Goal: Information Seeking & Learning: Find specific fact

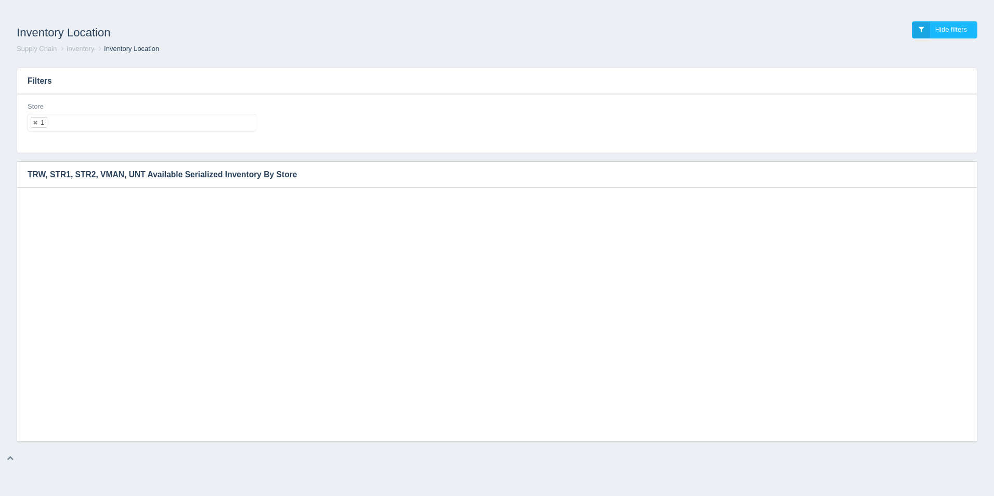
select select "1"
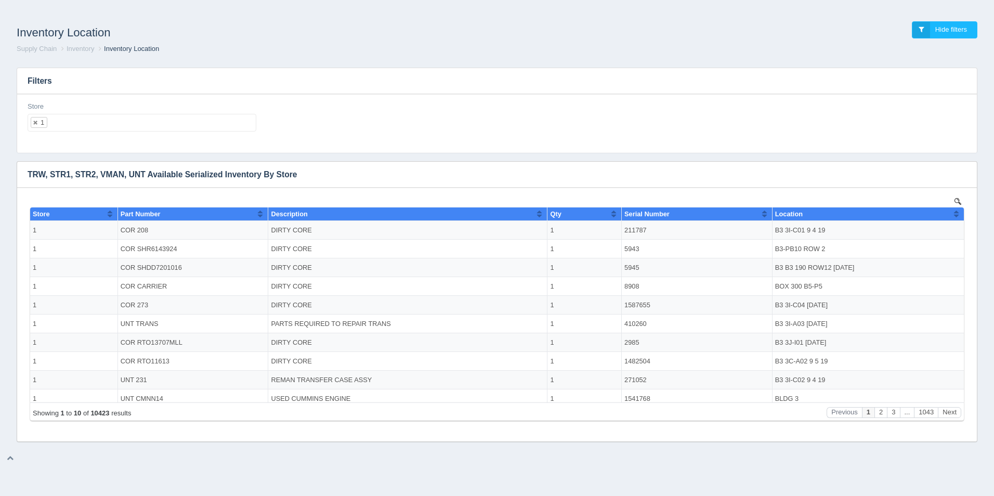
scroll to position [8, 0]
click at [164, 116] on ul "1" at bounding box center [142, 123] width 229 height 18
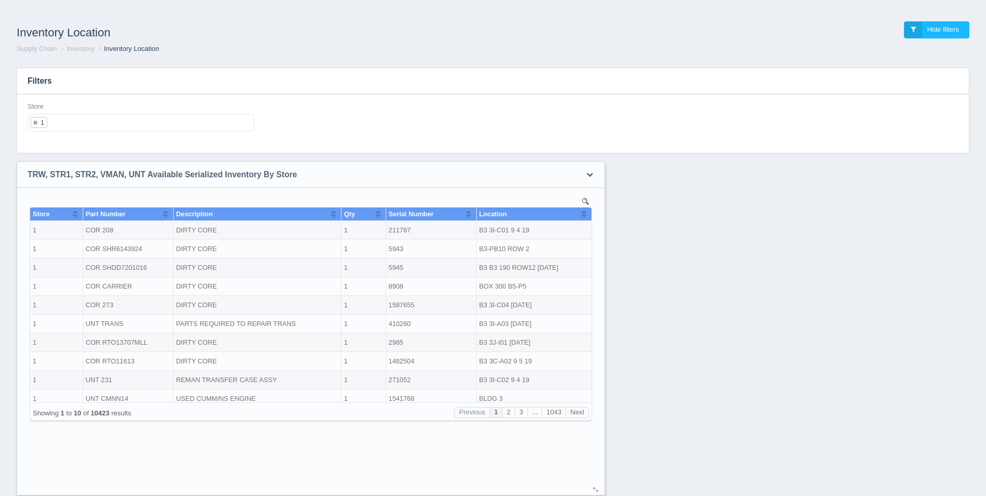
drag, startPoint x: 968, startPoint y: 439, endPoint x: 596, endPoint y: 493, distance: 375.9
click at [596, 493] on div at bounding box center [596, 490] width 8 height 8
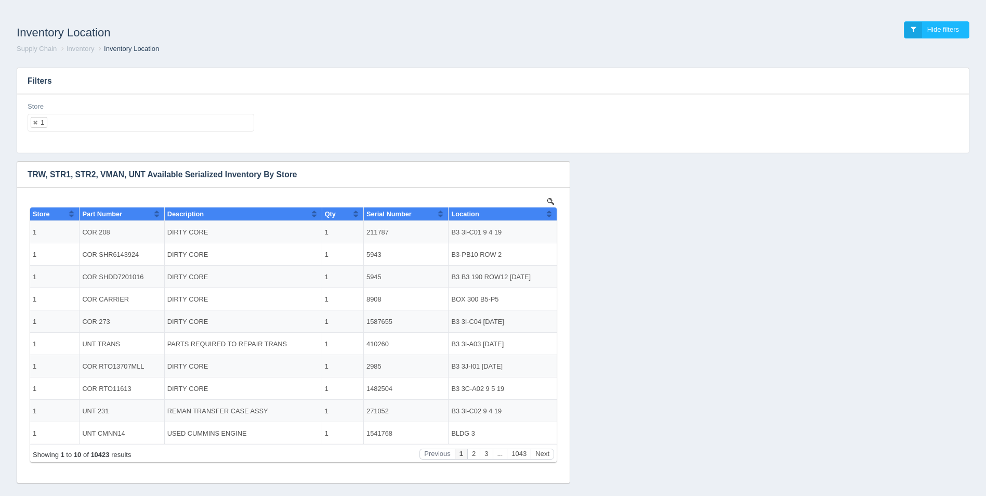
scroll to position [12, 0]
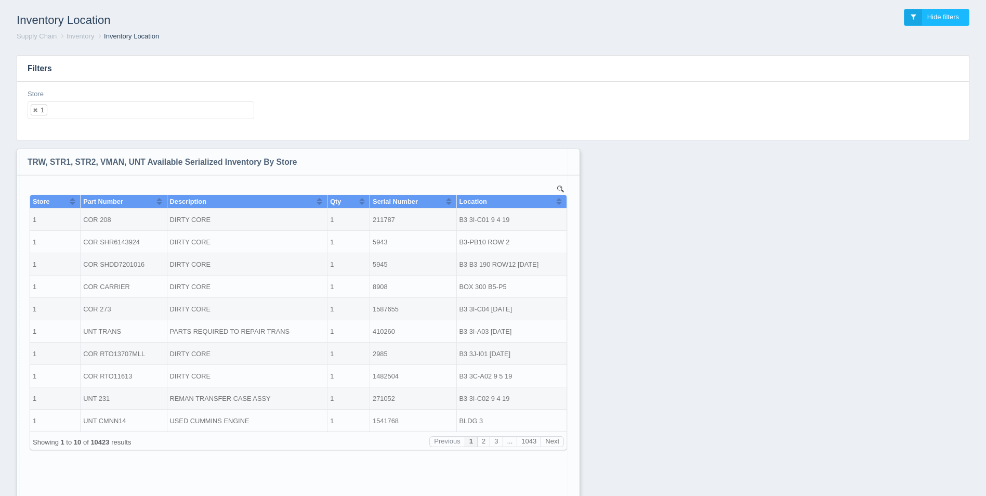
drag, startPoint x: 563, startPoint y: 463, endPoint x: 573, endPoint y: 522, distance: 60.1
click at [573, 495] on html "Inventory Location Hide filters Supply Chain Inventory Inventory Location Filte…" at bounding box center [493, 263] width 986 height 550
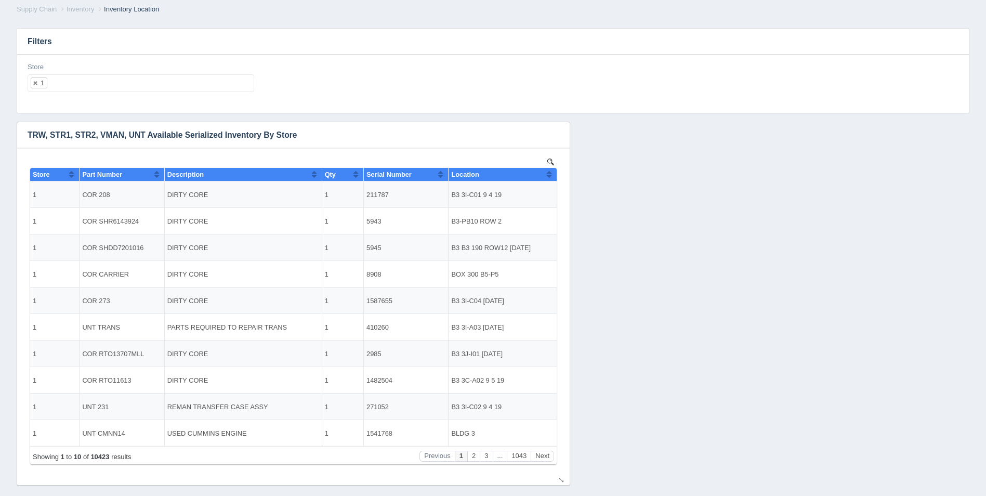
scroll to position [54, 0]
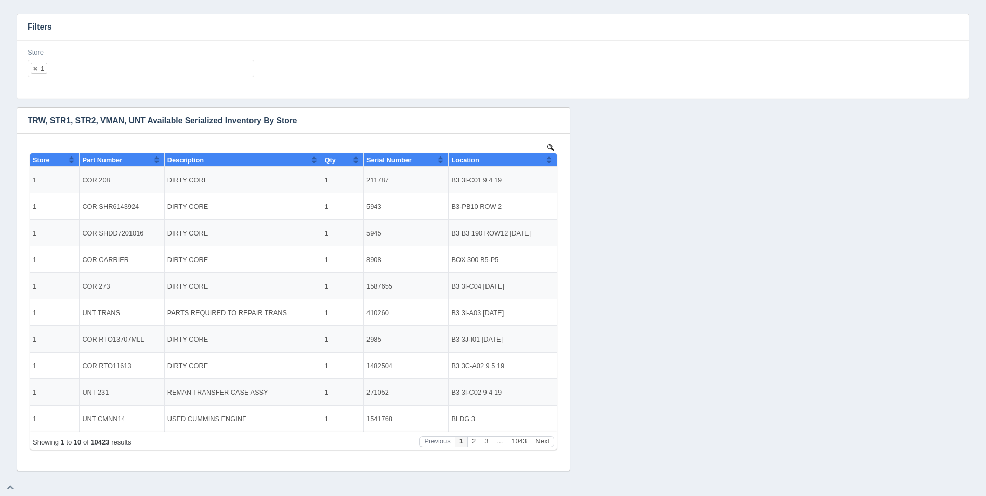
select select
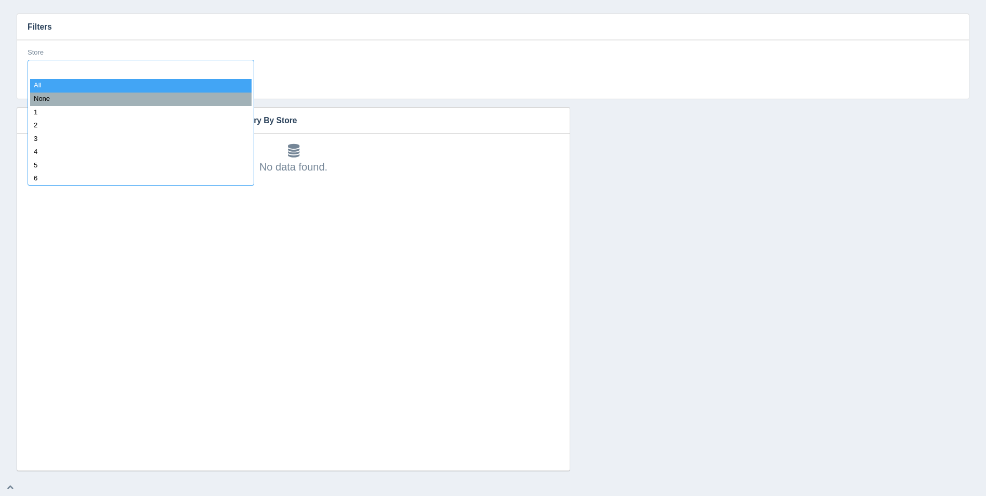
type input "8"
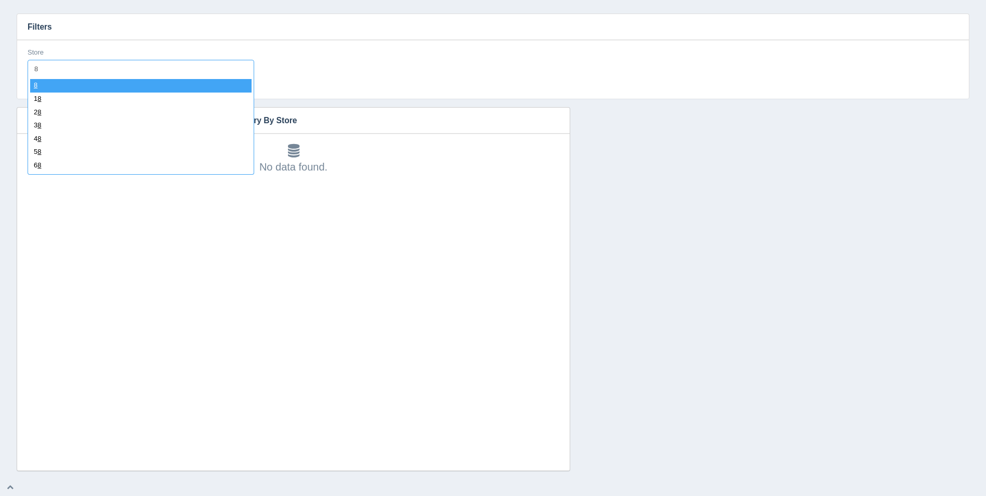
select select "8"
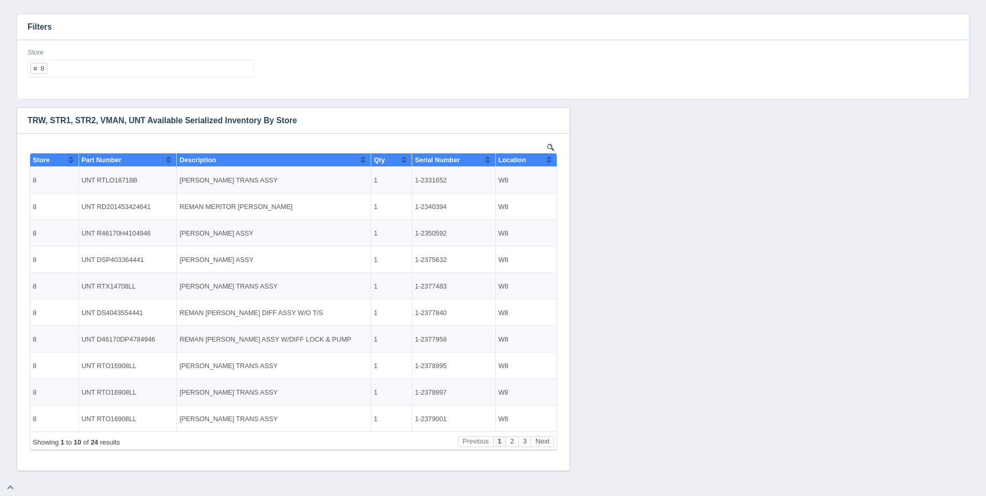
scroll to position [0, 0]
click at [545, 161] on div "Location" at bounding box center [522, 160] width 48 height 8
click at [545, 160] on div "Location" at bounding box center [522, 160] width 48 height 8
click at [92, 68] on ul "8" at bounding box center [141, 69] width 227 height 18
select select
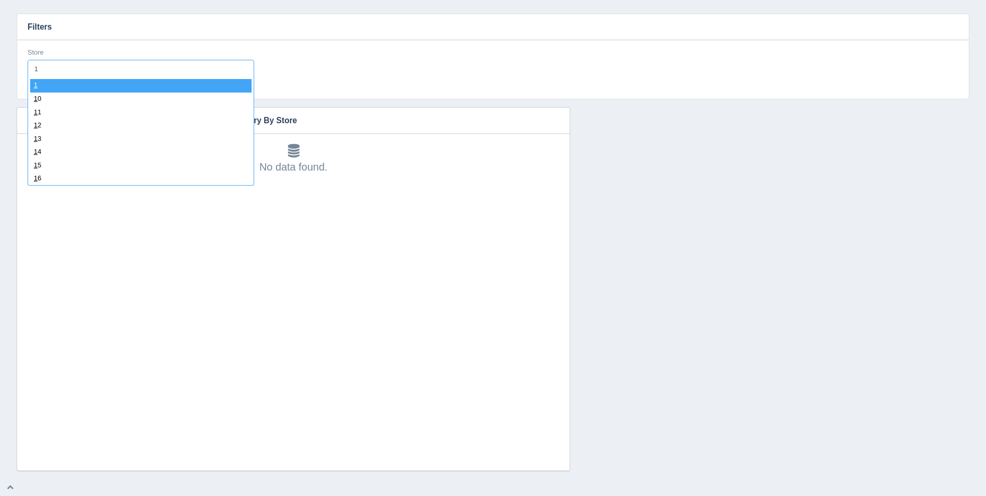
type input "11"
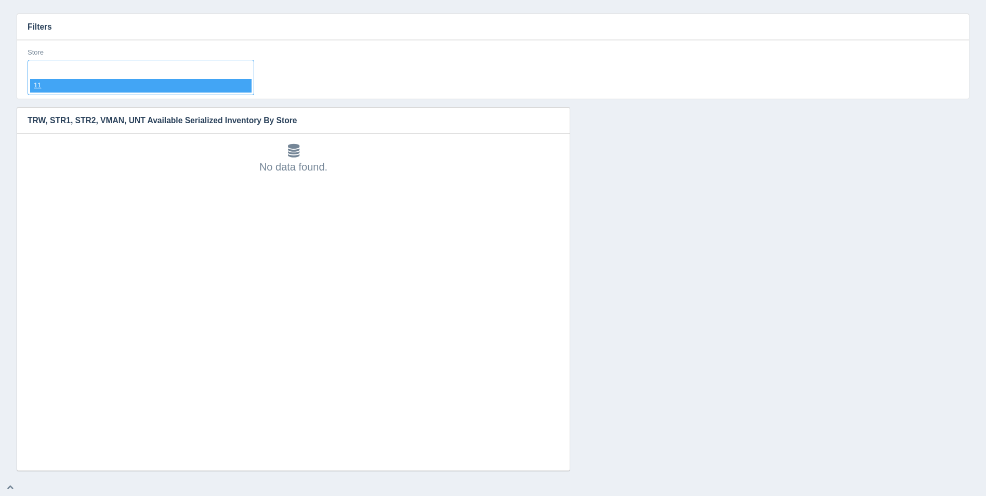
select select "11"
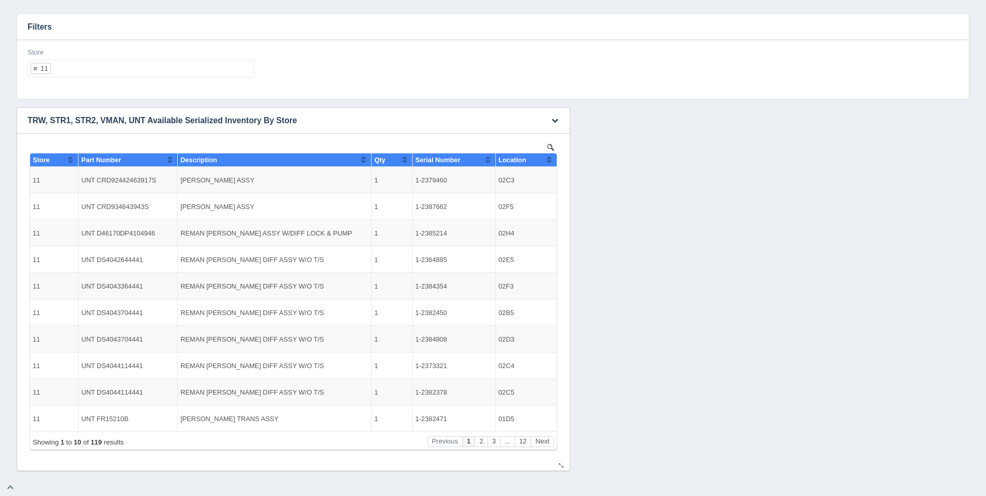
click at [553, 161] on th "Location" at bounding box center [525, 160] width 61 height 14
click at [541, 443] on button "Next" at bounding box center [542, 441] width 23 height 11
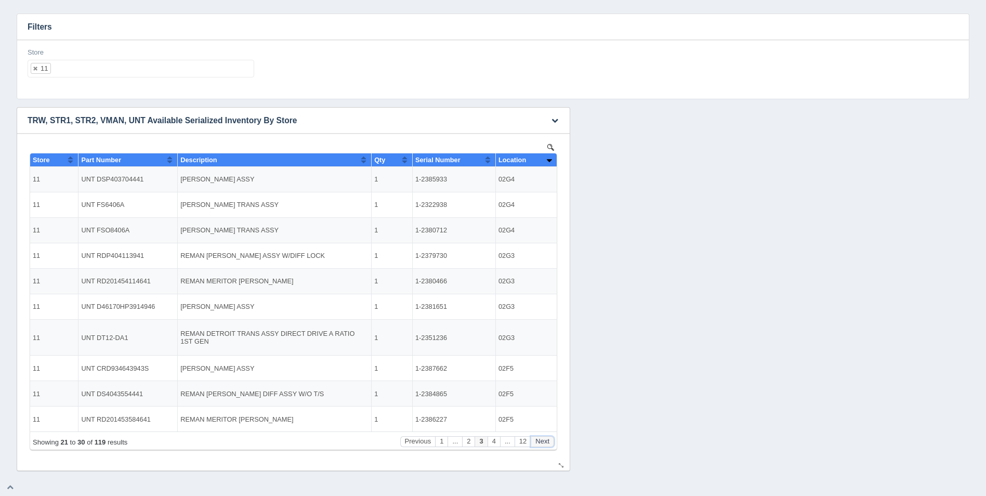
click at [541, 443] on button "Next" at bounding box center [542, 441] width 23 height 11
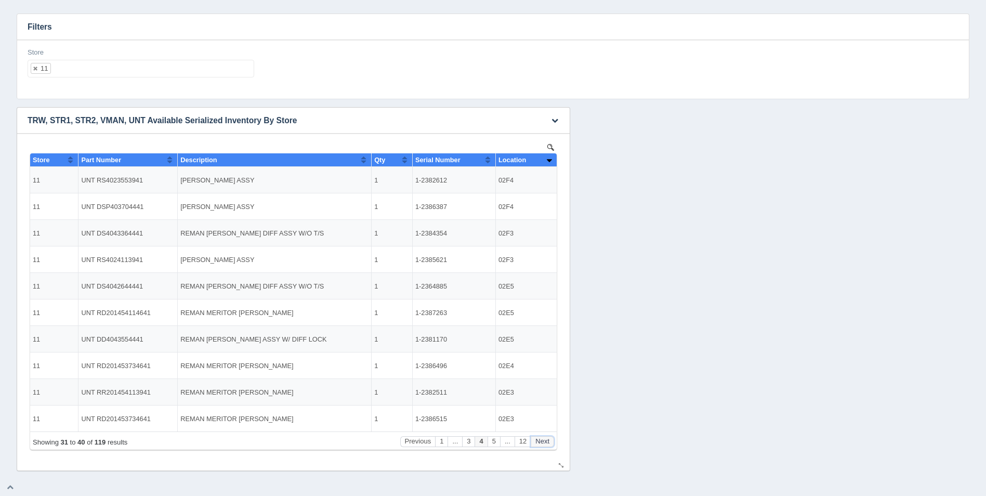
click at [541, 443] on button "Next" at bounding box center [542, 441] width 23 height 11
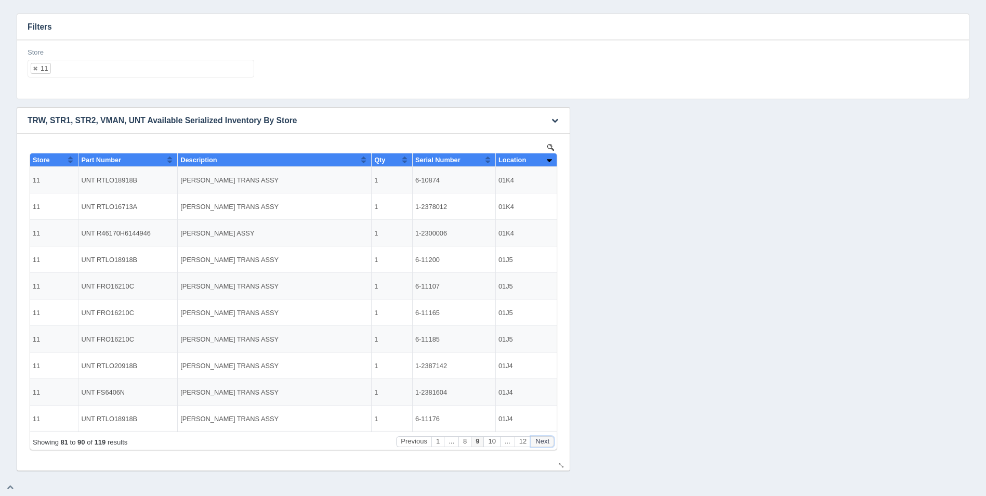
click at [541, 443] on button "Next" at bounding box center [542, 441] width 23 height 11
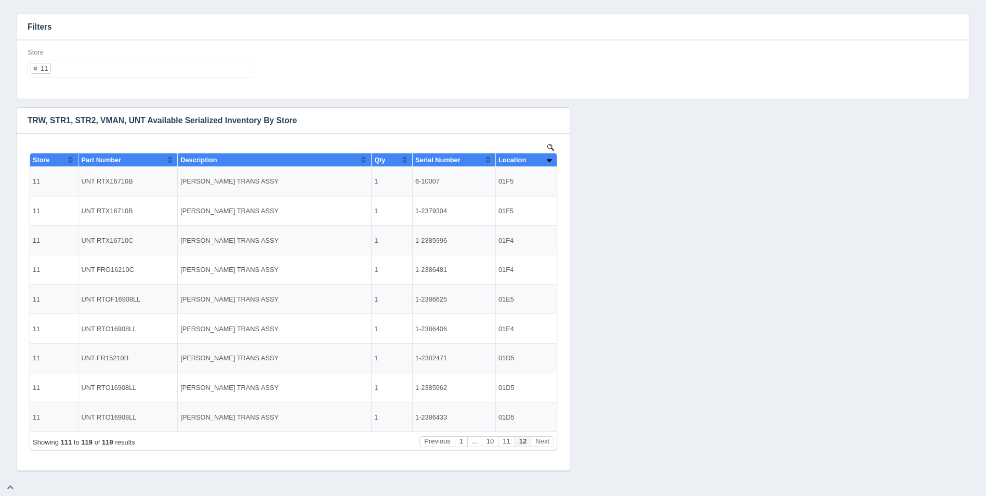
click at [121, 59] on div "Store 11 All None 1 2 3 4 5 6 7 8 9 10 11 12 13 14 15 16 17 18 19 20 21 22 23 2…" at bounding box center [141, 63] width 227 height 30
click at [118, 73] on ul "11" at bounding box center [141, 69] width 227 height 18
select select
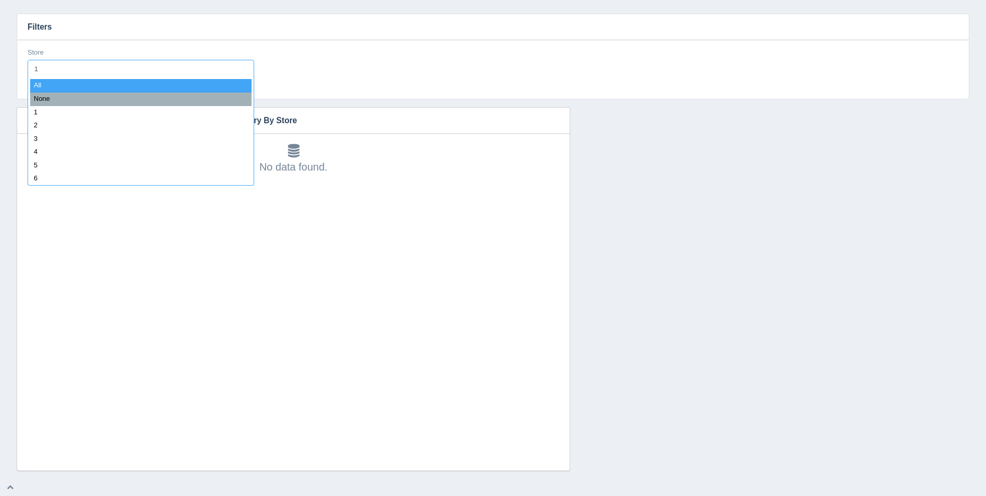
type input "12"
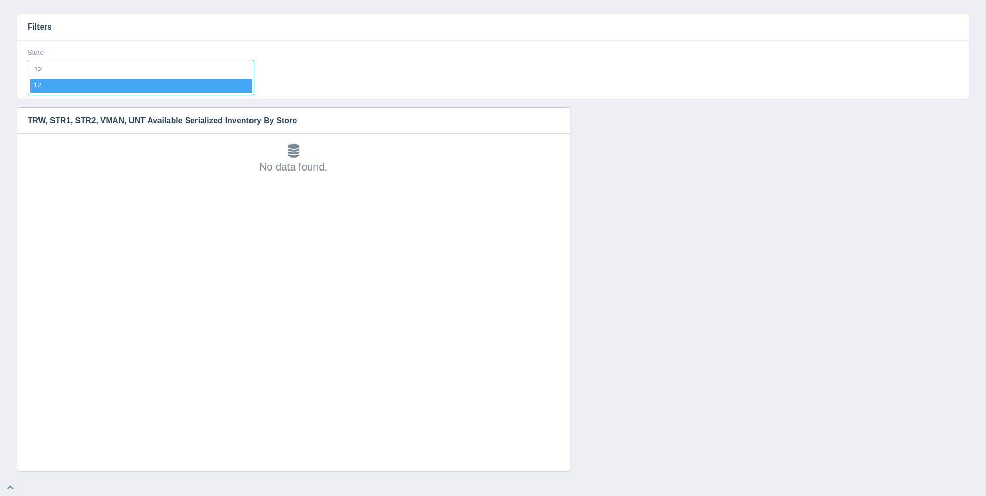
select select "12"
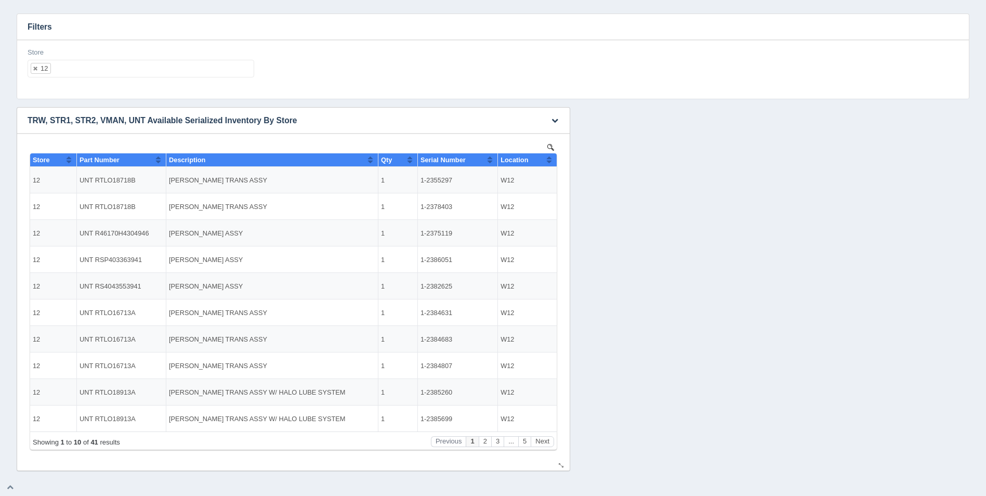
click at [551, 161] on button "Sort column ascending" at bounding box center [549, 159] width 7 height 12
click at [550, 161] on button "Sort column descending" at bounding box center [549, 159] width 7 height 12
click at [544, 441] on button "Next" at bounding box center [542, 441] width 23 height 11
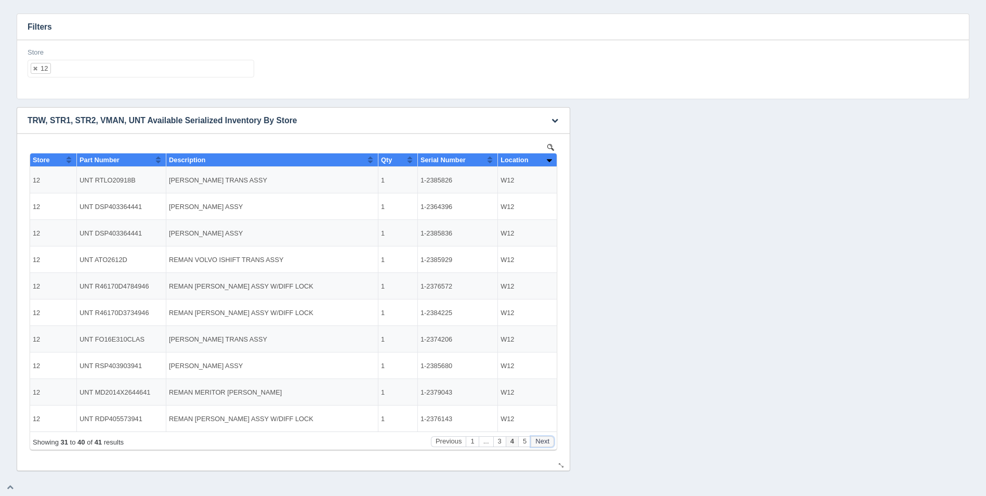
click at [544, 441] on button "Next" at bounding box center [542, 441] width 23 height 11
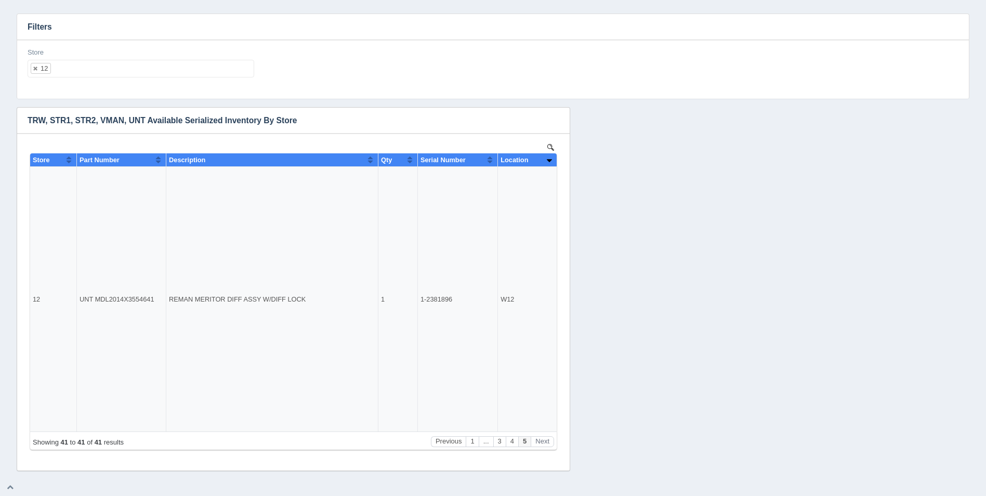
click at [137, 70] on ul "12" at bounding box center [141, 69] width 227 height 18
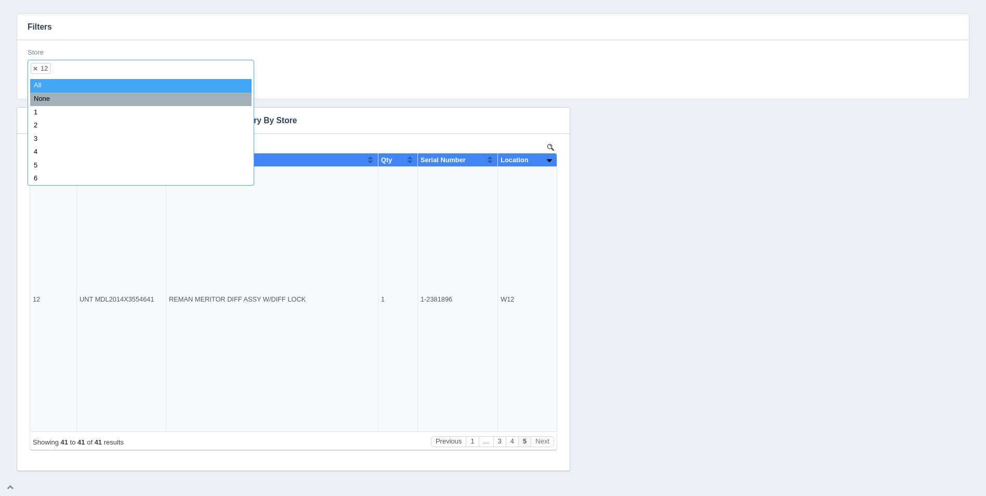
select select
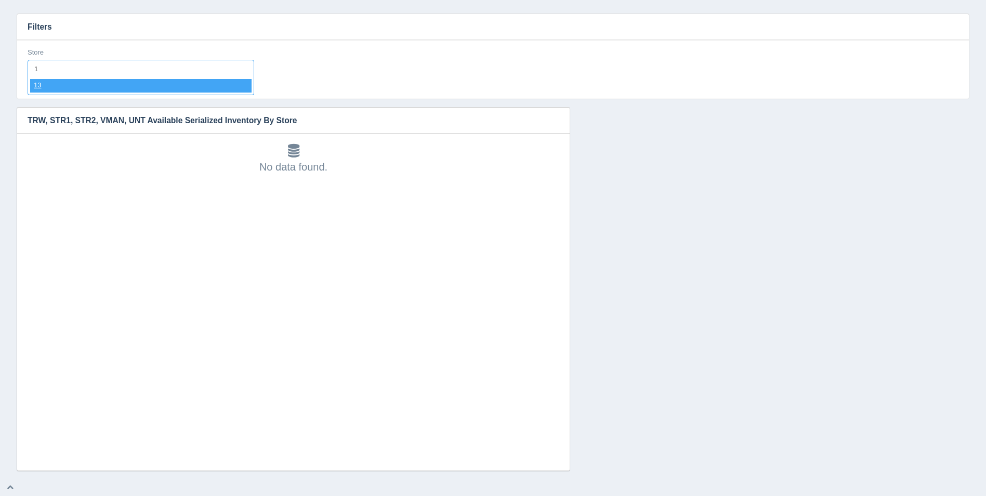
type input "13"
select select "13"
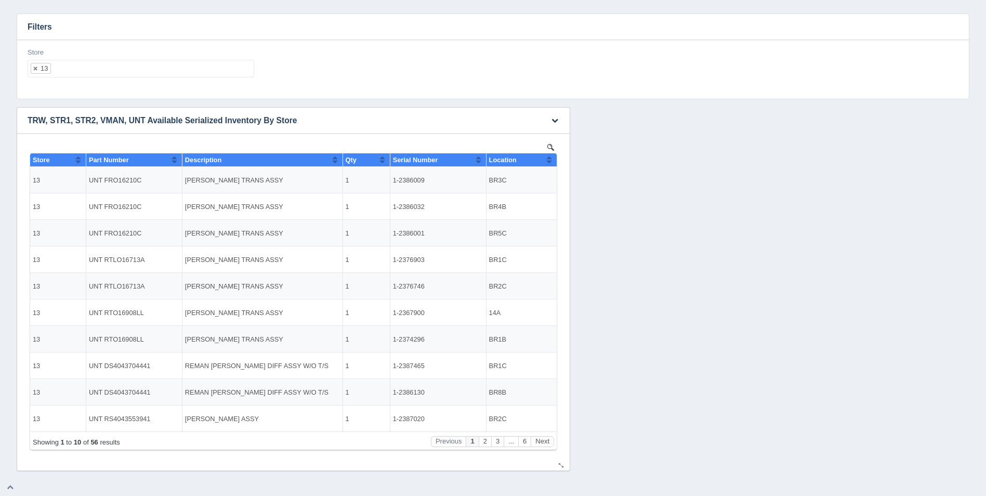
click at [547, 160] on button "Sort column ascending" at bounding box center [549, 159] width 7 height 12
click at [548, 160] on button "Sort column descending" at bounding box center [549, 159] width 7 height 12
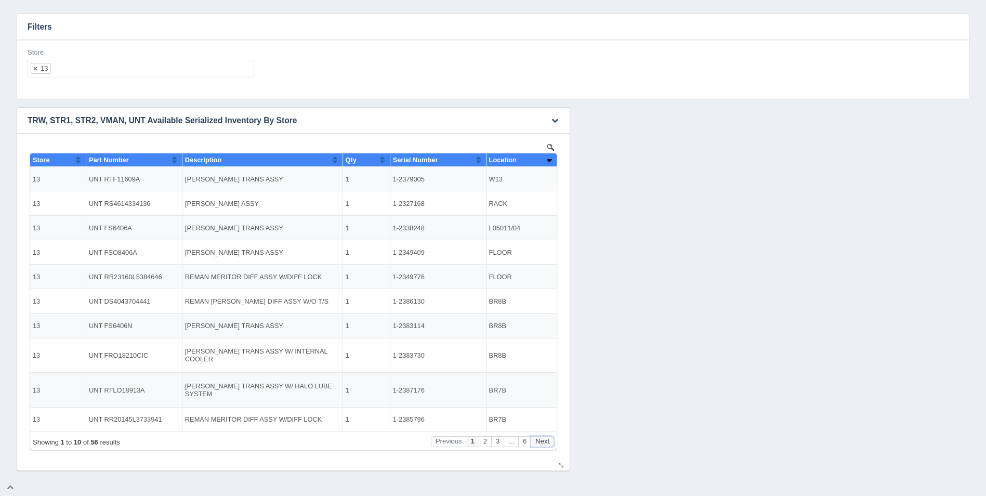
click at [544, 442] on button "Next" at bounding box center [542, 441] width 23 height 11
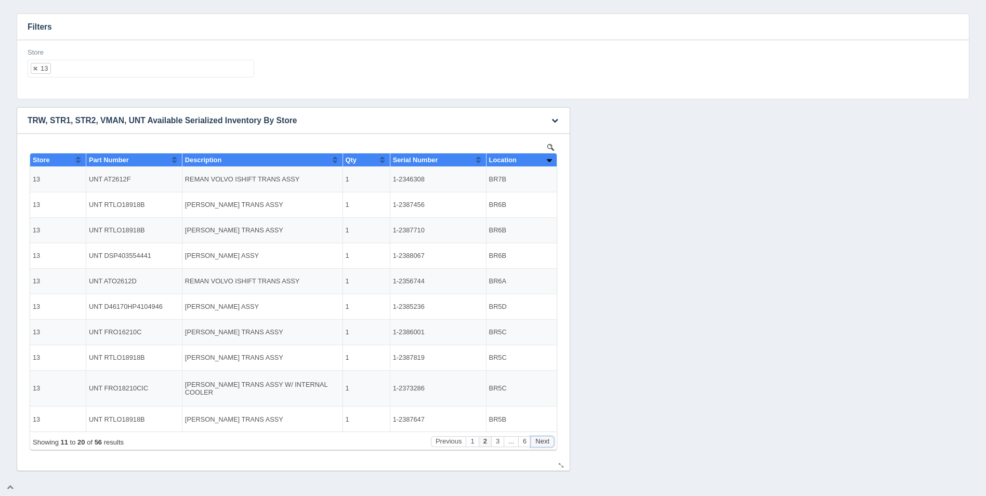
click at [544, 442] on button "Next" at bounding box center [542, 441] width 23 height 11
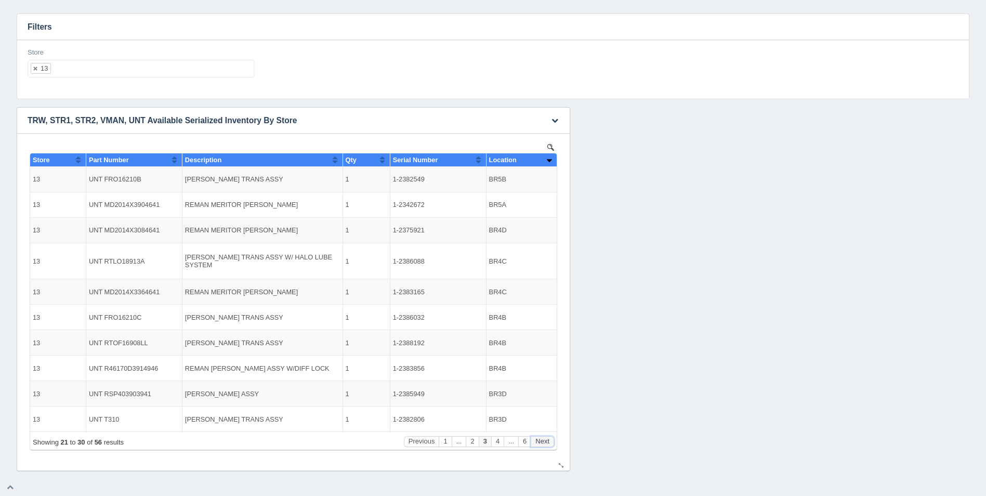
click at [544, 442] on button "Next" at bounding box center [542, 441] width 23 height 11
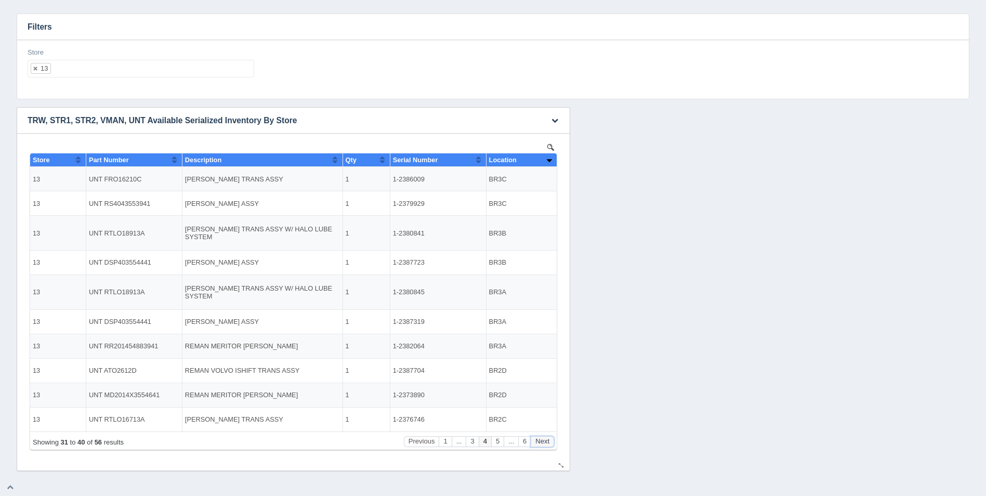
click at [544, 442] on button "Next" at bounding box center [542, 441] width 23 height 11
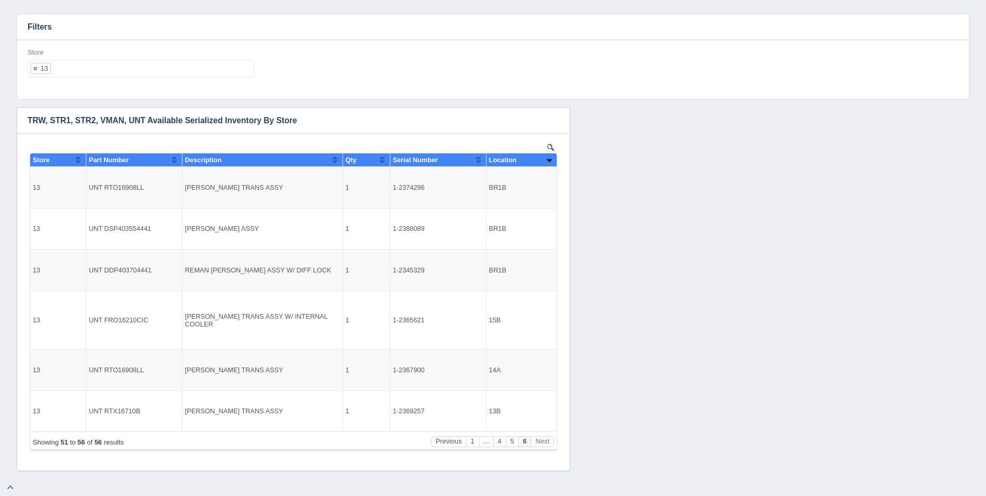
click at [157, 71] on ul "13" at bounding box center [141, 69] width 227 height 18
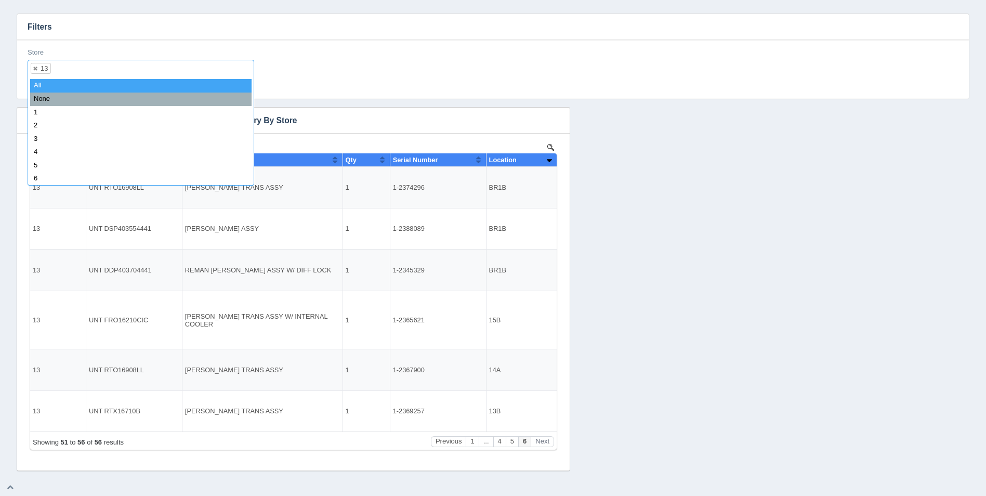
select select
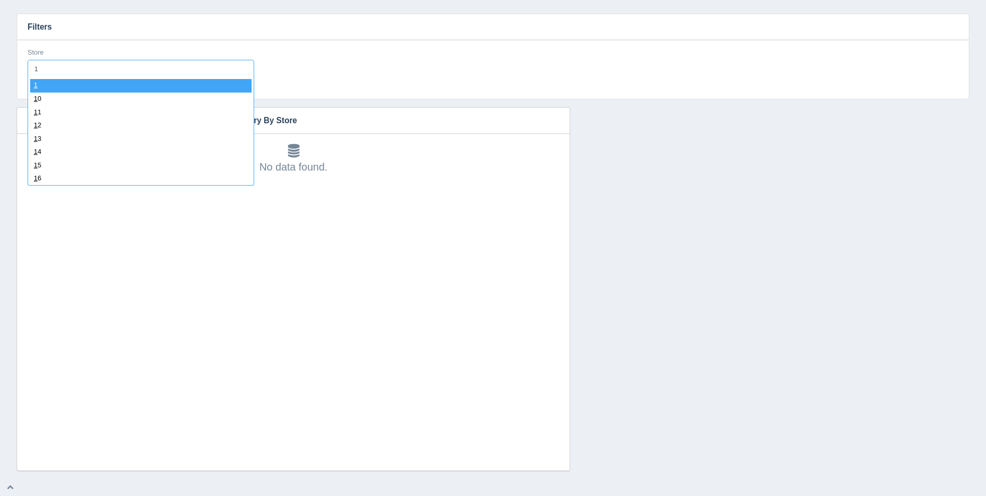
type input "14"
select select "14"
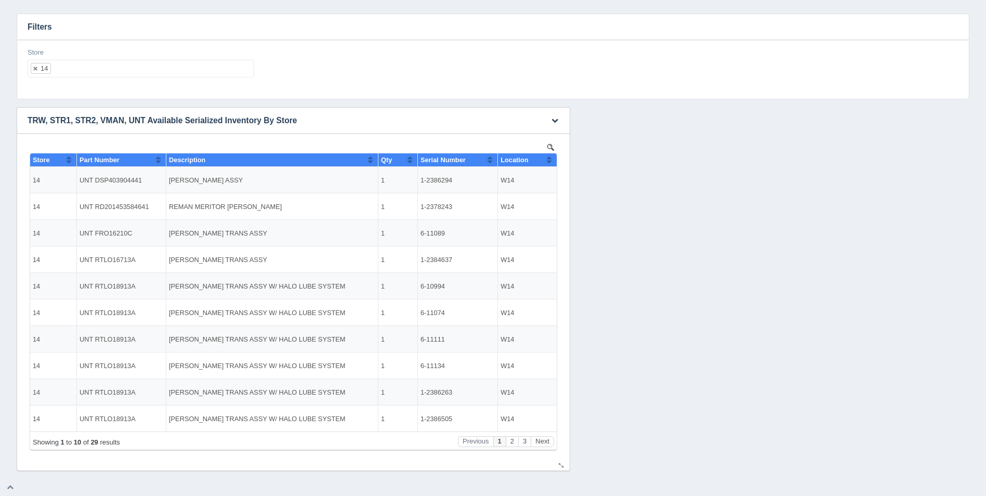
click at [551, 161] on button "Sort column ascending" at bounding box center [549, 159] width 7 height 12
click at [551, 161] on button "Sort column descending" at bounding box center [549, 159] width 7 height 12
click at [544, 443] on button "Next" at bounding box center [542, 441] width 23 height 11
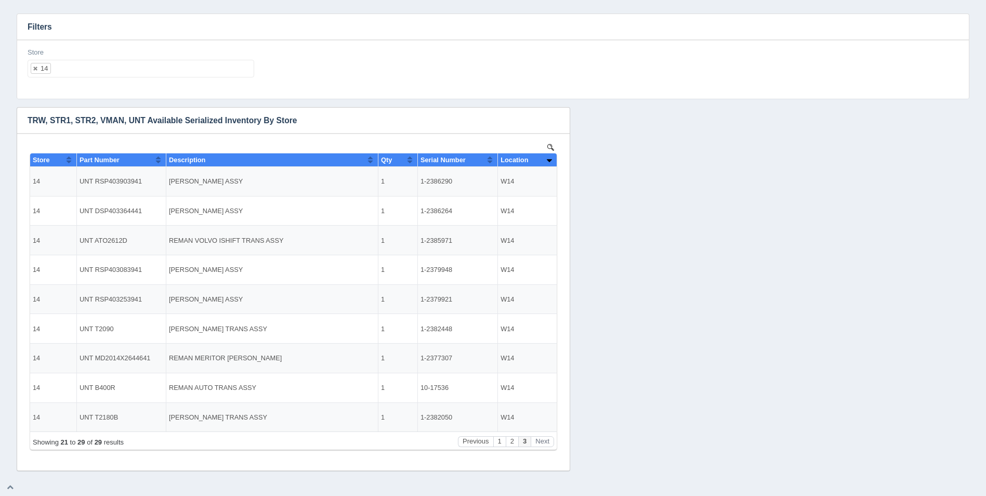
click at [119, 70] on ul "14" at bounding box center [141, 69] width 227 height 18
select select
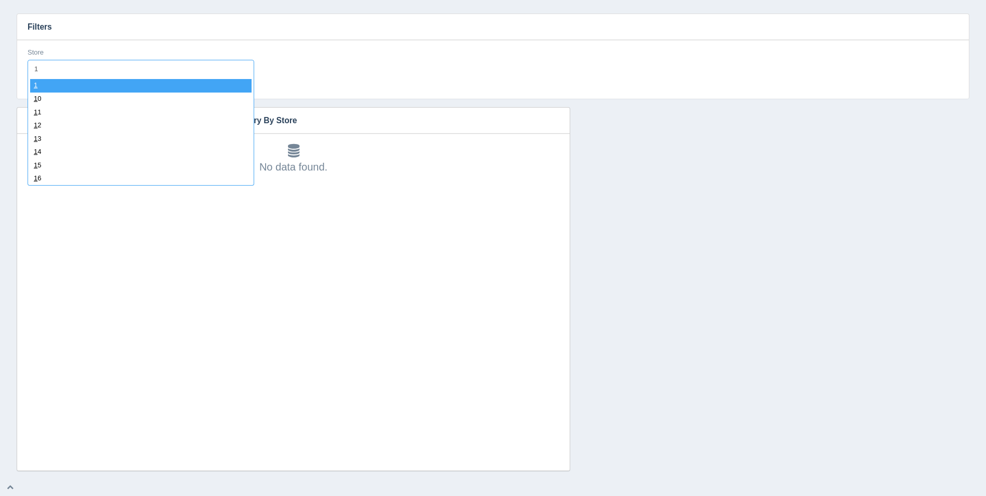
type input "15"
select select "15"
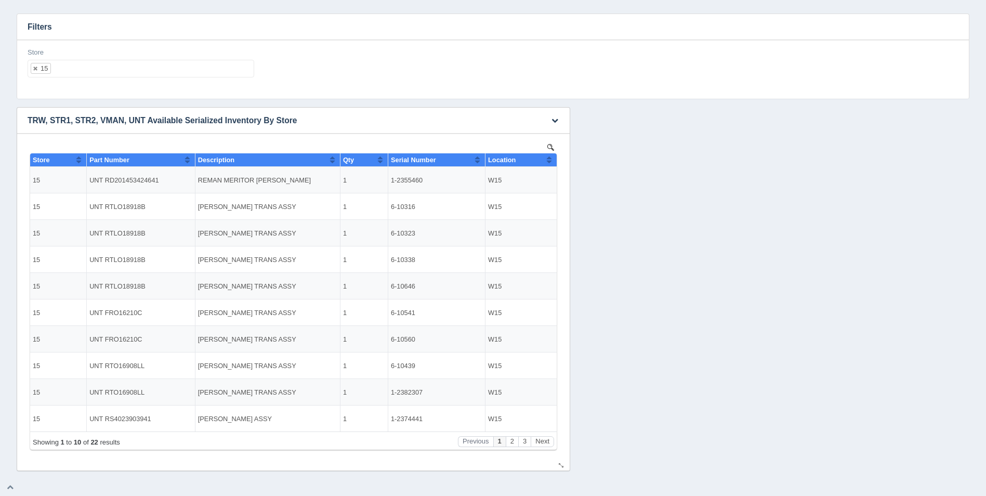
click at [551, 162] on button "Sort column ascending" at bounding box center [549, 159] width 7 height 12
click at [551, 162] on button "Sort column descending" at bounding box center [549, 159] width 7 height 12
click at [543, 444] on button "Next" at bounding box center [542, 441] width 23 height 11
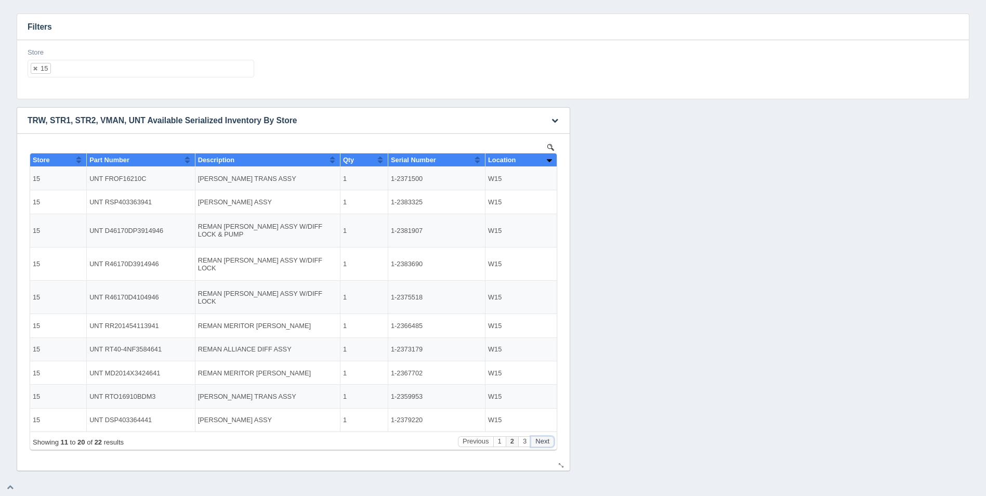
click at [543, 444] on button "Next" at bounding box center [542, 441] width 23 height 11
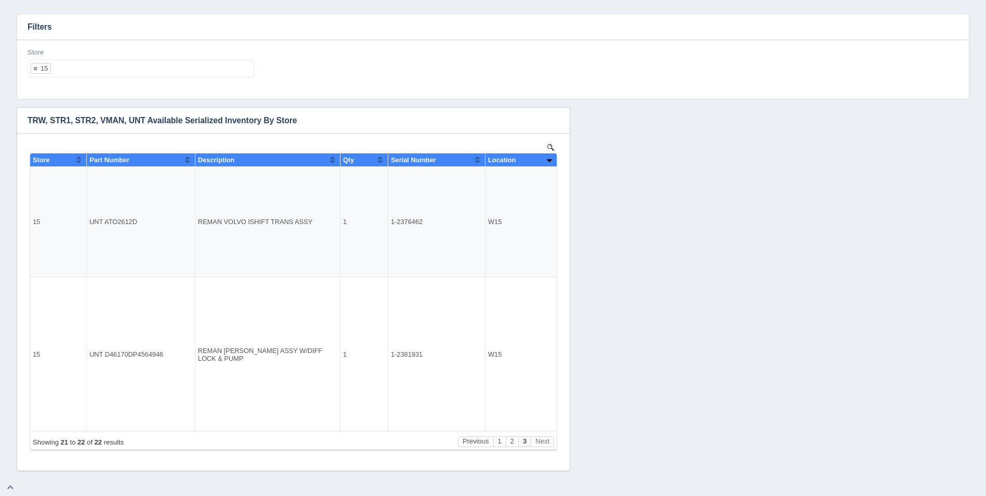
click at [90, 72] on ul "15" at bounding box center [141, 69] width 227 height 18
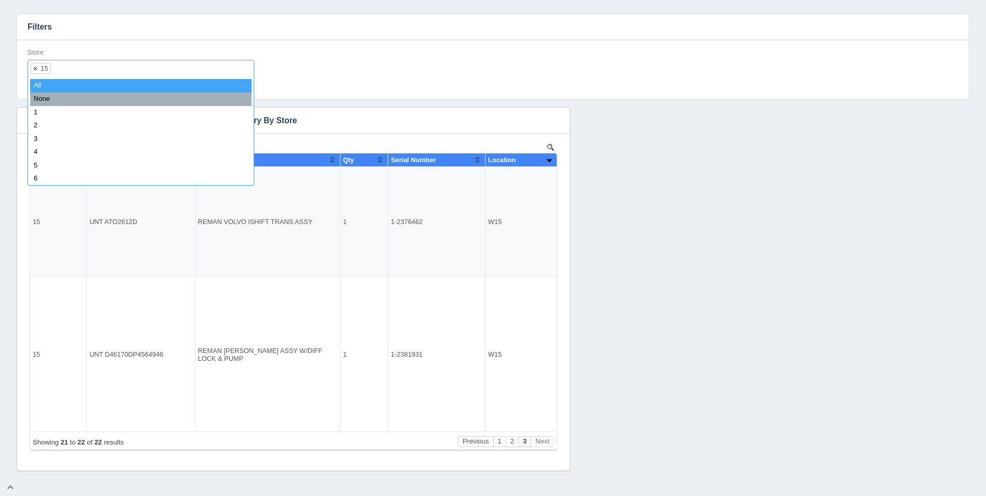
select select
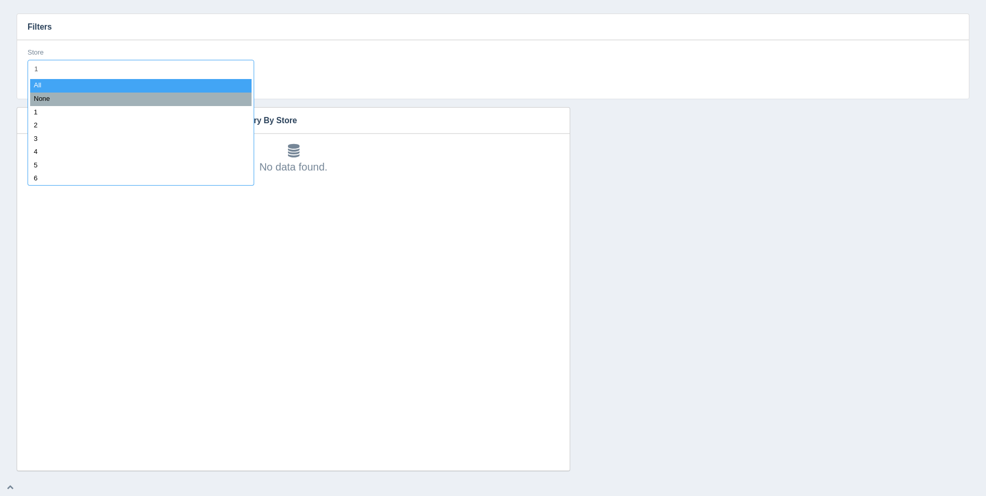
type input "16"
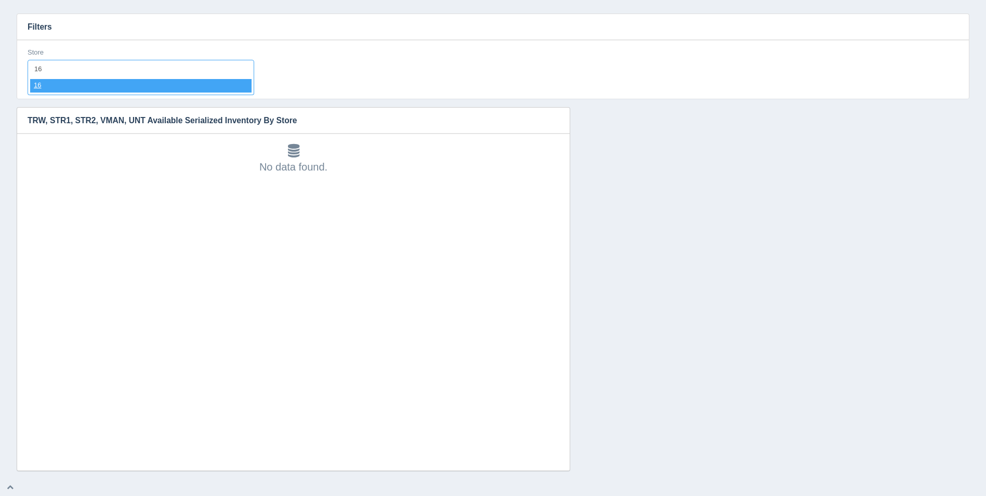
select select "16"
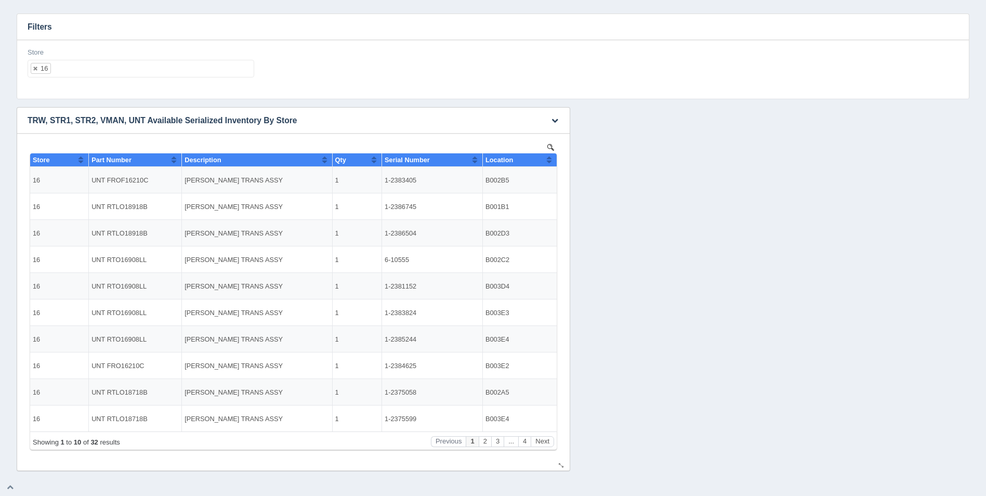
click at [552, 159] on th "Location" at bounding box center [519, 160] width 74 height 14
click at [551, 159] on button "Sort column descending" at bounding box center [549, 159] width 7 height 12
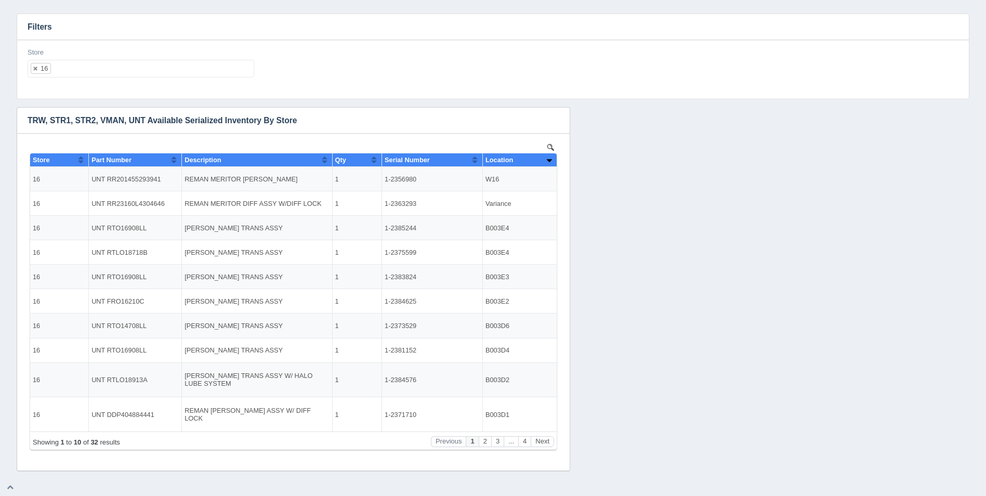
click at [105, 68] on ul "16" at bounding box center [141, 69] width 227 height 18
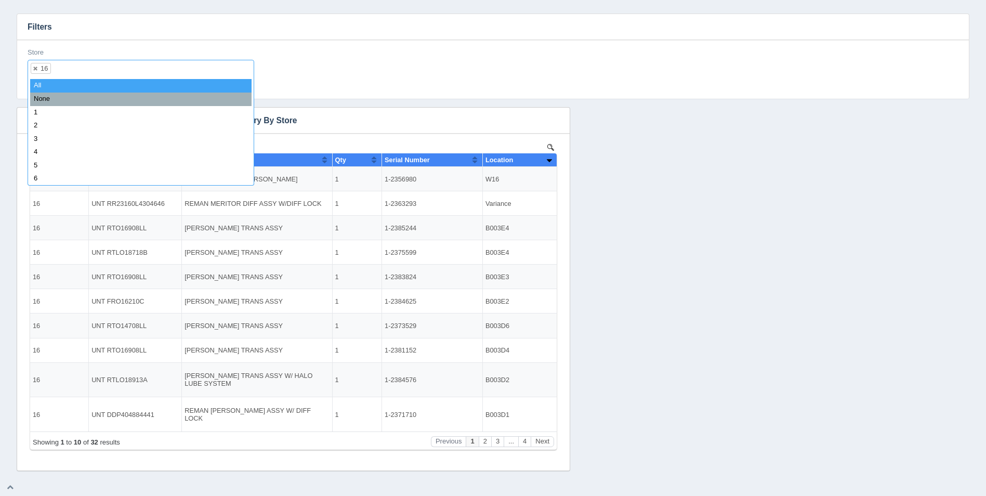
select select
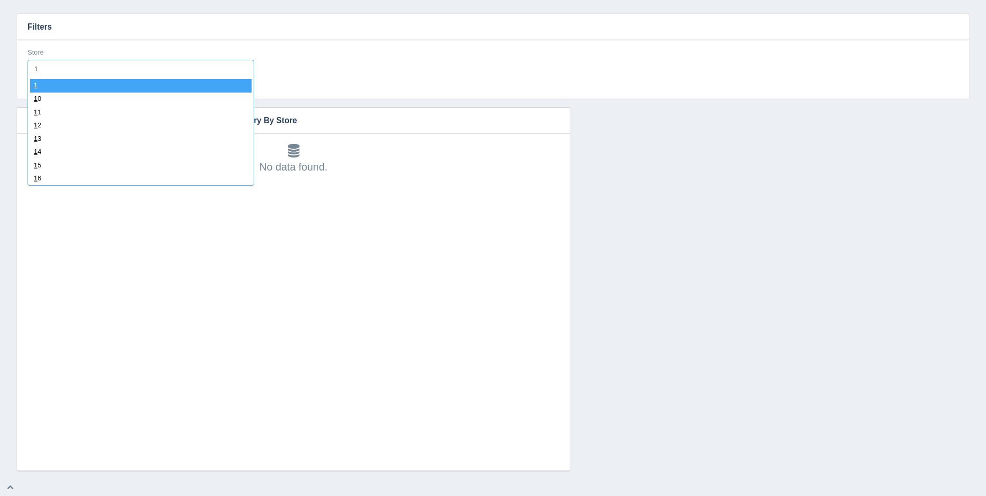
type input "17"
select select "17"
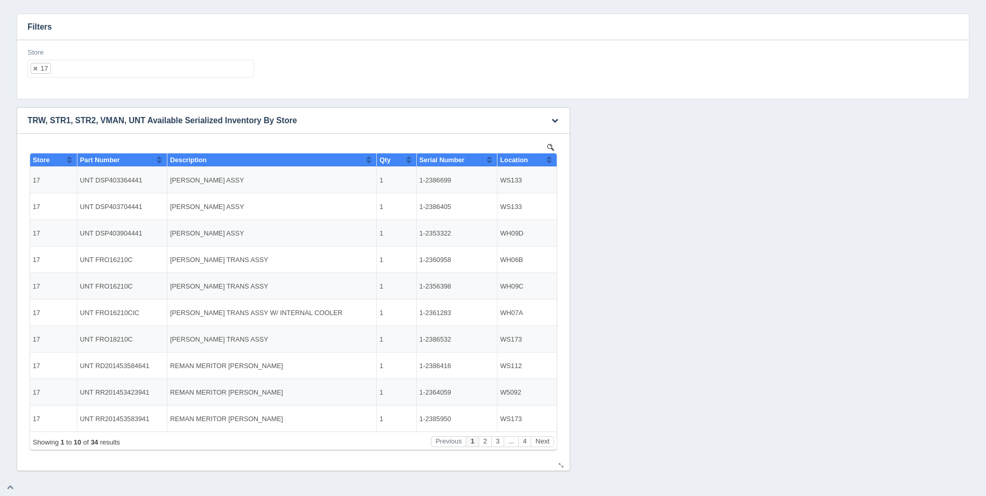
click at [548, 157] on button "Sort column ascending" at bounding box center [549, 159] width 7 height 12
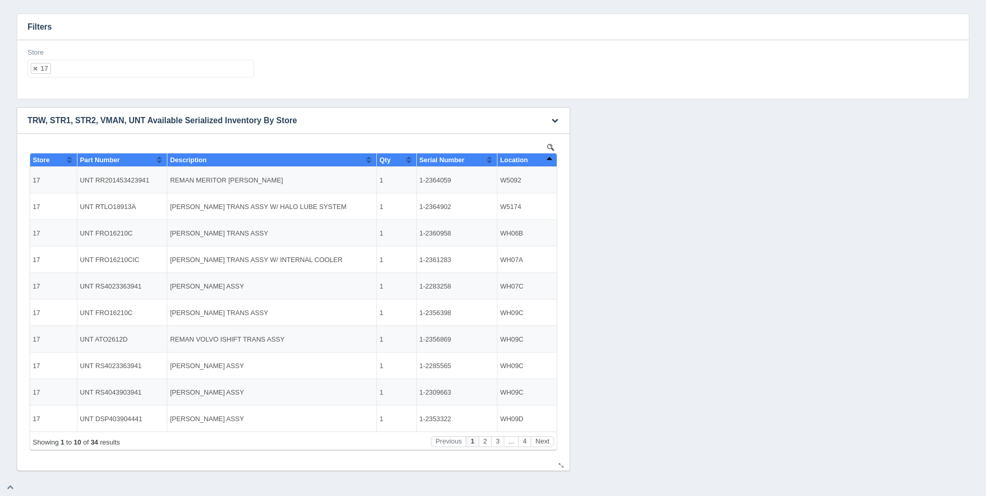
click at [548, 157] on button "Sort column descending" at bounding box center [549, 159] width 7 height 12
click at [546, 441] on button "Next" at bounding box center [542, 441] width 23 height 11
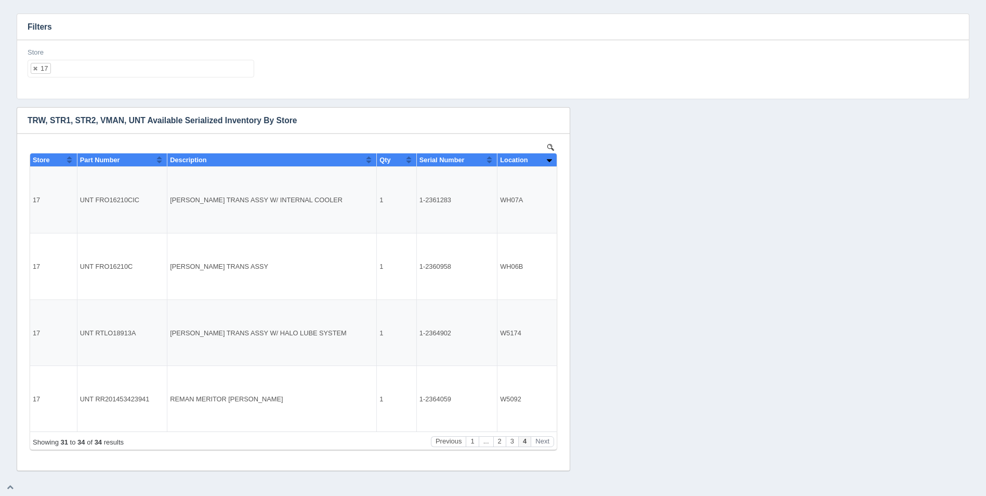
click at [177, 67] on ul "17" at bounding box center [141, 69] width 227 height 18
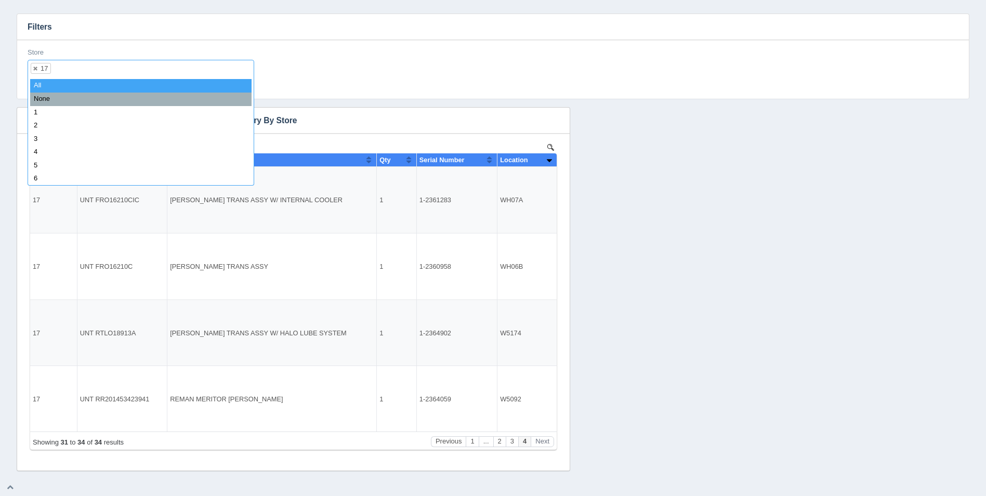
select select
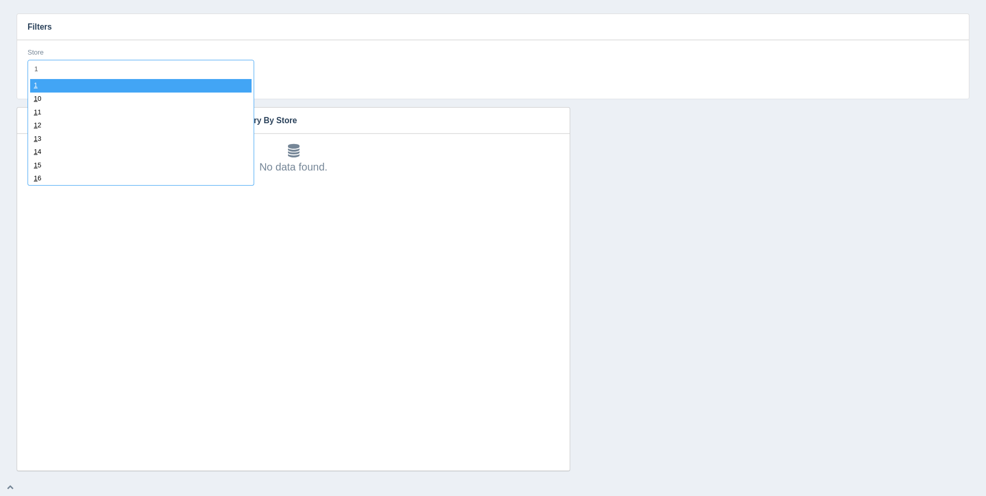
type input "18"
select select "18"
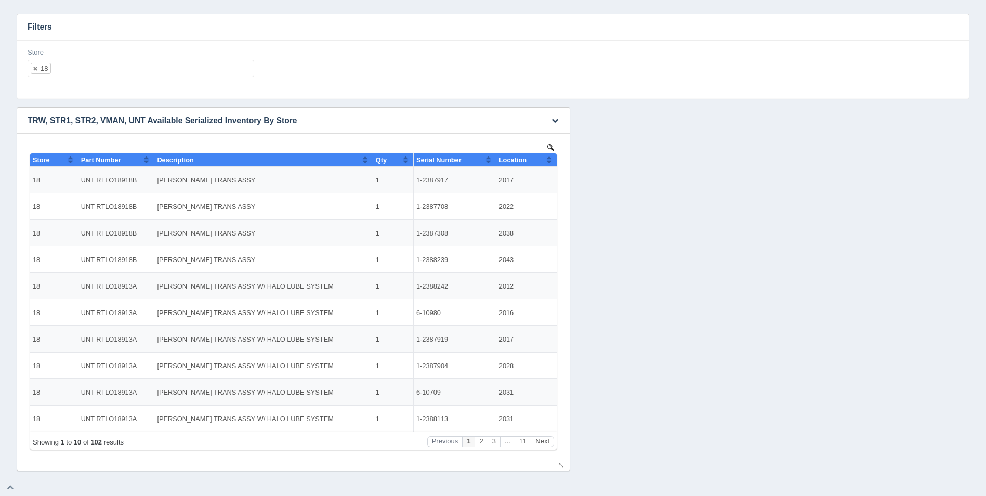
click at [548, 161] on button "Sort column ascending" at bounding box center [549, 159] width 7 height 12
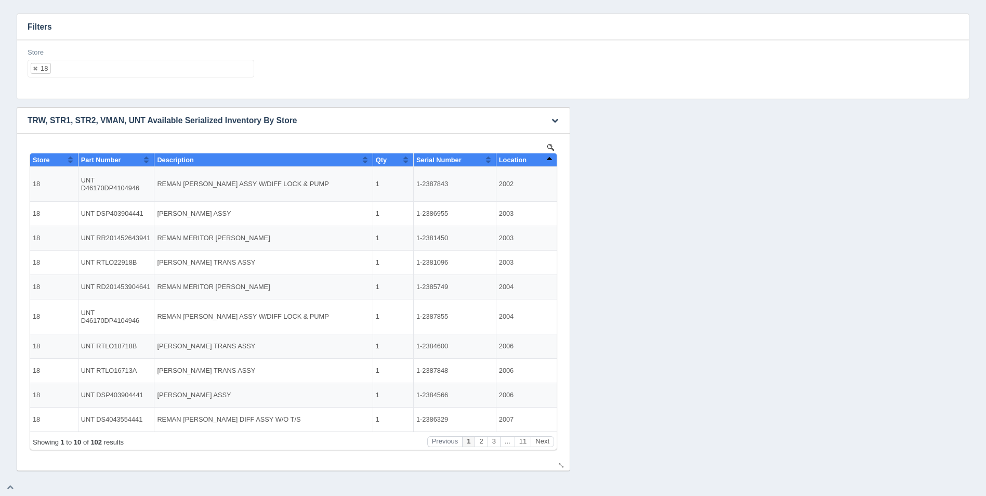
click at [548, 161] on button "Sort column descending" at bounding box center [549, 159] width 7 height 12
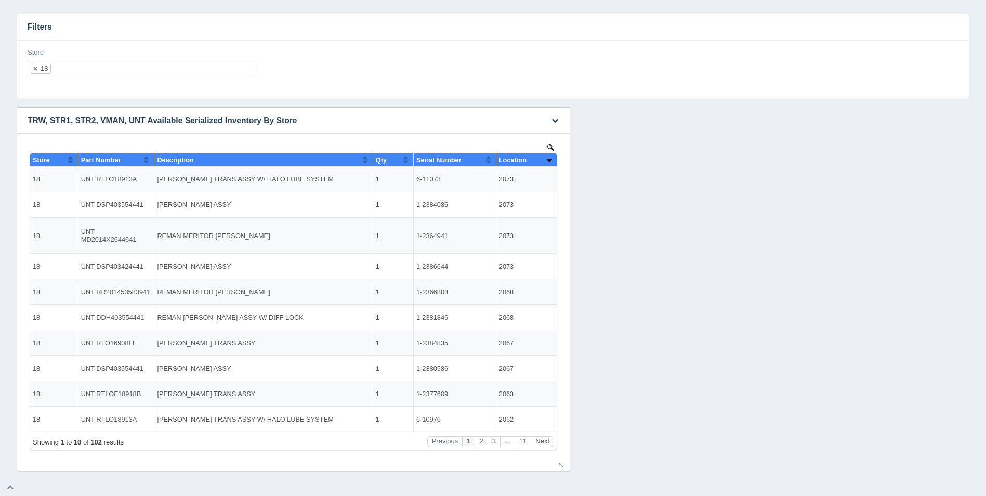
click at [548, 161] on button "Sort column ascending" at bounding box center [549, 159] width 7 height 12
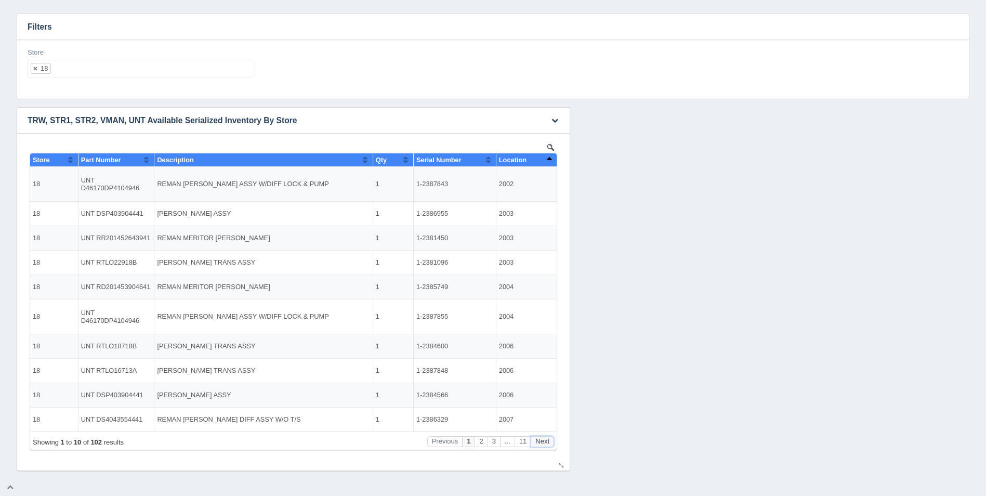
click at [545, 444] on button "Next" at bounding box center [542, 441] width 23 height 11
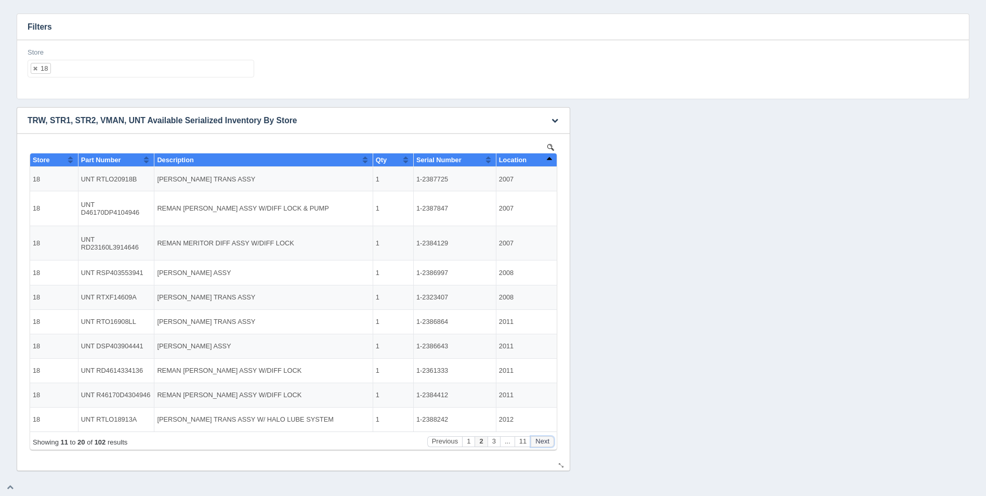
click at [545, 444] on button "Next" at bounding box center [542, 441] width 23 height 11
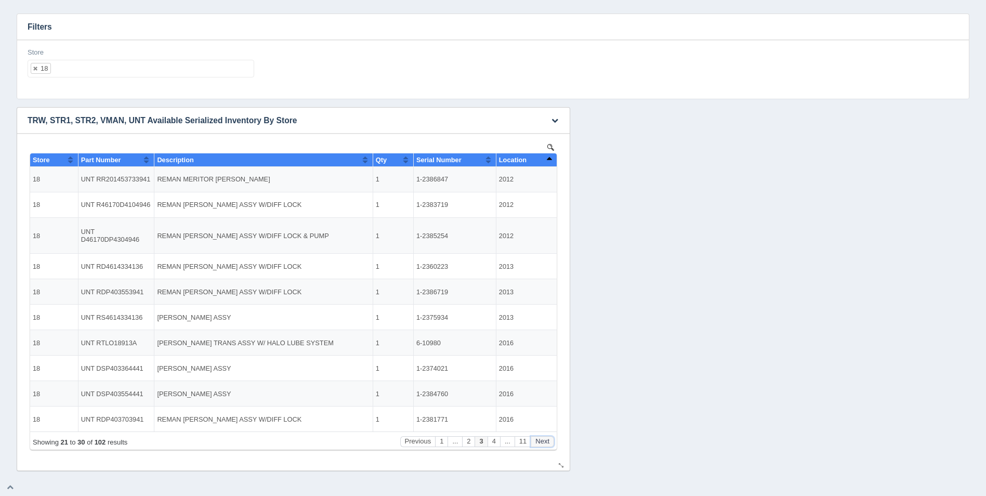
click at [545, 444] on button "Next" at bounding box center [542, 441] width 23 height 11
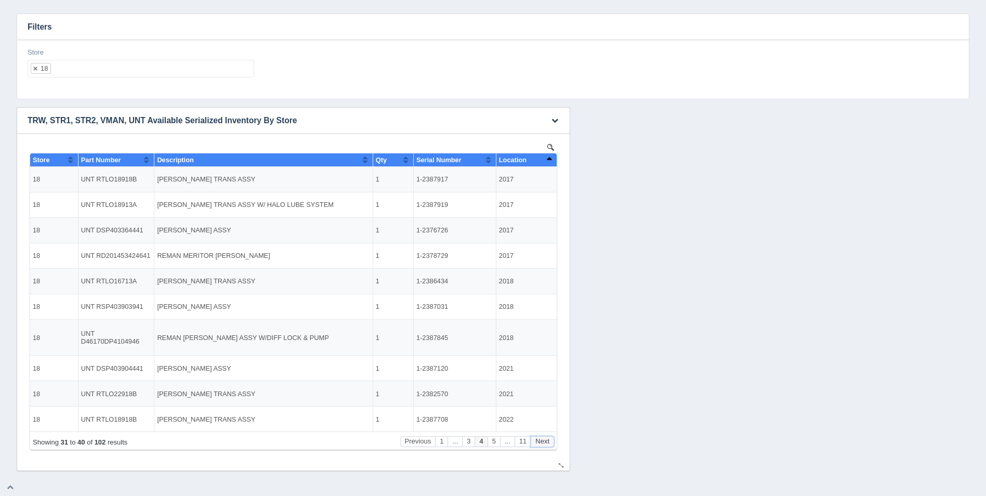
click at [545, 444] on button "Next" at bounding box center [542, 441] width 23 height 11
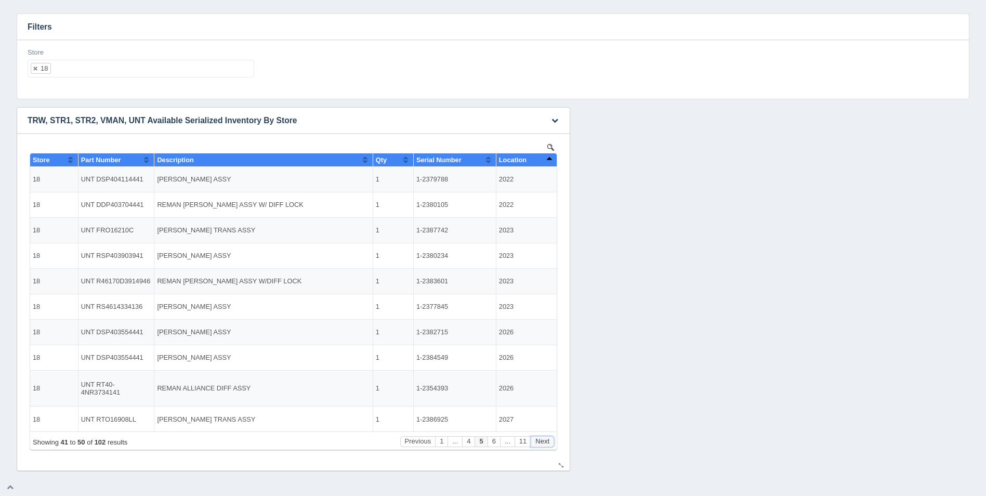
click at [545, 444] on button "Next" at bounding box center [542, 441] width 23 height 11
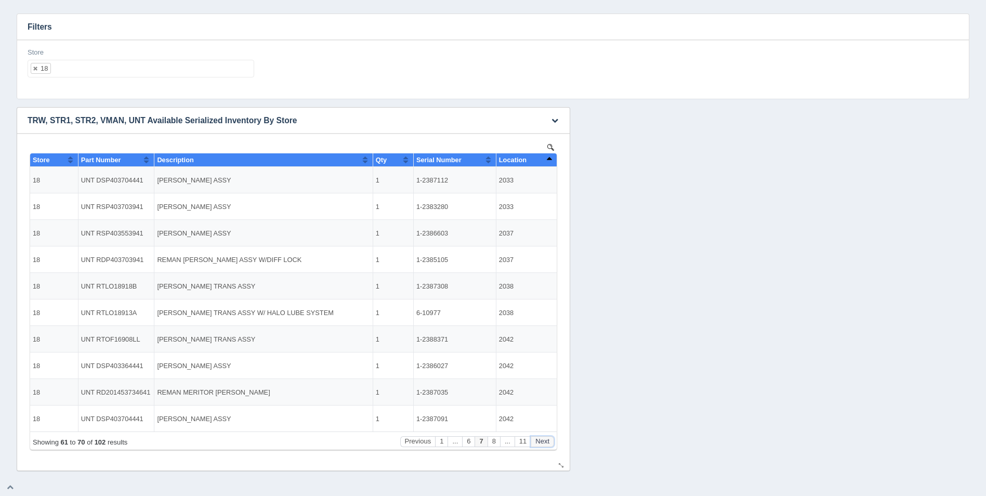
click at [545, 444] on button "Next" at bounding box center [542, 441] width 23 height 11
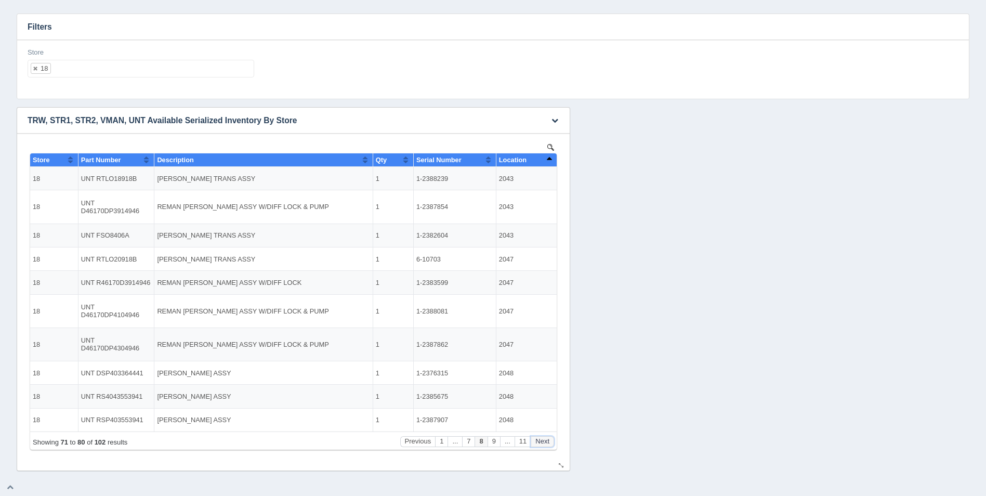
click at [545, 444] on button "Next" at bounding box center [542, 441] width 23 height 11
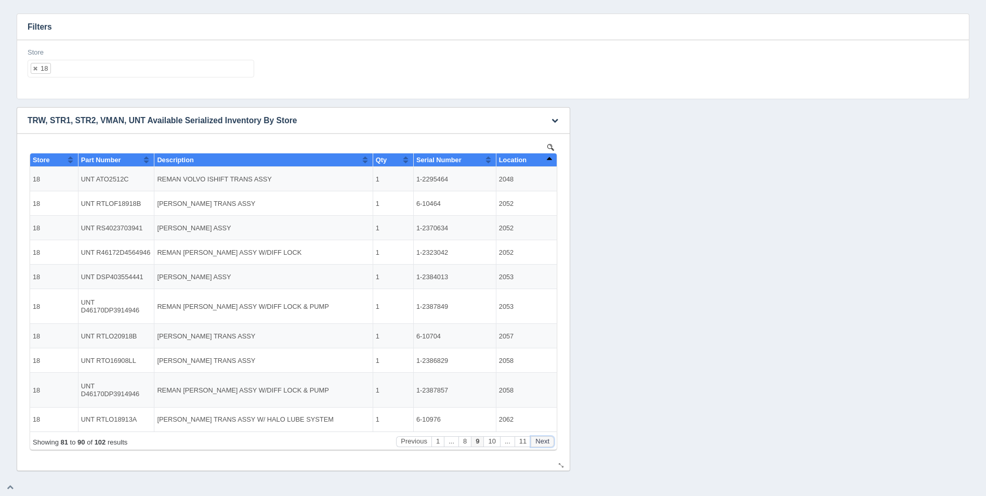
click at [545, 444] on button "Next" at bounding box center [542, 441] width 23 height 11
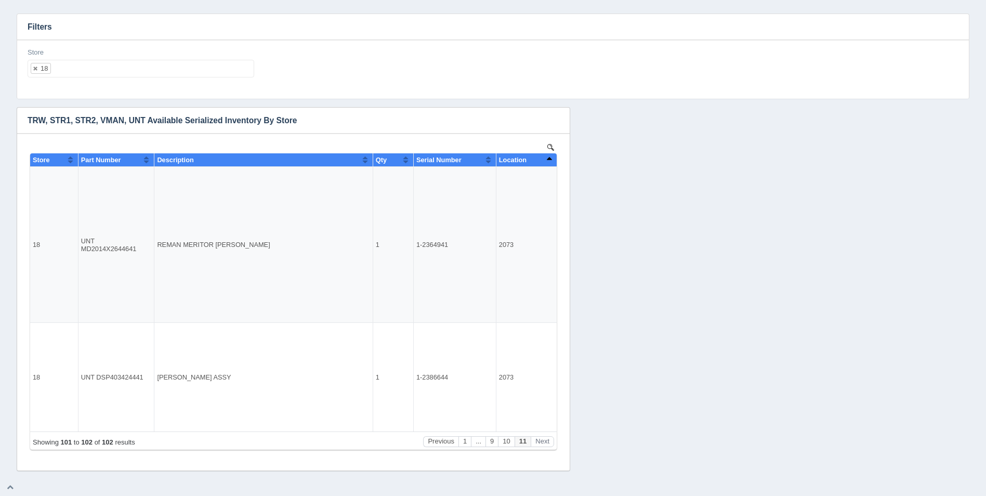
drag, startPoint x: 82, startPoint y: 57, endPoint x: 90, endPoint y: 65, distance: 11.4
click at [84, 59] on div "Store 18 All None 1 2 3 4 5 6 7 8 9 10 11 12 13 14 15 16 17 18 19 20 21 22 23 2…" at bounding box center [141, 63] width 227 height 30
click at [91, 65] on ul "18" at bounding box center [141, 69] width 227 height 18
select select
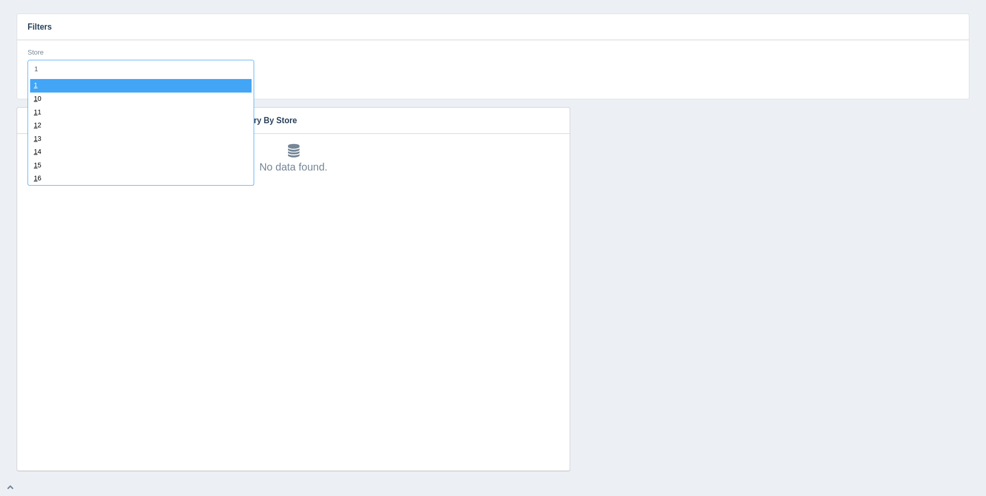
type input "19"
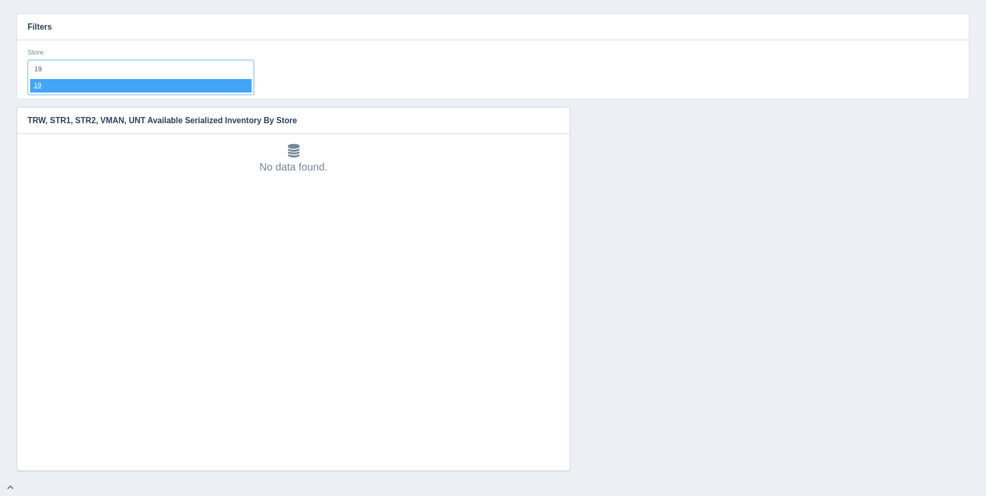
select select "19"
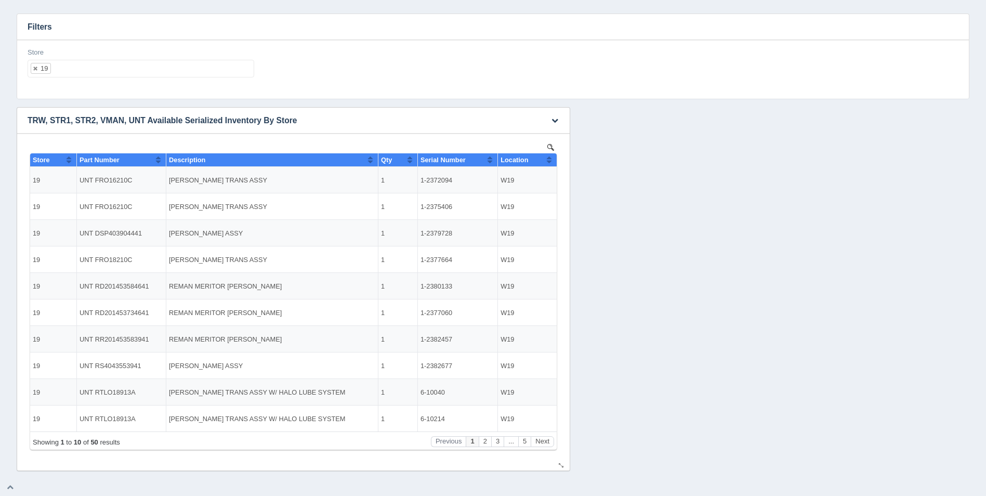
click at [550, 160] on button "Sort column ascending" at bounding box center [549, 159] width 7 height 12
click at [550, 160] on button "Sort column descending" at bounding box center [549, 159] width 7 height 12
click at [550, 445] on button "Next" at bounding box center [542, 441] width 23 height 11
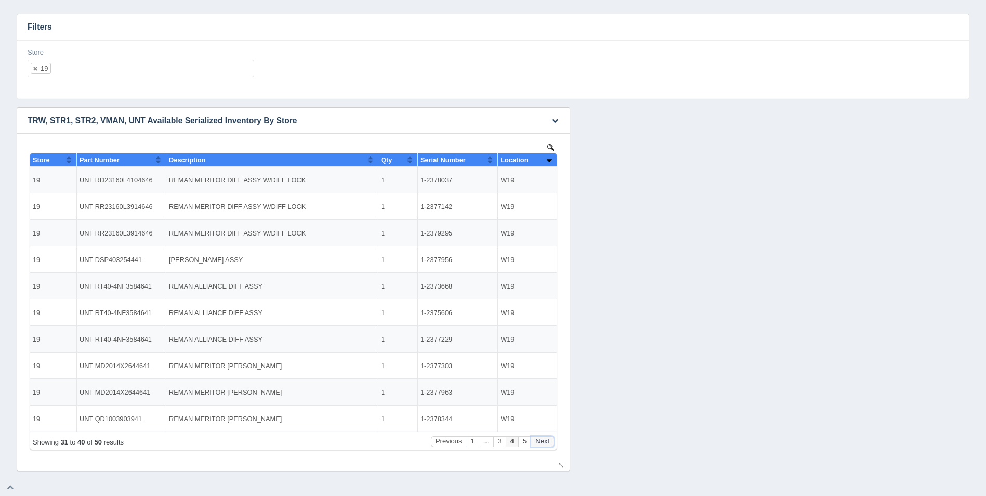
click at [550, 445] on button "Next" at bounding box center [542, 441] width 23 height 11
click at [142, 71] on ul "19" at bounding box center [141, 69] width 227 height 18
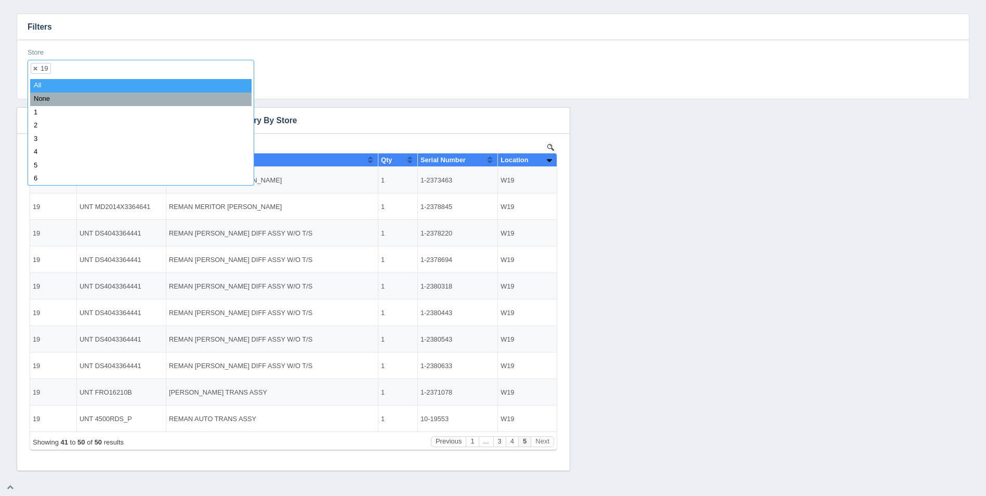
select select
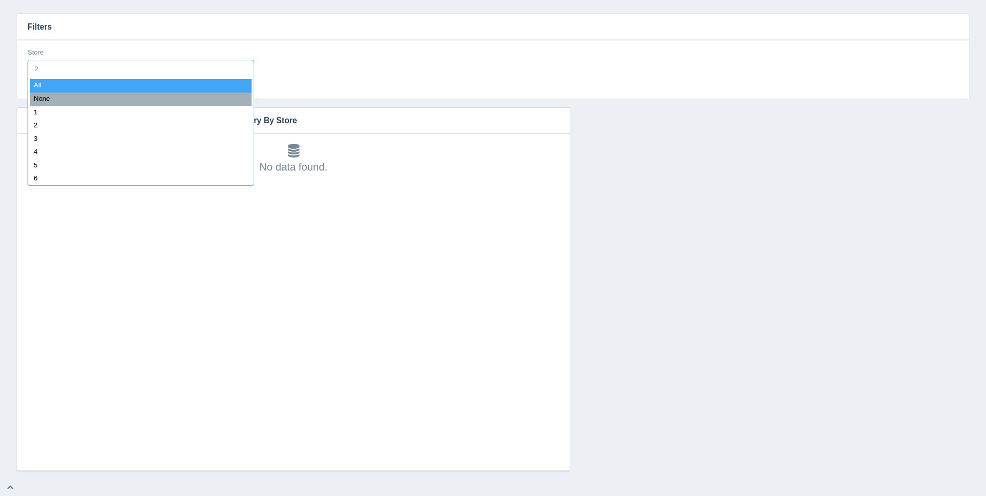
type input "21"
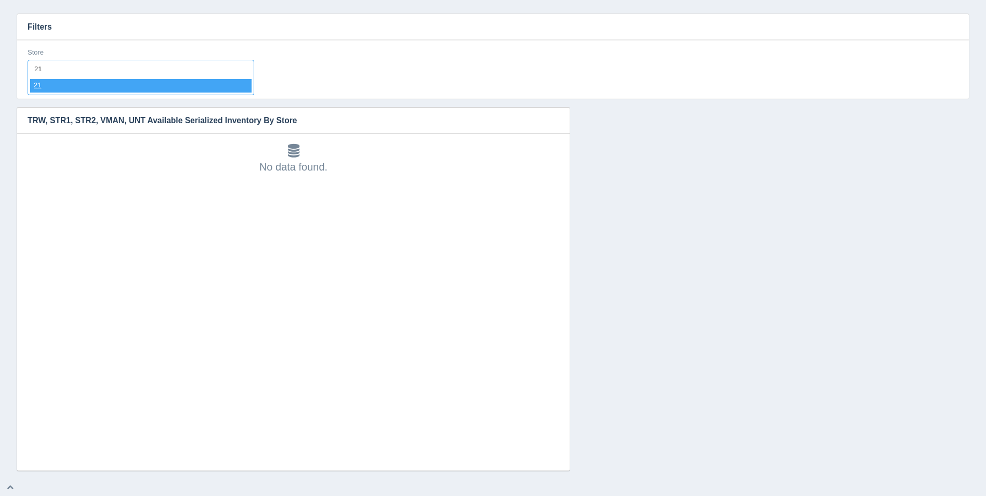
select select "21"
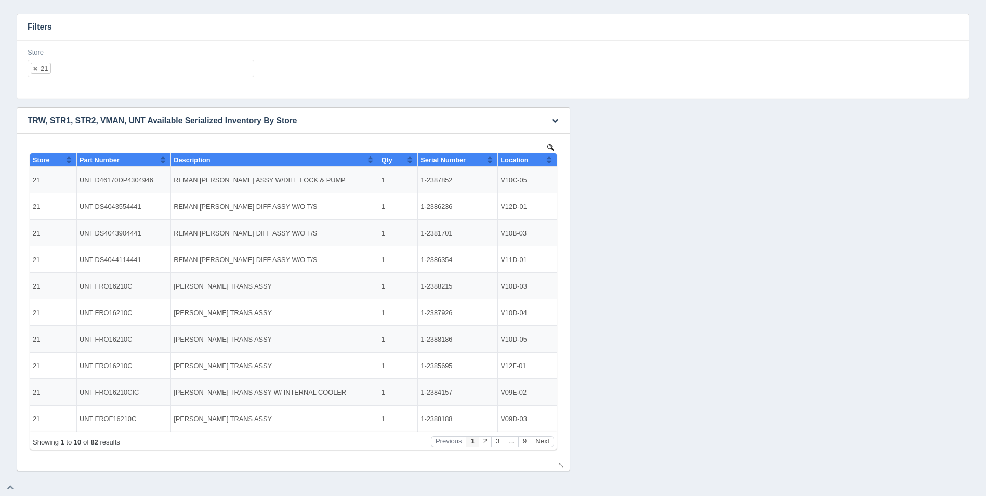
click at [548, 155] on button "Sort column ascending" at bounding box center [549, 159] width 7 height 12
click at [550, 158] on button "Sort column descending" at bounding box center [549, 159] width 7 height 12
click at [549, 158] on button "Sort column ascending" at bounding box center [549, 159] width 7 height 12
click at [546, 440] on button "Next" at bounding box center [542, 441] width 23 height 11
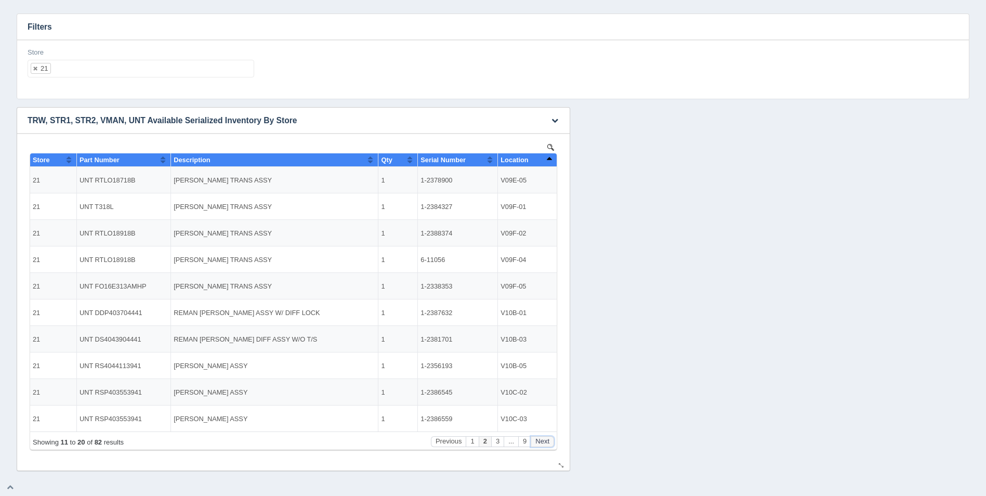
click at [546, 440] on button "Next" at bounding box center [542, 441] width 23 height 11
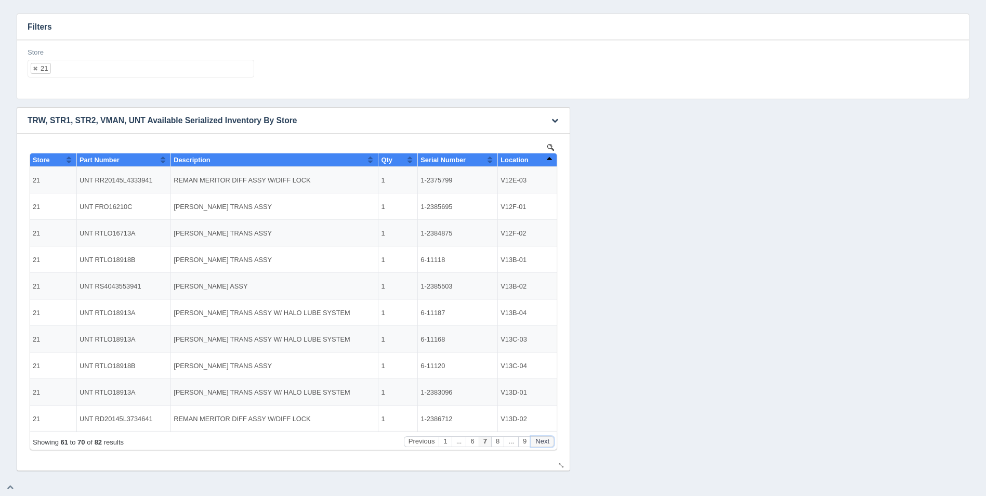
click at [546, 440] on button "Next" at bounding box center [542, 441] width 23 height 11
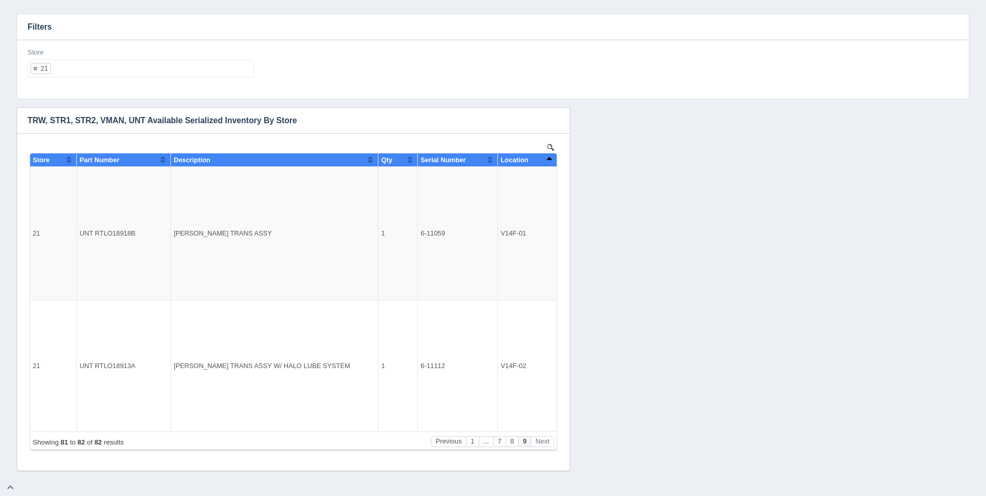
click at [133, 70] on ul "21" at bounding box center [141, 69] width 227 height 18
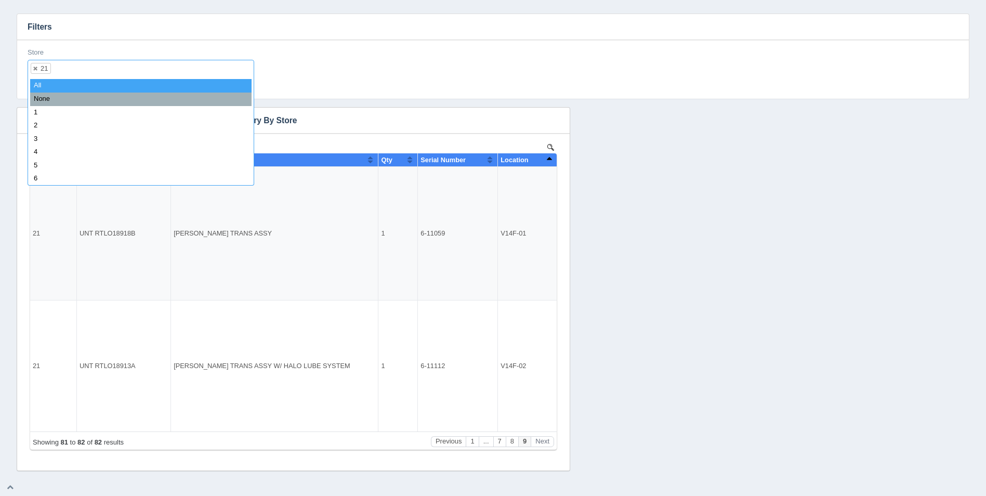
select select
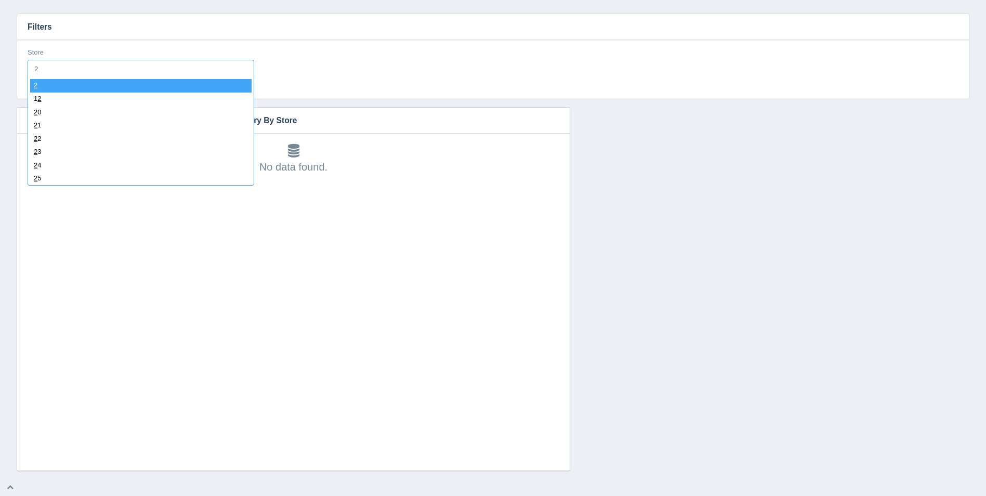
type input "22"
select select "22"
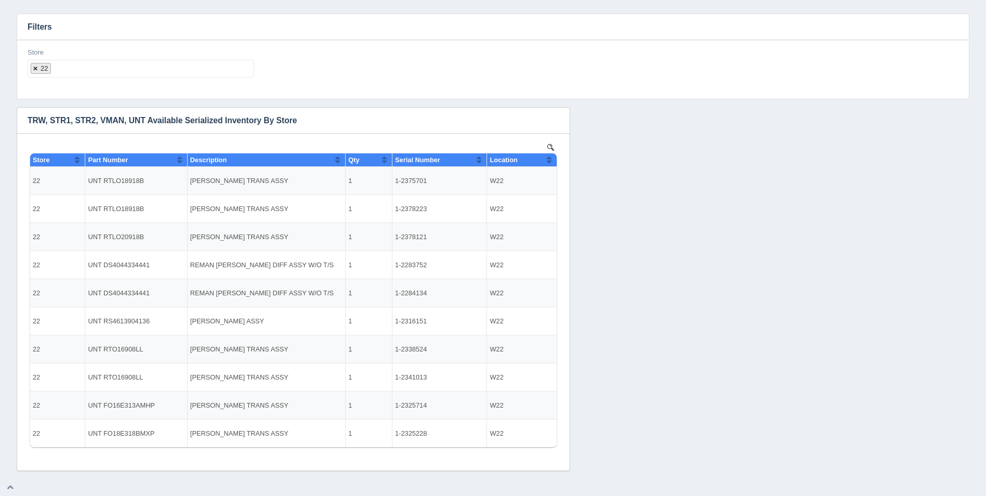
select select
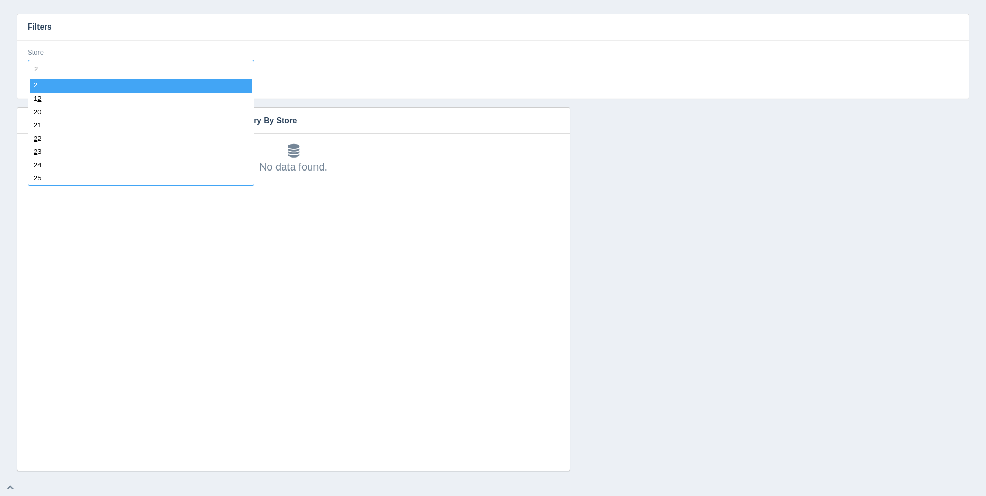
type input "23"
select select "23"
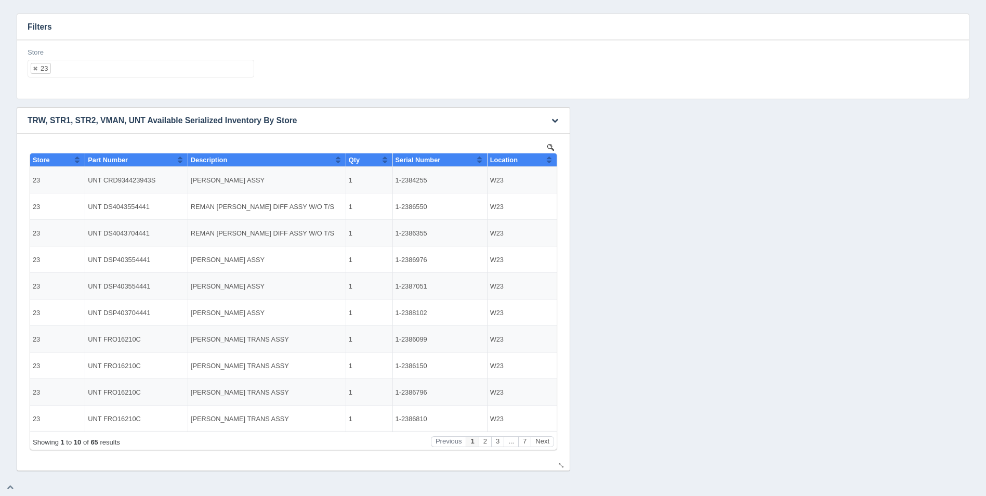
click at [546, 160] on button "Sort column ascending" at bounding box center [549, 159] width 7 height 12
click at [546, 160] on button "Sort column descending" at bounding box center [549, 159] width 7 height 12
click at [541, 440] on button "Next" at bounding box center [542, 441] width 23 height 11
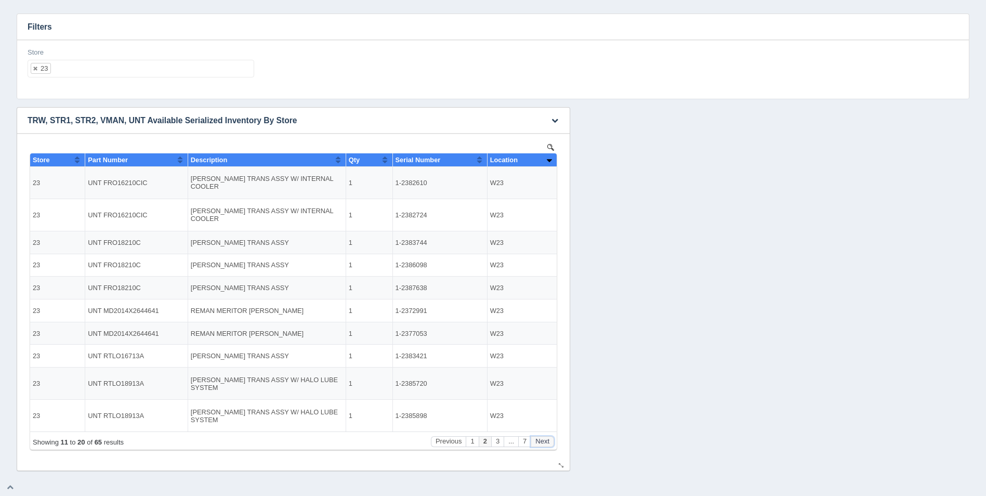
click at [541, 440] on button "Next" at bounding box center [542, 441] width 23 height 11
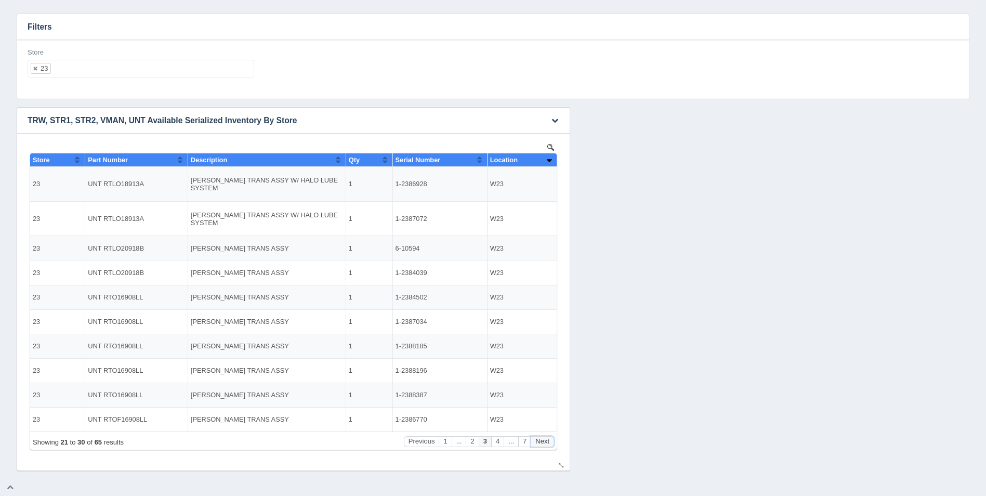
click at [541, 440] on button "Next" at bounding box center [542, 441] width 23 height 11
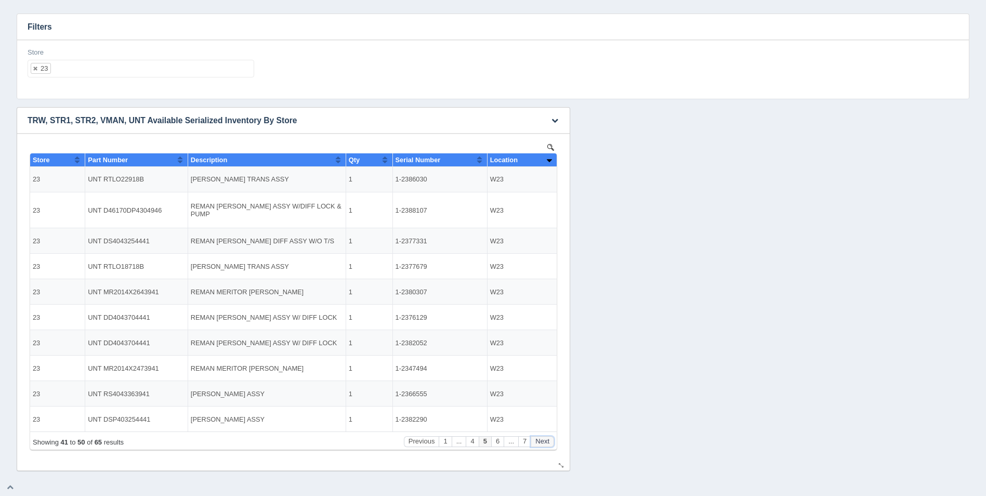
click at [544, 438] on button "Next" at bounding box center [542, 441] width 23 height 11
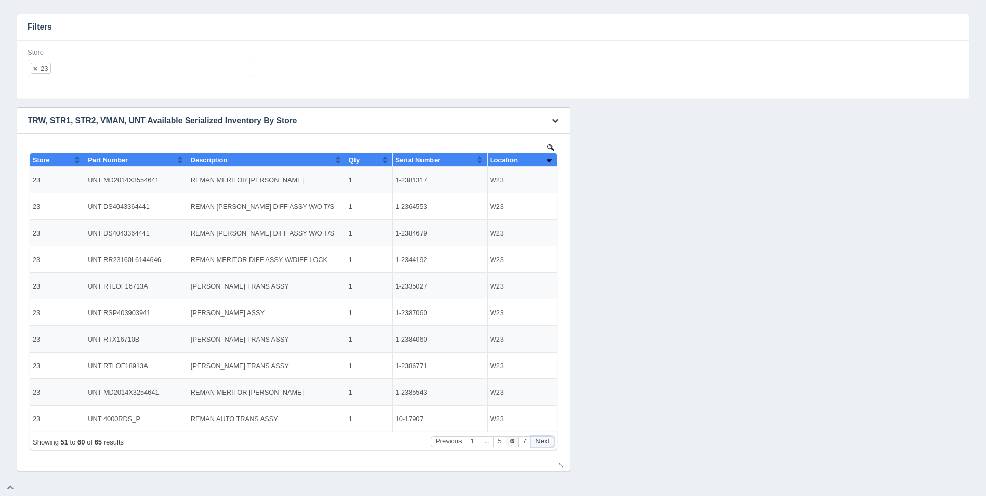
click at [545, 439] on button "Next" at bounding box center [542, 441] width 23 height 11
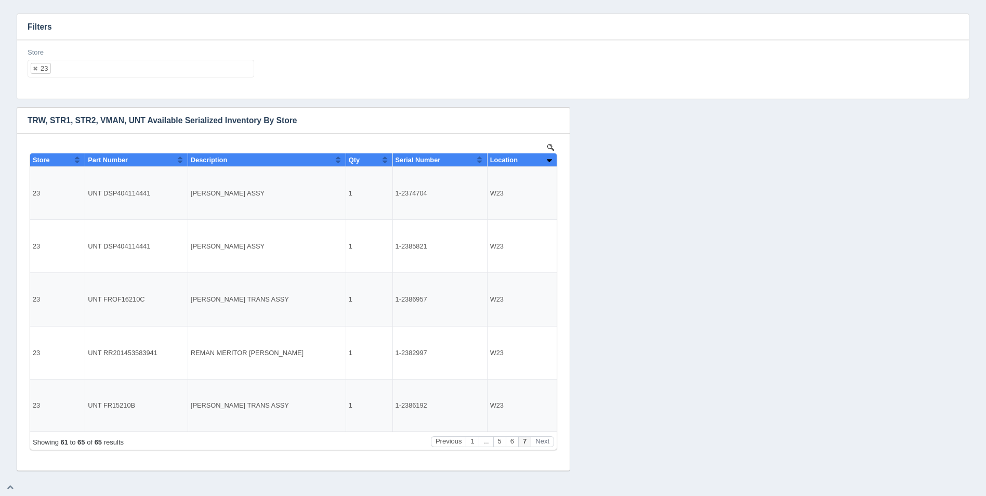
click at [154, 71] on ul "23" at bounding box center [141, 69] width 227 height 18
select select
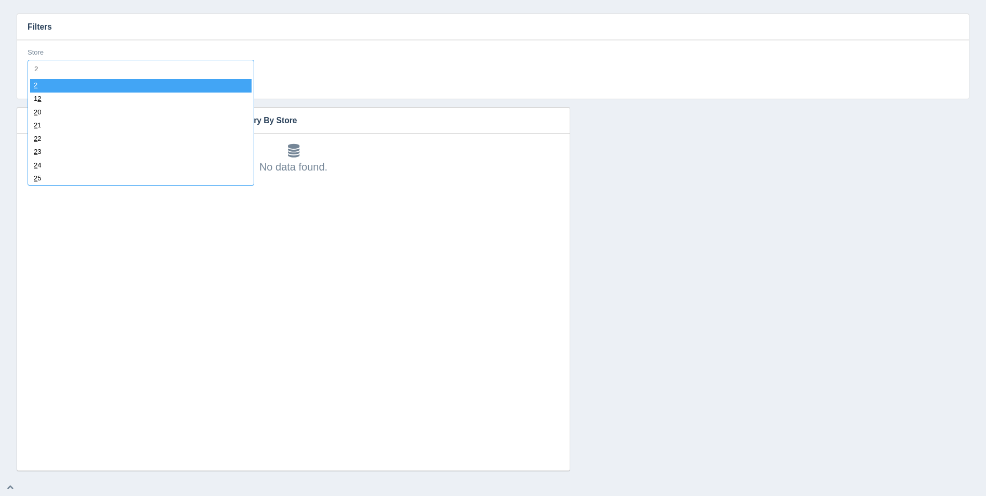
type input "24"
select select "24"
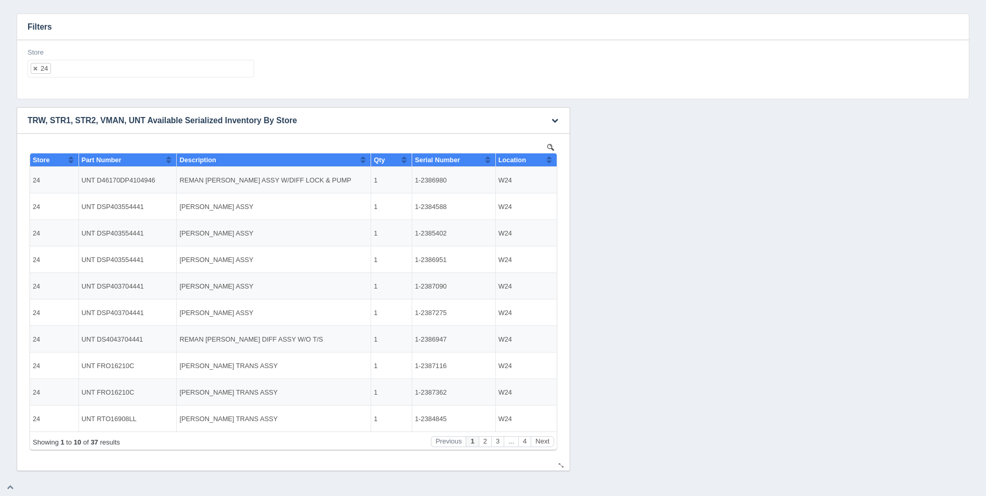
click at [550, 160] on button "Sort column ascending" at bounding box center [549, 159] width 7 height 12
click at [550, 160] on button "Sort column descending" at bounding box center [549, 159] width 7 height 12
click at [541, 440] on button "Next" at bounding box center [542, 441] width 23 height 11
click at [541, 441] on button "Next" at bounding box center [542, 441] width 23 height 11
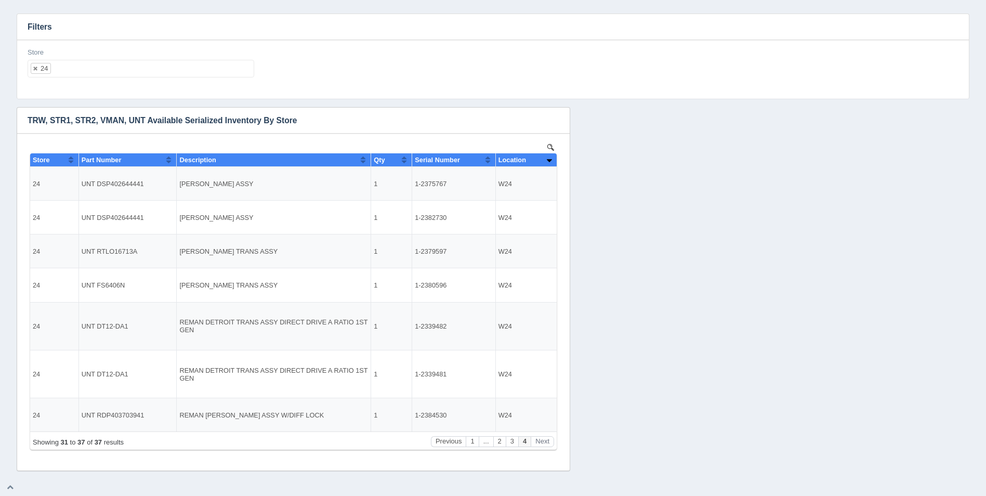
click at [116, 70] on ul "24" at bounding box center [141, 69] width 227 height 18
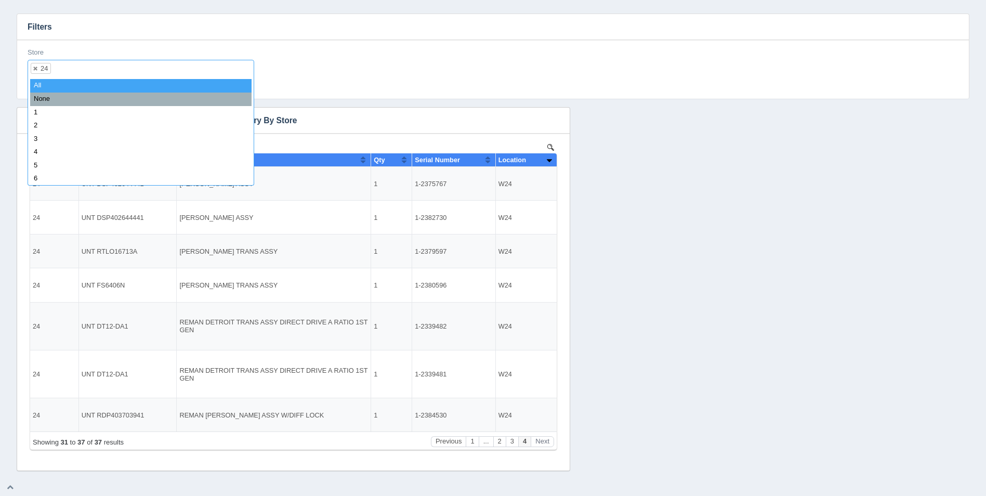
select select
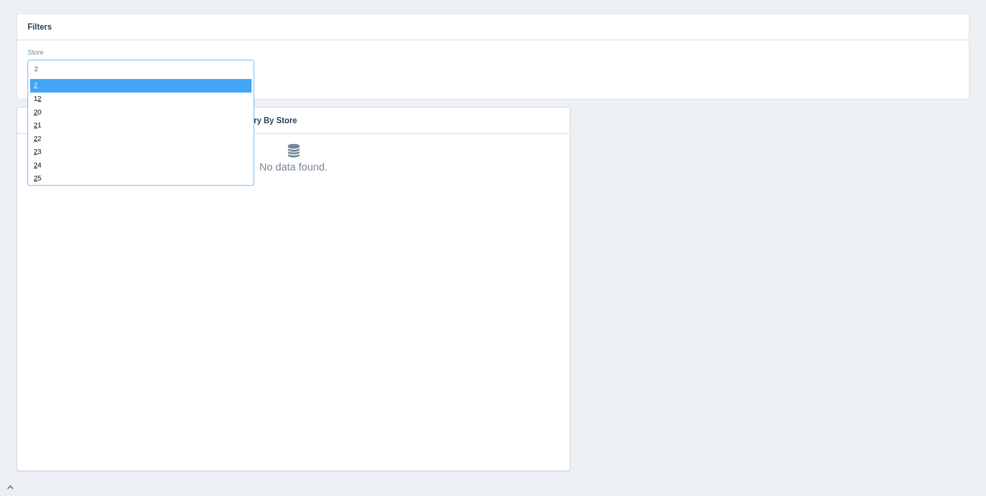
type input "25"
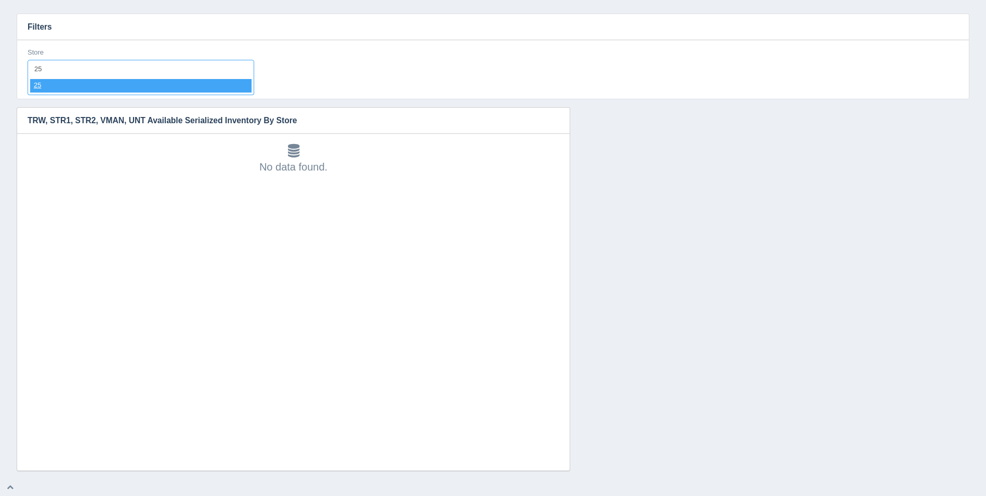
select select "25"
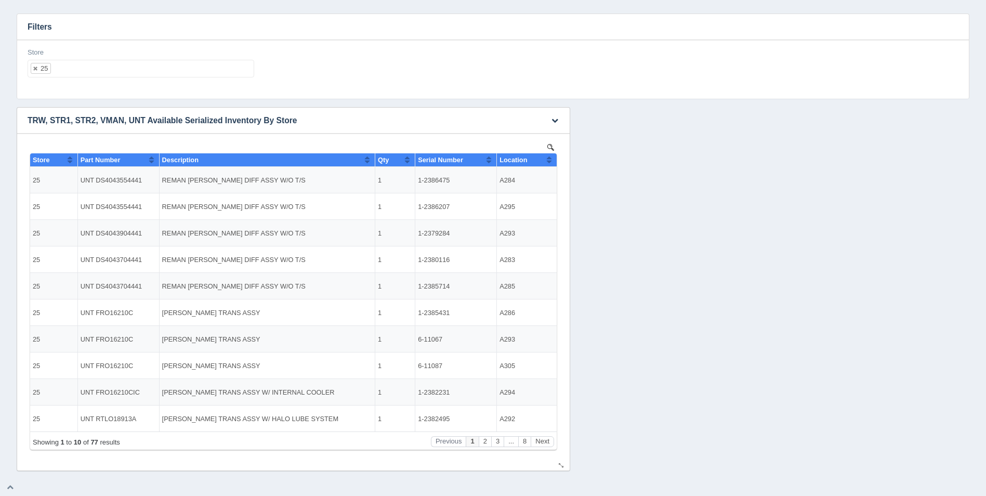
click at [549, 160] on button "Sort column ascending" at bounding box center [549, 159] width 7 height 12
click at [549, 160] on button "Sort column descending" at bounding box center [549, 159] width 7 height 12
click at [549, 160] on button "Sort column ascending" at bounding box center [549, 159] width 7 height 12
click at [549, 160] on button "Sort column descending" at bounding box center [549, 159] width 7 height 12
drag, startPoint x: 448, startPoint y: 179, endPoint x: 419, endPoint y: 178, distance: 29.1
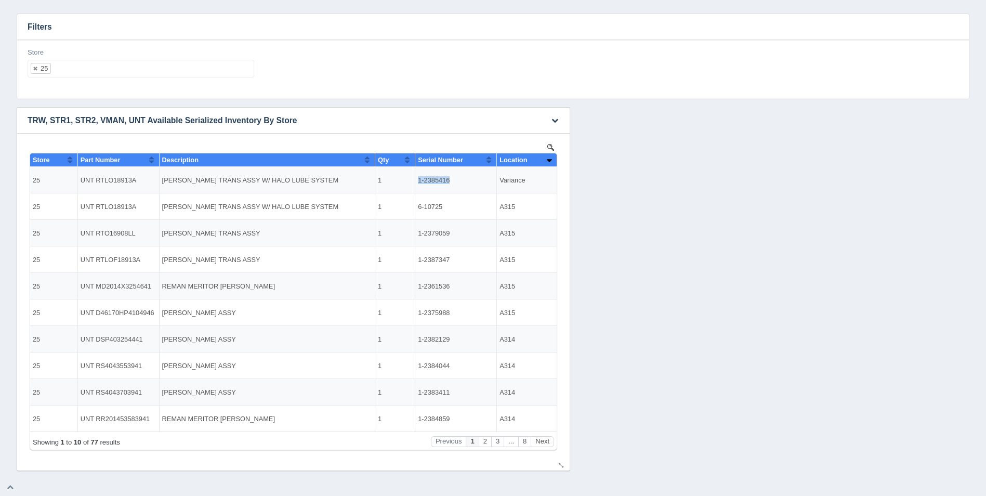
click at [419, 178] on td "1-2385416" at bounding box center [456, 180] width 82 height 27
copy td "1-2385416"
click at [546, 441] on button "Next" at bounding box center [542, 441] width 23 height 11
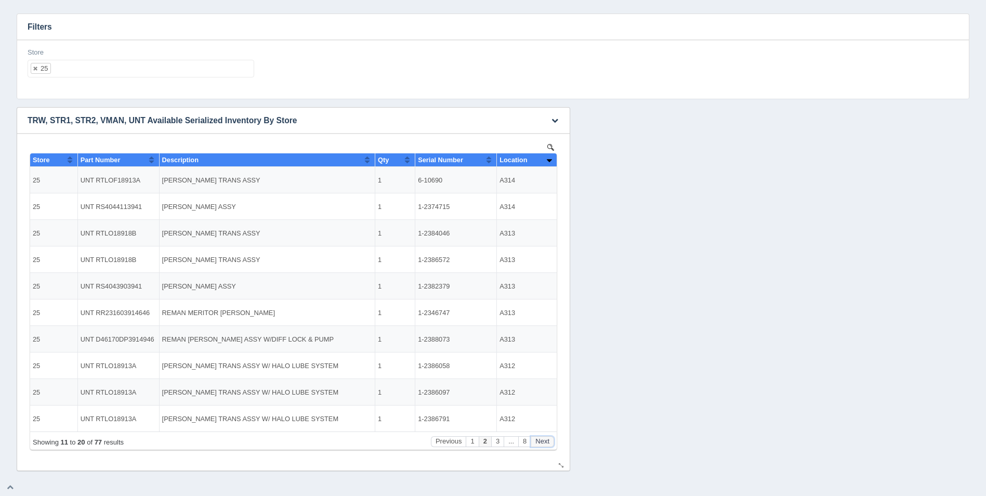
click at [546, 441] on button "Next" at bounding box center [542, 441] width 23 height 11
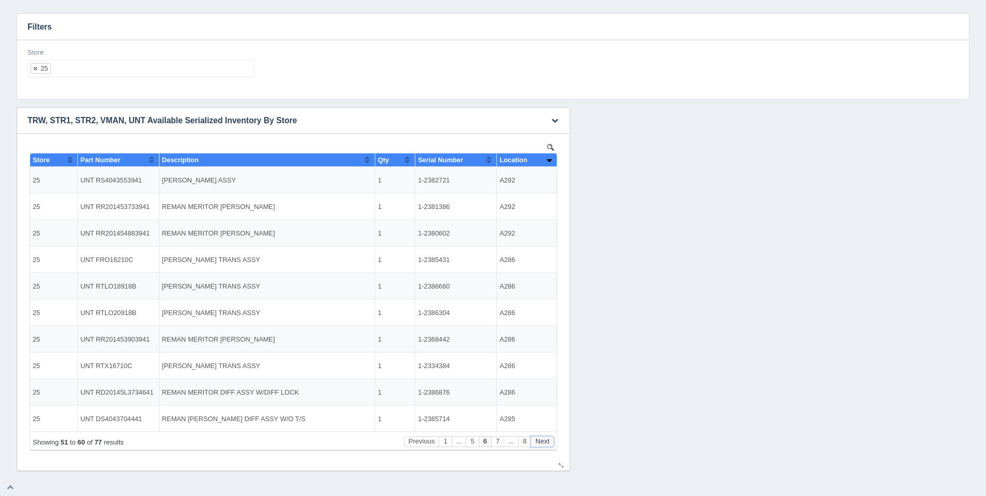
click at [546, 441] on button "Next" at bounding box center [542, 441] width 23 height 11
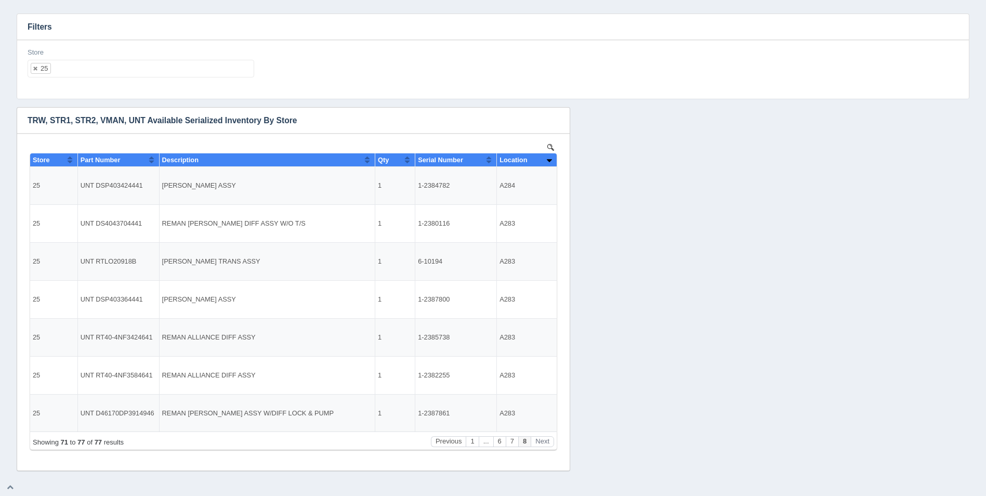
click at [145, 72] on ul "25" at bounding box center [141, 69] width 227 height 18
select select
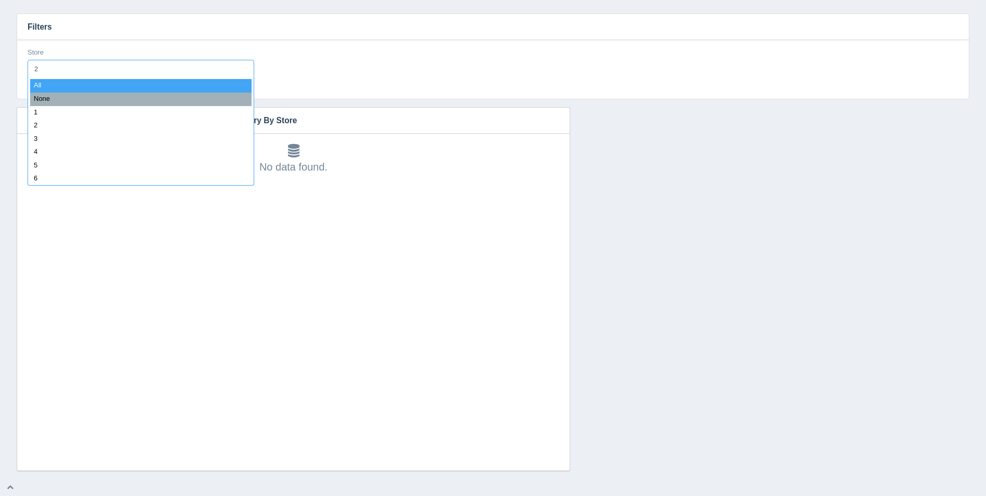
type input "26"
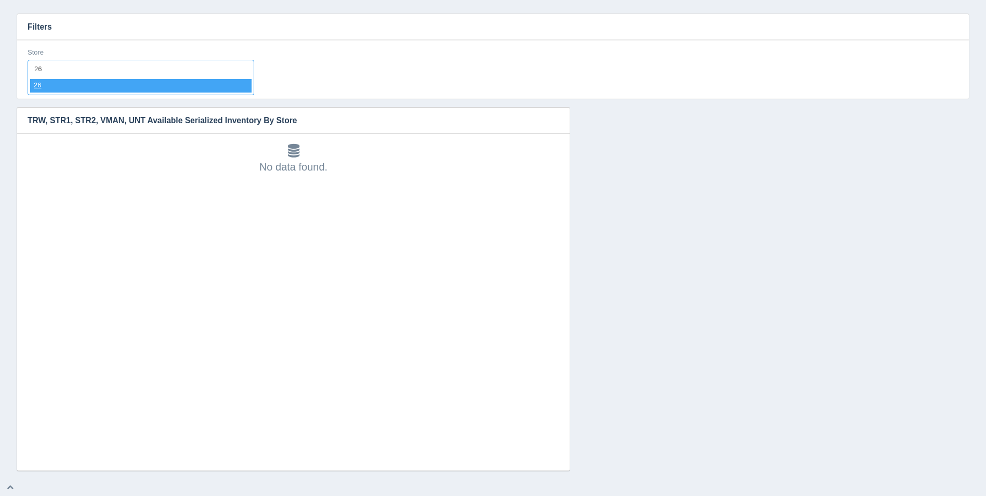
select select "26"
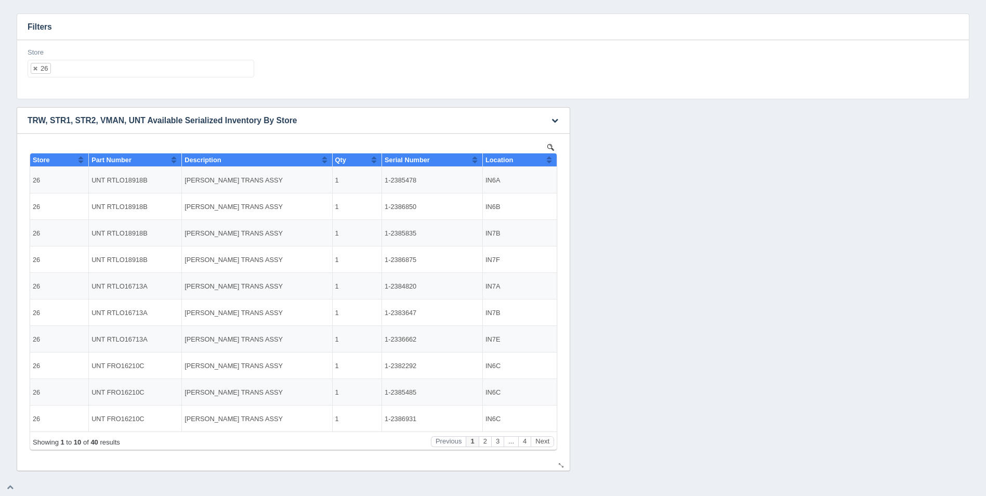
click at [551, 162] on button "Sort column ascending" at bounding box center [549, 159] width 7 height 12
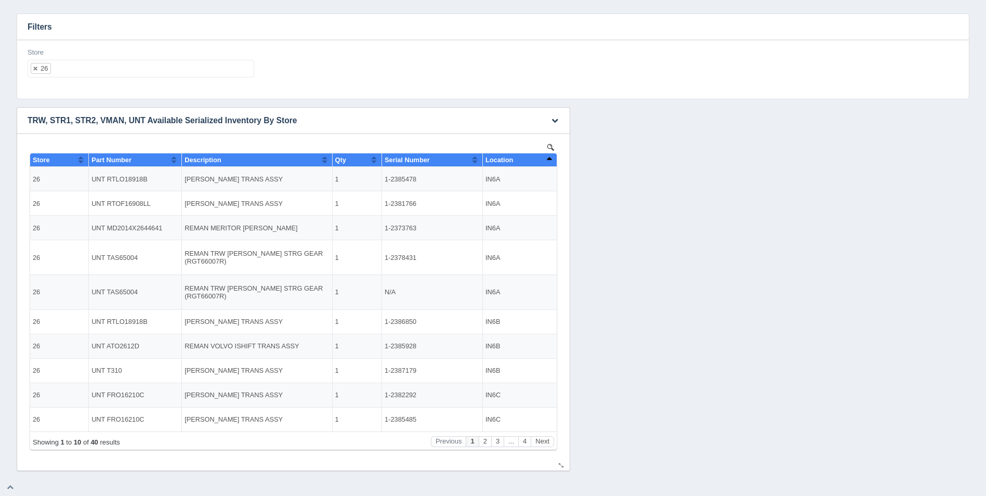
click at [551, 162] on button "Sort column descending" at bounding box center [549, 159] width 7 height 12
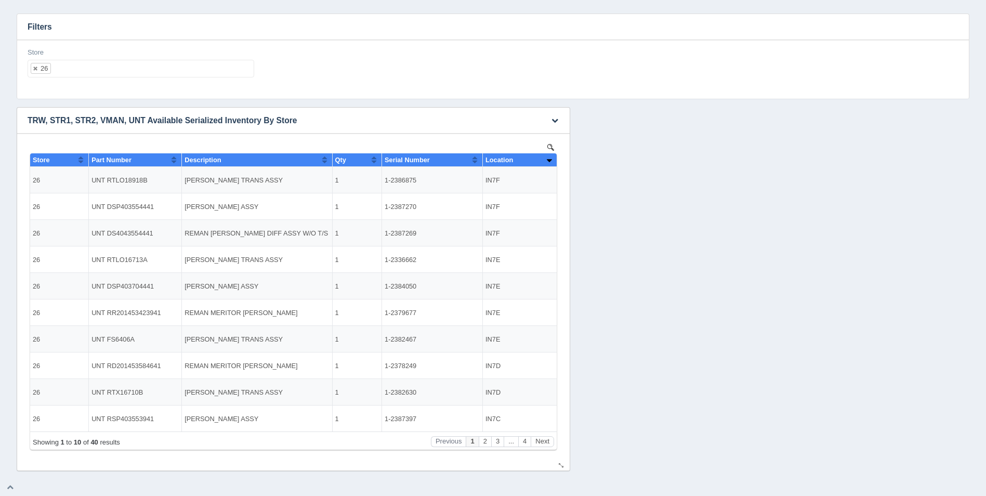
click at [549, 159] on button "Sort column ascending" at bounding box center [549, 159] width 7 height 12
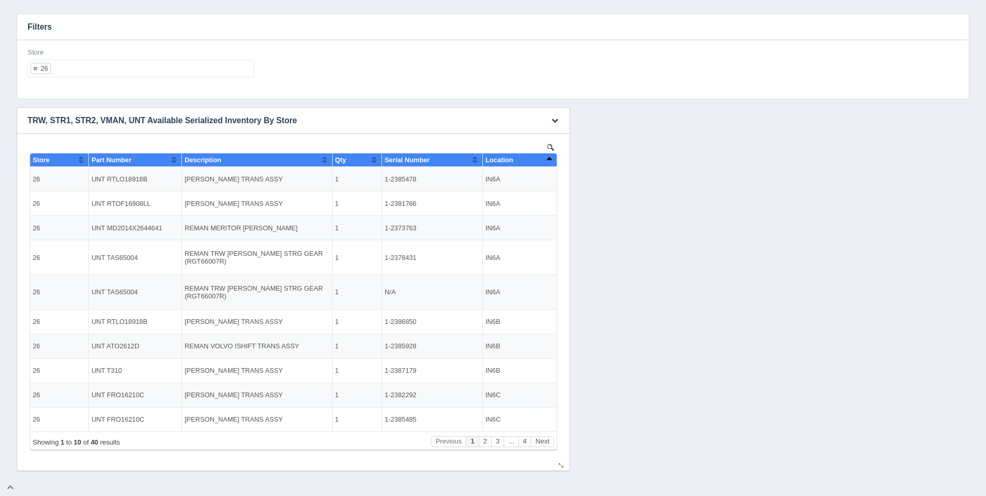
click at [549, 159] on button "Sort column descending" at bounding box center [549, 159] width 7 height 12
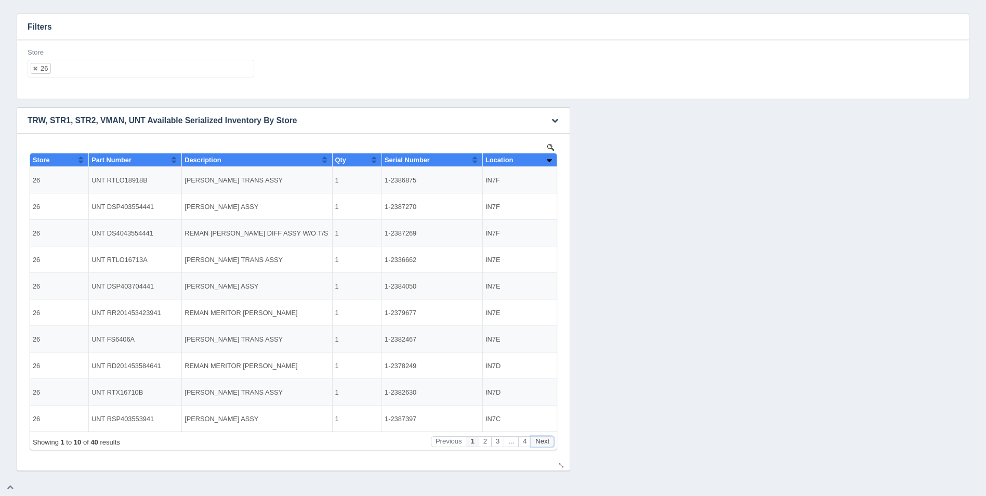
click at [540, 438] on button "Next" at bounding box center [542, 441] width 23 height 11
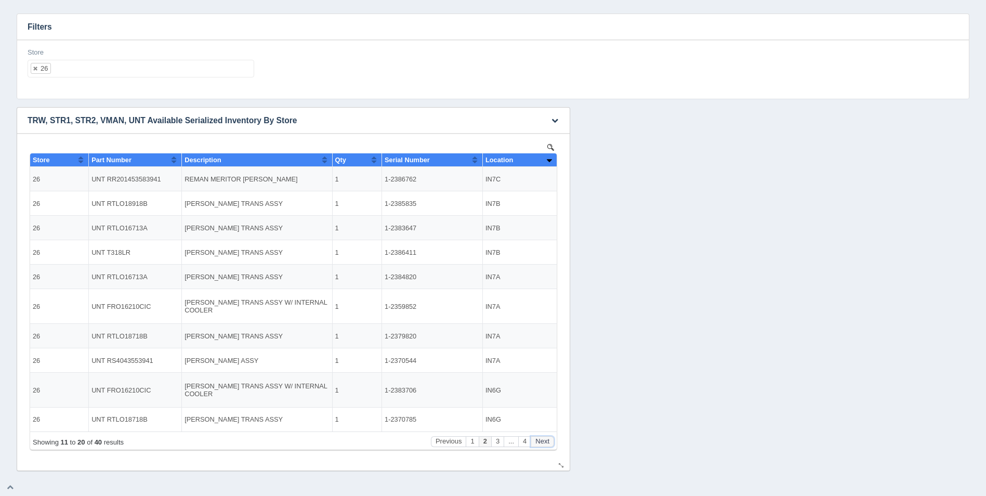
click at [540, 438] on button "Next" at bounding box center [542, 441] width 23 height 11
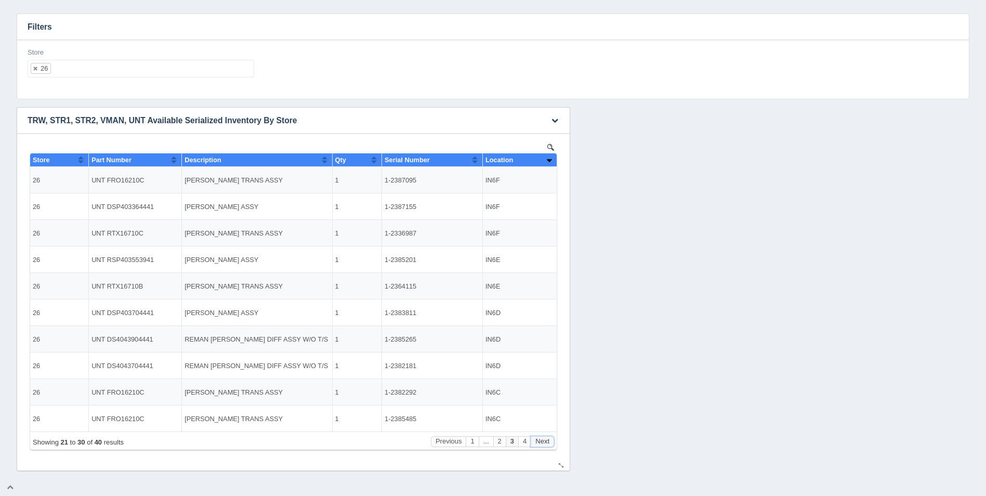
click at [540, 438] on button "Next" at bounding box center [542, 441] width 23 height 11
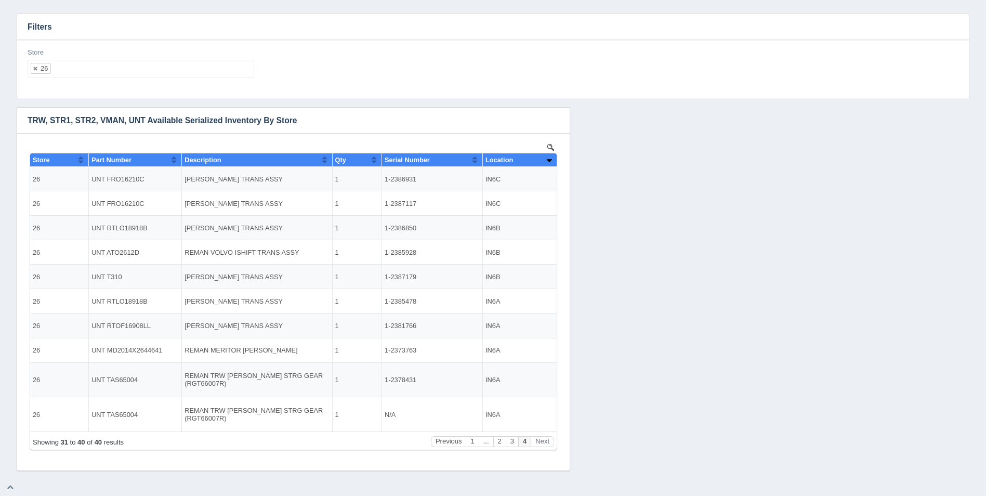
click at [133, 72] on ul "26" at bounding box center [141, 69] width 227 height 18
select select
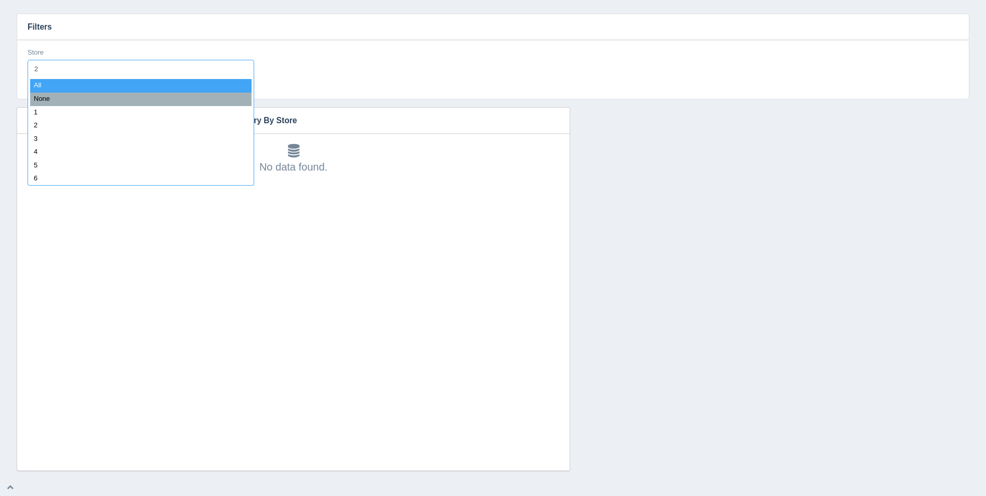
type input "27"
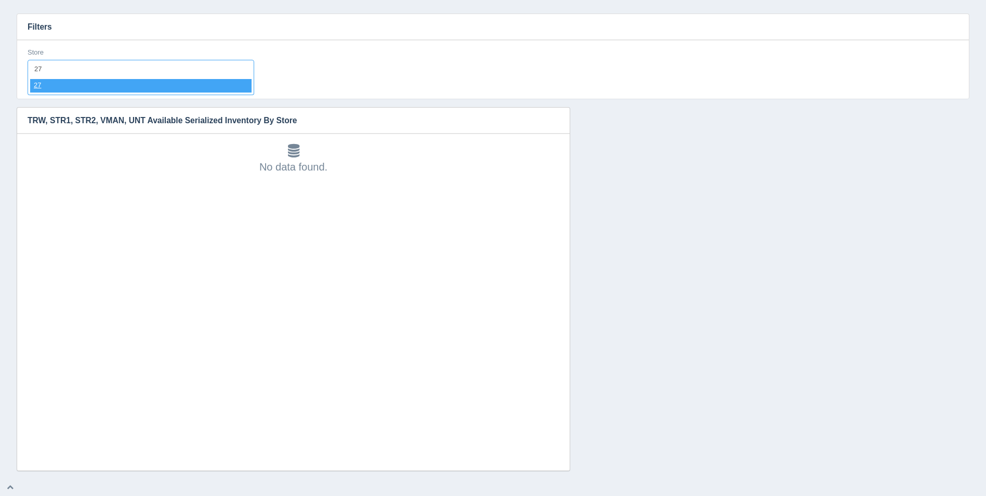
select select "27"
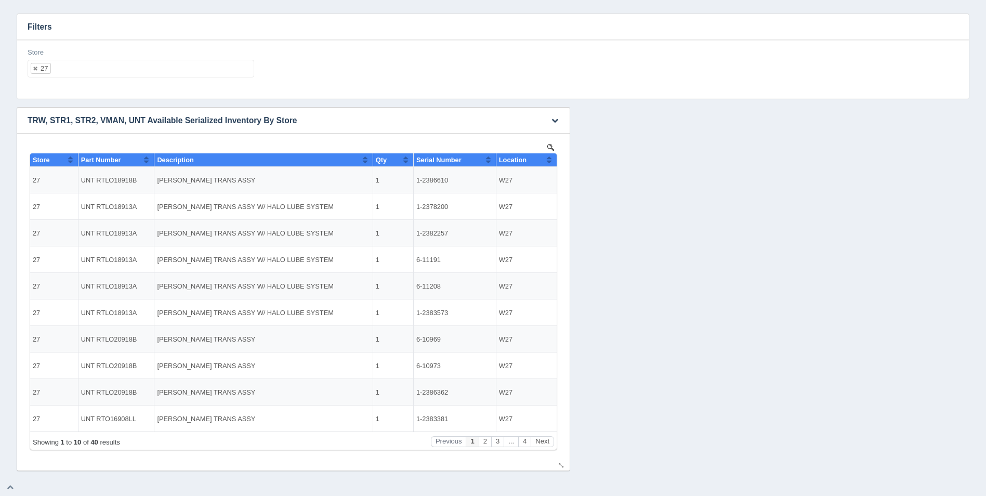
click at [548, 155] on button "Sort column ascending" at bounding box center [549, 159] width 7 height 12
click at [549, 160] on button "Sort column descending" at bounding box center [549, 159] width 7 height 12
click at [546, 440] on button "Next" at bounding box center [542, 441] width 23 height 11
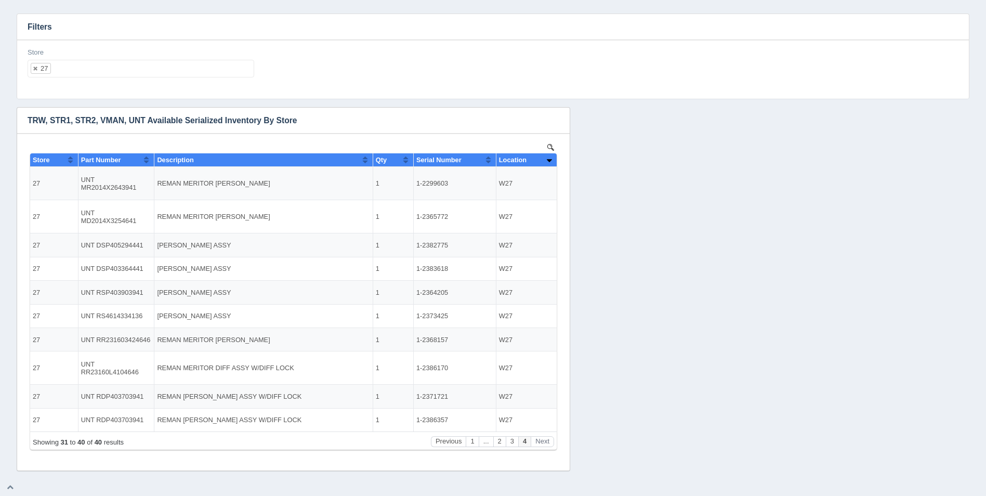
click at [138, 71] on ul "27" at bounding box center [141, 69] width 227 height 18
select select
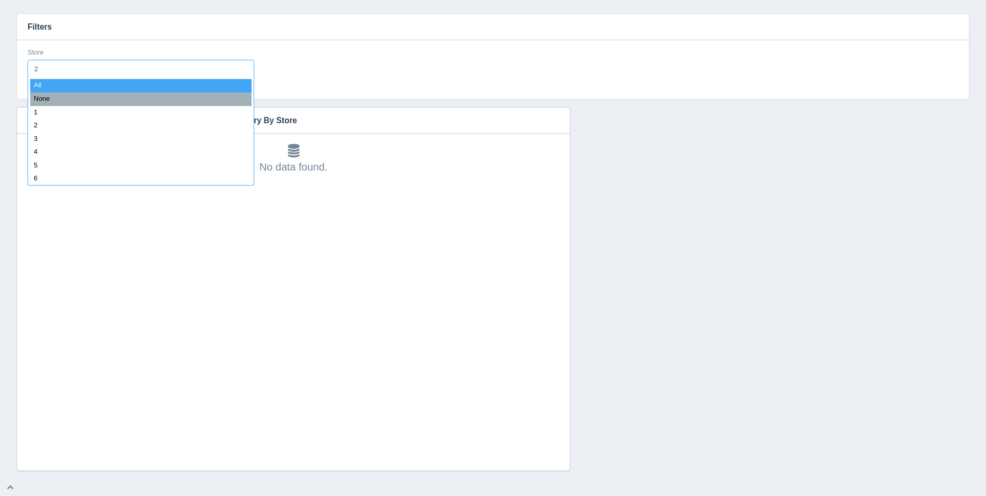
type input "28"
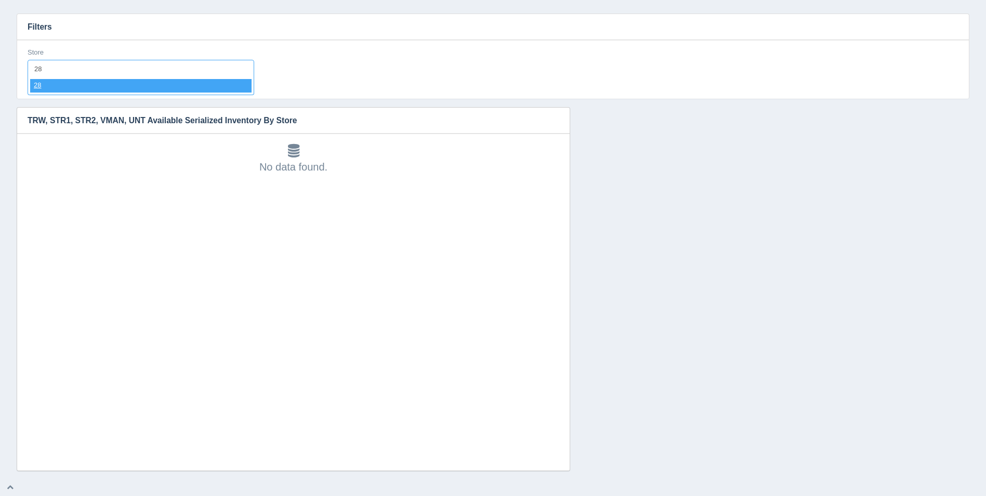
select select "28"
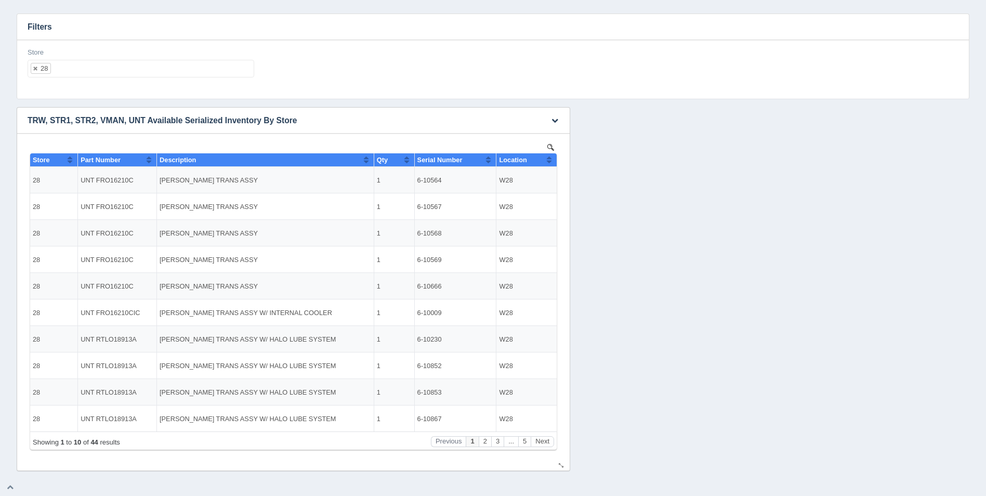
click at [550, 160] on button "Sort column ascending" at bounding box center [549, 159] width 7 height 12
click at [550, 160] on button "Sort column descending" at bounding box center [549, 159] width 7 height 12
click at [545, 440] on button "Next" at bounding box center [542, 441] width 23 height 11
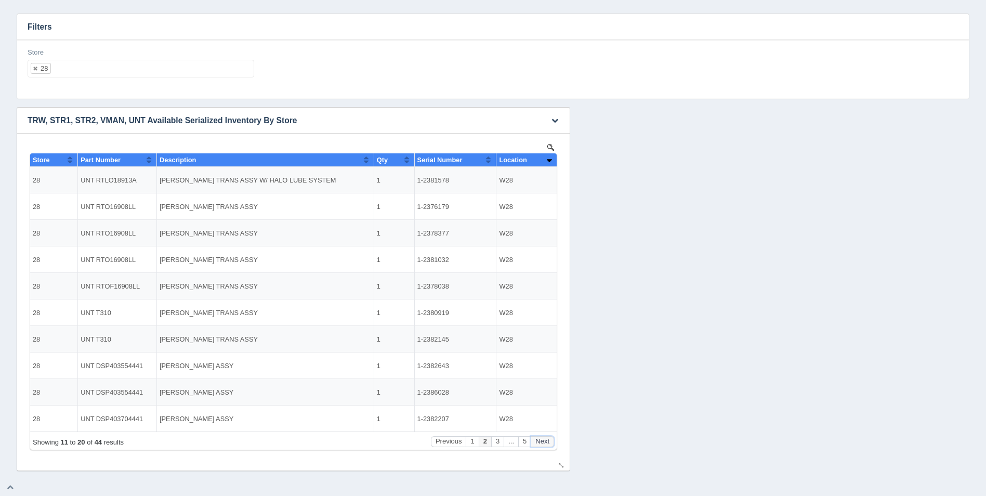
click at [545, 440] on button "Next" at bounding box center [542, 441] width 23 height 11
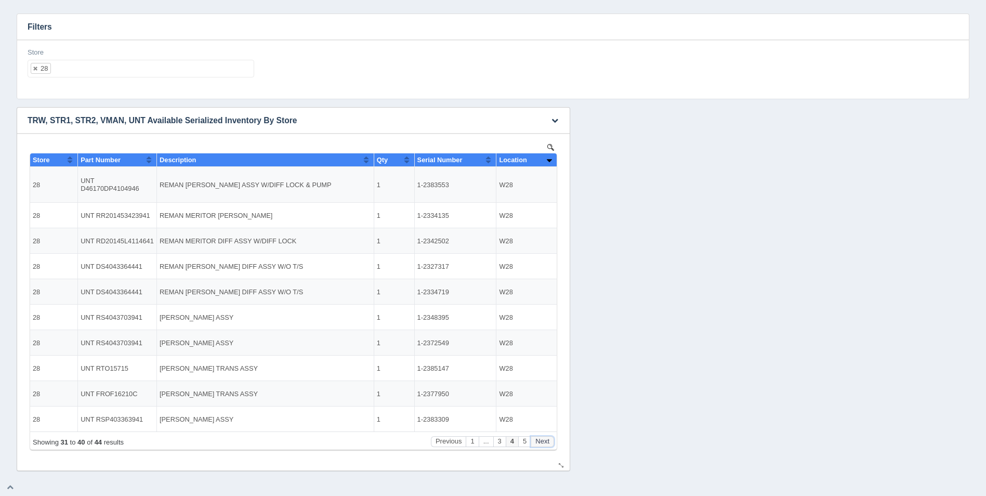
click at [545, 440] on button "Next" at bounding box center [542, 441] width 23 height 11
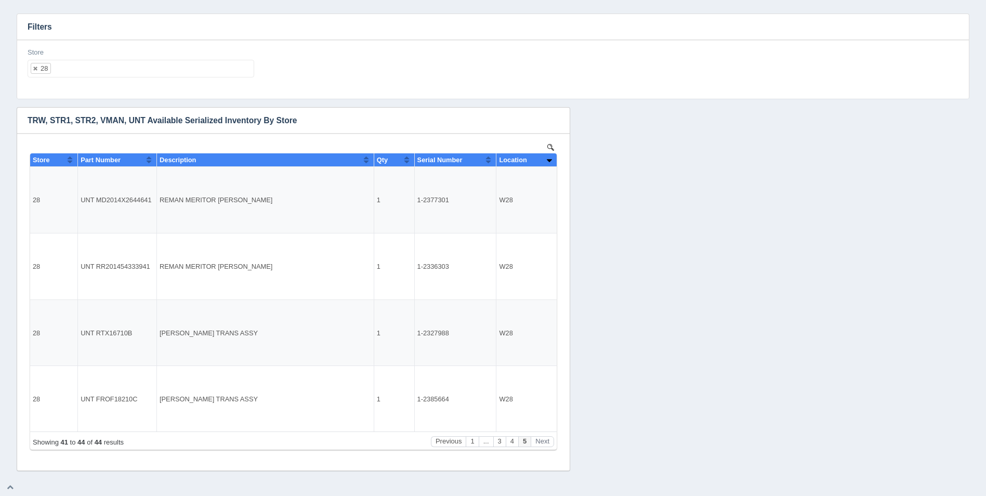
click at [113, 69] on ul "28" at bounding box center [141, 69] width 227 height 18
select select
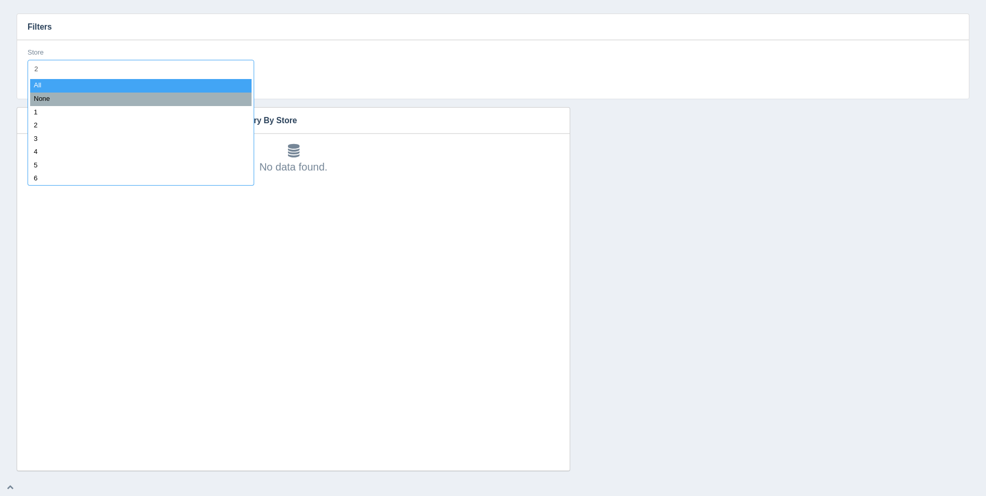
type input "29"
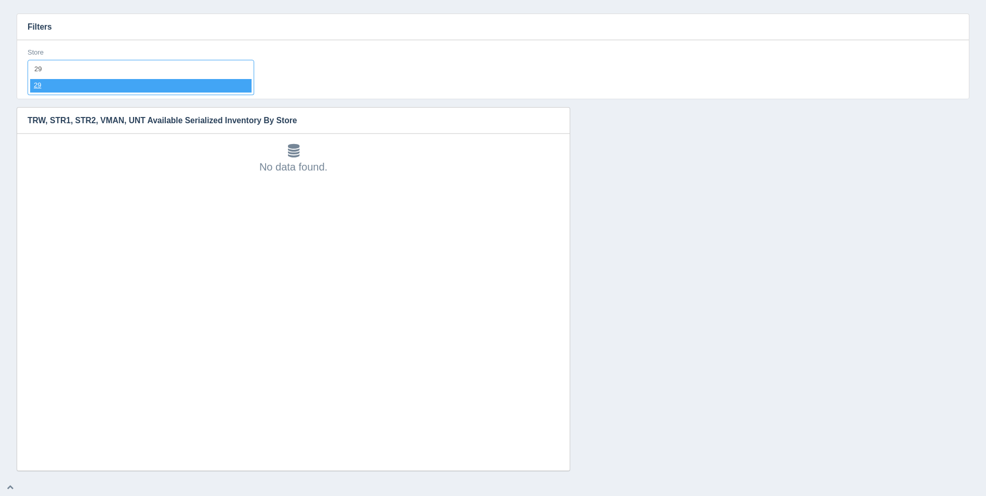
select select "29"
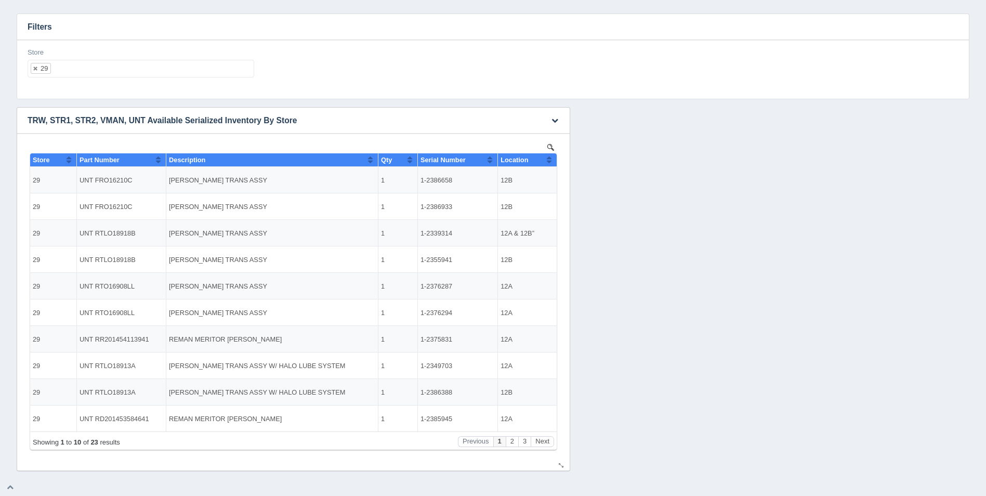
click at [545, 161] on div "Location" at bounding box center [523, 160] width 46 height 8
click at [547, 160] on button "Sort column descending" at bounding box center [549, 159] width 7 height 12
click at [548, 444] on button "Next" at bounding box center [542, 441] width 23 height 11
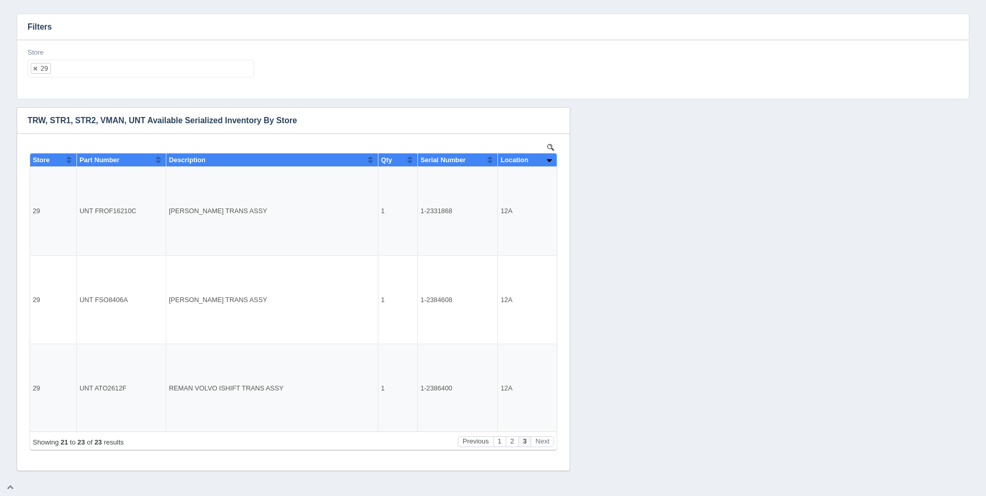
click at [94, 63] on ul "29" at bounding box center [141, 69] width 227 height 18
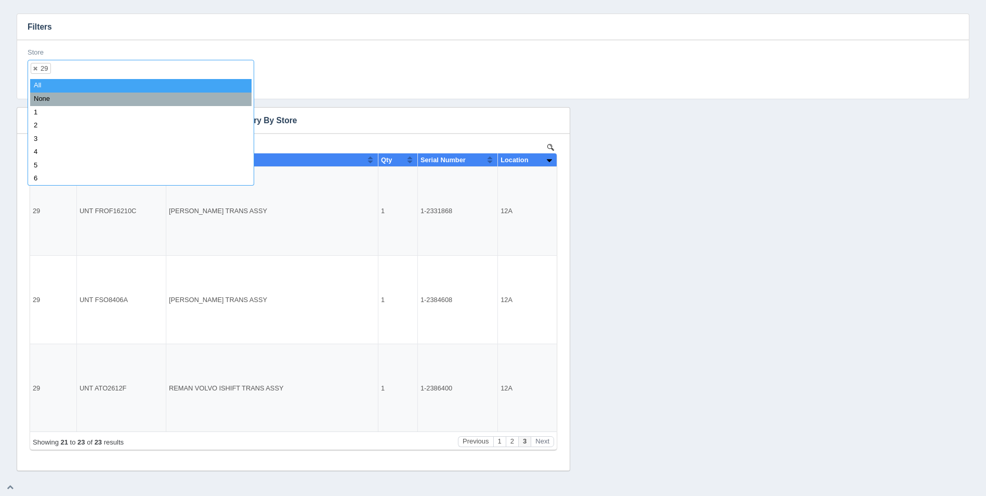
select select
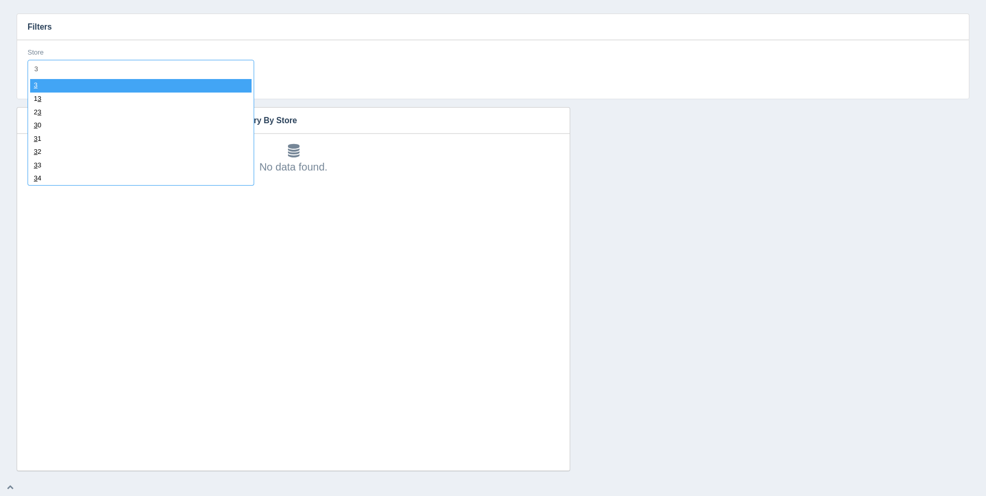
type input "30"
select select "30"
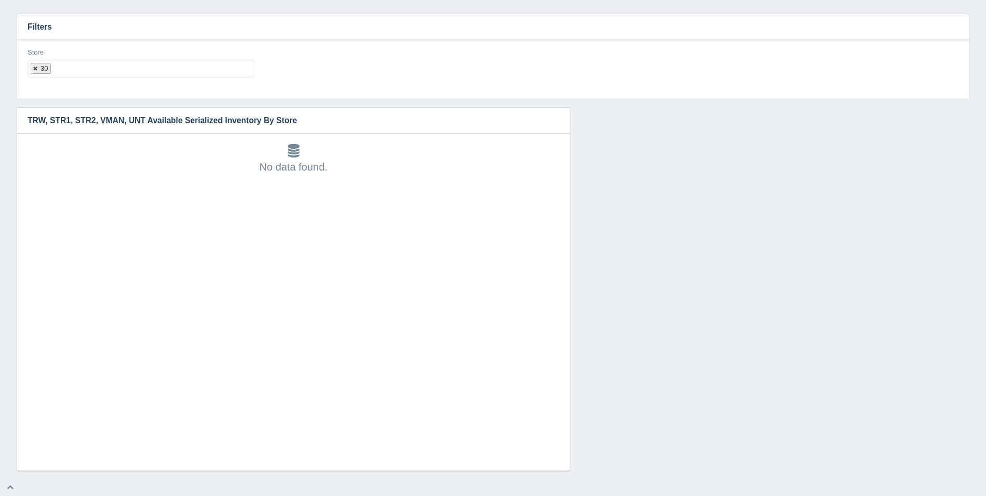
select select
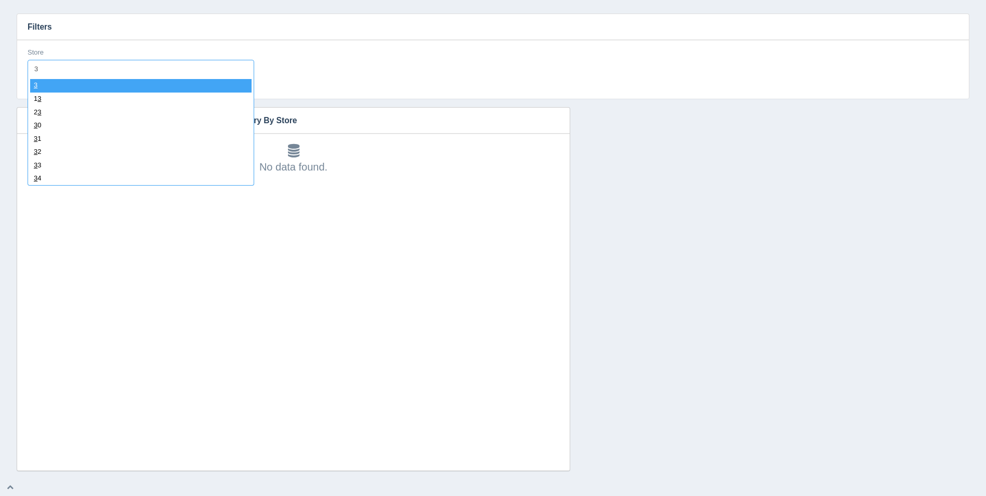
type input "31"
select select "31"
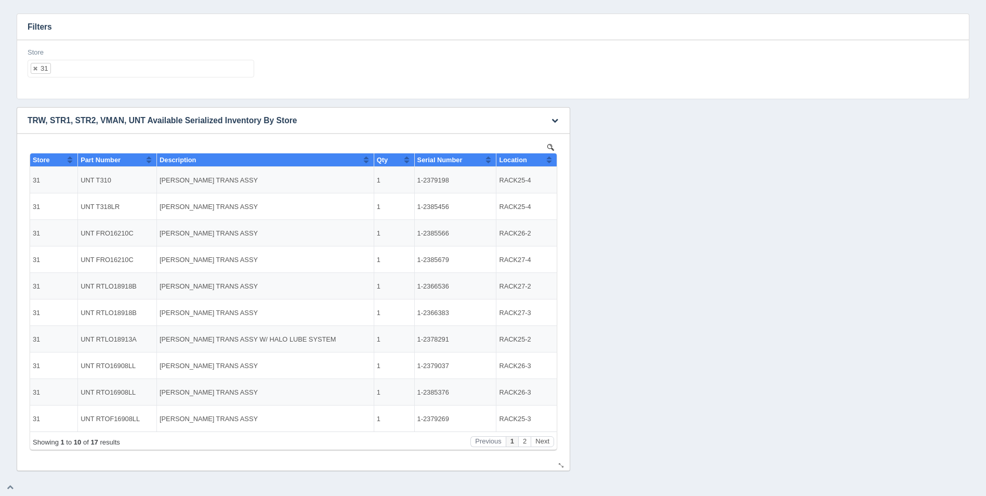
click at [552, 158] on button "Sort column ascending" at bounding box center [549, 159] width 7 height 12
click at [552, 158] on button "Sort column descending" at bounding box center [549, 159] width 7 height 12
click at [545, 437] on button "Next" at bounding box center [542, 441] width 23 height 11
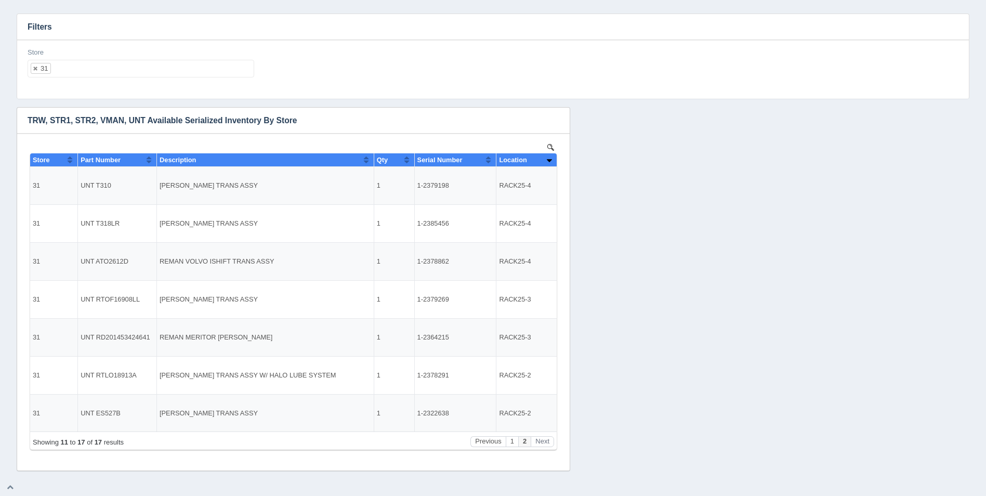
click at [122, 74] on ul "31" at bounding box center [141, 69] width 227 height 18
select select
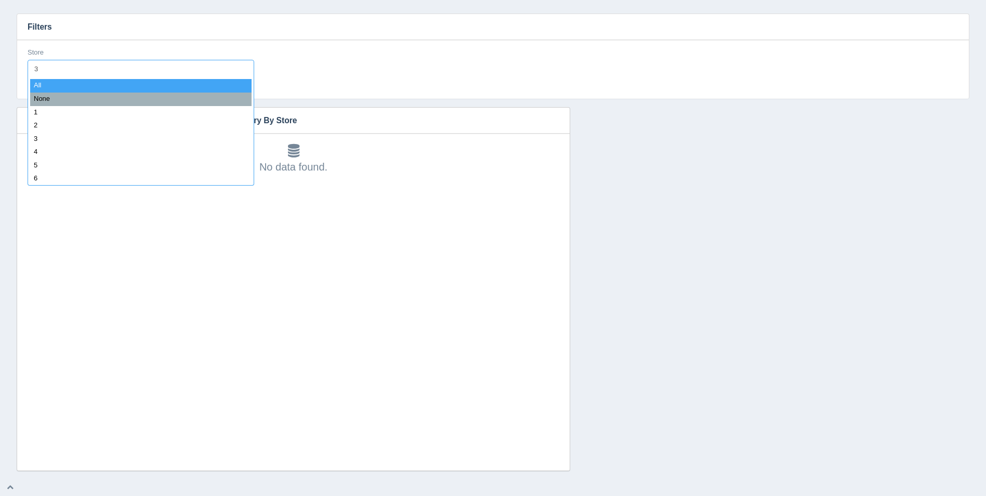
type input "32"
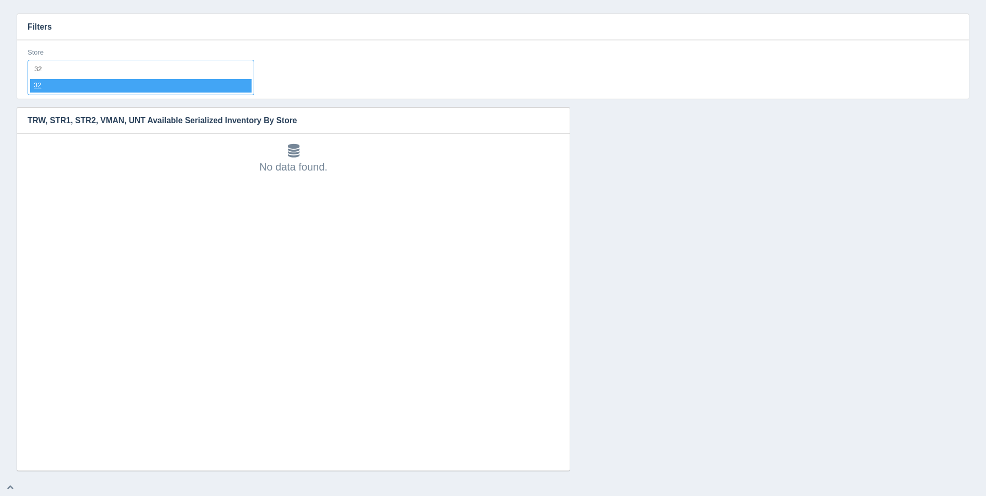
select select "32"
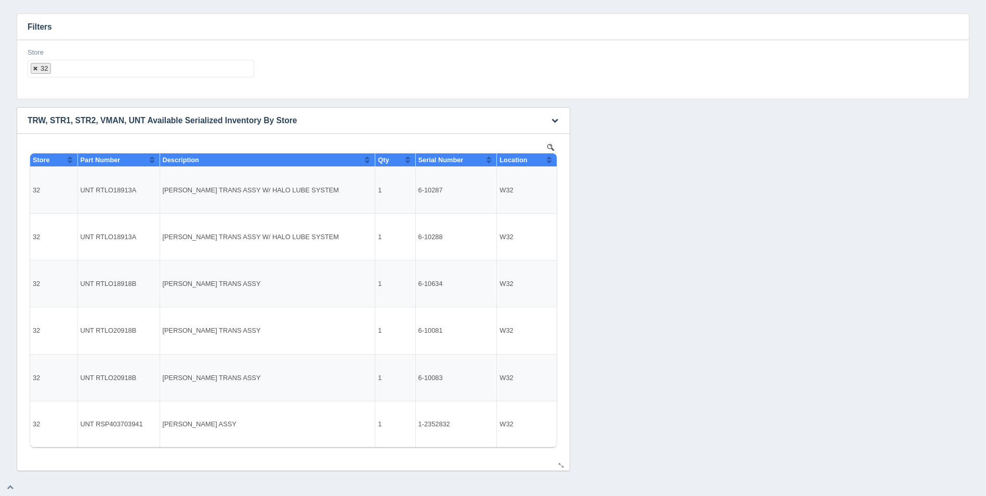
select select
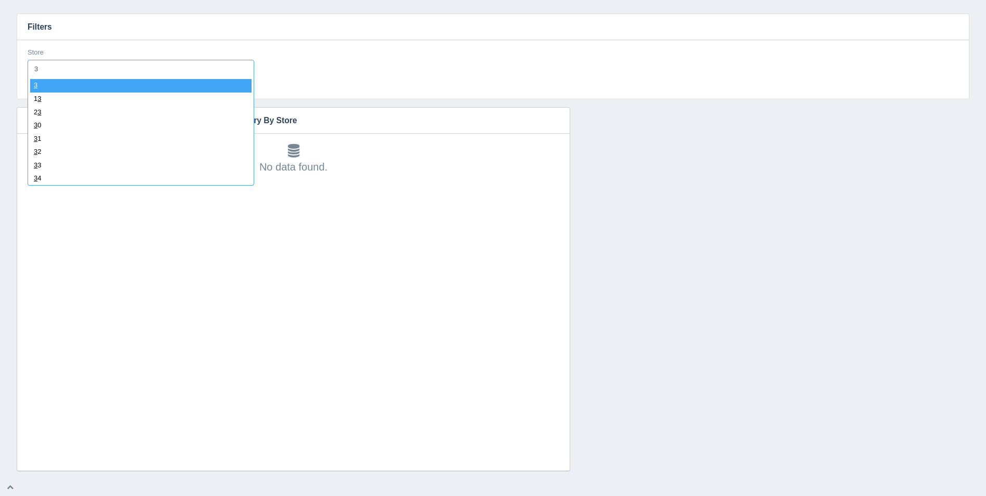
type input "33"
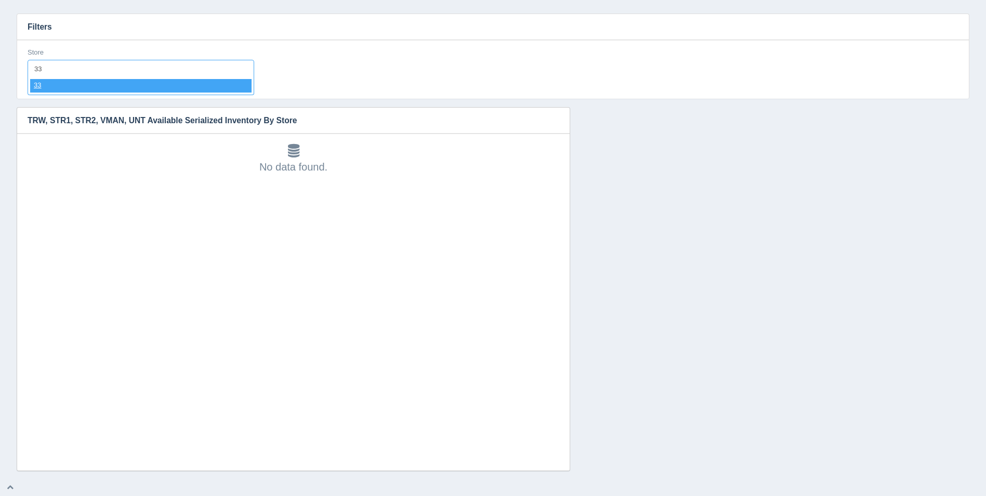
select select "33"
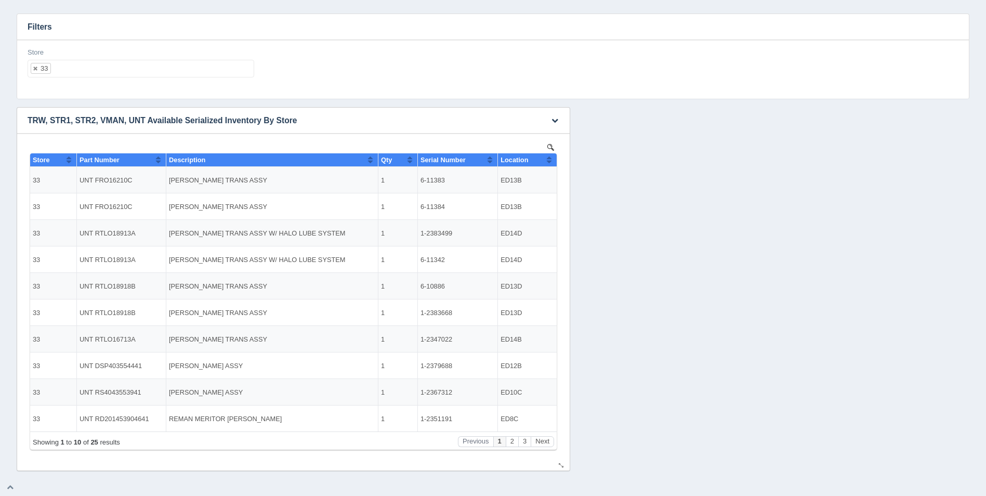
click at [552, 159] on th "Location" at bounding box center [527, 160] width 59 height 14
click at [544, 439] on button "Next" at bounding box center [542, 441] width 23 height 11
click at [545, 439] on button "Next" at bounding box center [542, 441] width 23 height 11
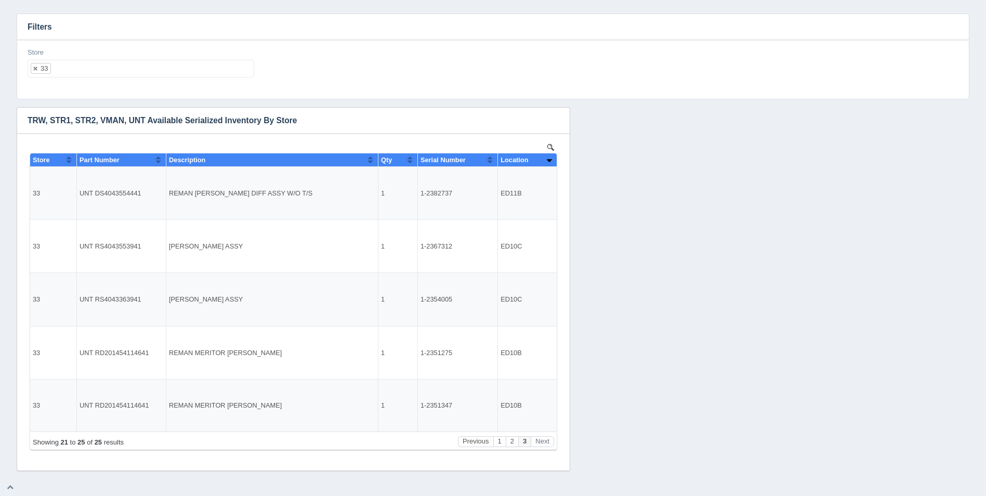
click at [104, 66] on ul "33" at bounding box center [141, 69] width 227 height 18
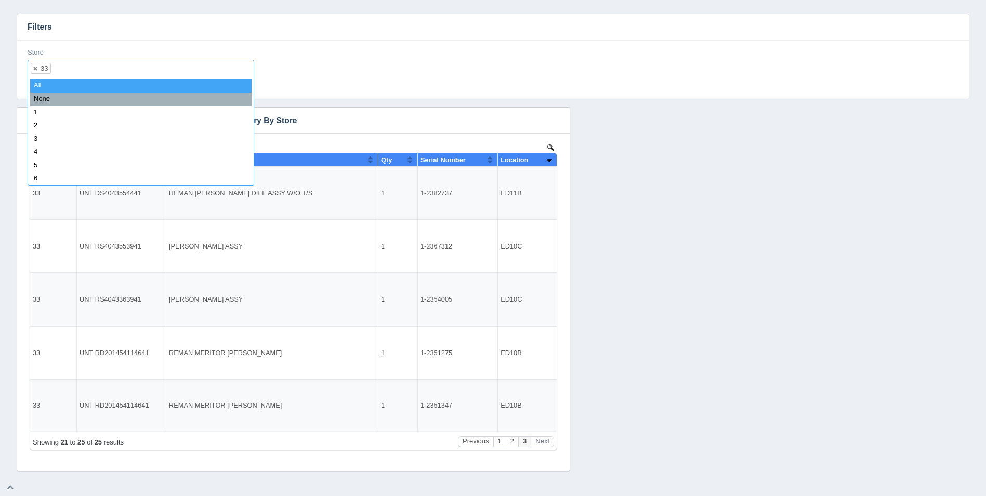
select select
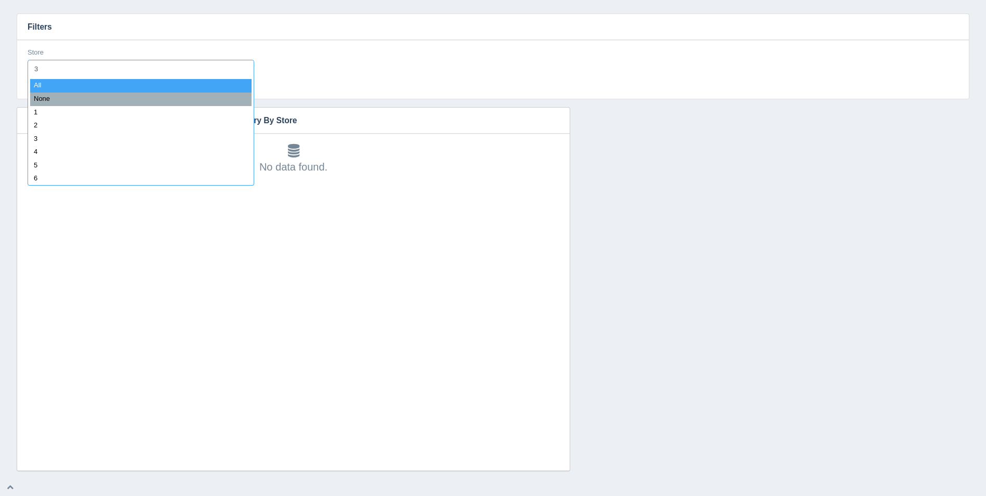
type input "34"
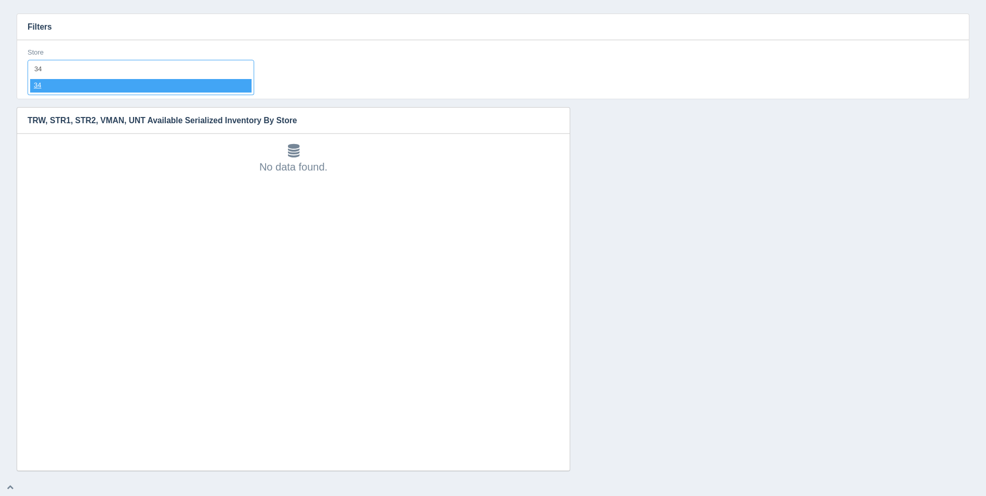
select select "34"
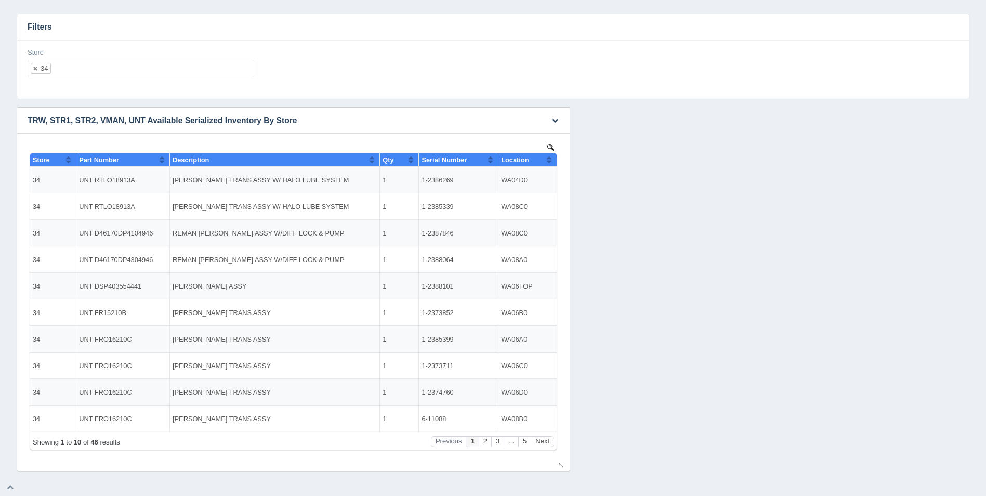
click at [550, 161] on button "Sort column ascending" at bounding box center [549, 159] width 7 height 12
click at [550, 161] on button "Sort column descending" at bounding box center [549, 159] width 7 height 12
click at [549, 158] on button "Sort column ascending" at bounding box center [549, 159] width 7 height 12
click at [544, 442] on button "Next" at bounding box center [542, 441] width 23 height 11
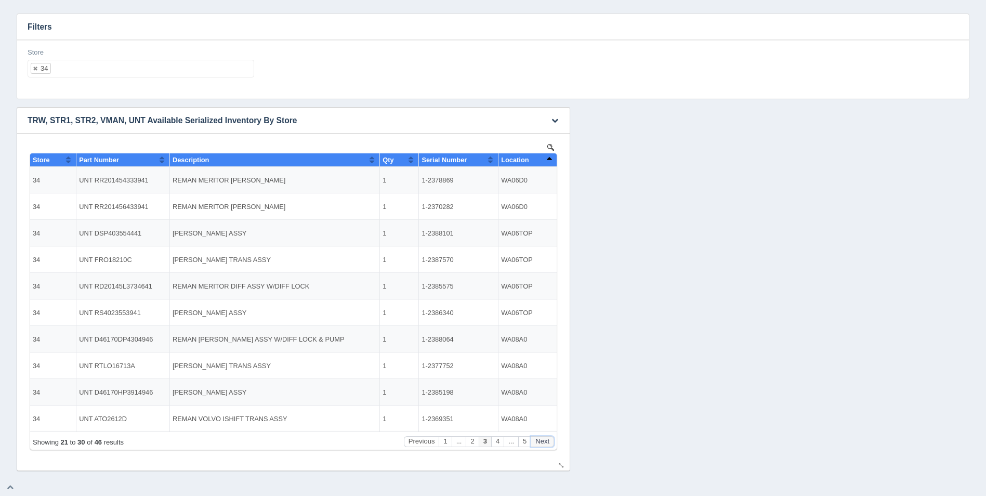
click at [544, 442] on button "Next" at bounding box center [542, 441] width 23 height 11
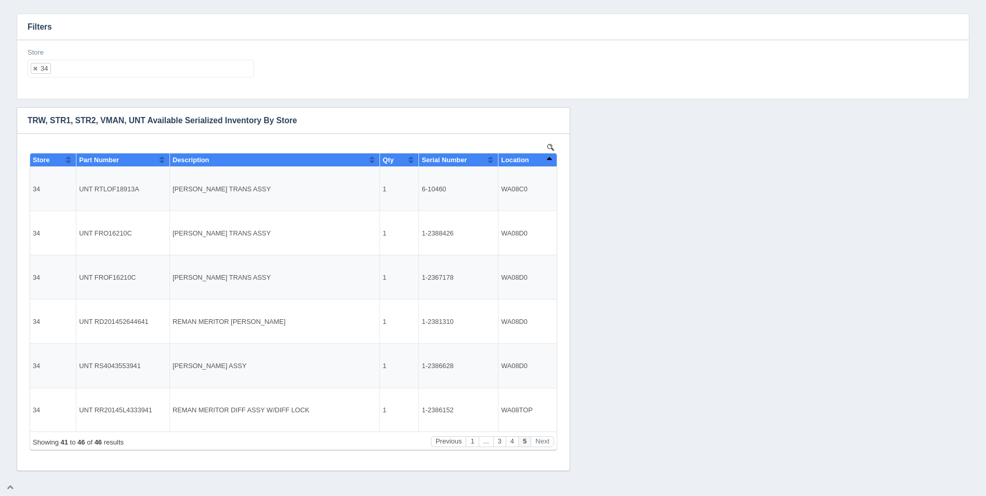
click at [139, 72] on ul "34" at bounding box center [141, 69] width 227 height 18
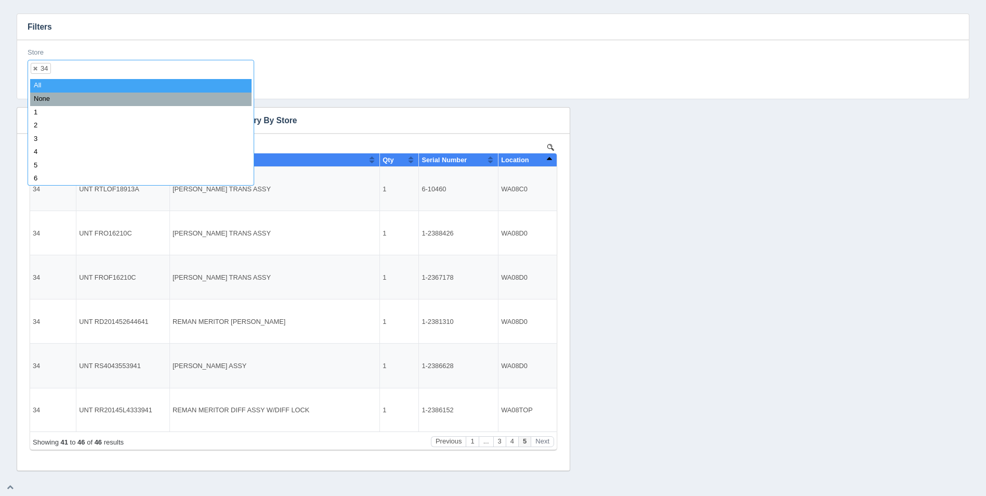
select select
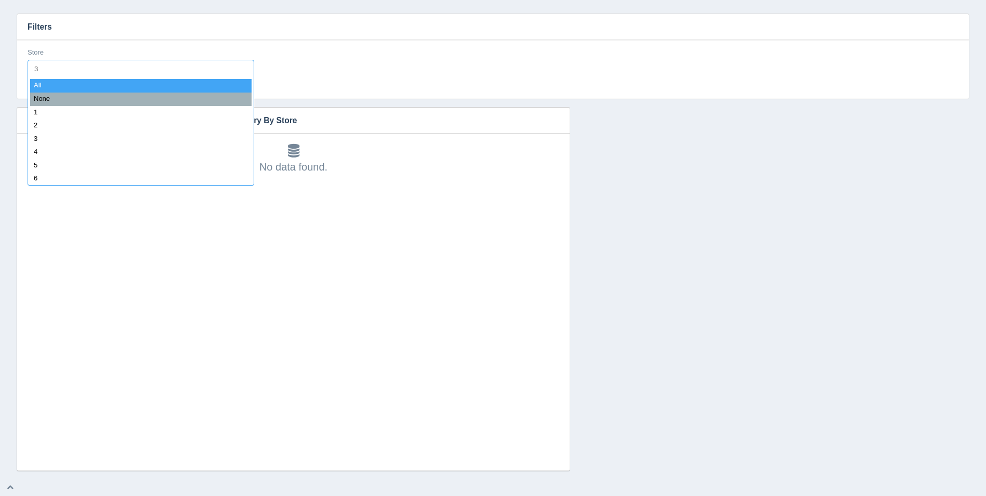
type input "35"
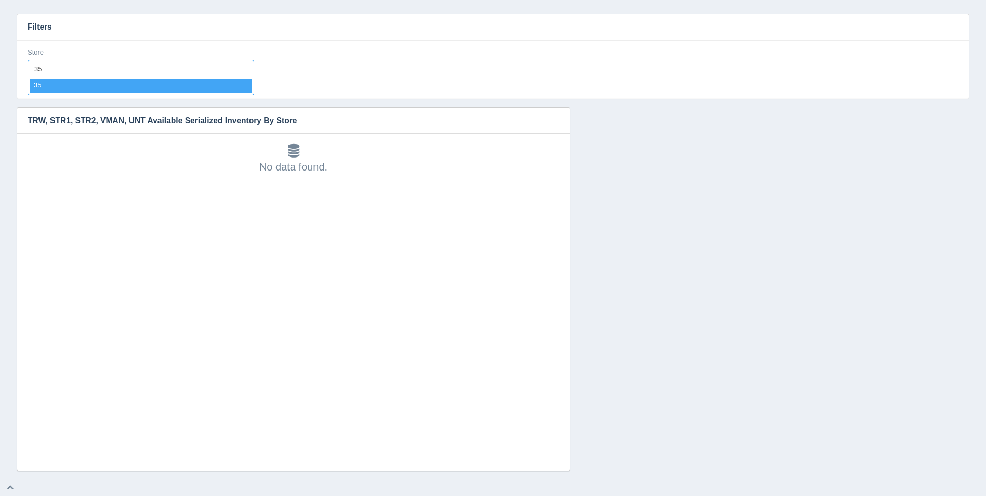
select select "35"
select select
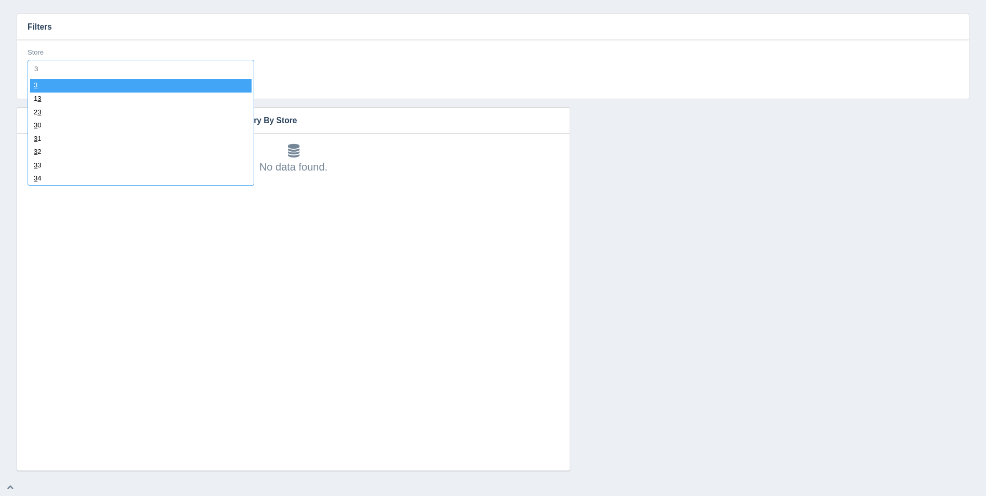
type input "36"
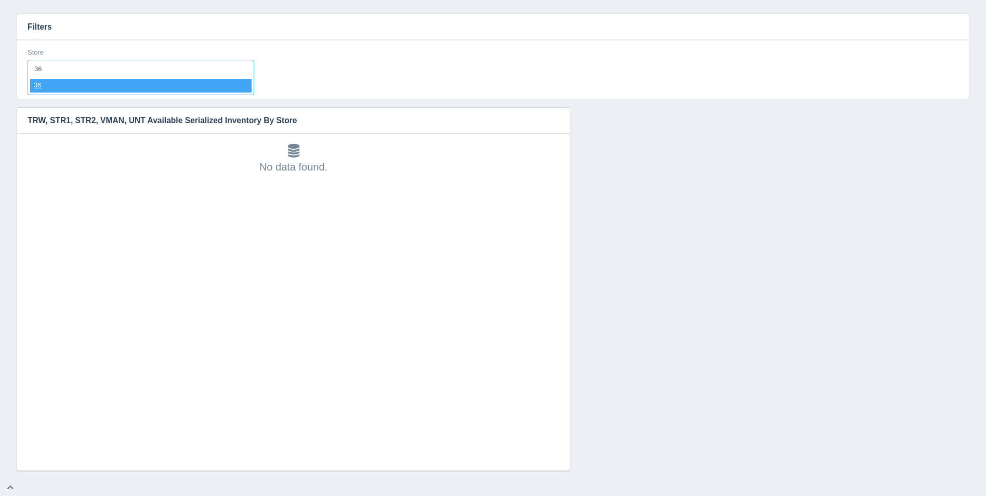
select select "36"
select select
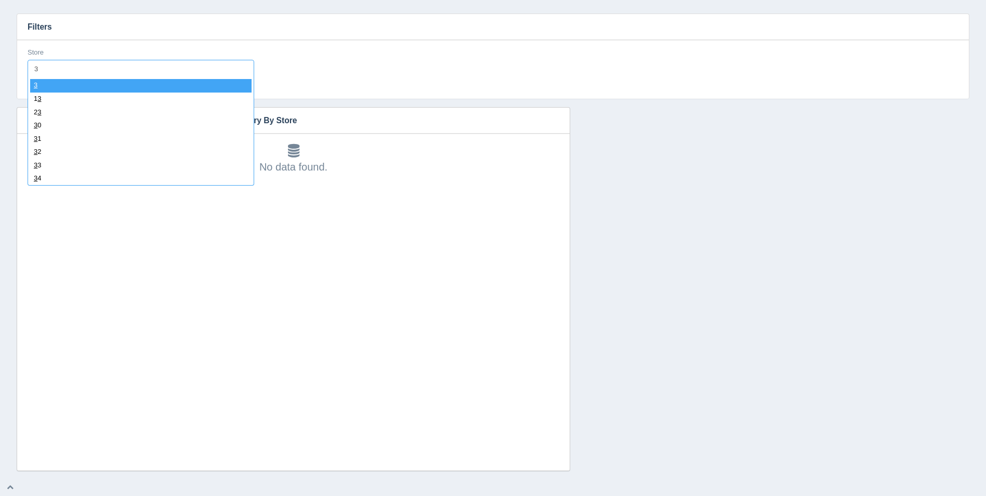
type input "37"
select select "37"
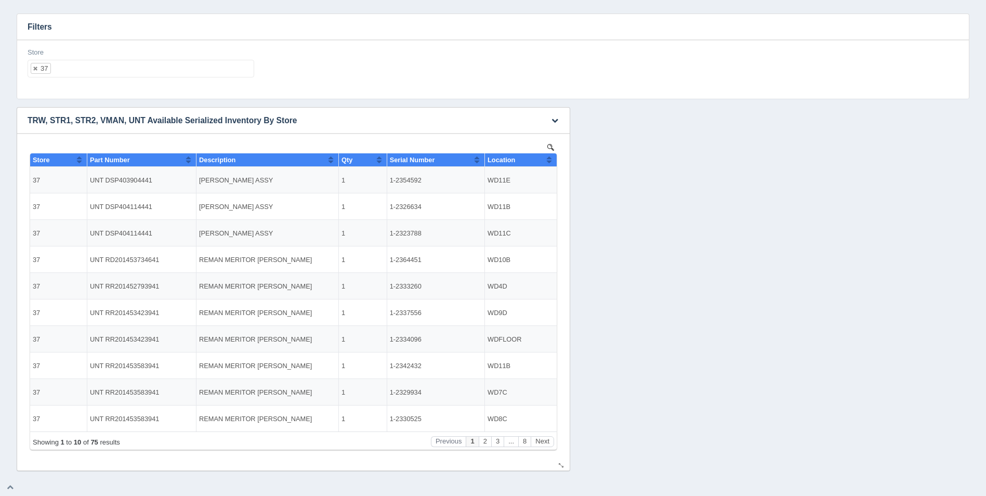
click at [552, 157] on th "Location" at bounding box center [521, 160] width 72 height 14
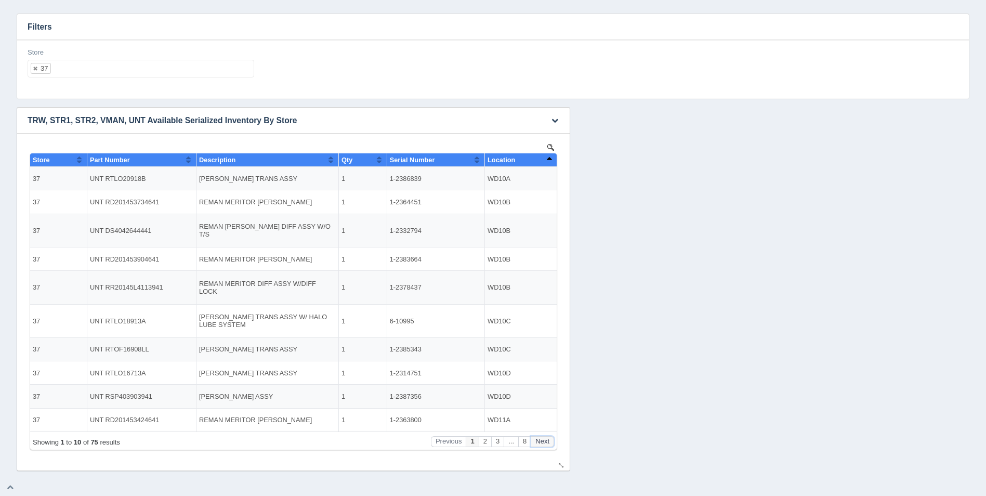
click at [547, 443] on button "Next" at bounding box center [542, 441] width 23 height 11
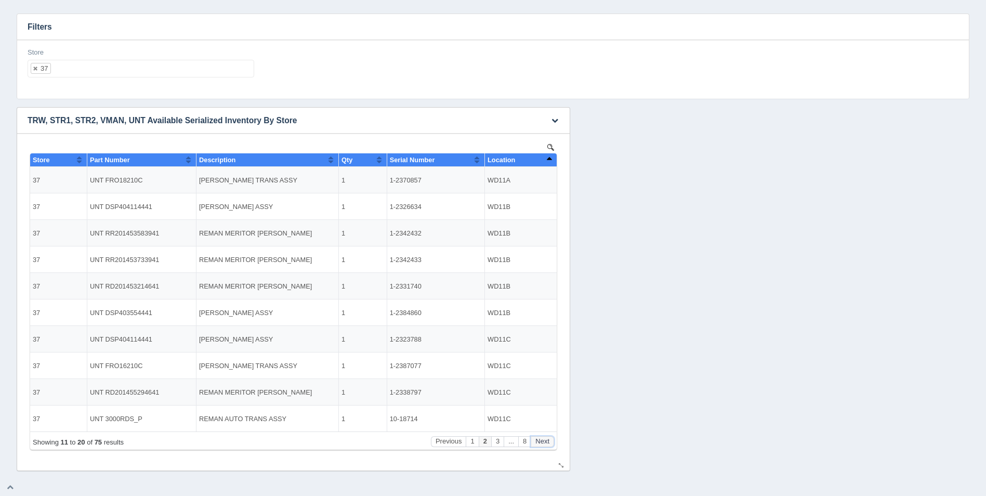
click at [547, 443] on button "Next" at bounding box center [542, 441] width 23 height 11
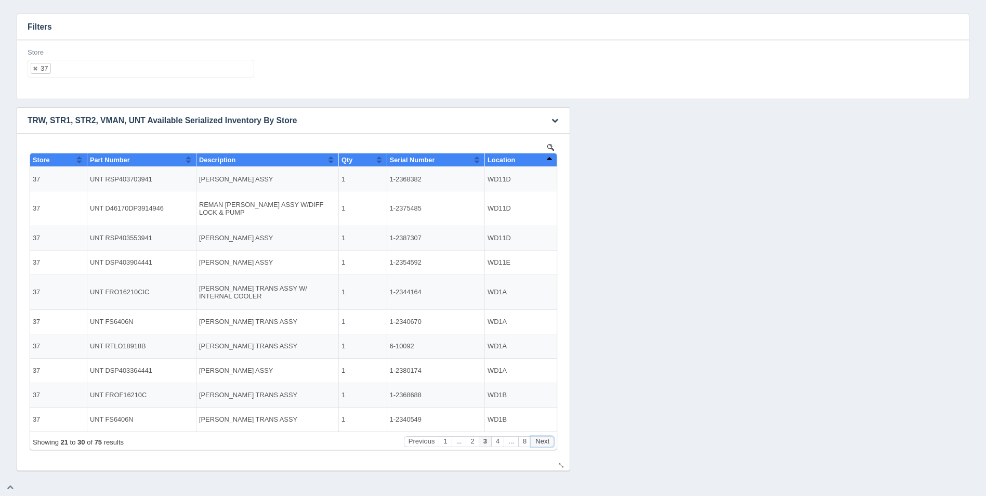
click at [547, 443] on button "Next" at bounding box center [542, 441] width 23 height 11
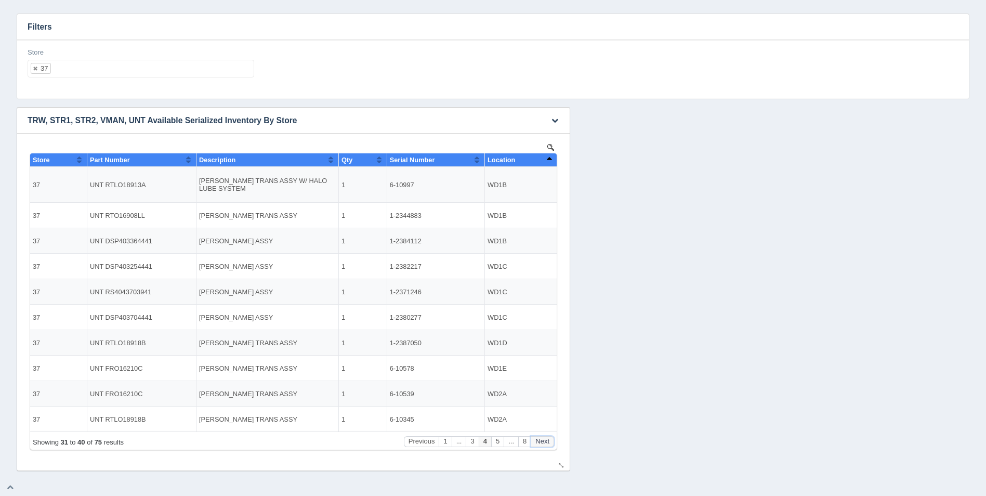
click at [547, 443] on button "Next" at bounding box center [542, 441] width 23 height 11
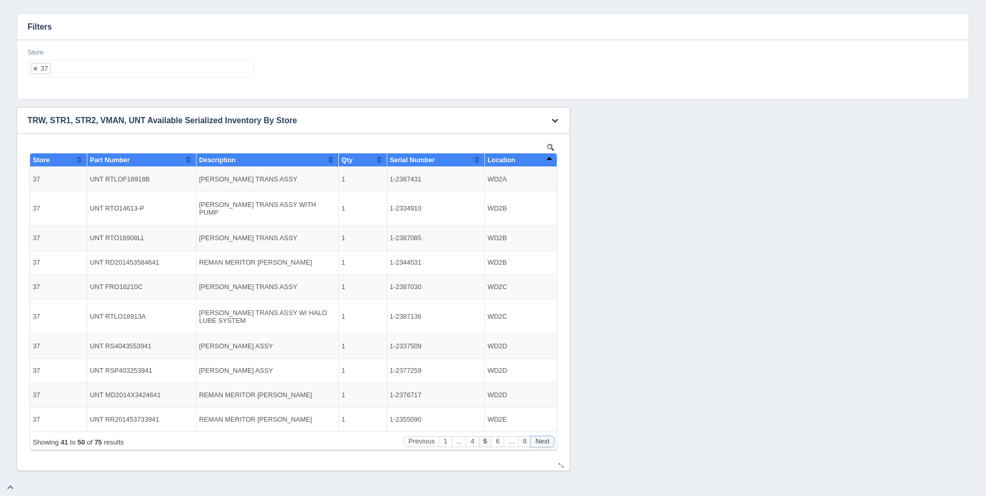
click at [547, 443] on button "Next" at bounding box center [542, 441] width 23 height 11
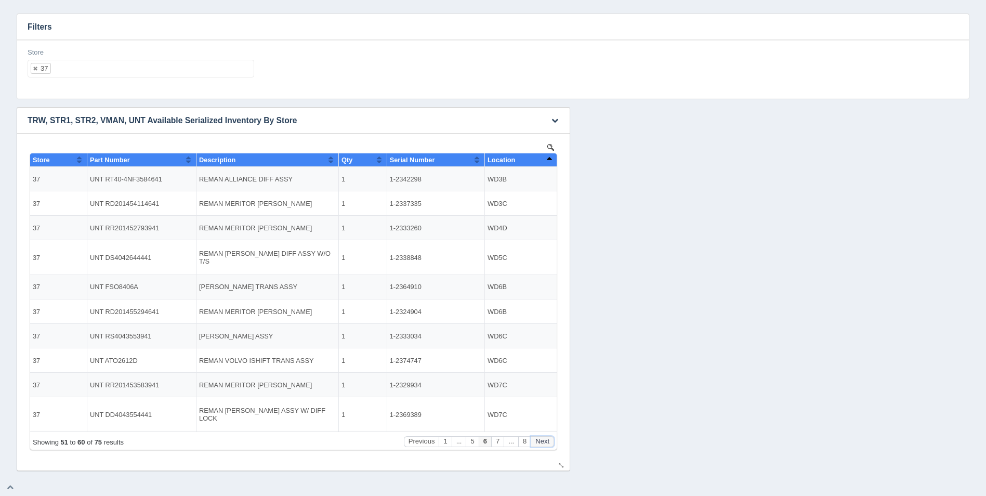
click at [547, 443] on button "Next" at bounding box center [542, 441] width 23 height 11
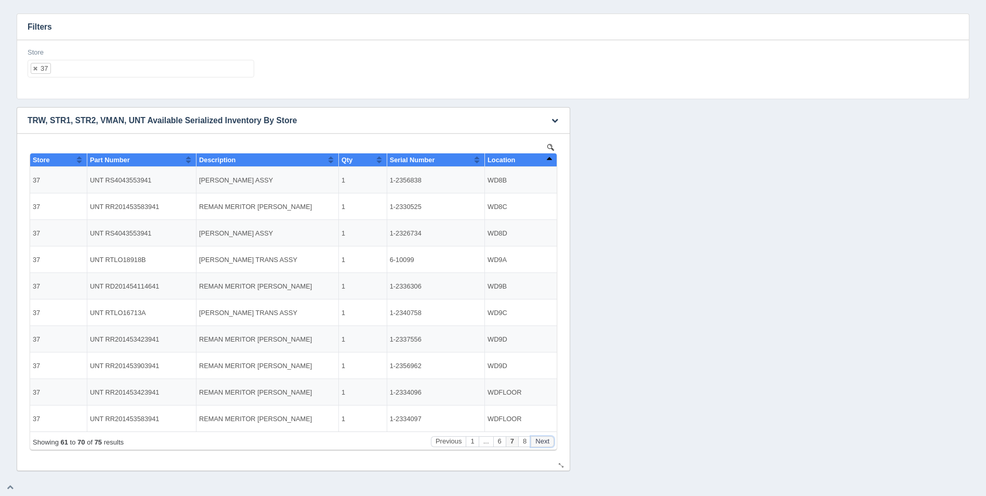
click at [547, 443] on button "Next" at bounding box center [542, 441] width 23 height 11
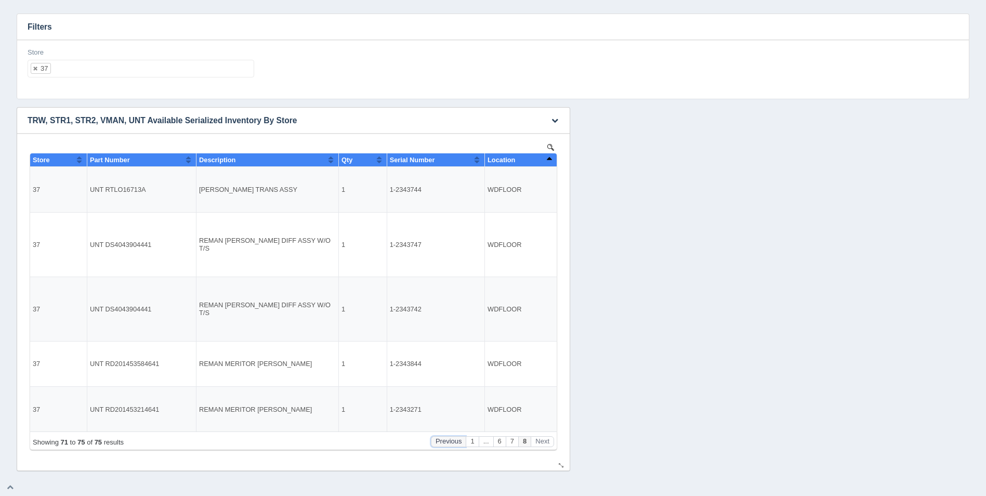
click at [441, 438] on button "Previous" at bounding box center [448, 441] width 35 height 11
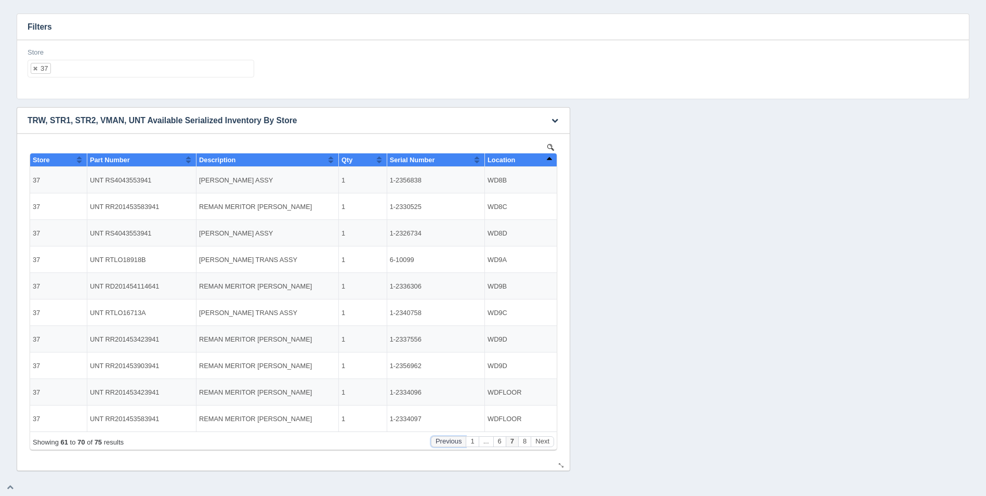
click at [443, 444] on button "Previous" at bounding box center [448, 441] width 35 height 11
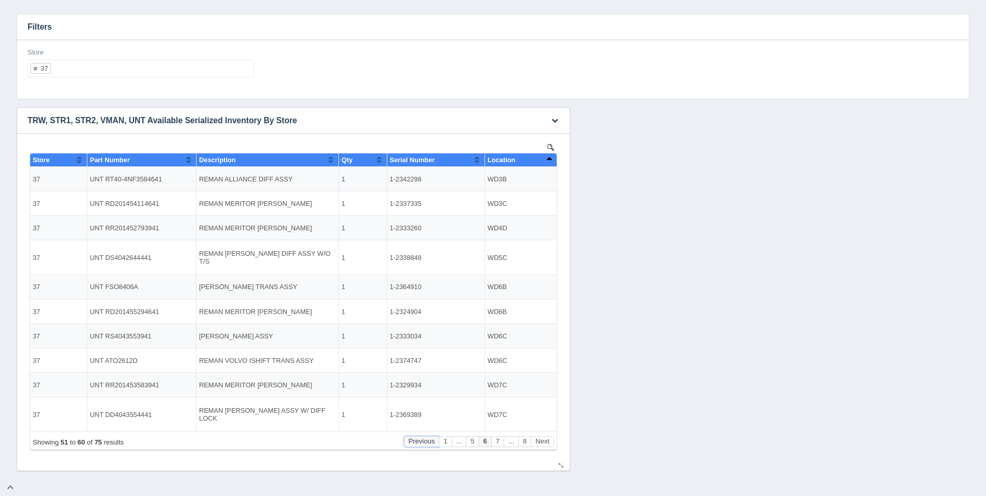
click at [432, 442] on button "Previous" at bounding box center [421, 441] width 35 height 11
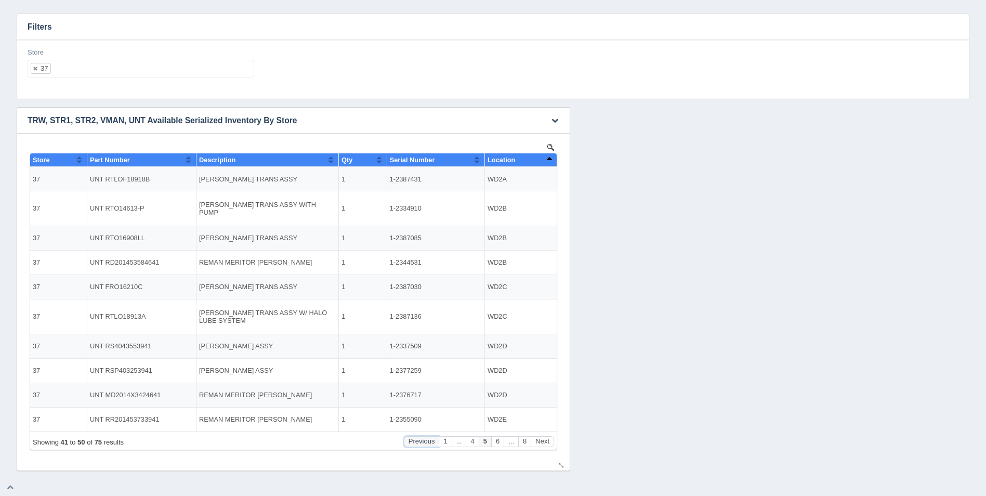
click at [427, 440] on button "Previous" at bounding box center [421, 441] width 35 height 11
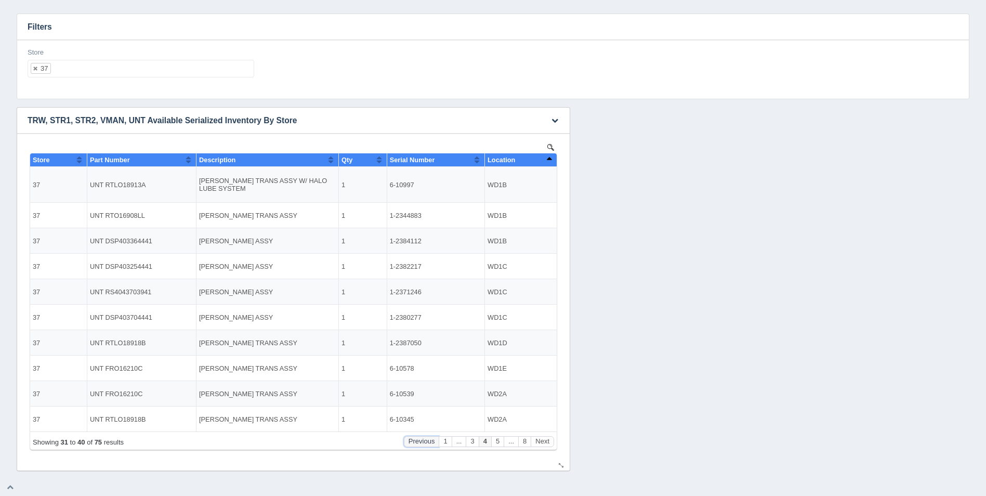
click at [427, 440] on button "Previous" at bounding box center [421, 441] width 35 height 11
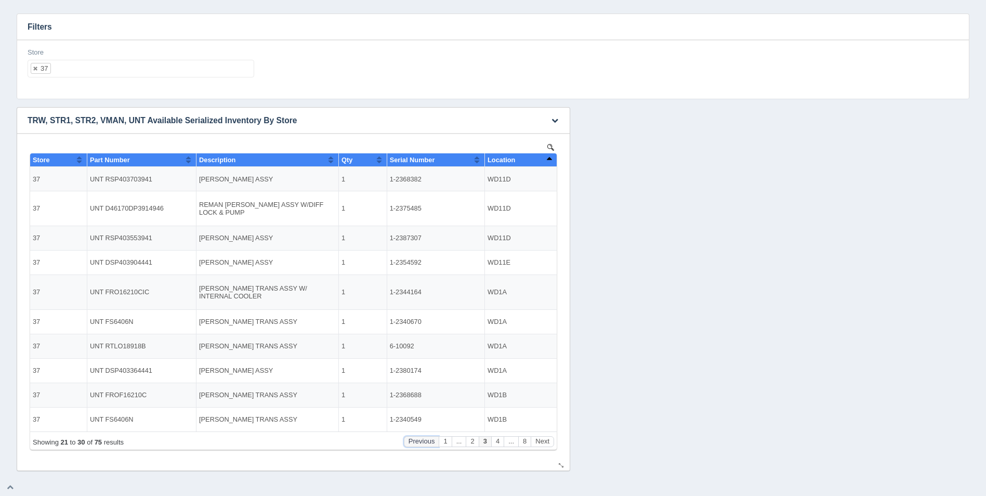
click at [427, 440] on button "Previous" at bounding box center [421, 441] width 35 height 11
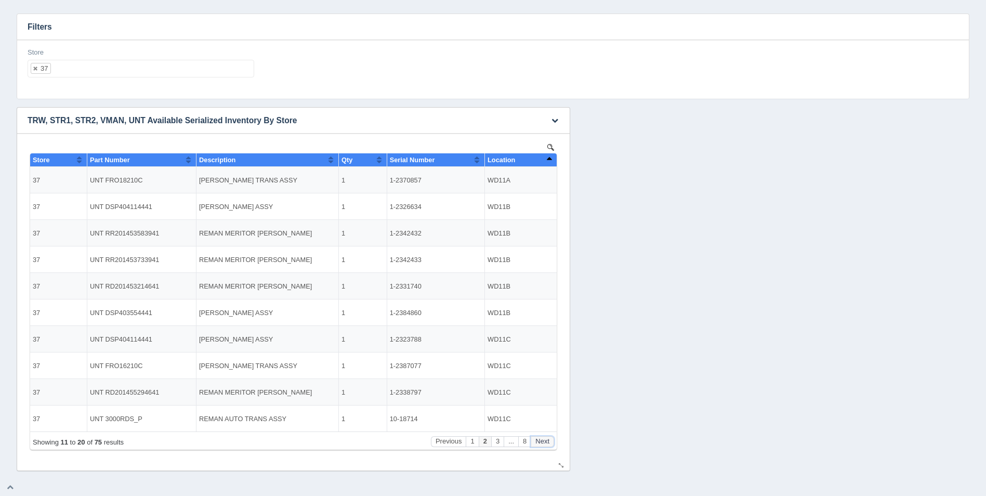
click at [538, 443] on button "Next" at bounding box center [542, 441] width 23 height 11
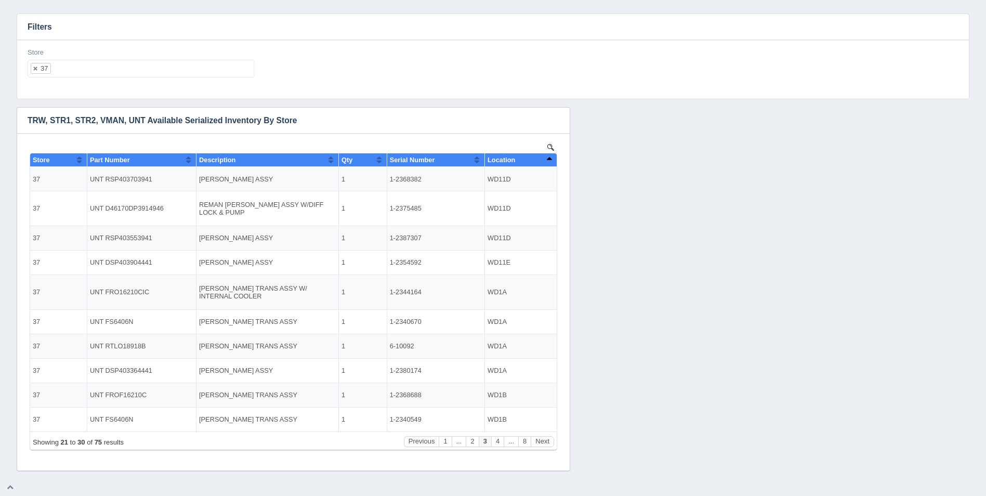
click at [76, 69] on ul "37" at bounding box center [141, 69] width 227 height 18
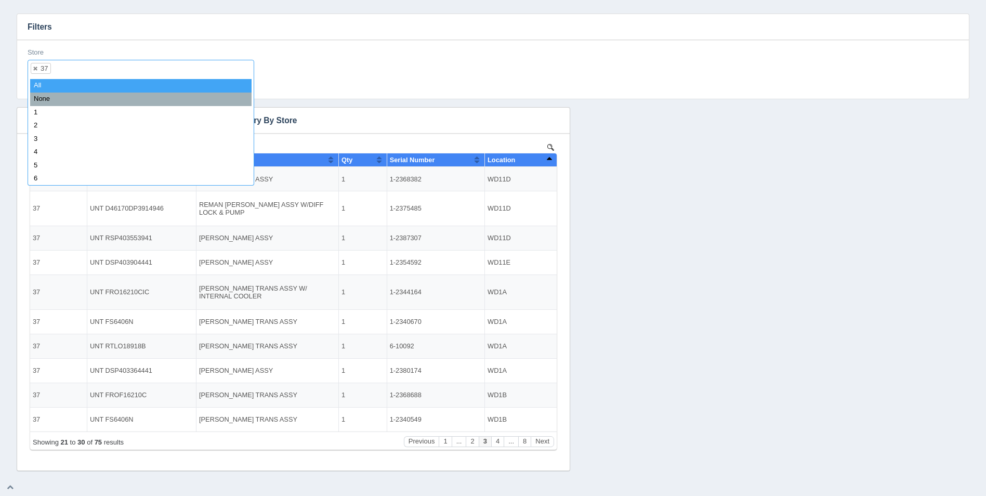
select select
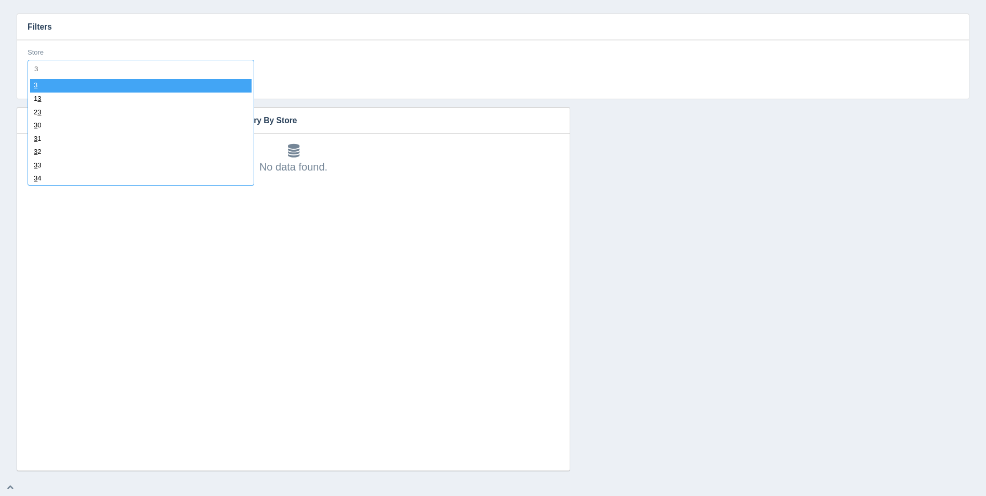
type input "38"
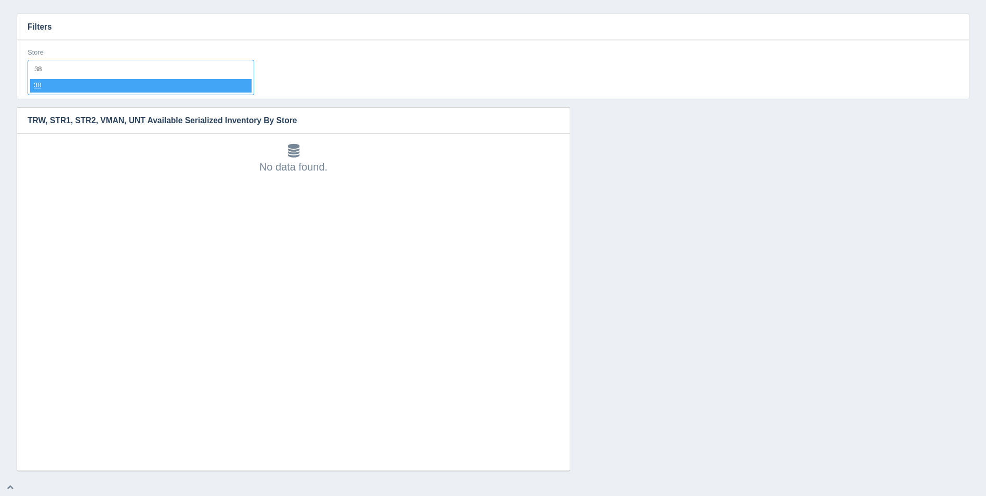
select select "38"
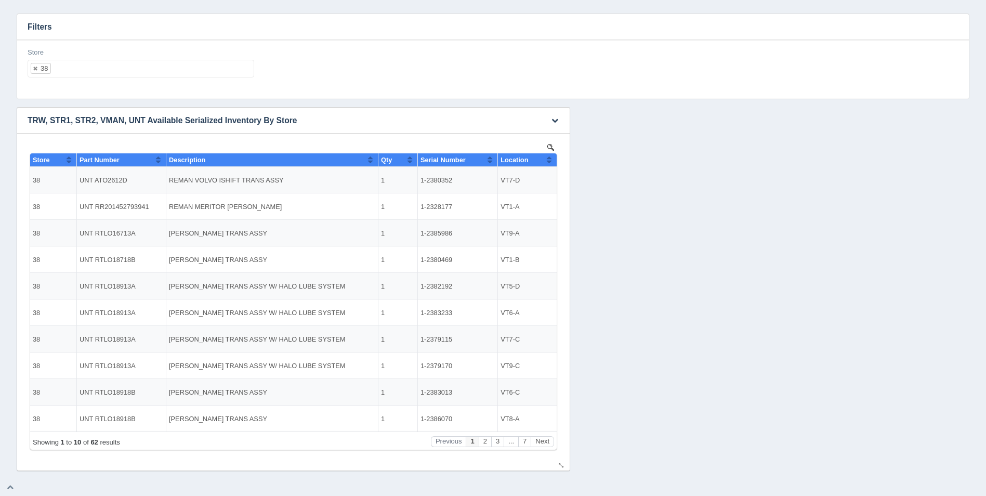
click at [549, 161] on button "Sort column ascending" at bounding box center [549, 159] width 7 height 12
click at [550, 161] on button "Sort column descending" at bounding box center [549, 159] width 7 height 12
click at [550, 161] on button "Sort column ascending" at bounding box center [549, 159] width 7 height 12
click at [131, 72] on ul "38" at bounding box center [141, 69] width 227 height 18
select select
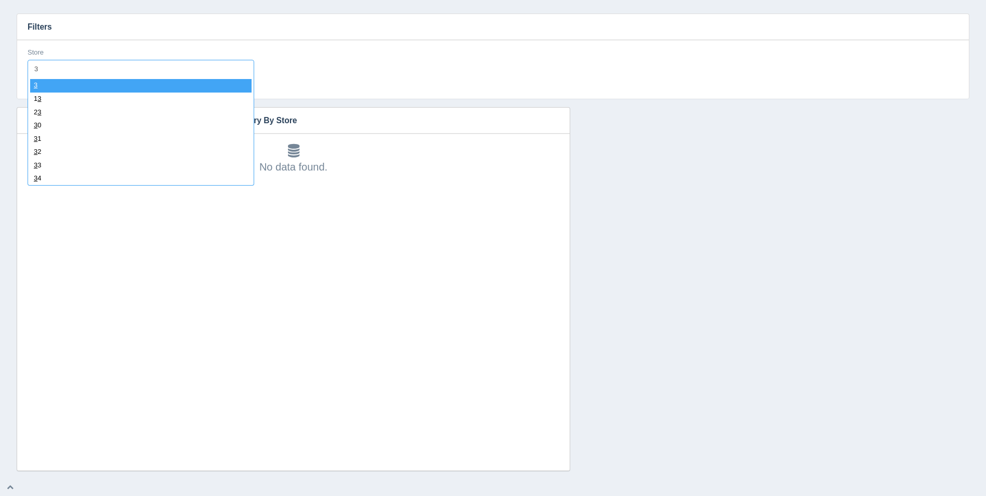
type input "39"
select select "39"
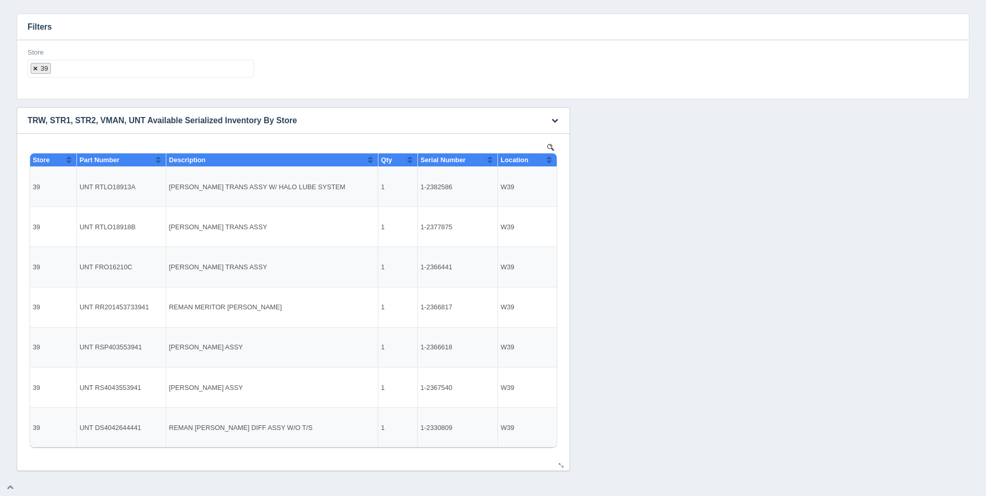
select select
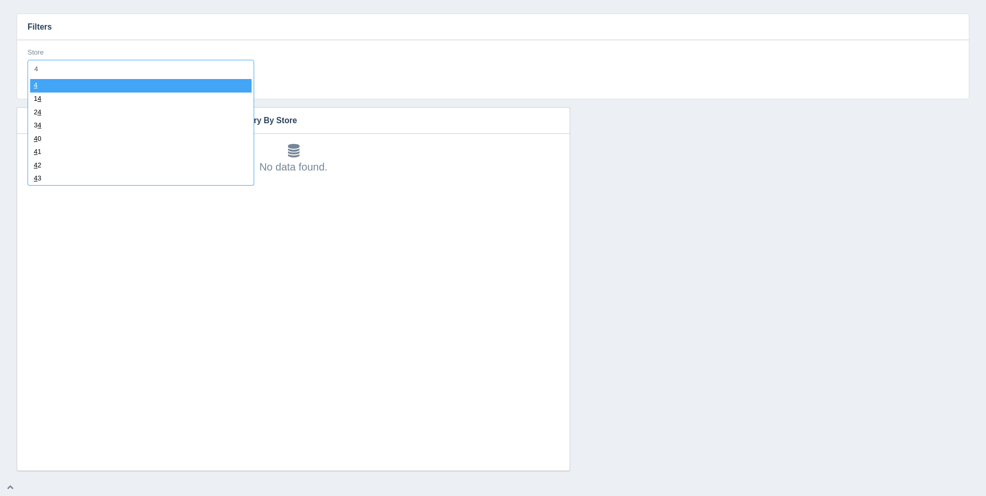
type input "40"
select select "40"
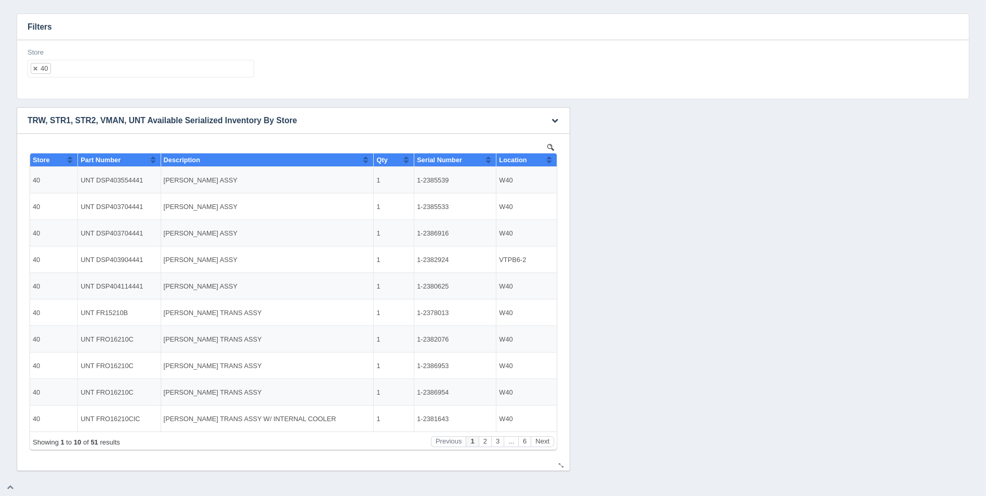
click at [549, 165] on button "Sort column ascending" at bounding box center [549, 159] width 7 height 12
click at [549, 165] on button "Sort column descending" at bounding box center [549, 159] width 7 height 12
click at [549, 165] on button "Sort column ascending" at bounding box center [549, 159] width 7 height 12
click at [543, 434] on div "Showing 1 to 10 of 51 results Previous 1 2 3 ... 6 Next" at bounding box center [293, 440] width 526 height 18
click at [545, 439] on button "Next" at bounding box center [542, 441] width 23 height 11
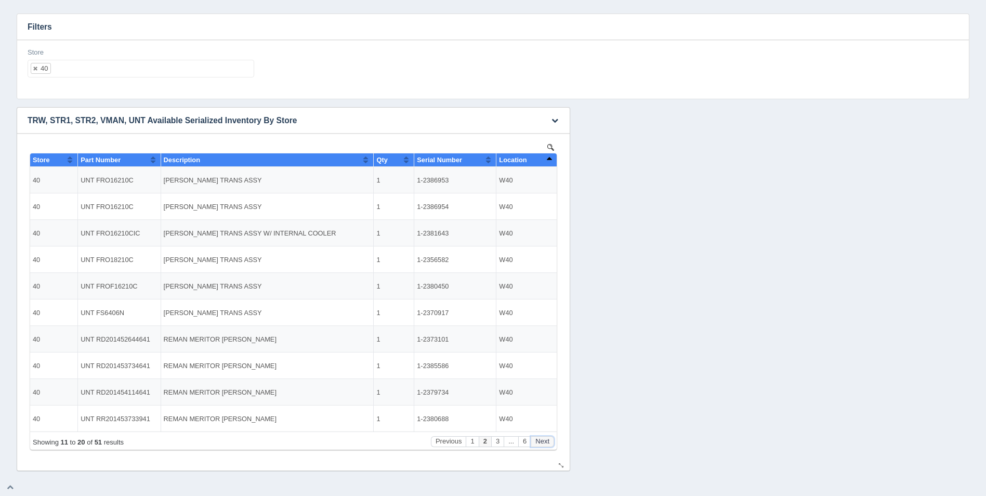
click at [545, 439] on button "Next" at bounding box center [542, 441] width 23 height 11
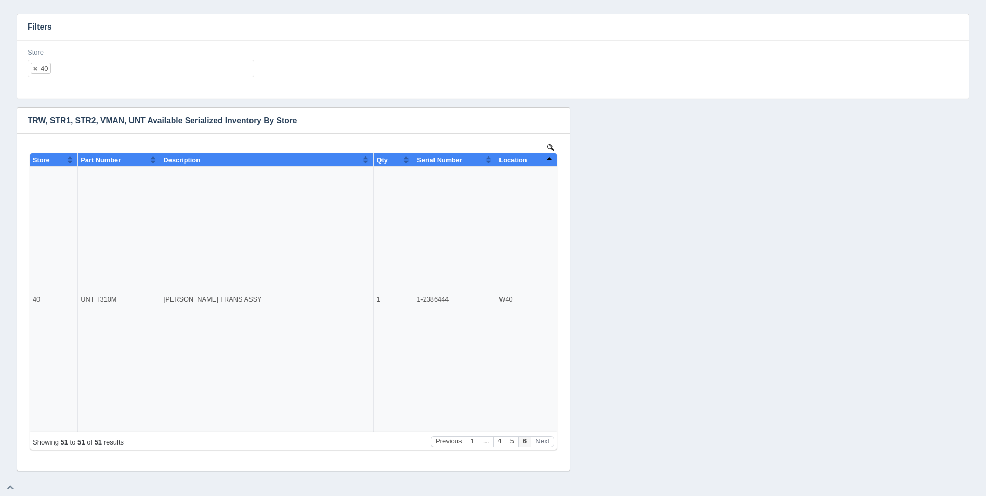
click at [125, 72] on ul "40" at bounding box center [141, 69] width 227 height 18
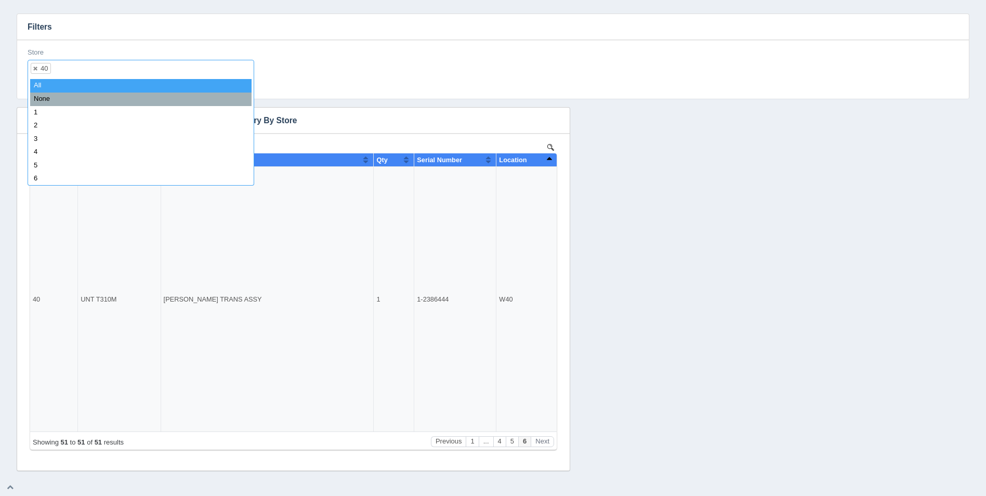
select select
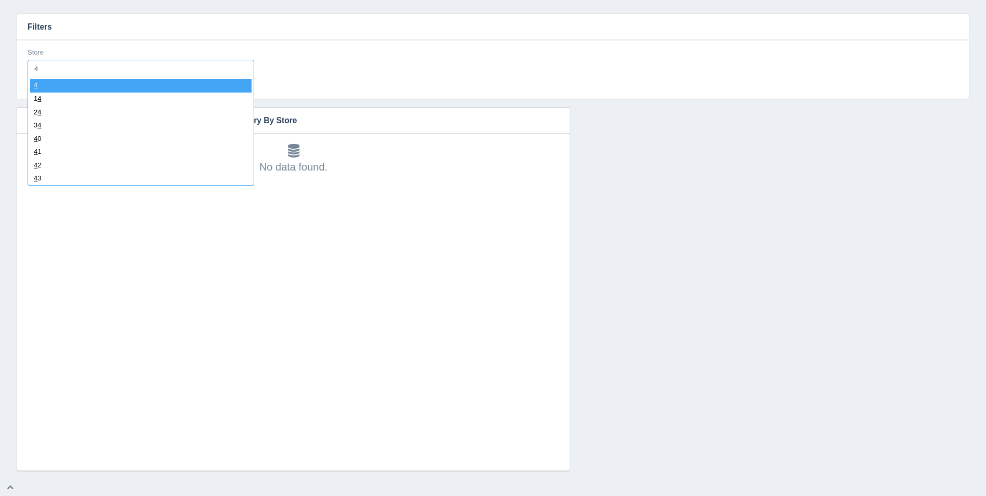
type input "41"
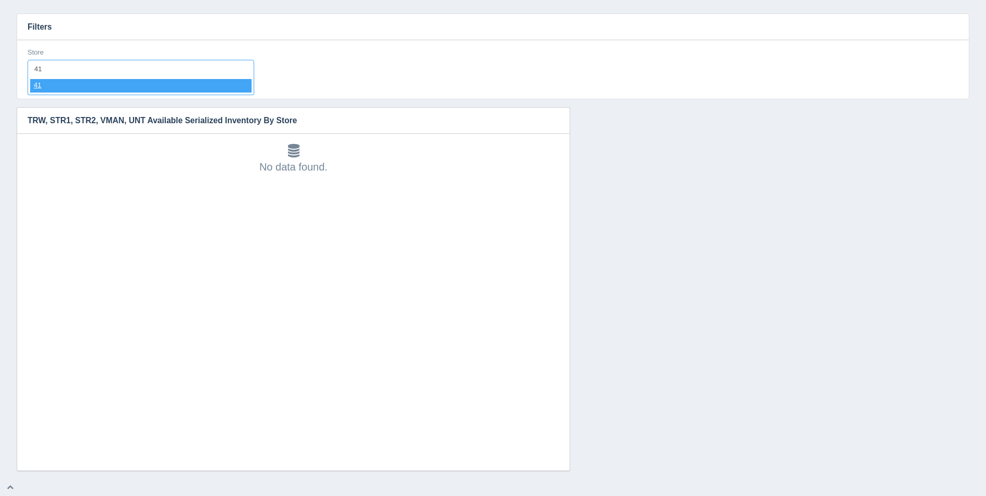
select select "41"
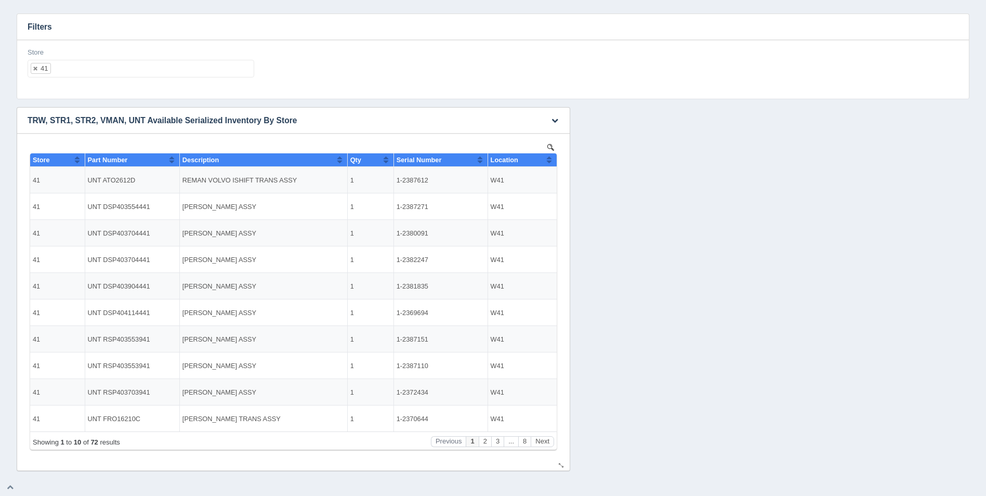
click at [556, 158] on th "Location" at bounding box center [521, 160] width 69 height 14
click at [554, 158] on th "Location" at bounding box center [521, 160] width 69 height 14
click at [547, 437] on button "Next" at bounding box center [542, 441] width 23 height 11
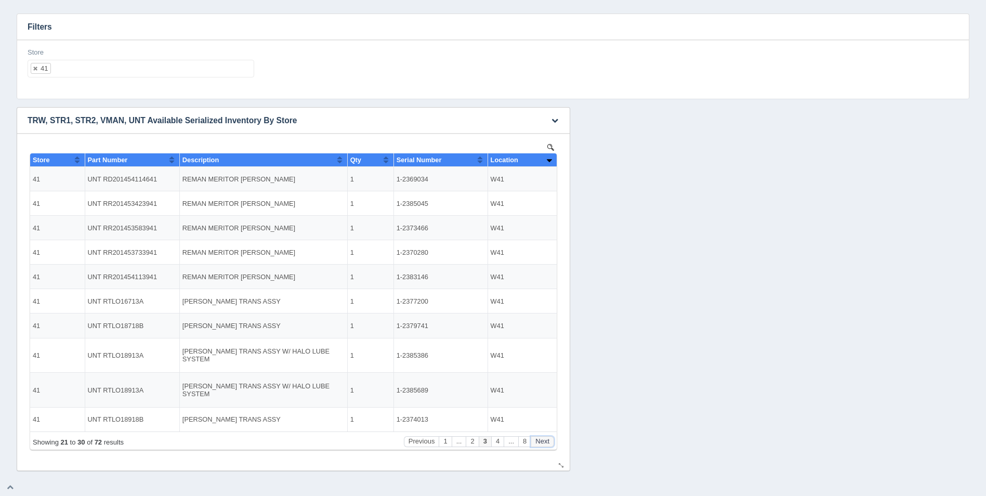
click at [547, 437] on button "Next" at bounding box center [542, 441] width 23 height 11
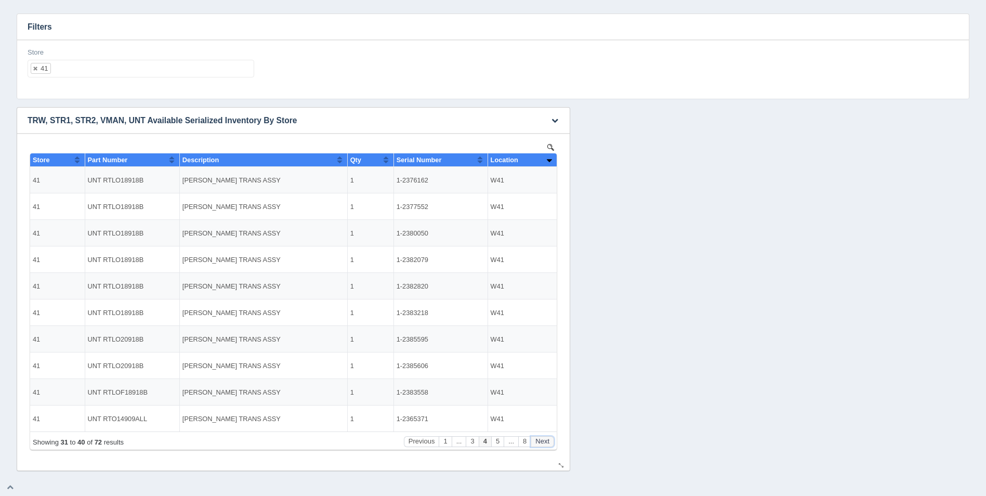
click at [547, 437] on button "Next" at bounding box center [542, 441] width 23 height 11
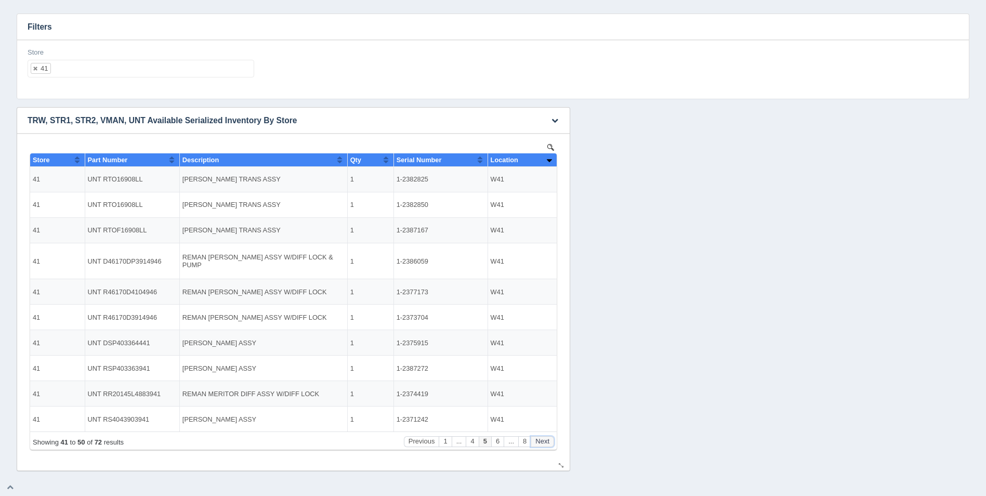
click at [547, 437] on button "Next" at bounding box center [542, 441] width 23 height 11
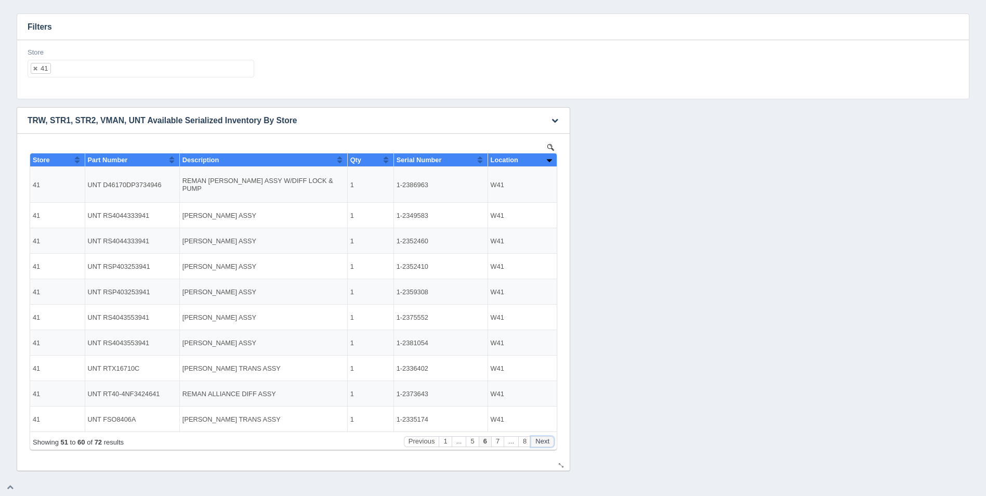
click at [547, 437] on button "Next" at bounding box center [542, 441] width 23 height 11
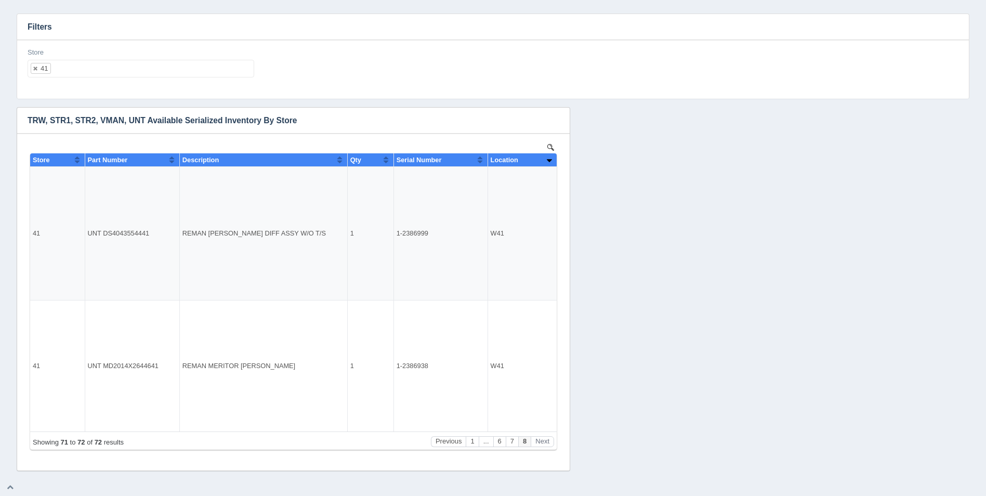
click at [74, 67] on ul "41" at bounding box center [141, 69] width 227 height 18
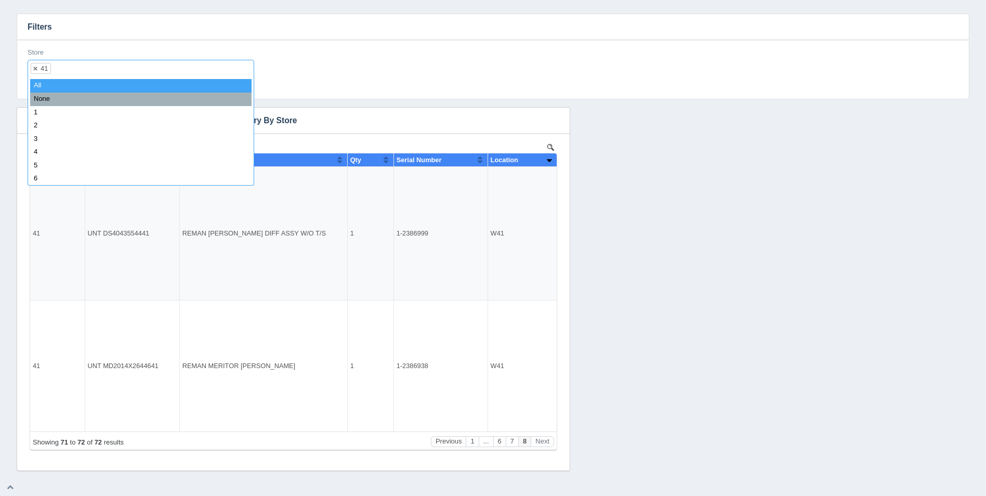
select select
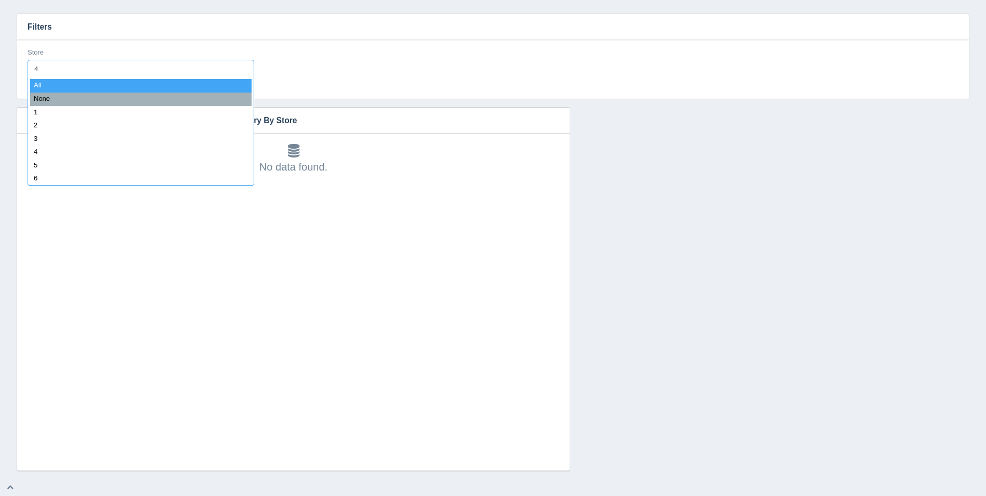
type input "42"
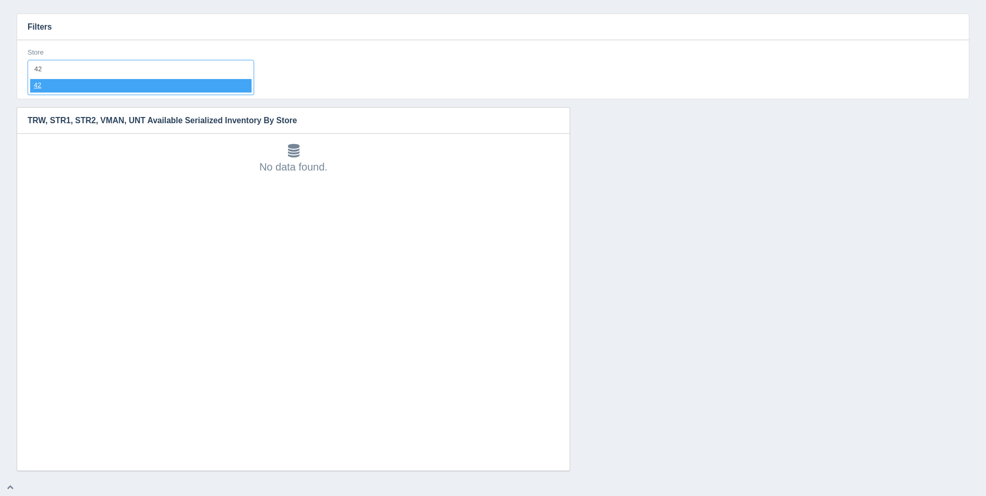
select select "42"
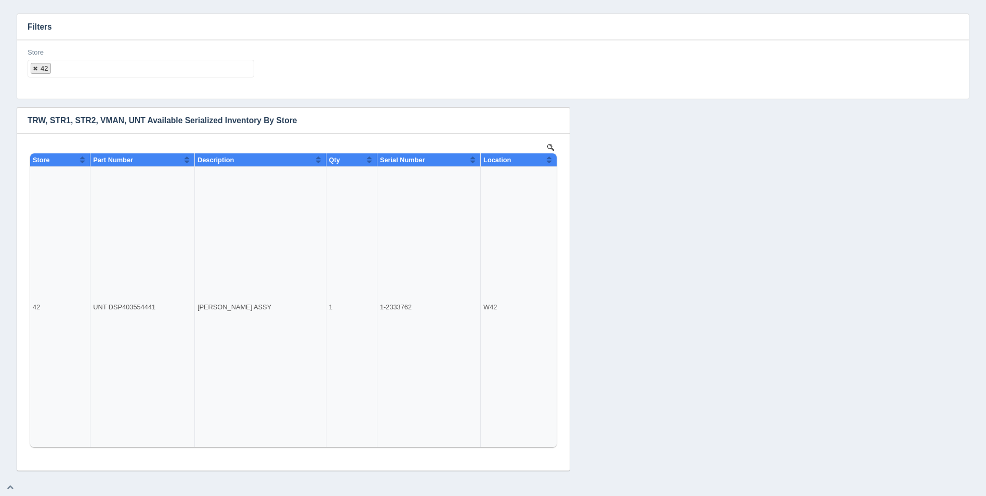
select select
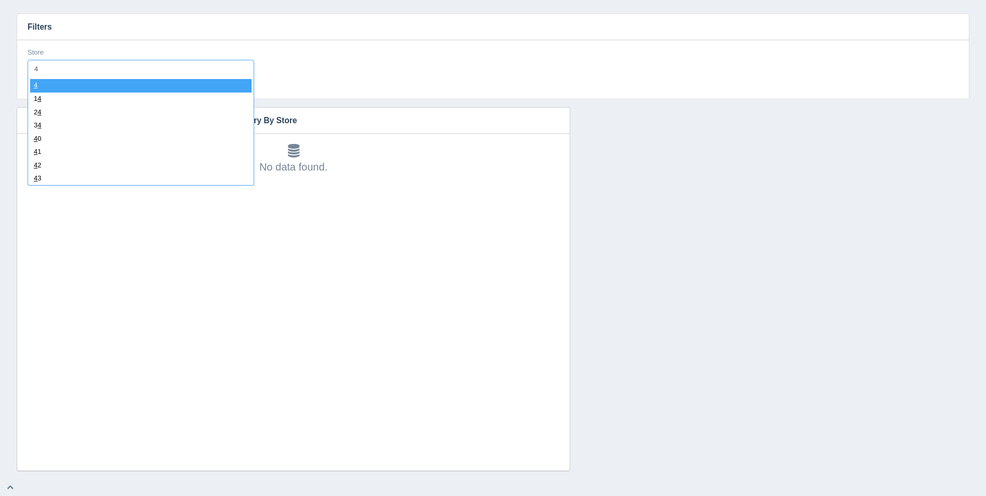
type input "43"
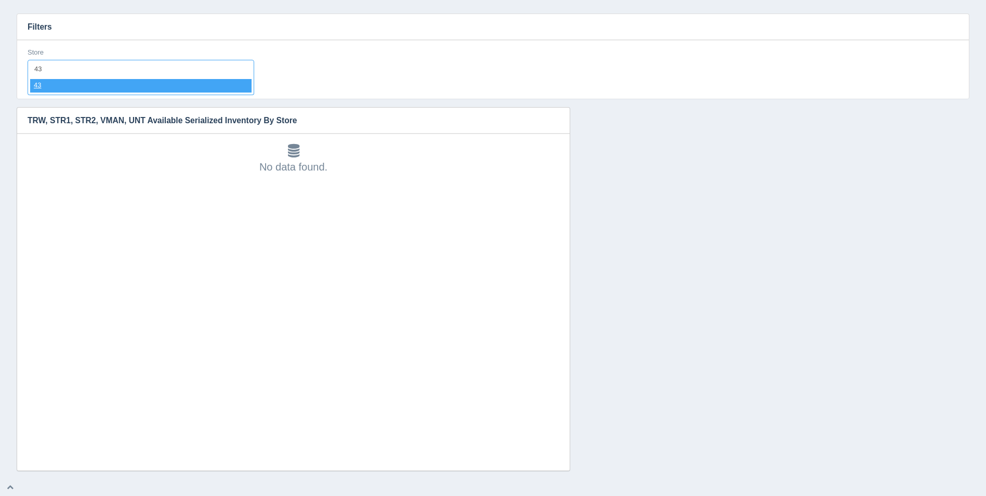
select select "43"
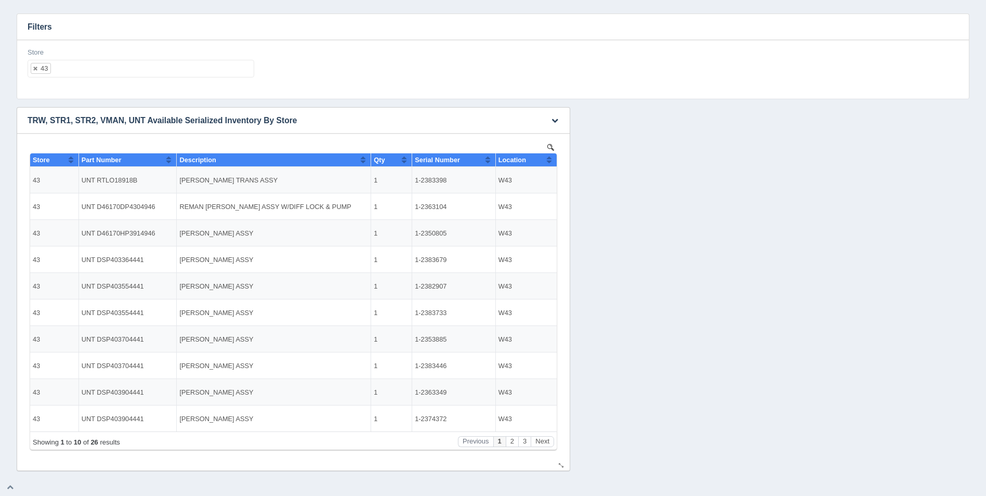
click at [549, 161] on button "Sort column ascending" at bounding box center [549, 159] width 7 height 12
click at [549, 161] on button "Sort column descending" at bounding box center [549, 159] width 7 height 12
click at [544, 442] on button "Next" at bounding box center [542, 441] width 23 height 11
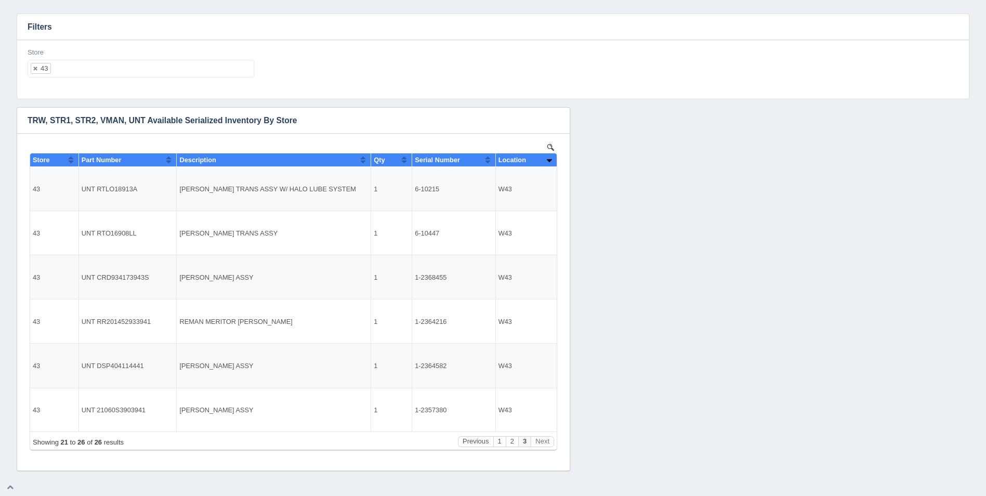
click at [129, 65] on ul "43" at bounding box center [141, 69] width 227 height 18
select select
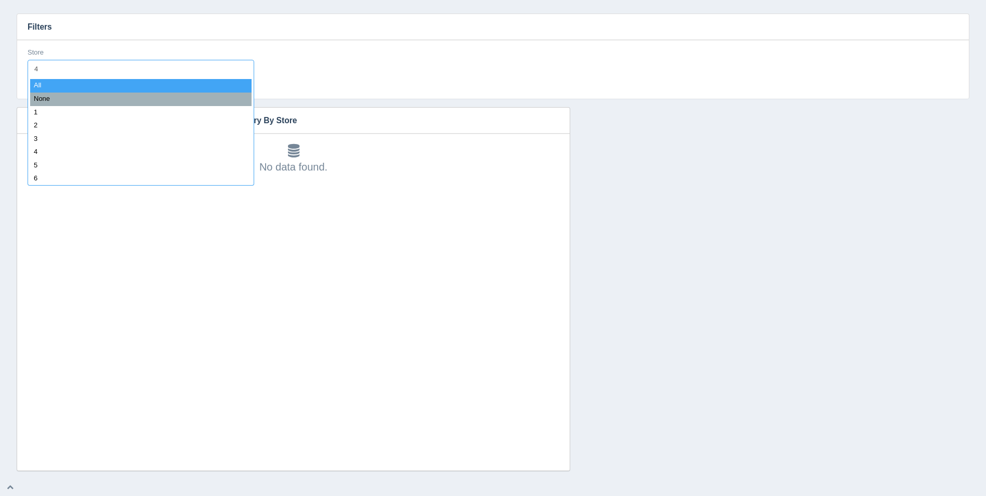
type input "44"
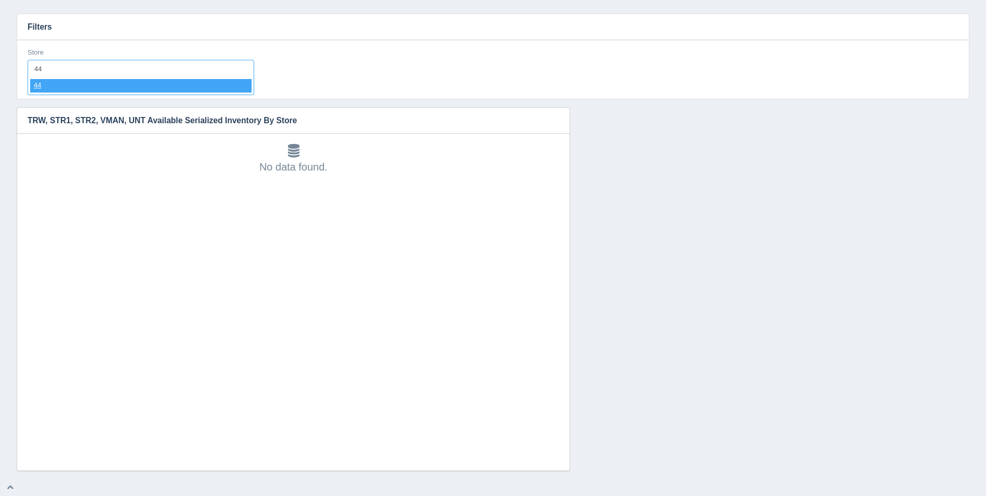
select select "44"
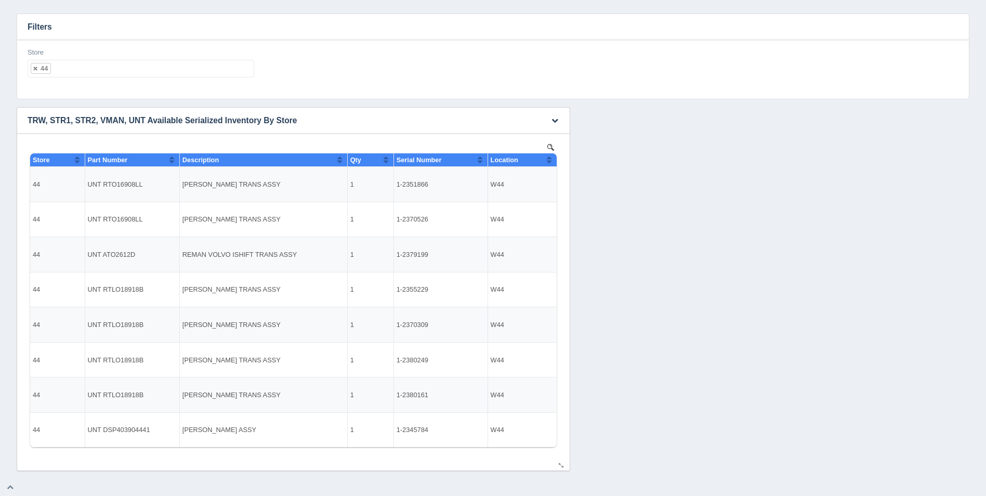
select select
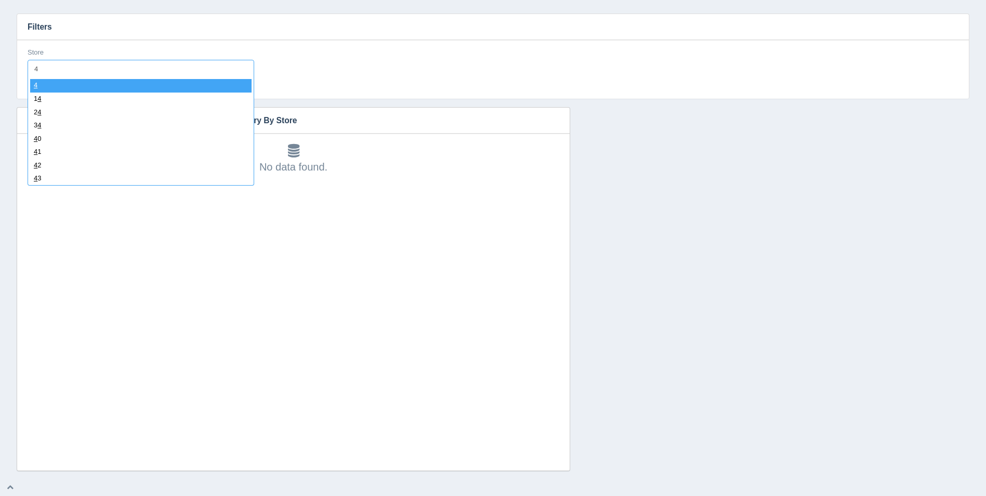
type input "45"
select select "45"
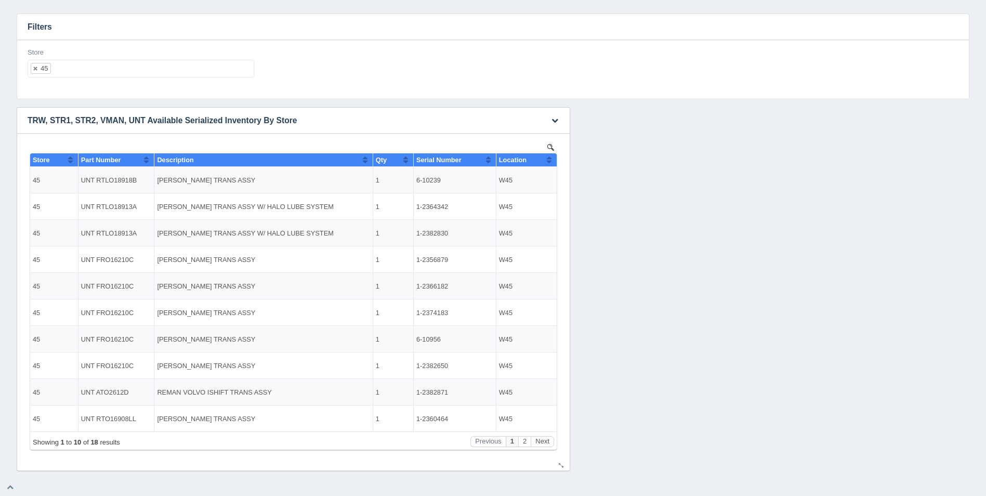
click at [551, 158] on button "Sort column ascending" at bounding box center [549, 159] width 7 height 12
click at [552, 158] on button "Sort column descending" at bounding box center [549, 159] width 7 height 12
click at [547, 439] on button "Next" at bounding box center [542, 441] width 23 height 11
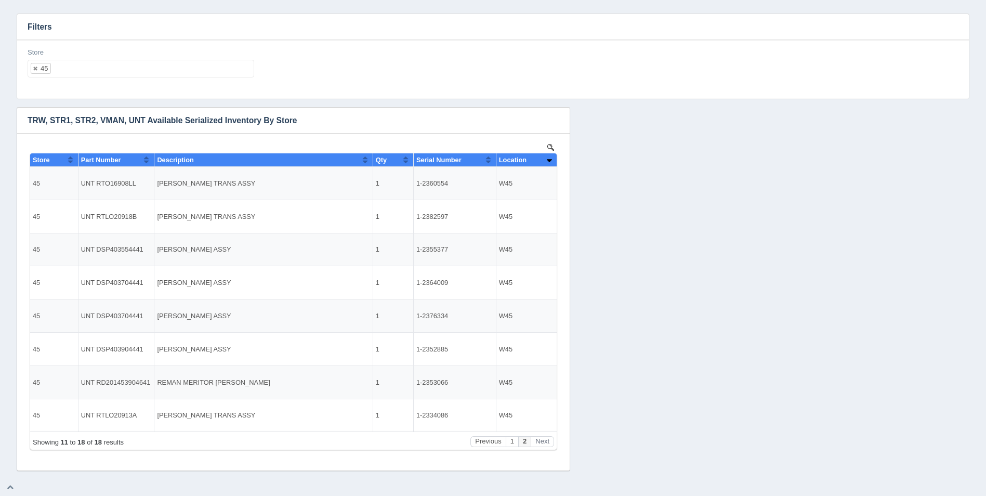
click at [195, 74] on ul "45" at bounding box center [141, 69] width 227 height 18
select select
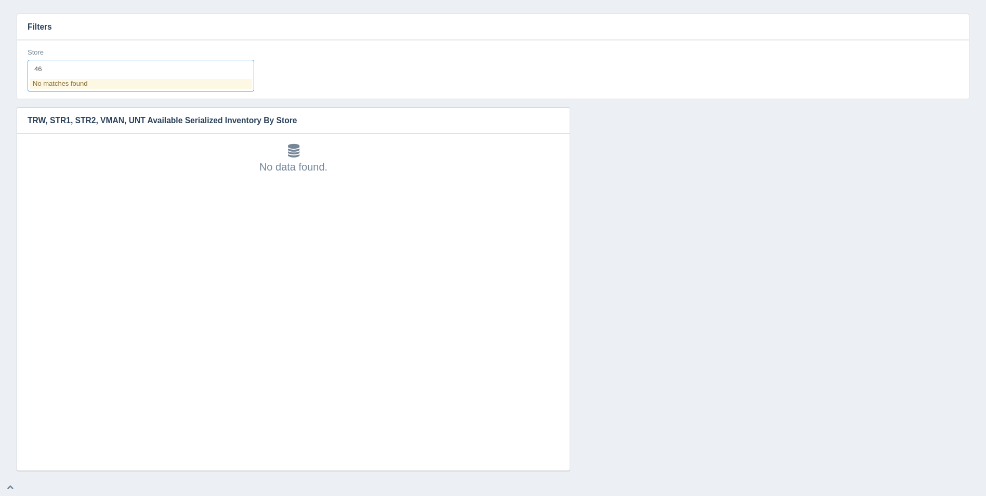
type input "4"
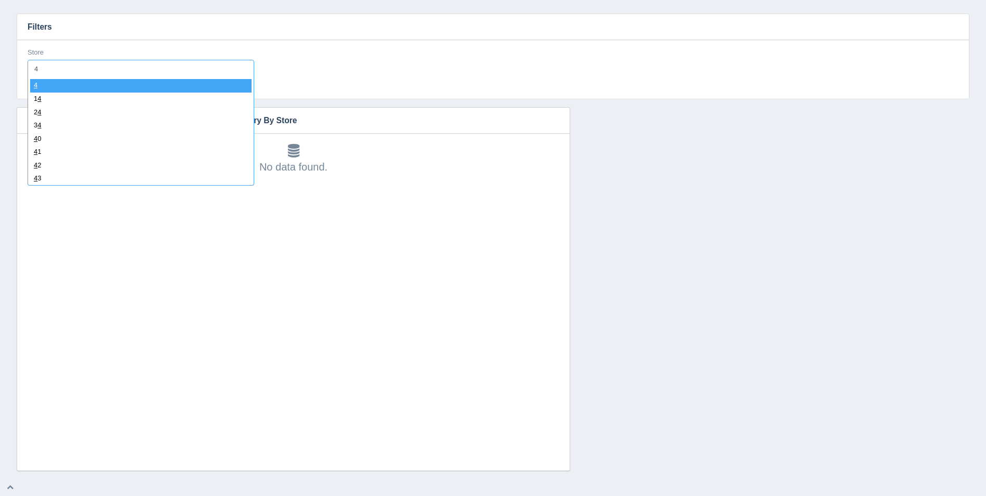
type input "47"
select select "47"
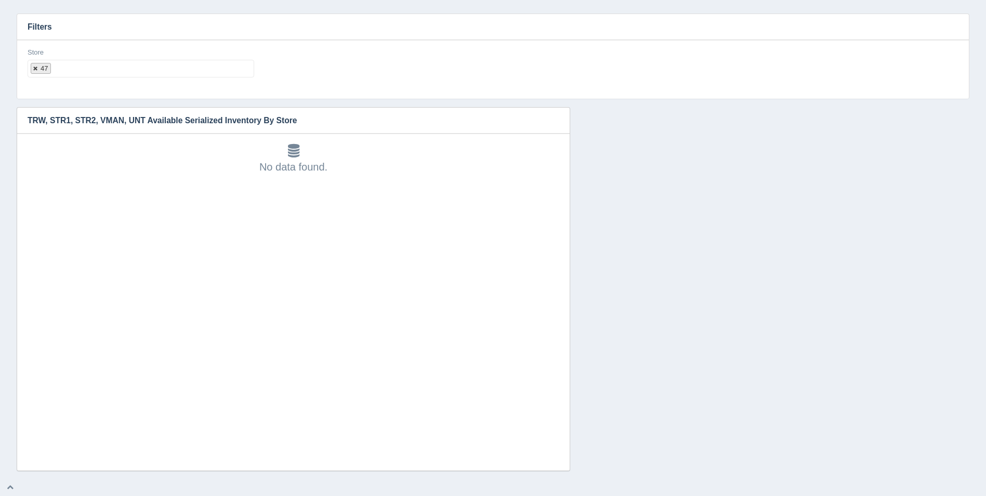
select select
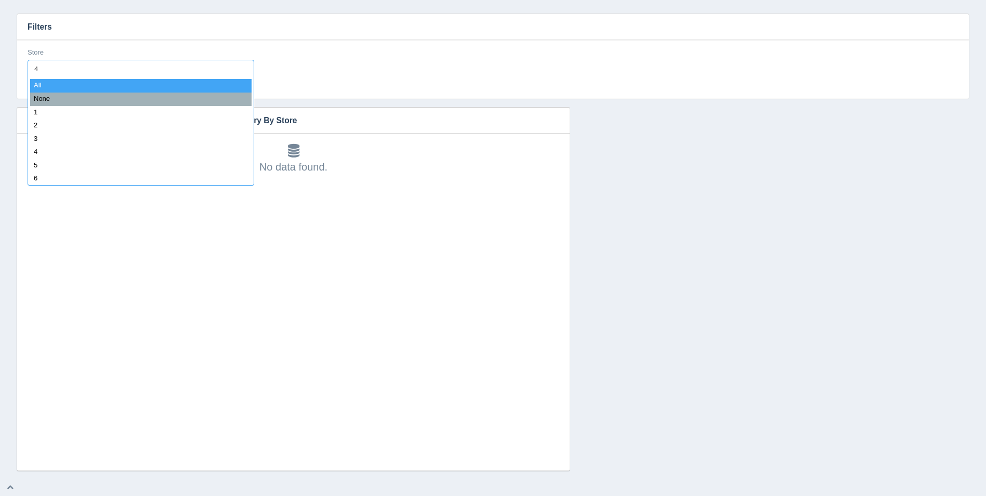
type input "48"
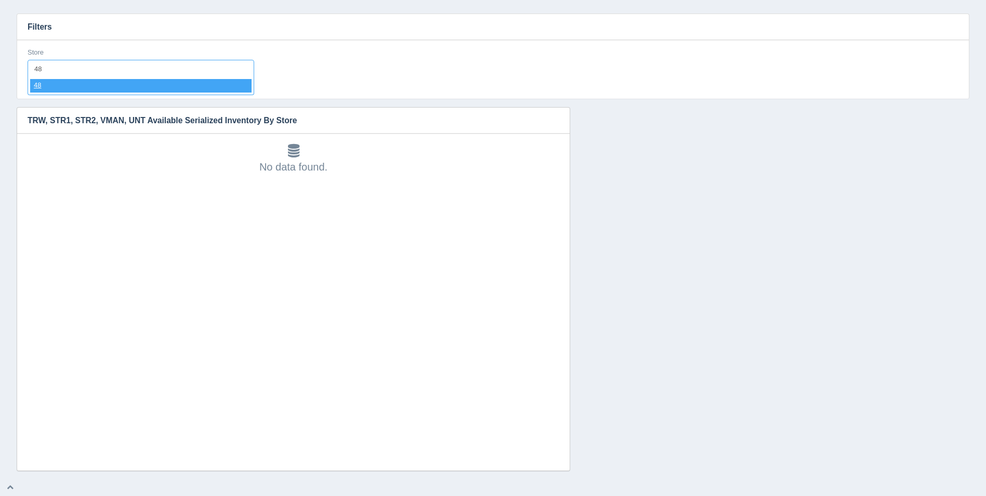
select select "48"
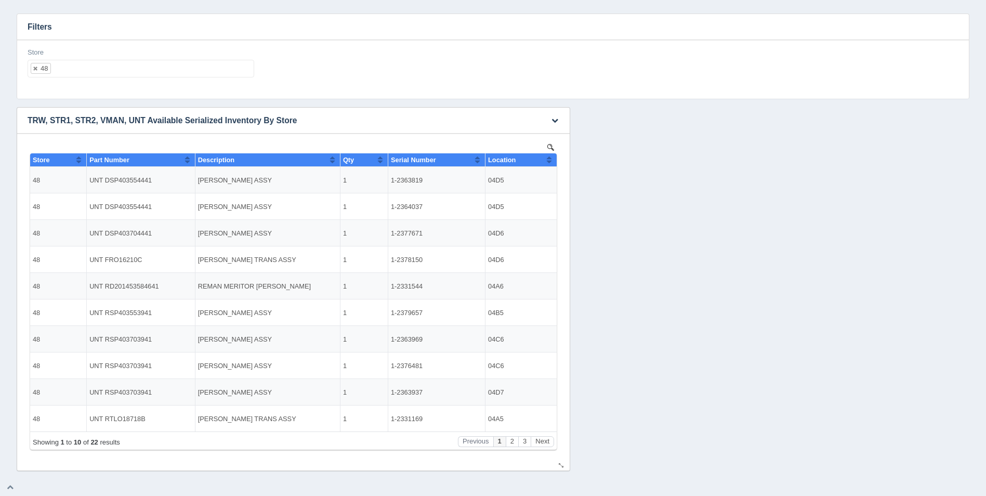
click at [549, 158] on button "Sort column ascending" at bounding box center [549, 159] width 7 height 12
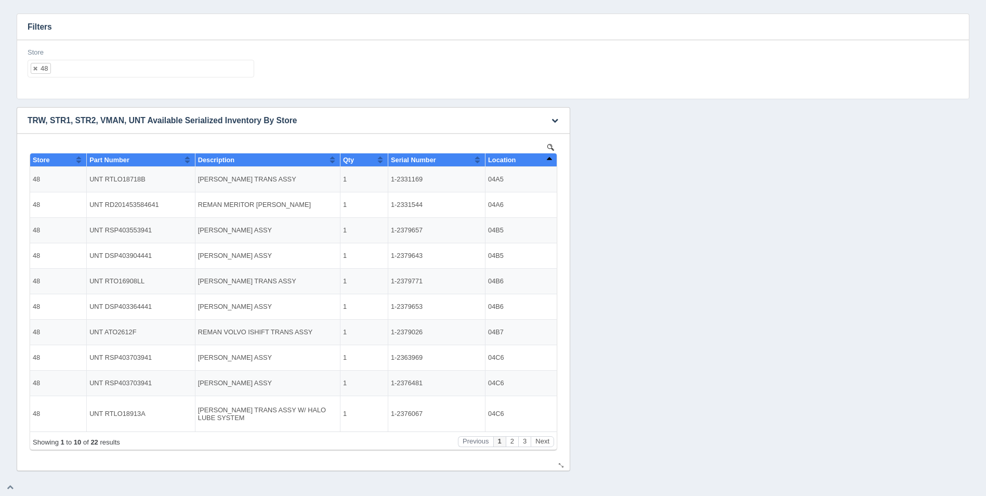
click at [552, 158] on button "Sort column descending" at bounding box center [549, 159] width 7 height 12
click at [552, 158] on button "Sort column ascending" at bounding box center [549, 159] width 7 height 12
click at [546, 440] on button "Next" at bounding box center [542, 441] width 23 height 11
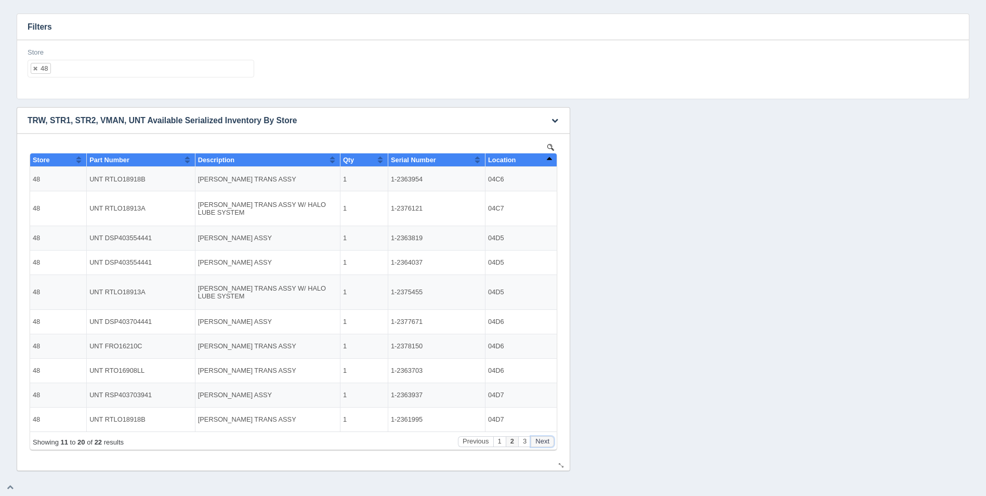
click at [546, 440] on button "Next" at bounding box center [542, 441] width 23 height 11
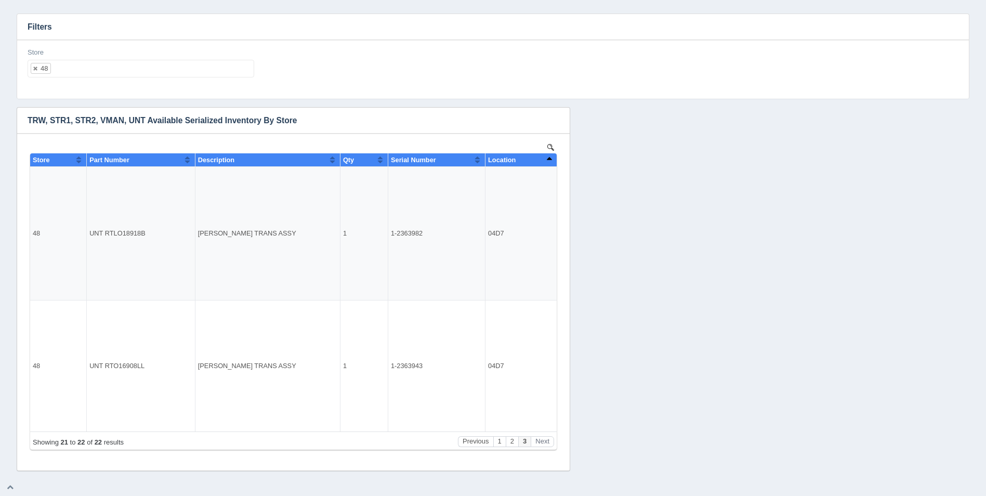
click at [160, 64] on ul "48" at bounding box center [141, 69] width 227 height 18
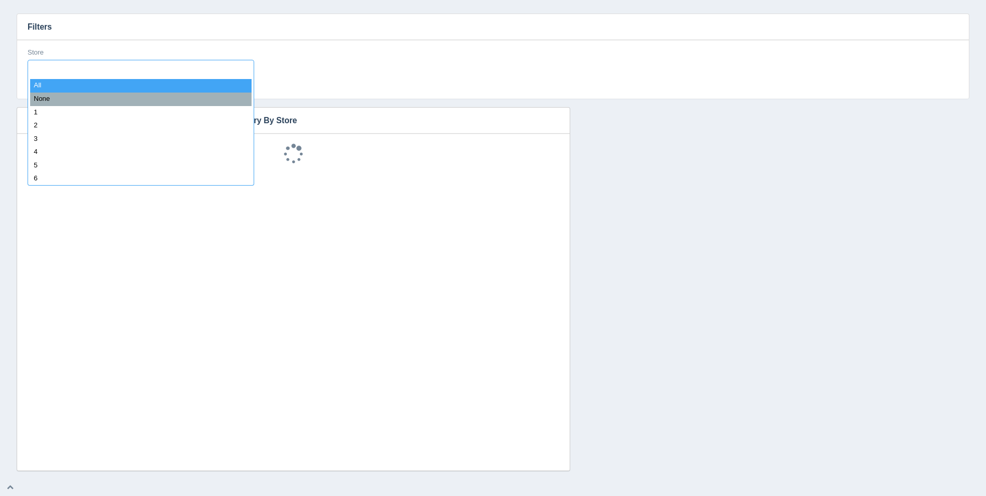
select select
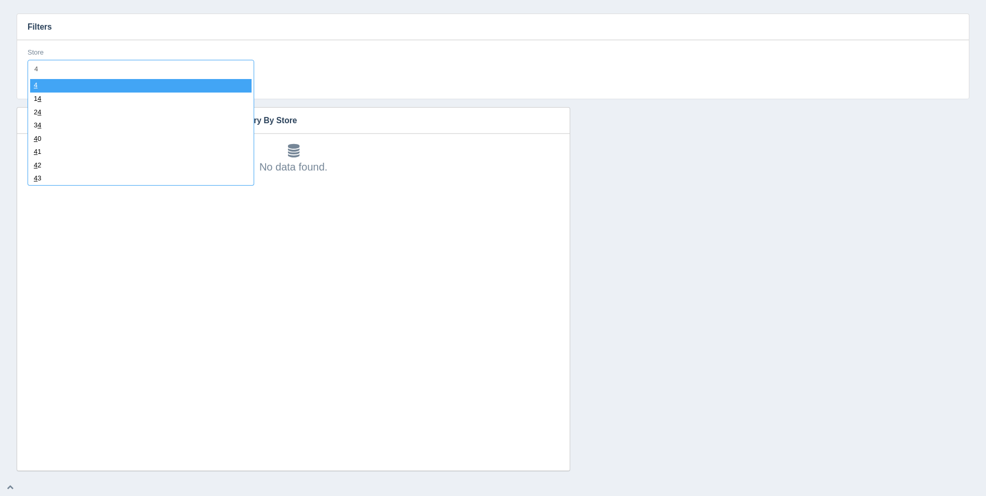
type input "49"
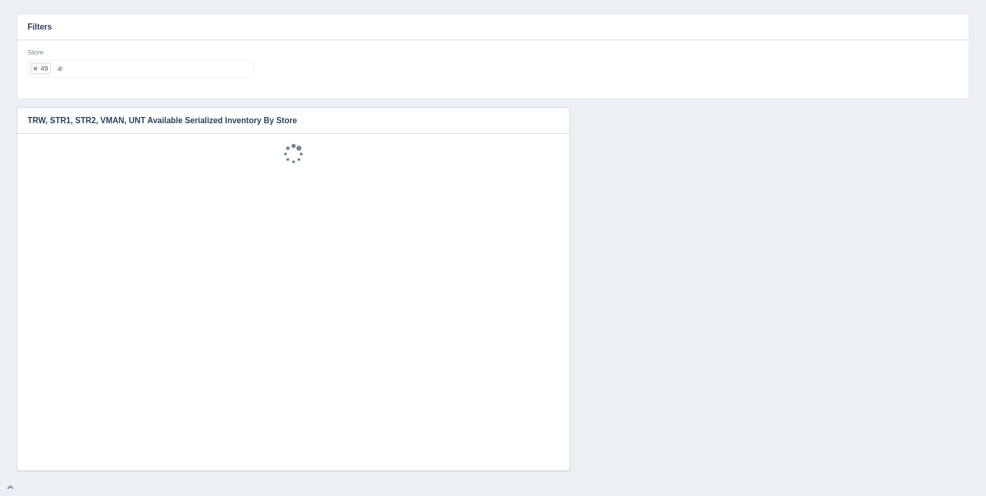
select select "49"
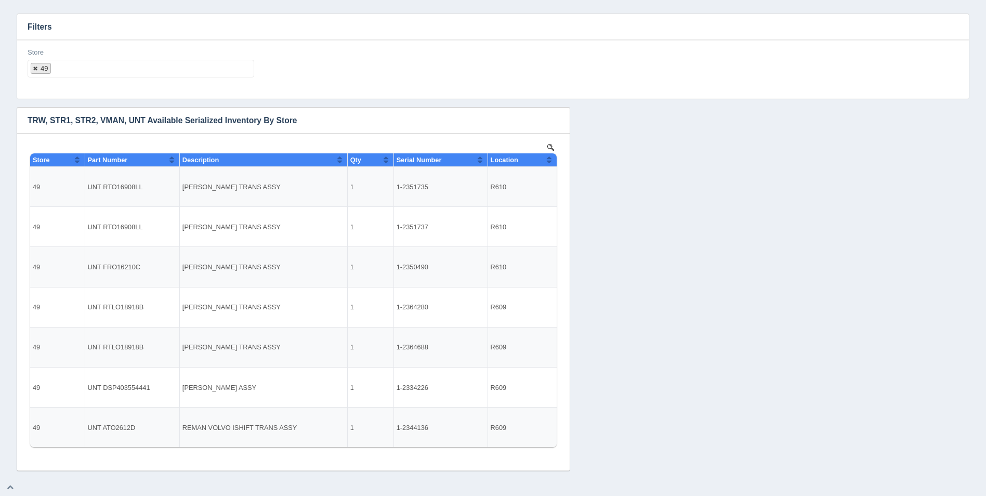
select select
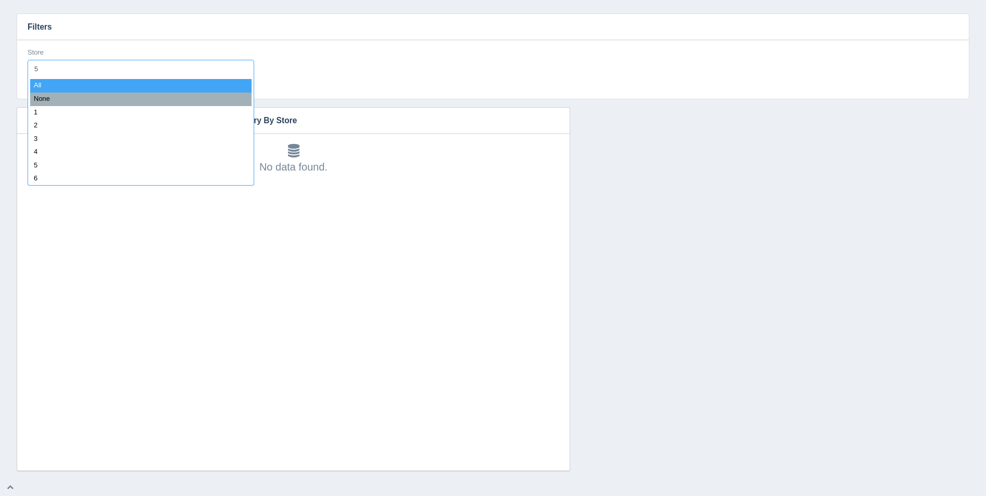
type input "50"
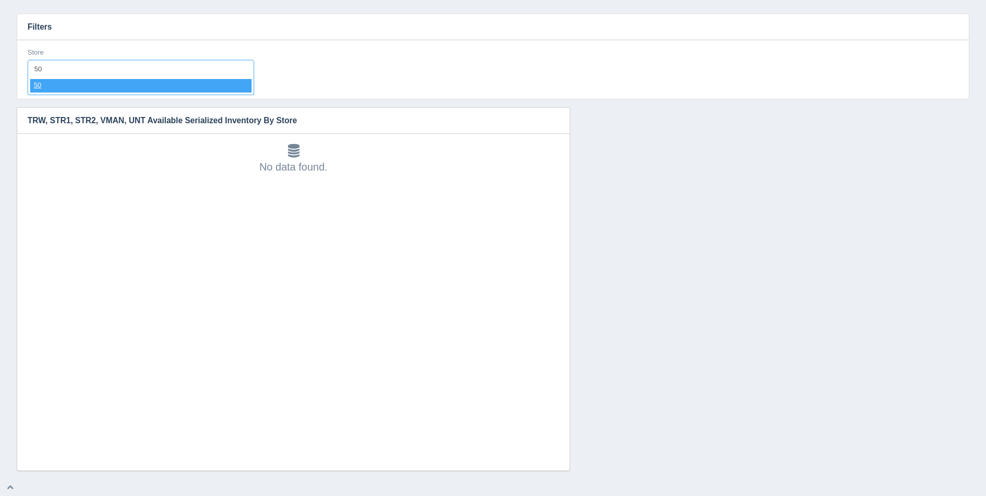
select select "50"
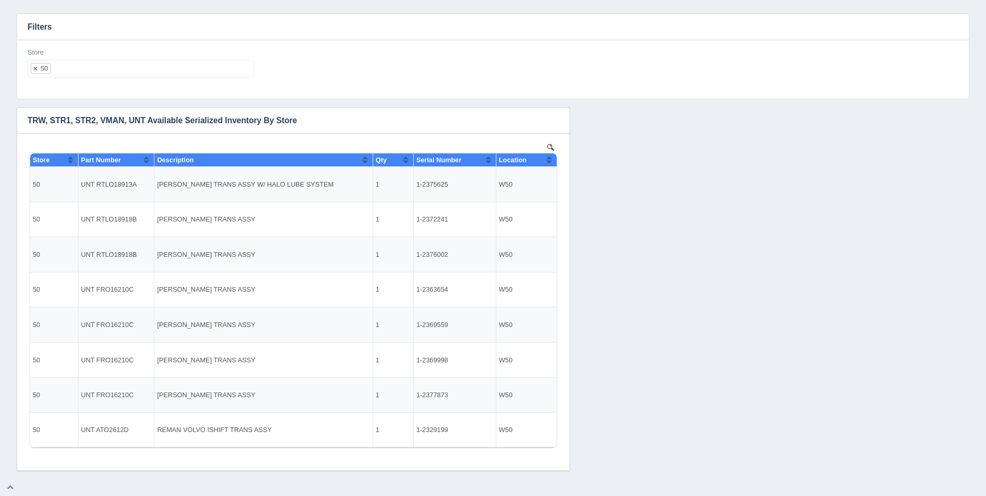
select select
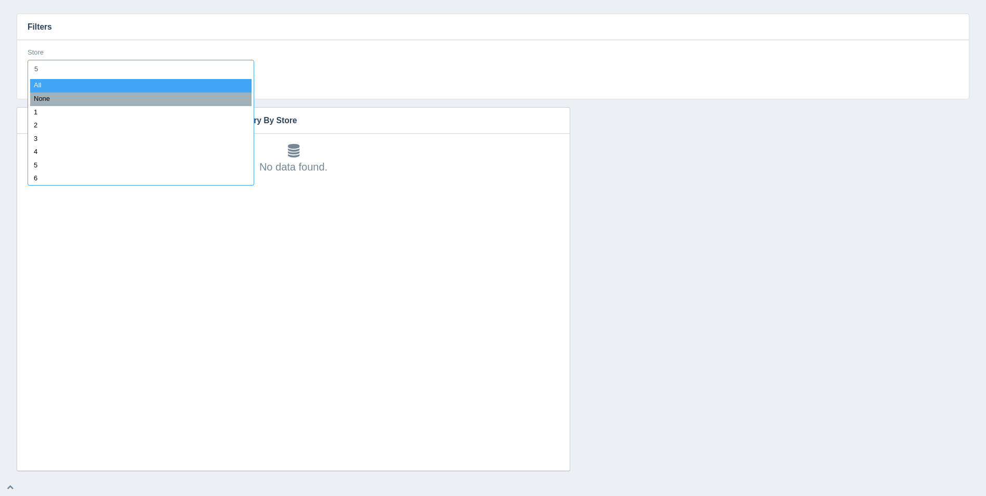
type input "51"
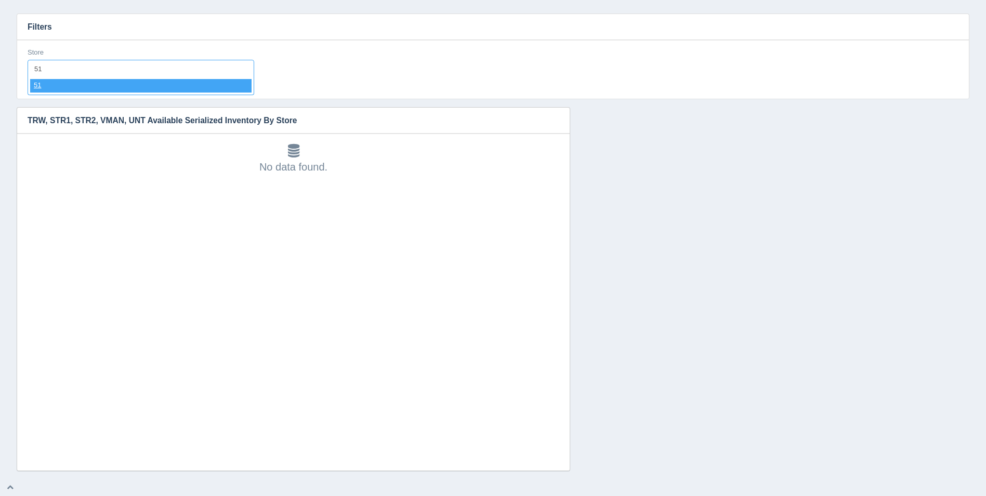
select select "51"
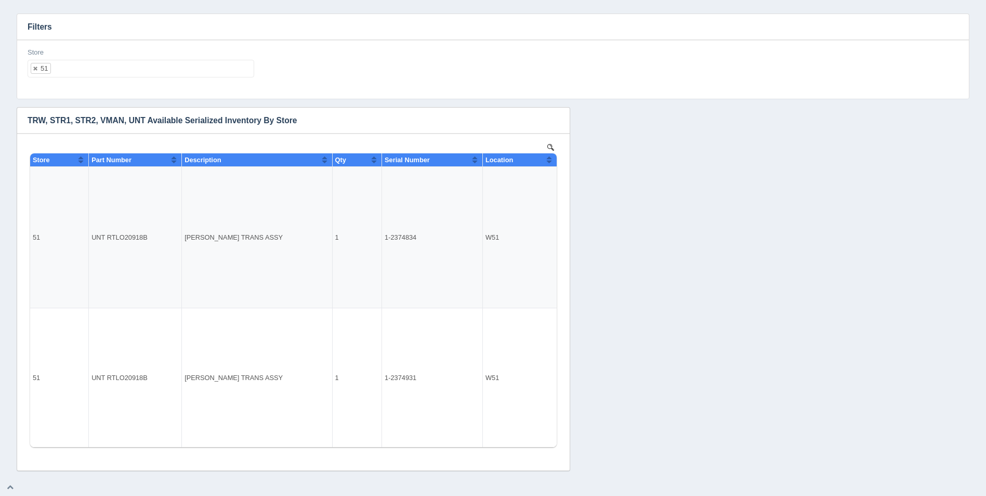
select select
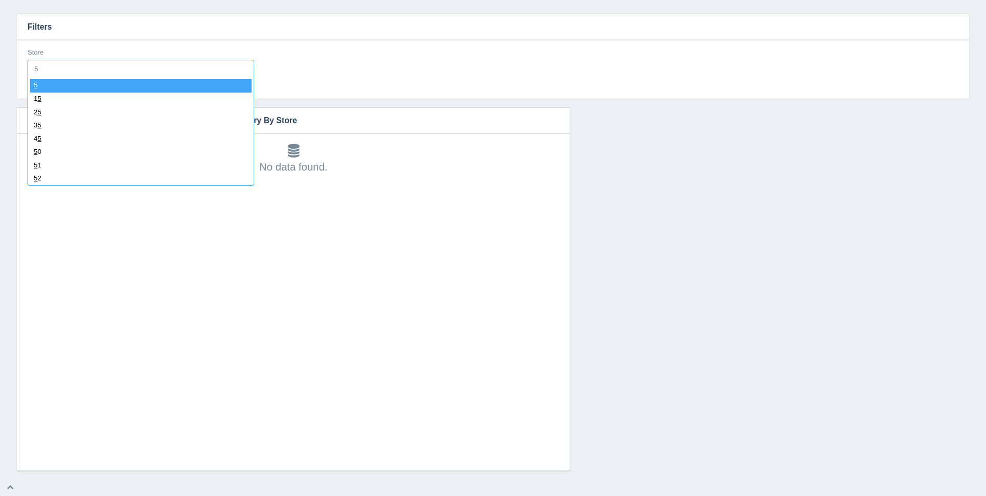
type input "52"
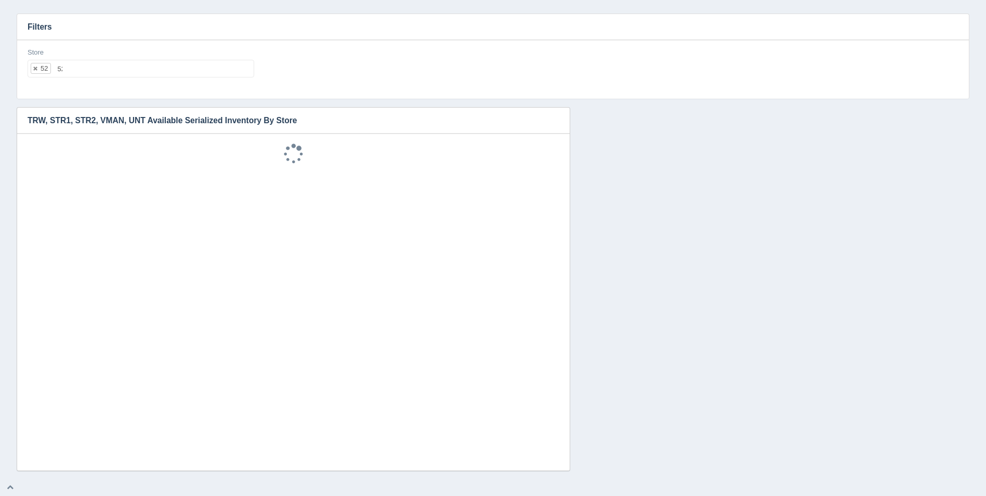
select select "52"
select select
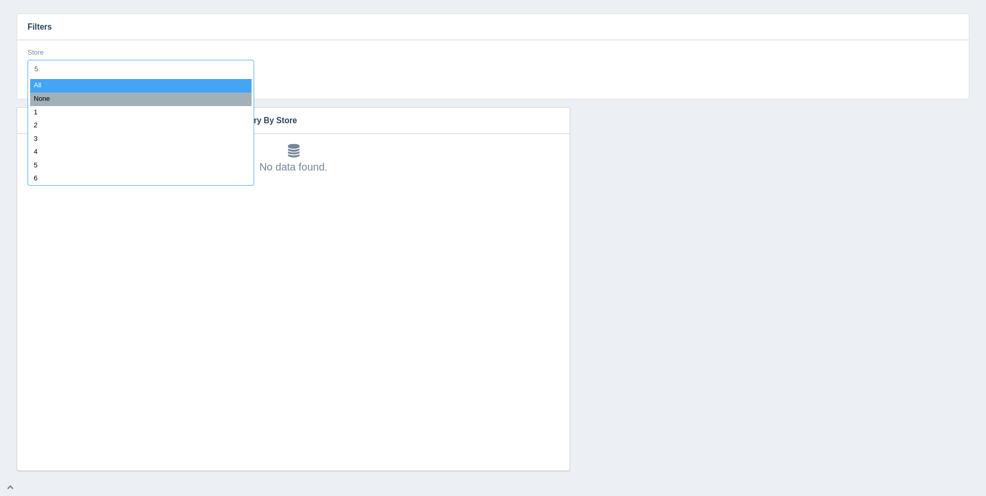
type input "53"
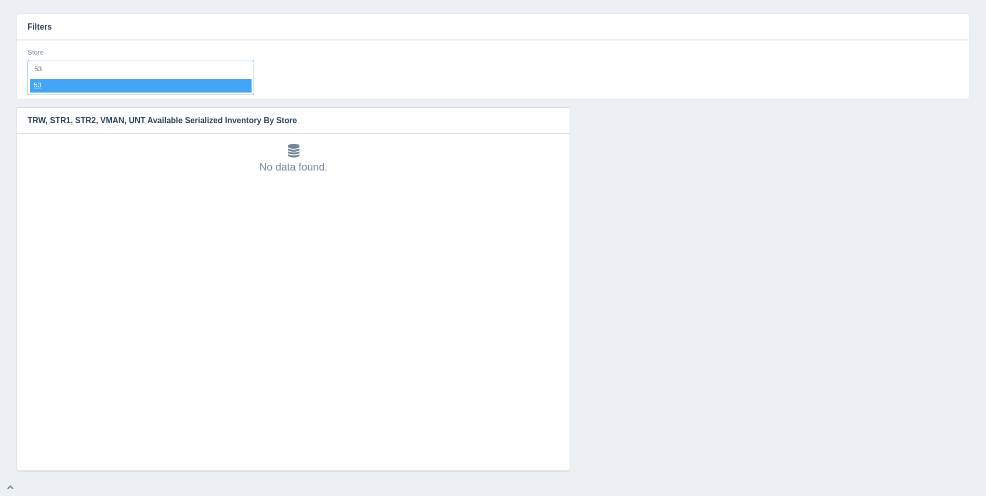
select select "53"
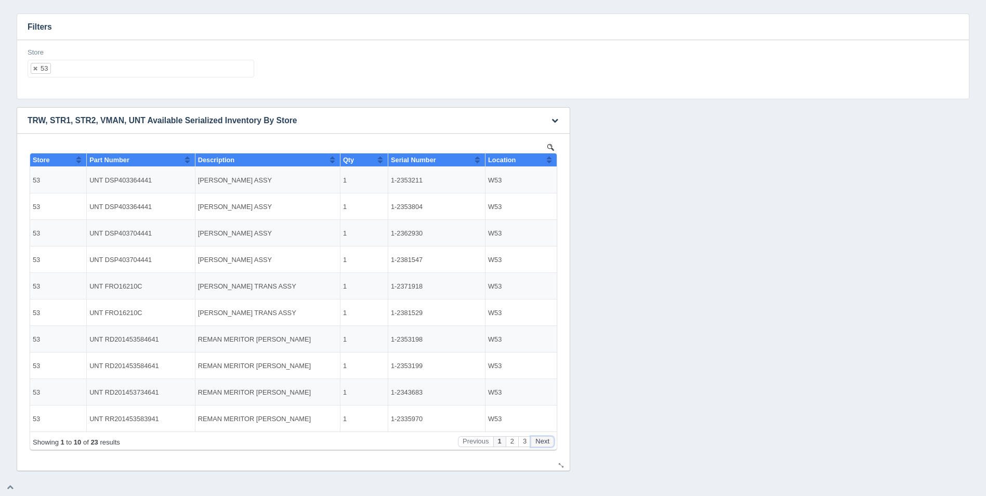
click at [550, 440] on button "Next" at bounding box center [542, 441] width 23 height 11
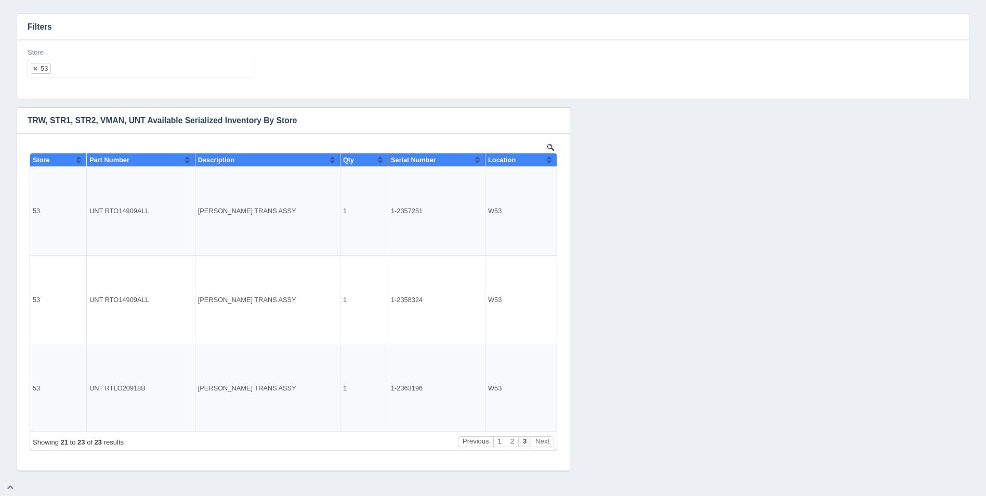
click at [130, 73] on ul "53" at bounding box center [141, 69] width 227 height 18
select select
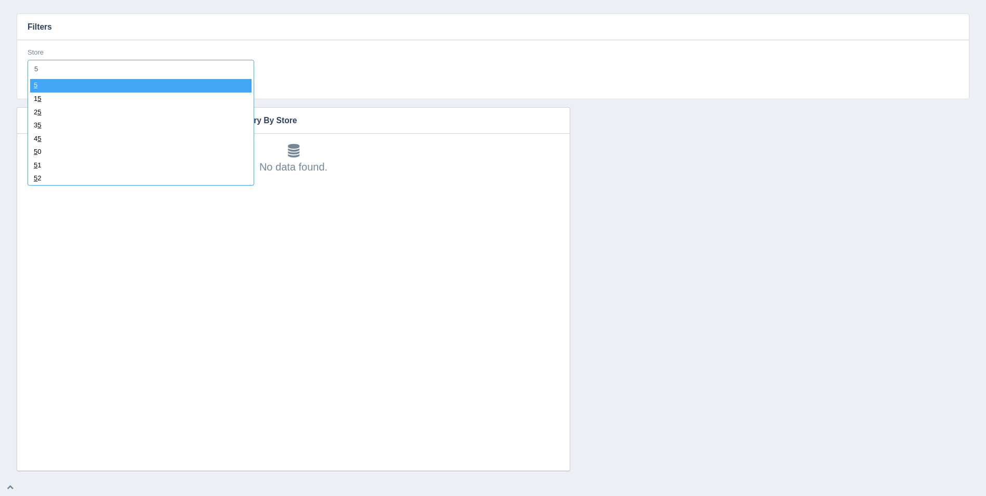
type input "54"
select select "54"
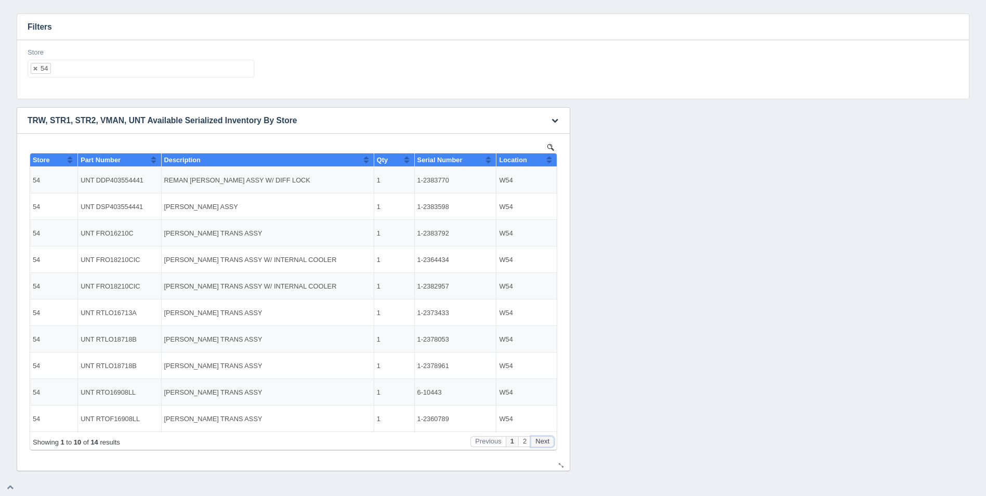
click at [539, 441] on button "Next" at bounding box center [542, 441] width 23 height 11
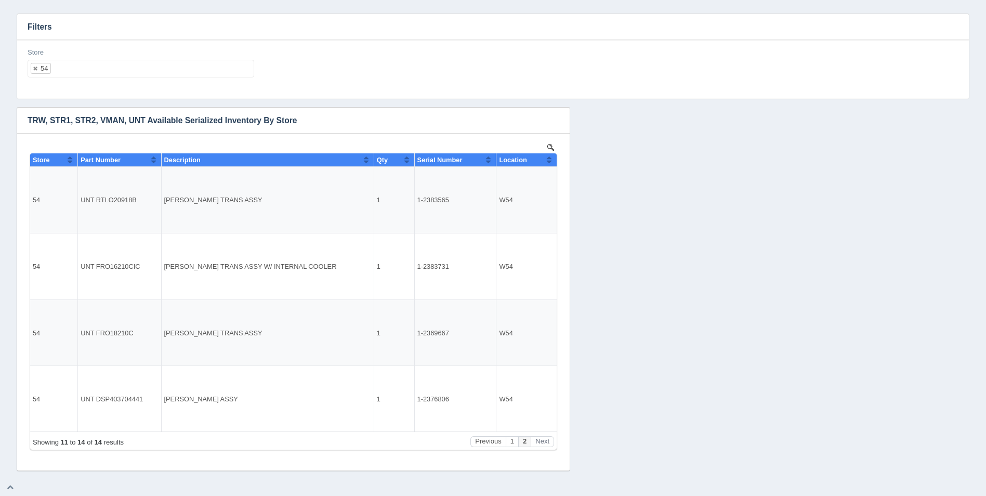
click at [120, 71] on ul "54" at bounding box center [141, 69] width 227 height 18
select select
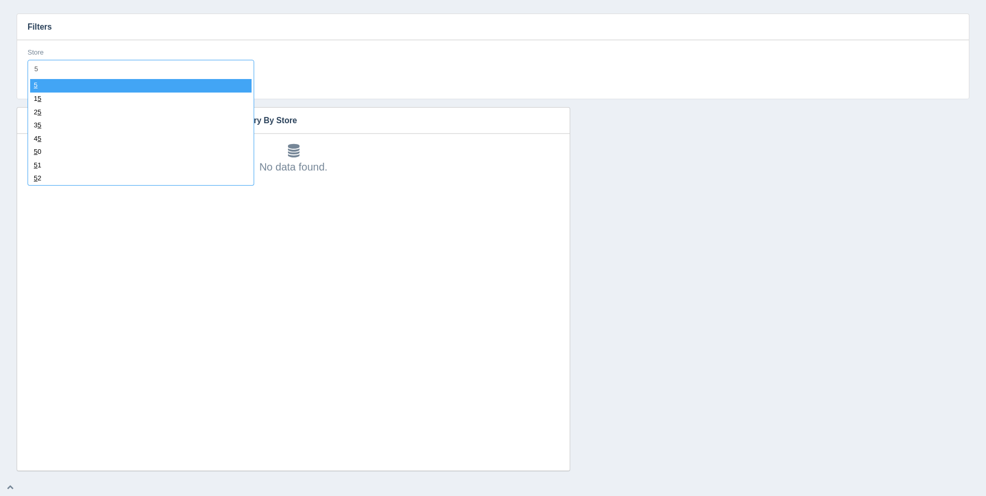
type input "55"
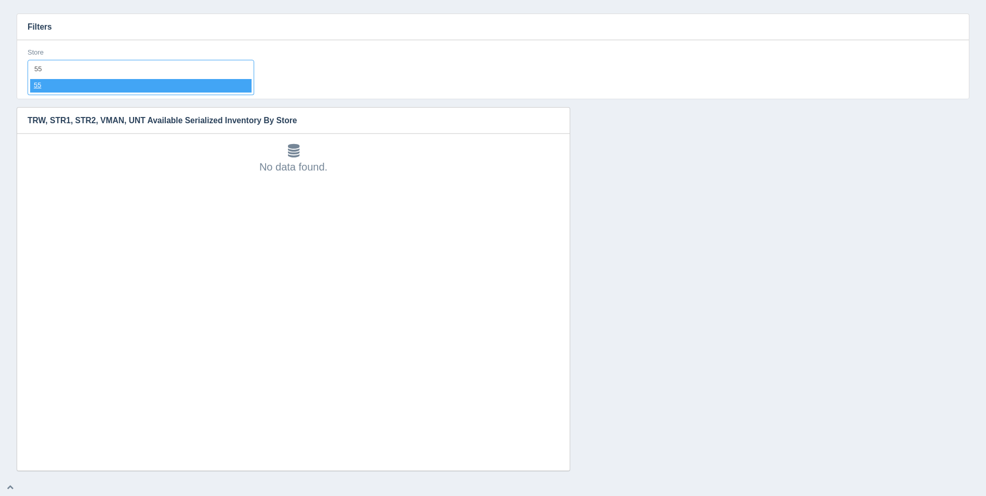
select select "55"
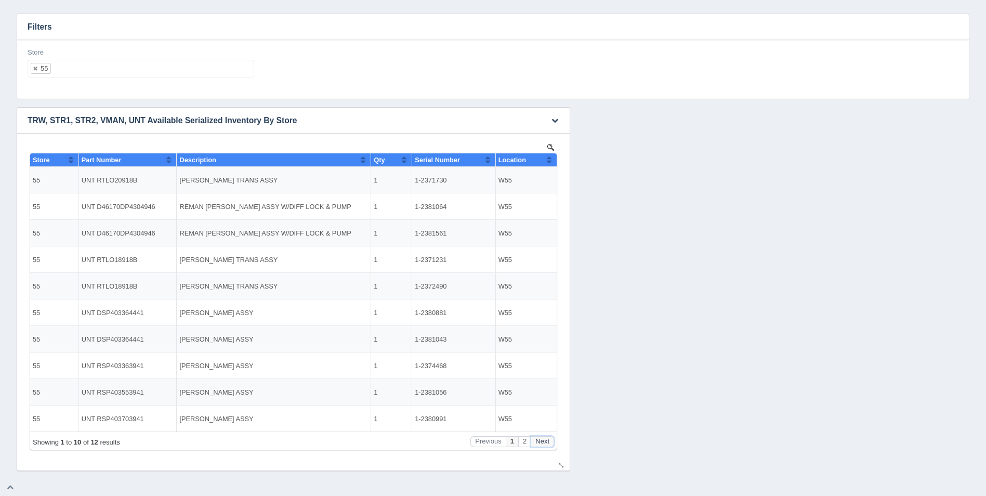
click at [546, 442] on button "Next" at bounding box center [542, 441] width 23 height 11
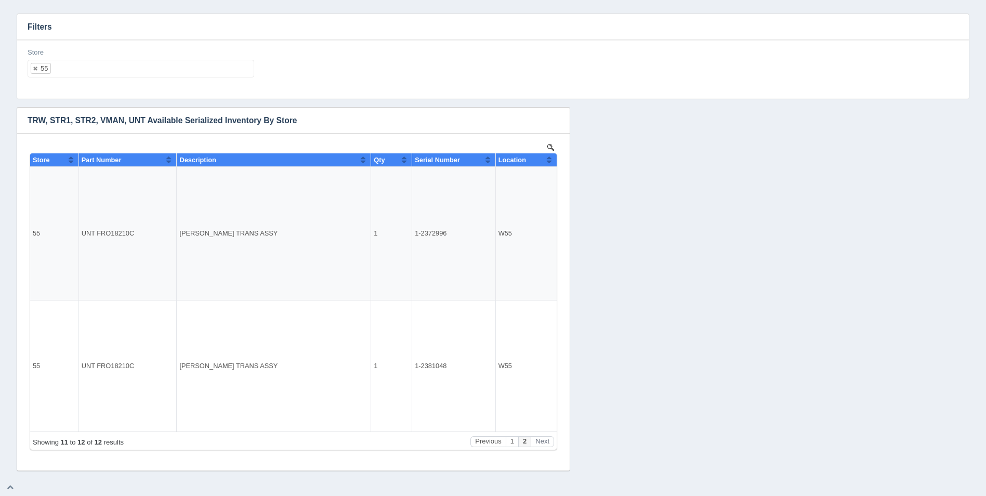
click at [95, 76] on ul "55" at bounding box center [141, 69] width 227 height 18
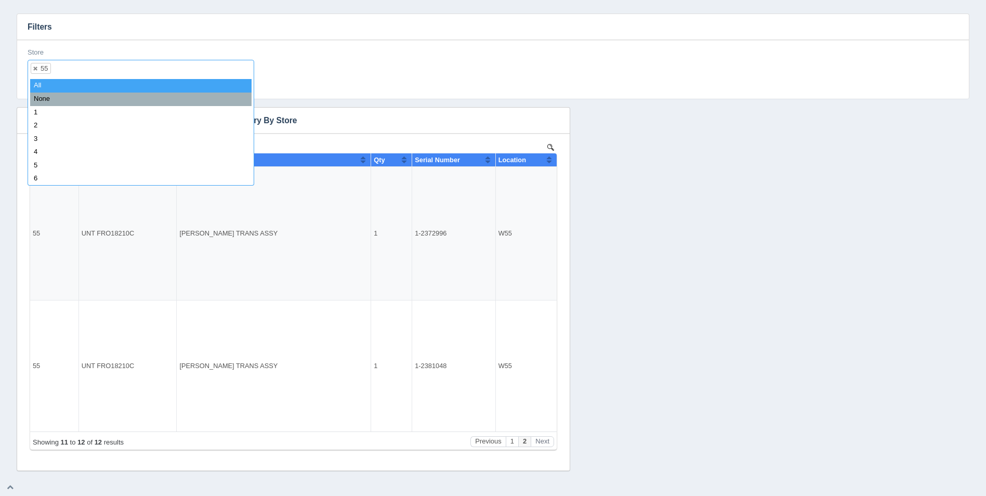
select select
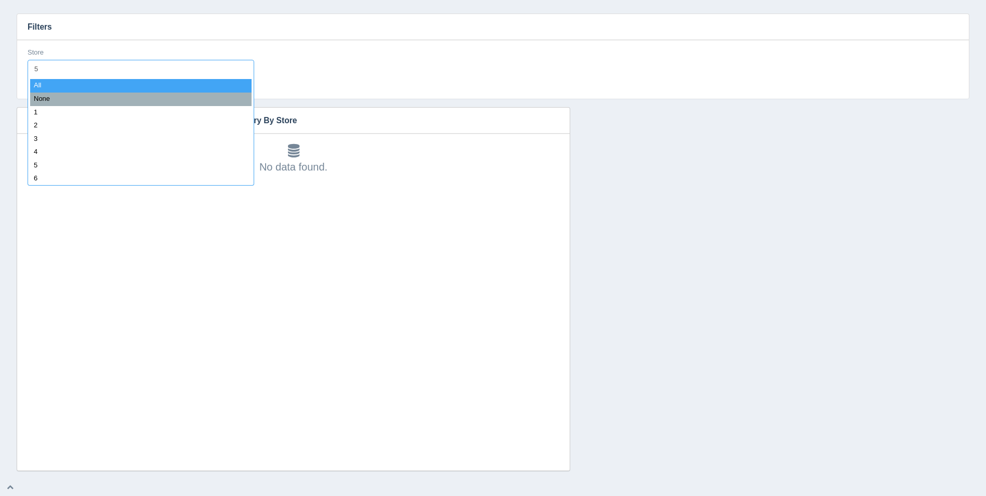
type input "56"
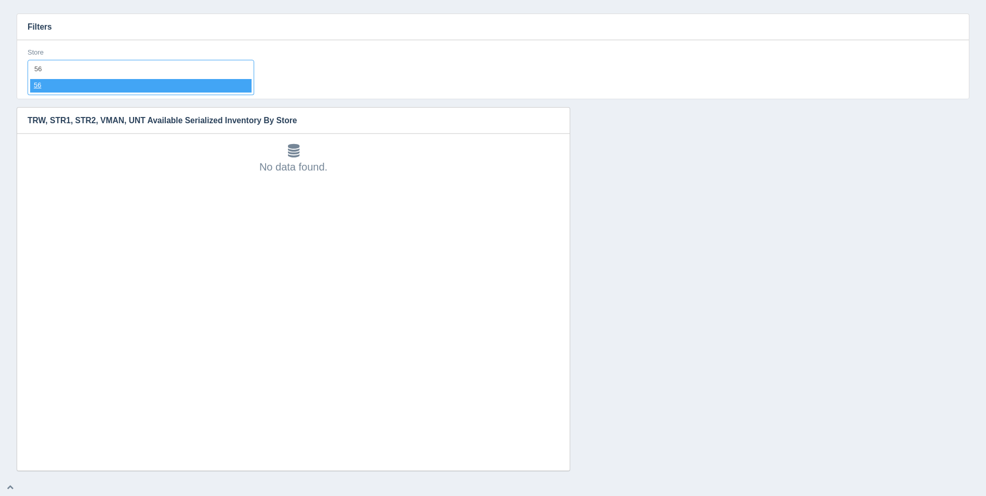
select select "56"
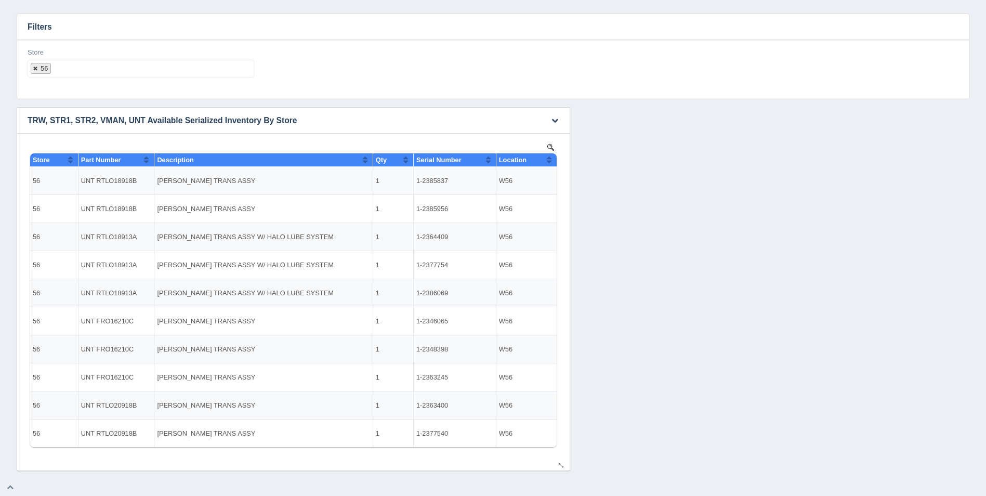
select select
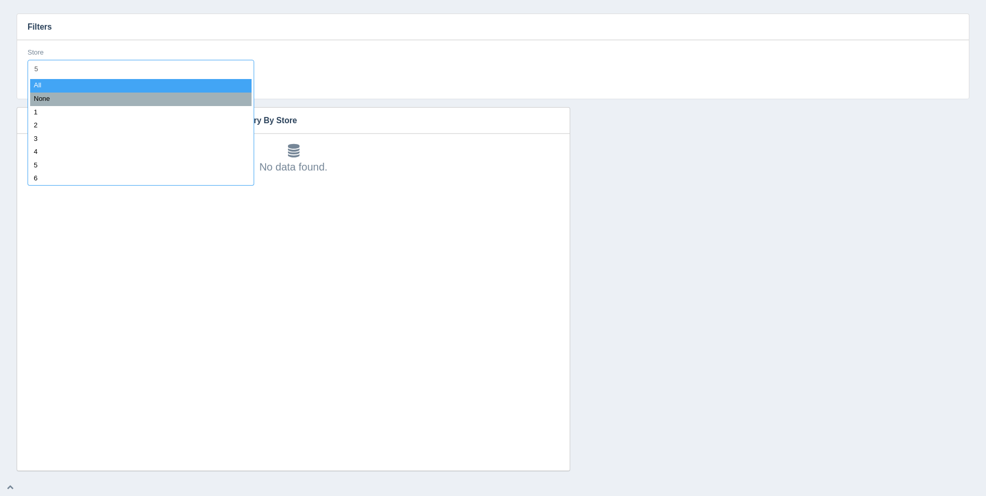
type input "57"
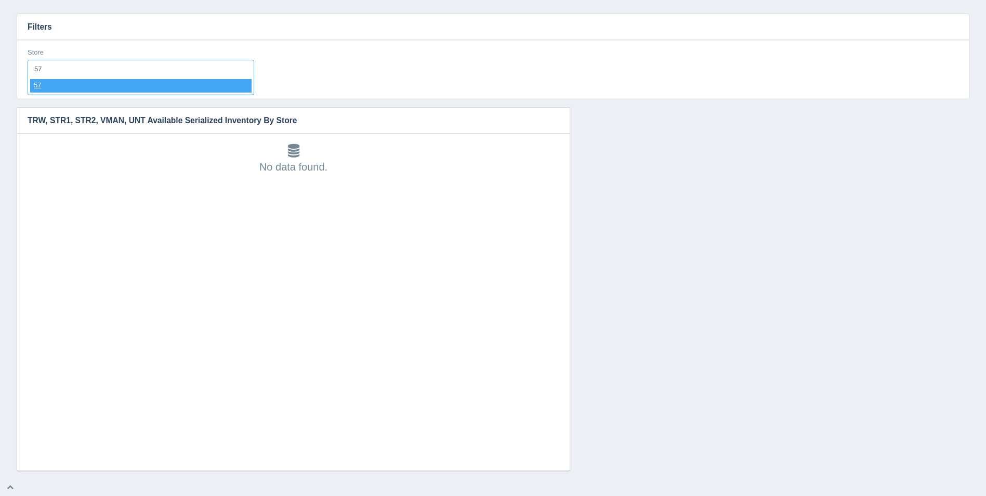
select select "57"
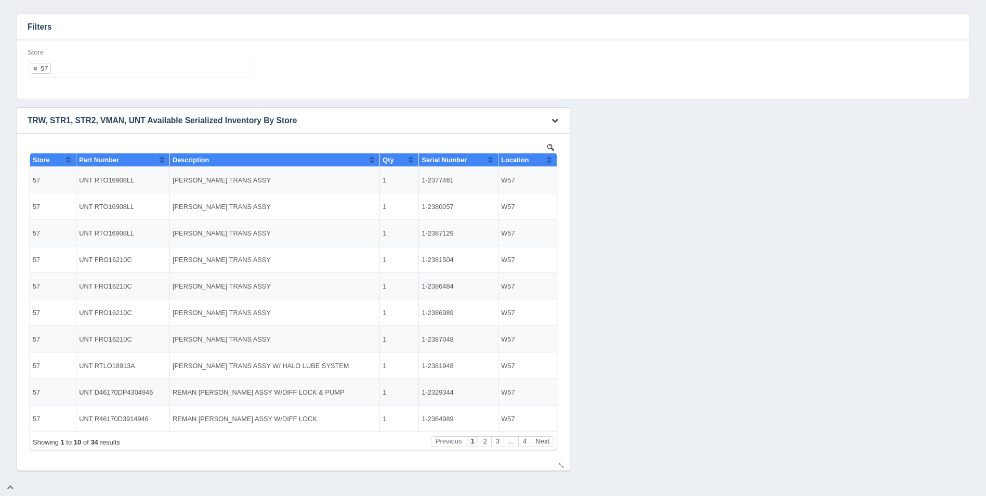
click at [552, 159] on button "Sort column ascending" at bounding box center [549, 159] width 7 height 12
click at [552, 159] on button "Sort column descending" at bounding box center [549, 159] width 7 height 12
click at [545, 440] on button "Next" at bounding box center [542, 441] width 23 height 11
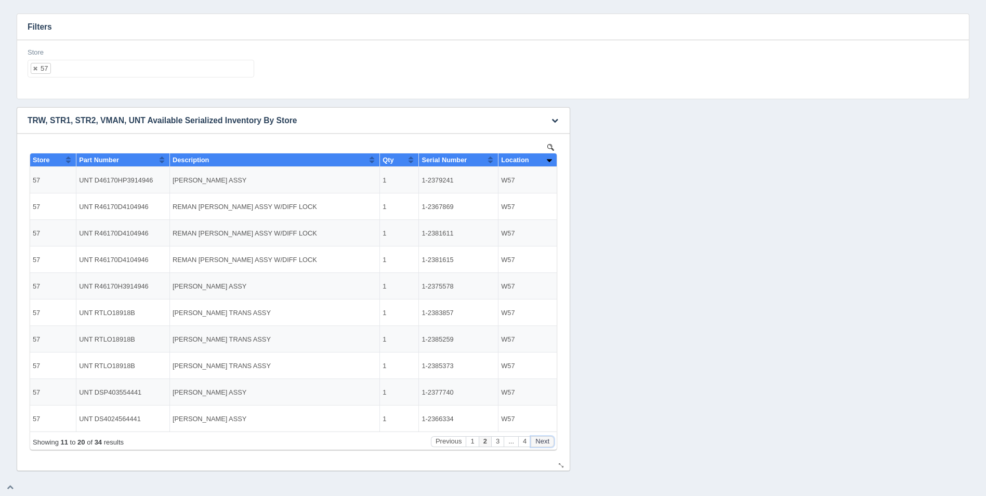
click at [545, 440] on button "Next" at bounding box center [542, 441] width 23 height 11
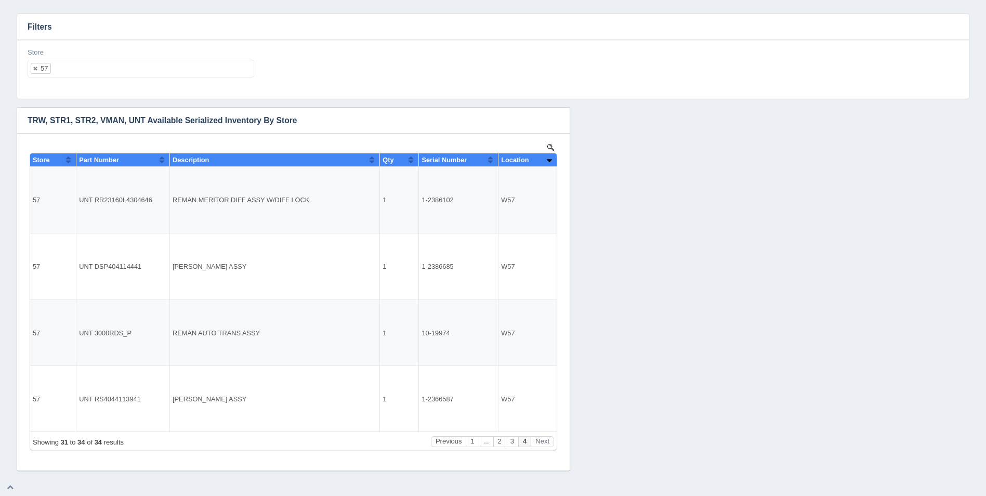
click at [182, 81] on div "Store 57 All None 1 2 3 4 5 6 7 8 9 10 11 12 13 14 15 16 17 18 19 20 21 22 23 2…" at bounding box center [140, 67] width 235 height 38
click at [181, 72] on ul "57" at bounding box center [141, 69] width 227 height 18
select select
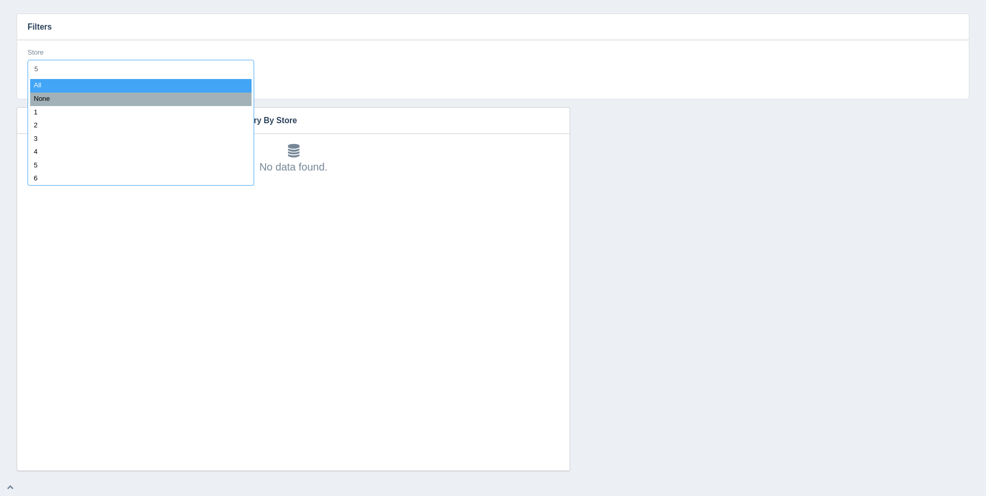
type input "58"
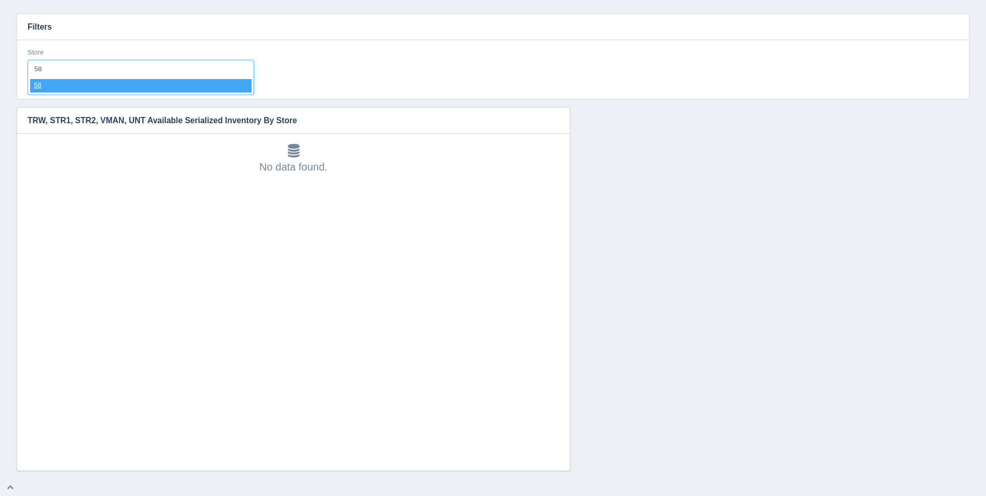
select select "58"
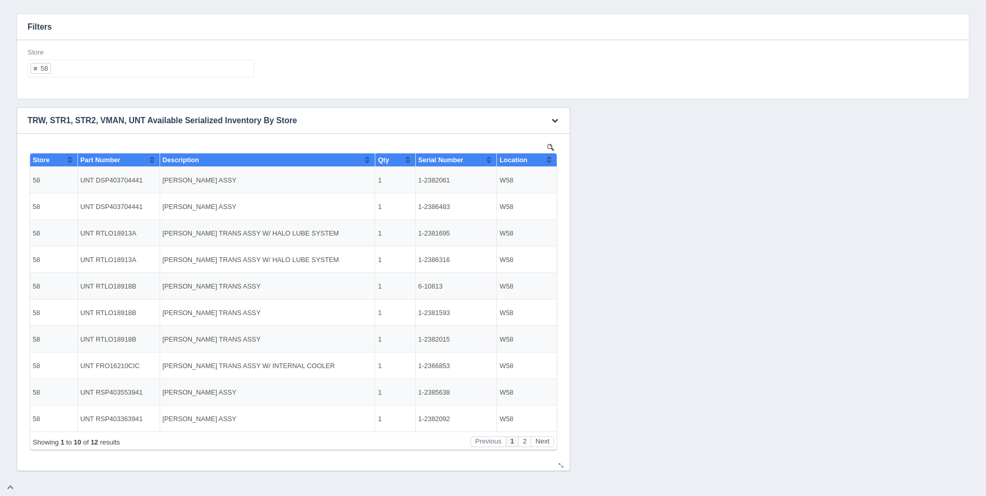
click at [552, 161] on th "Location" at bounding box center [527, 160] width 60 height 14
click at [547, 440] on button "Next" at bounding box center [542, 441] width 23 height 11
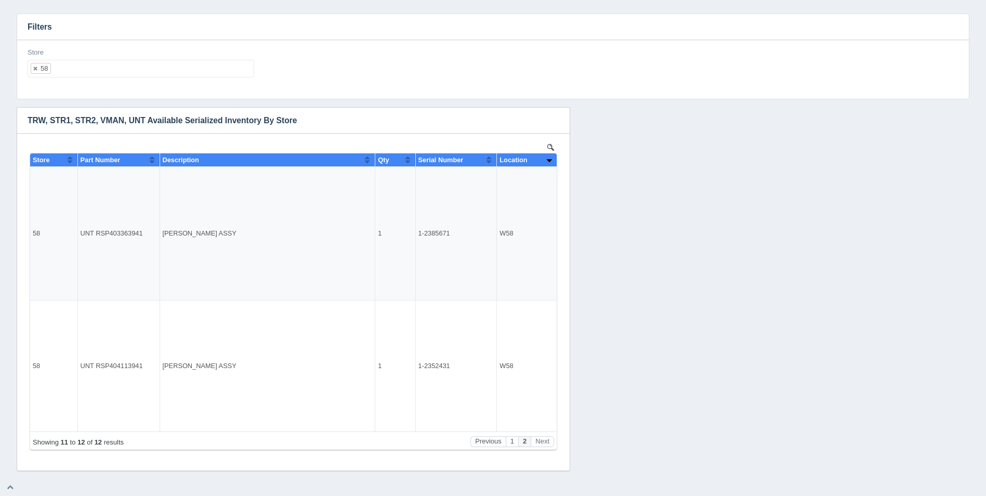
click at [138, 69] on ul "58" at bounding box center [141, 69] width 227 height 18
select select
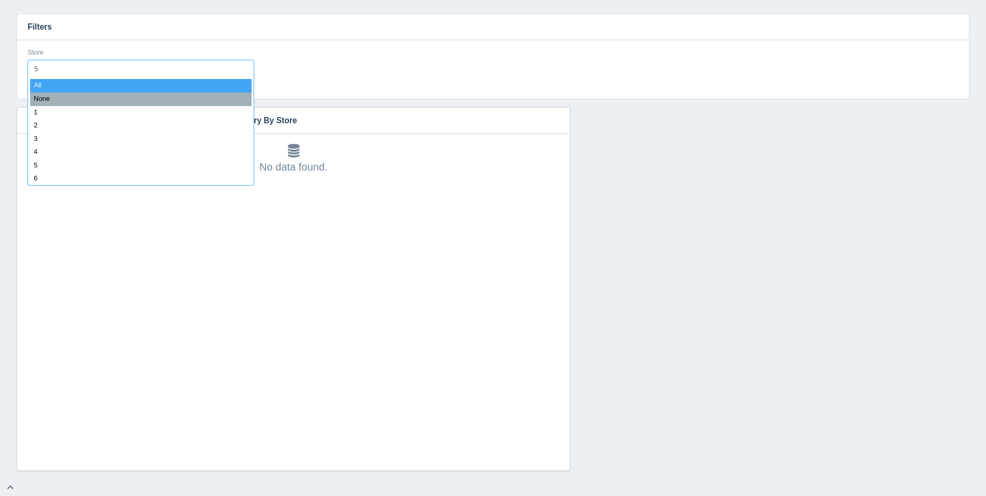
type input "59"
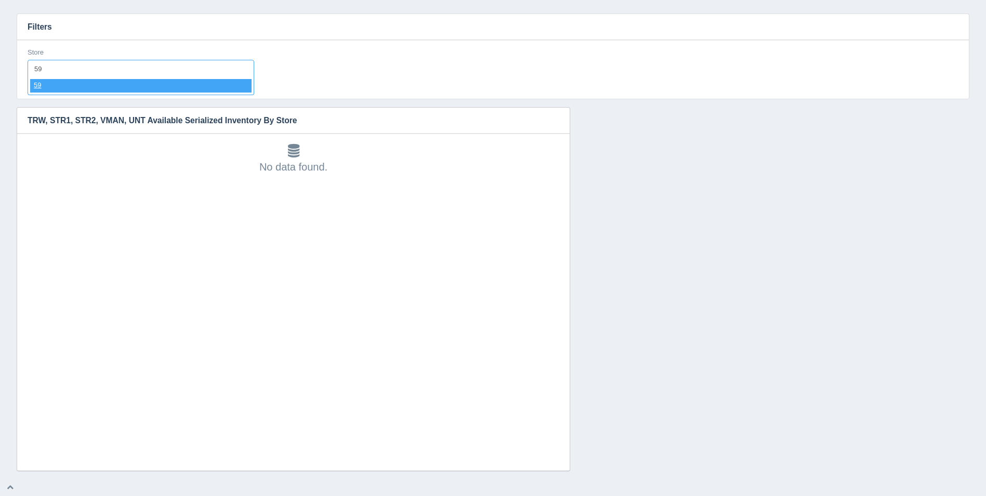
select select "59"
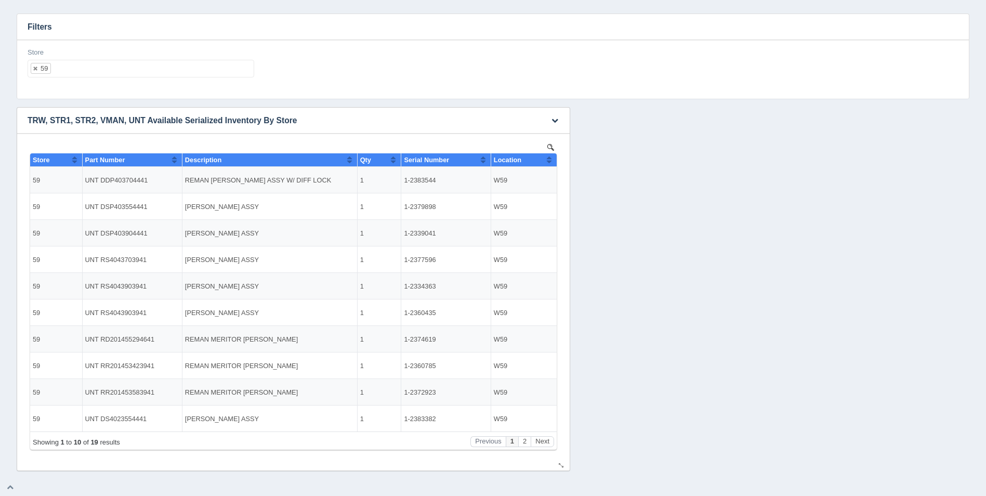
click at [551, 159] on button "Sort column ascending" at bounding box center [549, 159] width 7 height 12
click at [551, 159] on button "Sort column descending" at bounding box center [549, 159] width 7 height 12
click at [546, 438] on button "Next" at bounding box center [542, 441] width 23 height 11
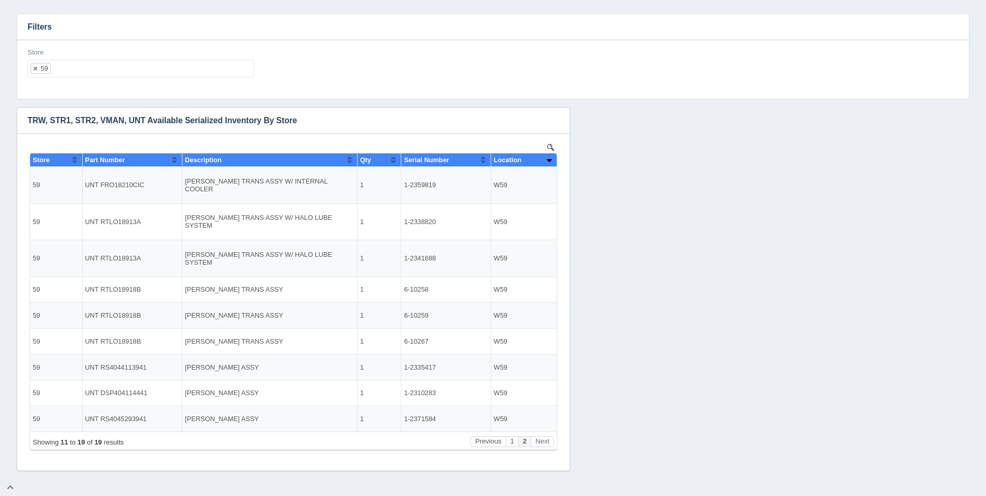
click at [160, 71] on ul "59" at bounding box center [141, 69] width 227 height 18
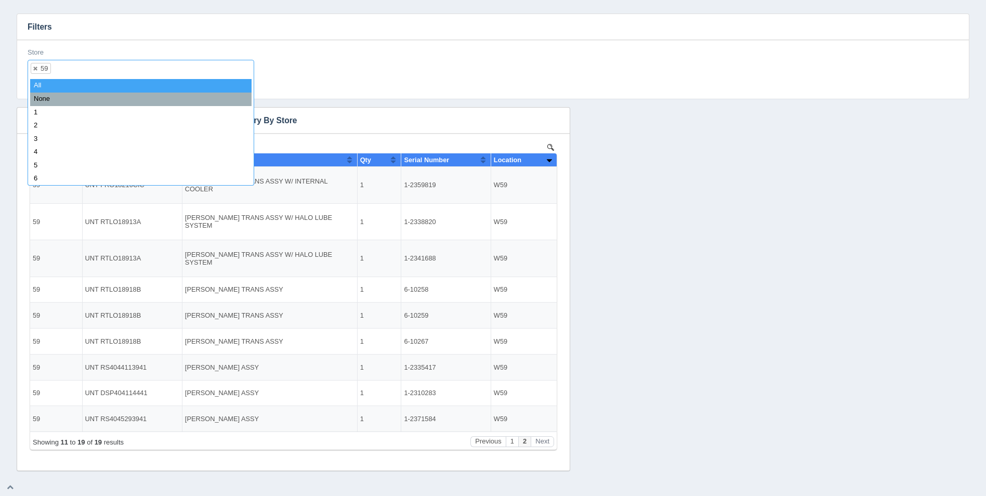
select select
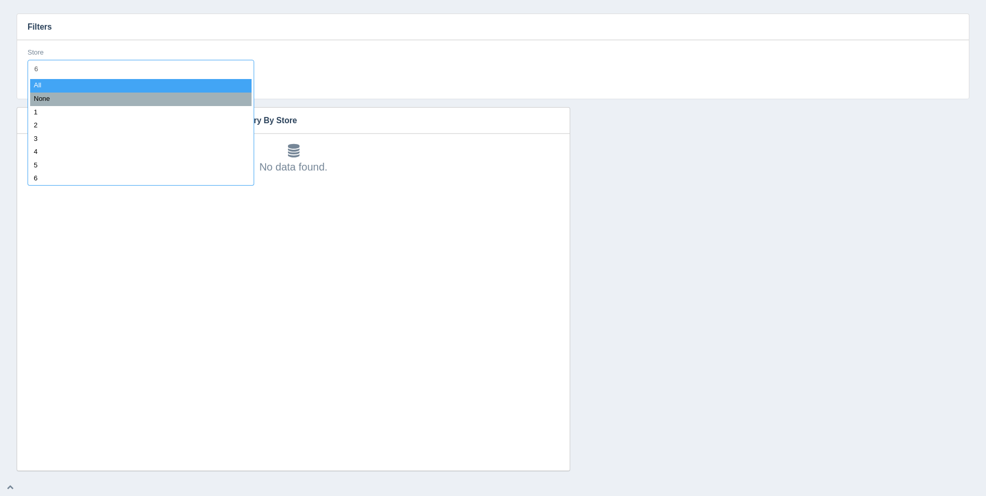
type input "60"
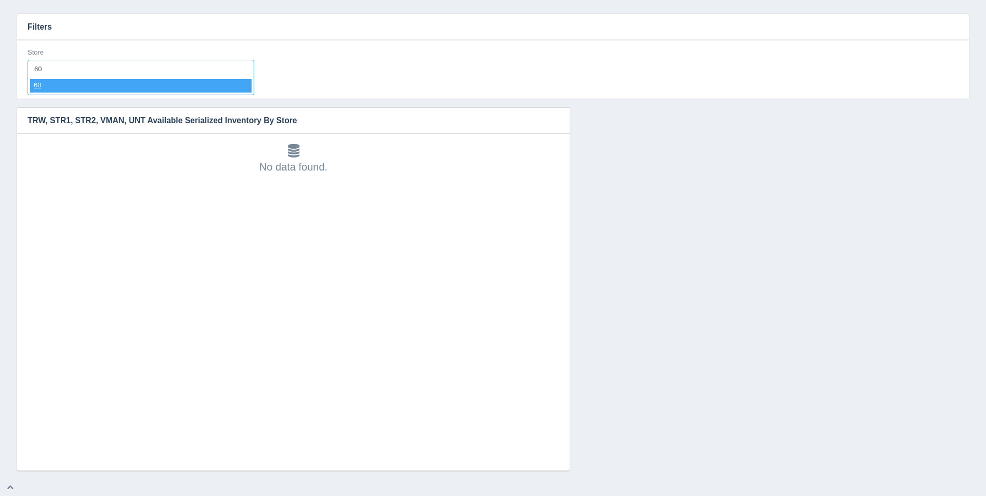
select select "60"
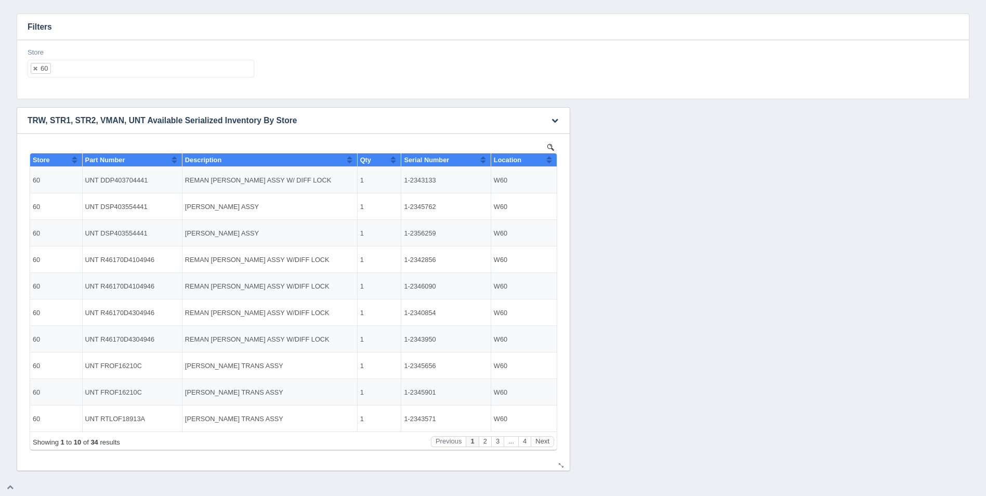
click at [551, 161] on button "Sort column ascending" at bounding box center [549, 159] width 7 height 12
click at [551, 161] on button "Sort column descending" at bounding box center [549, 159] width 7 height 12
click at [544, 439] on button "Next" at bounding box center [542, 441] width 23 height 11
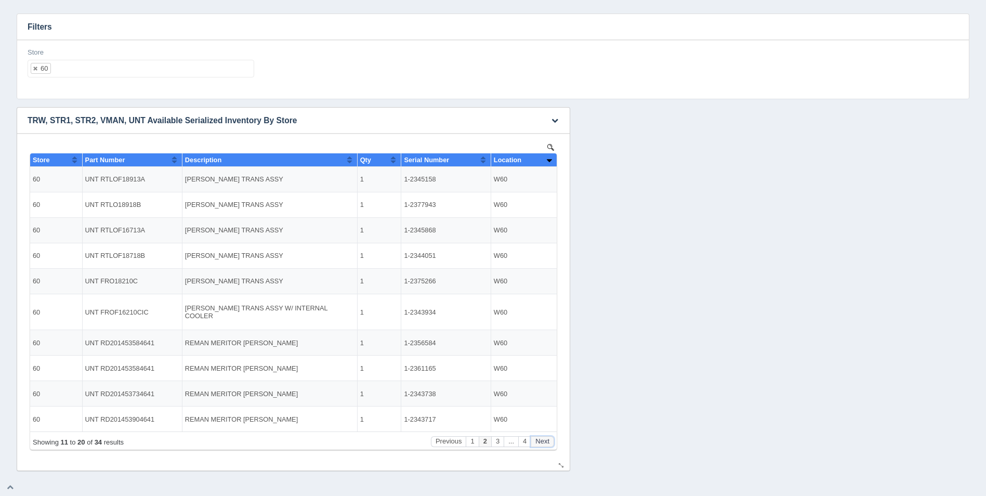
click at [544, 439] on button "Next" at bounding box center [542, 441] width 23 height 11
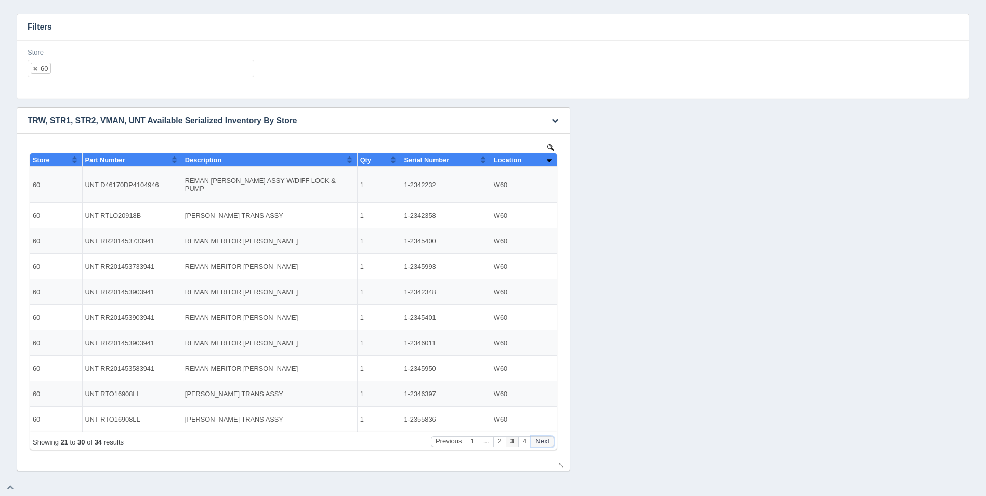
click at [544, 439] on button "Next" at bounding box center [542, 441] width 23 height 11
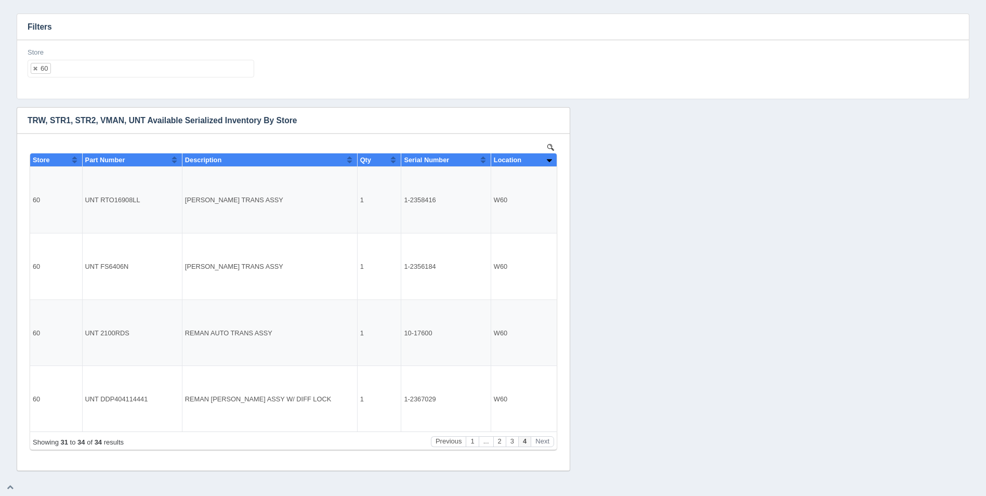
click at [146, 67] on ul "60" at bounding box center [141, 69] width 227 height 18
select select
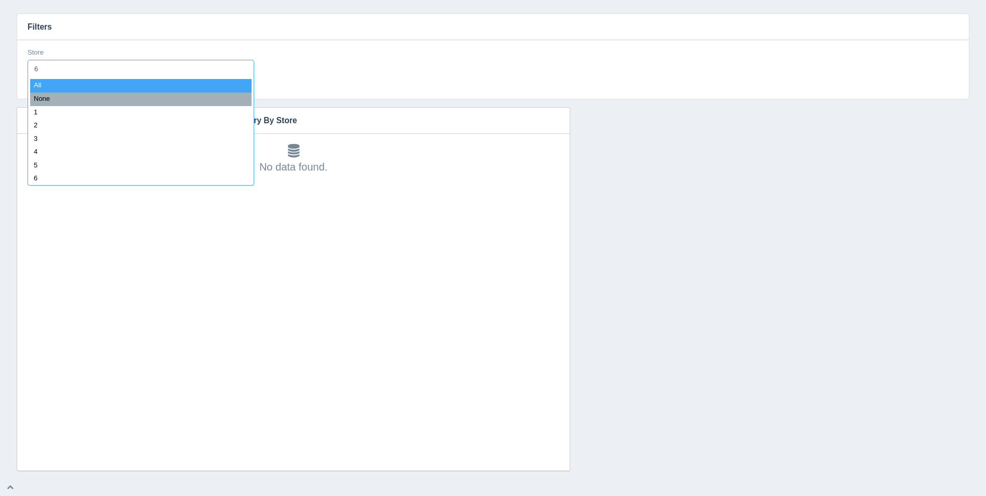
type input "61"
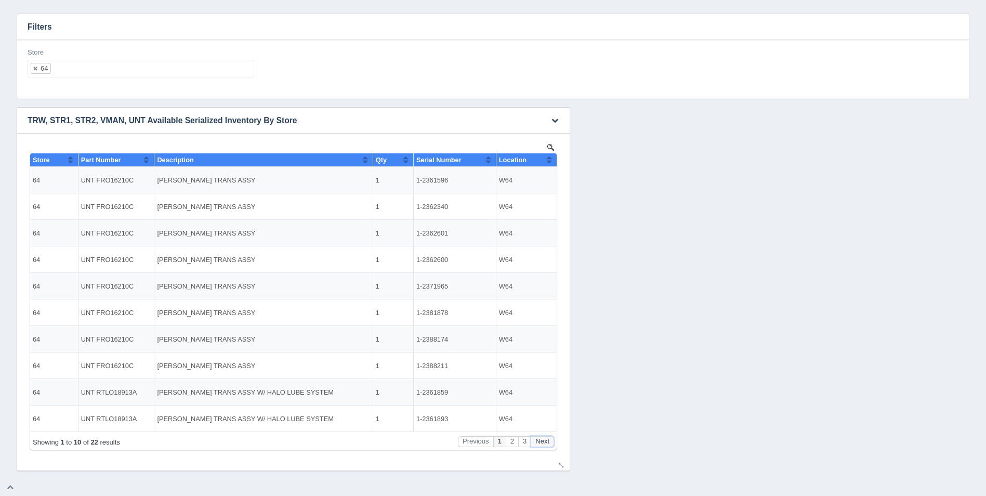
click at [548, 439] on button "Next" at bounding box center [542, 441] width 23 height 11
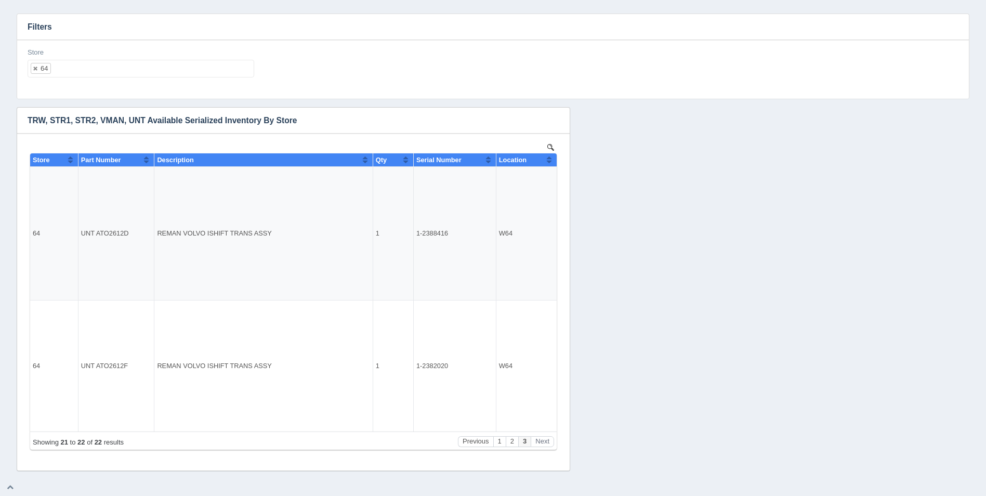
click at [155, 75] on ul "64" at bounding box center [141, 69] width 227 height 18
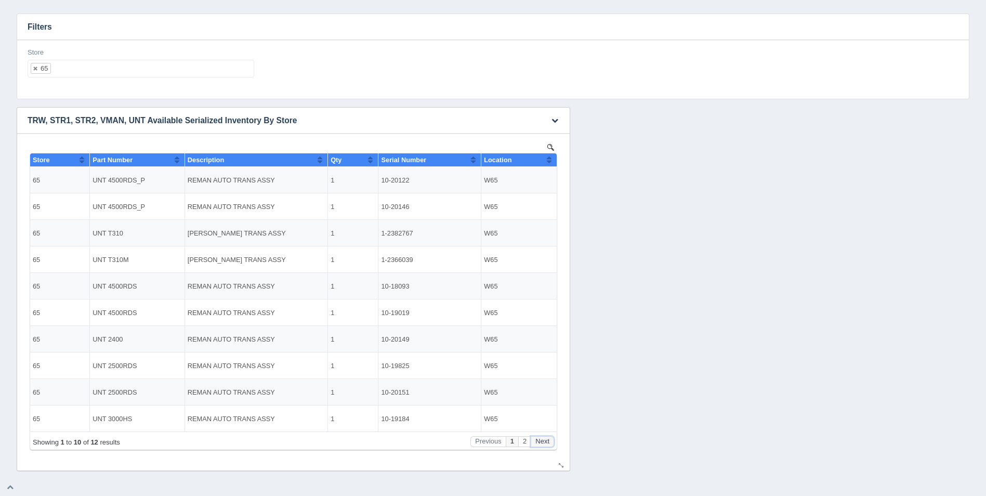
click at [546, 439] on button "Next" at bounding box center [542, 441] width 23 height 11
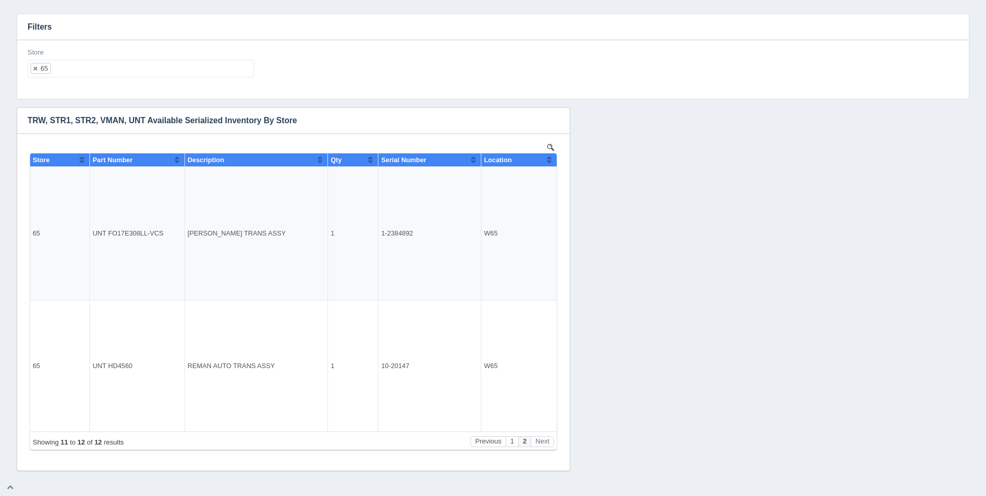
click at [151, 66] on ul "65" at bounding box center [141, 69] width 227 height 18
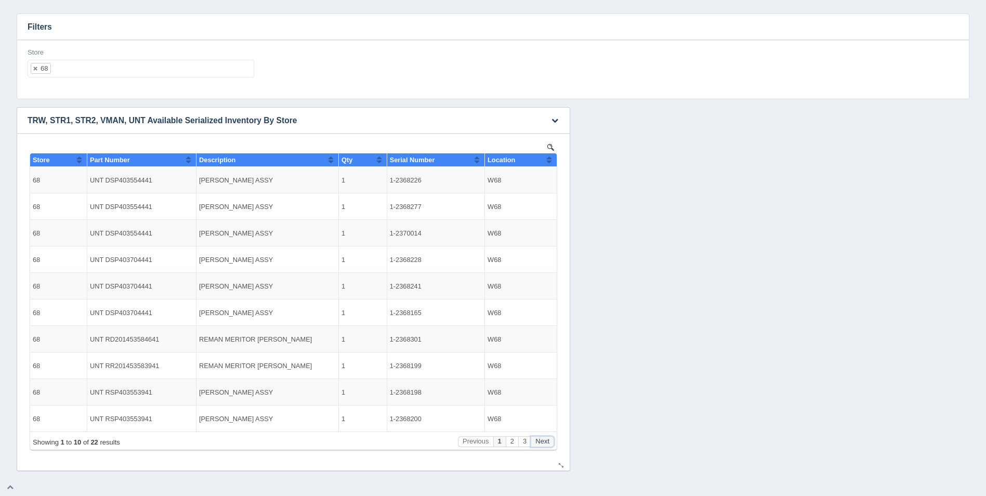
click at [544, 438] on button "Next" at bounding box center [542, 441] width 23 height 11
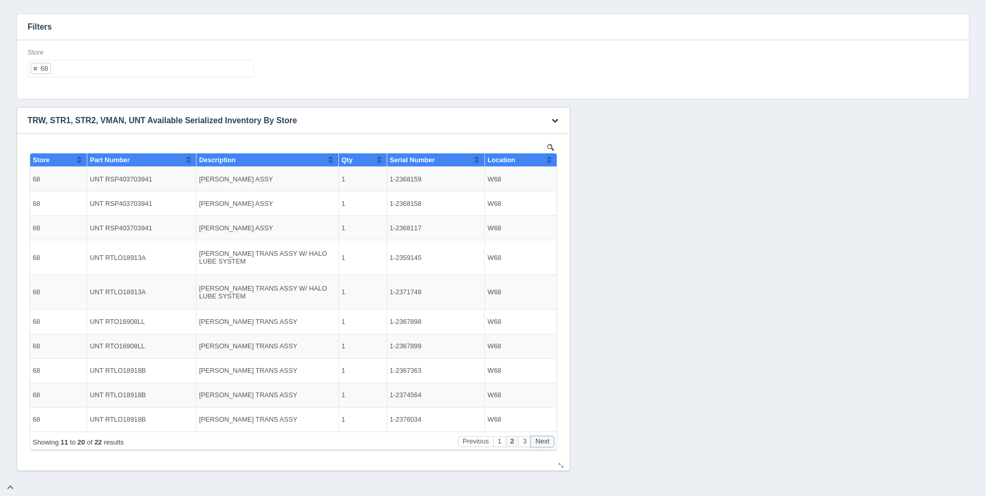
click at [544, 438] on button "Next" at bounding box center [542, 441] width 23 height 11
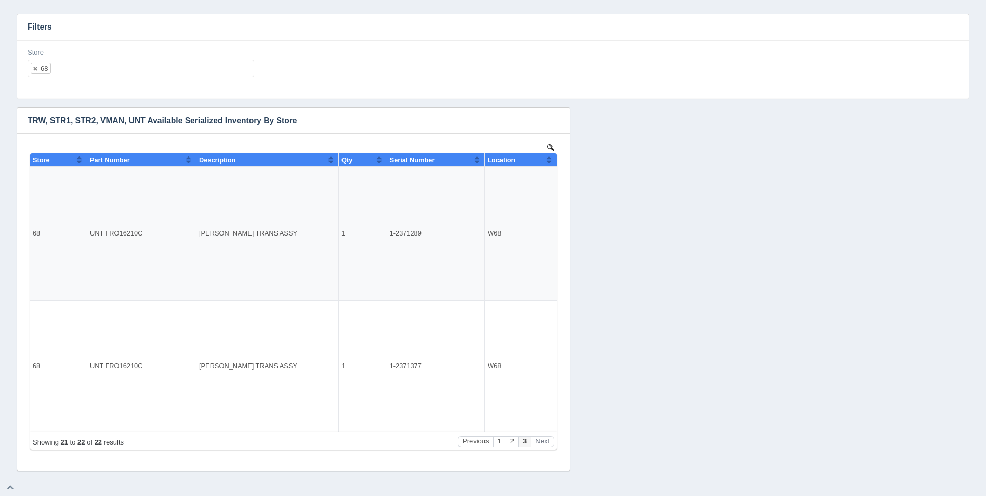
click at [148, 74] on ul "68" at bounding box center [141, 69] width 227 height 18
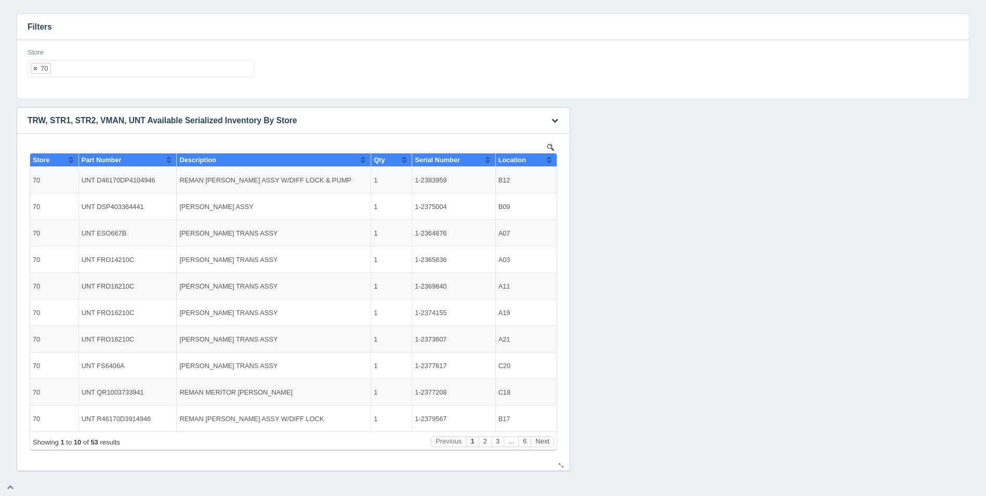
click at [554, 156] on th "Location" at bounding box center [525, 160] width 61 height 14
click at [547, 437] on button "Next" at bounding box center [542, 441] width 23 height 11
click at [545, 439] on button "Next" at bounding box center [542, 441] width 23 height 11
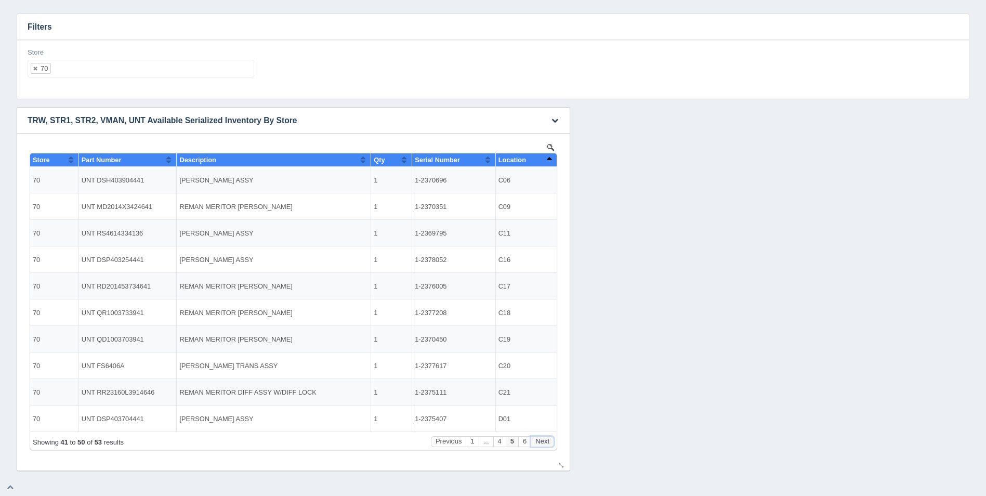
click at [545, 439] on button "Next" at bounding box center [542, 441] width 23 height 11
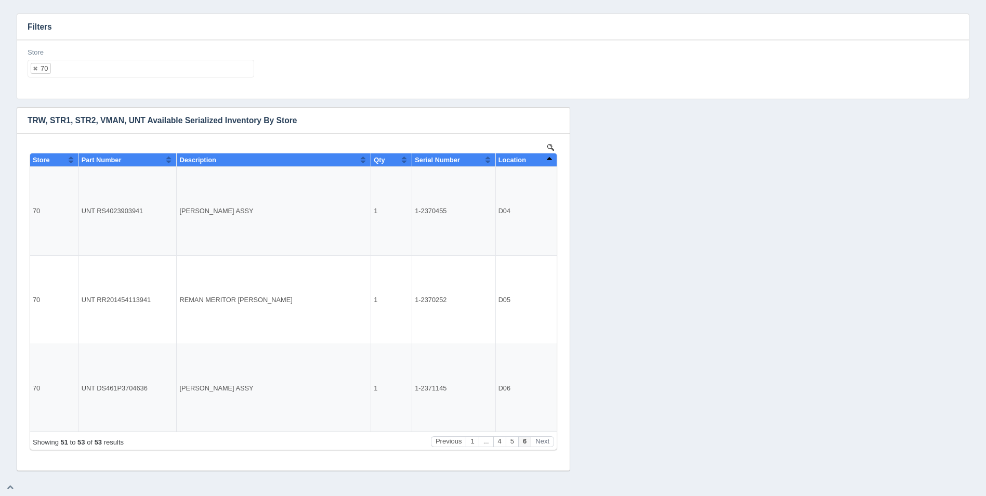
click at [132, 68] on ul "70" at bounding box center [141, 69] width 227 height 18
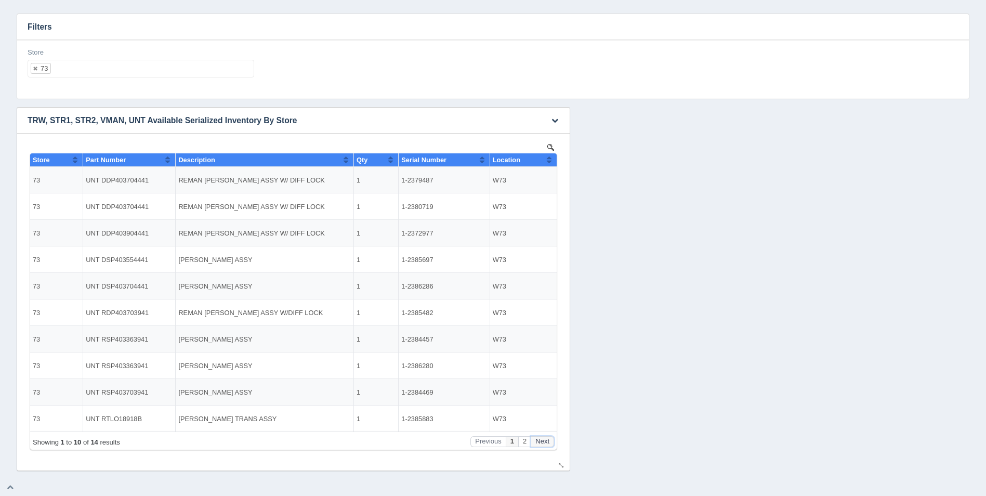
click at [552, 441] on button "Next" at bounding box center [542, 441] width 23 height 11
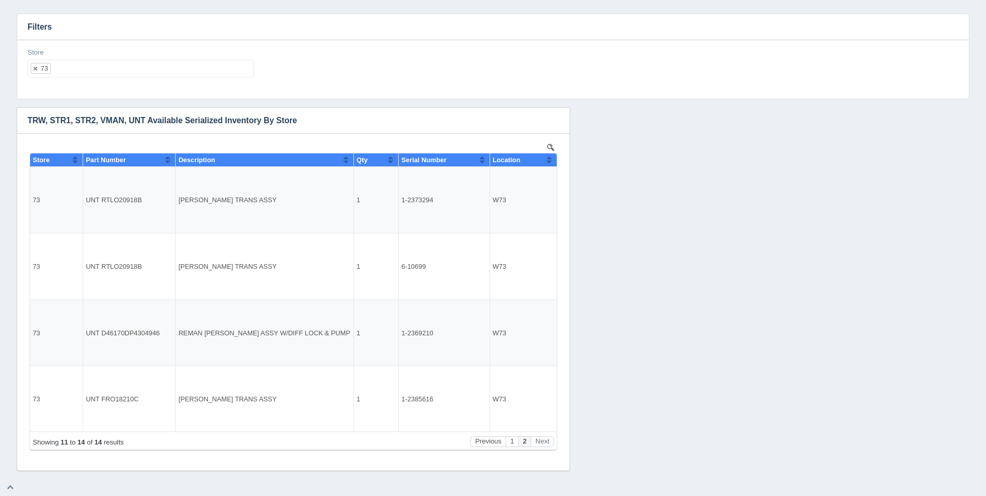
click at [118, 82] on div "Store 73 All None 1 2 3 4 5 6 7 8 9 10 11 12 13 14 15 16 17 18 19 20 21 22 23 2…" at bounding box center [140, 67] width 235 height 38
click at [136, 64] on ul "73" at bounding box center [141, 69] width 227 height 18
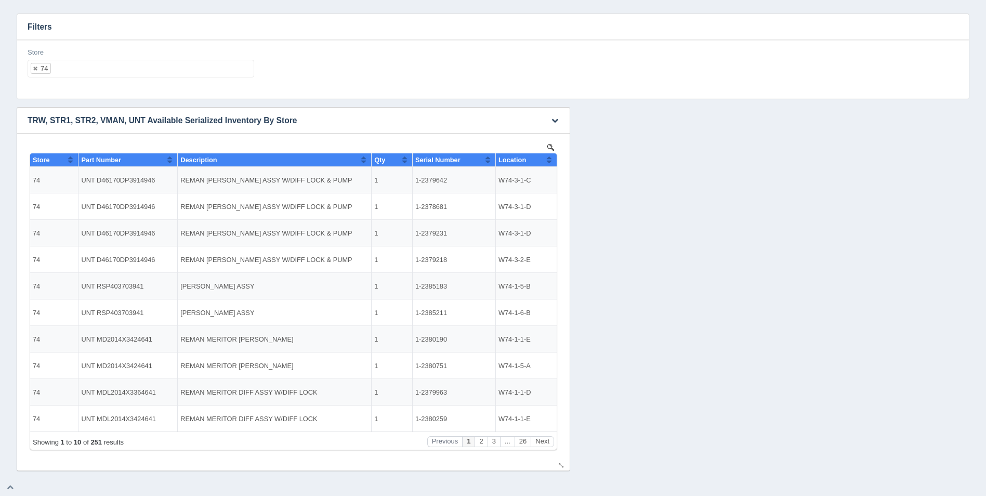
click at [551, 160] on button "Sort column ascending" at bounding box center [549, 159] width 7 height 12
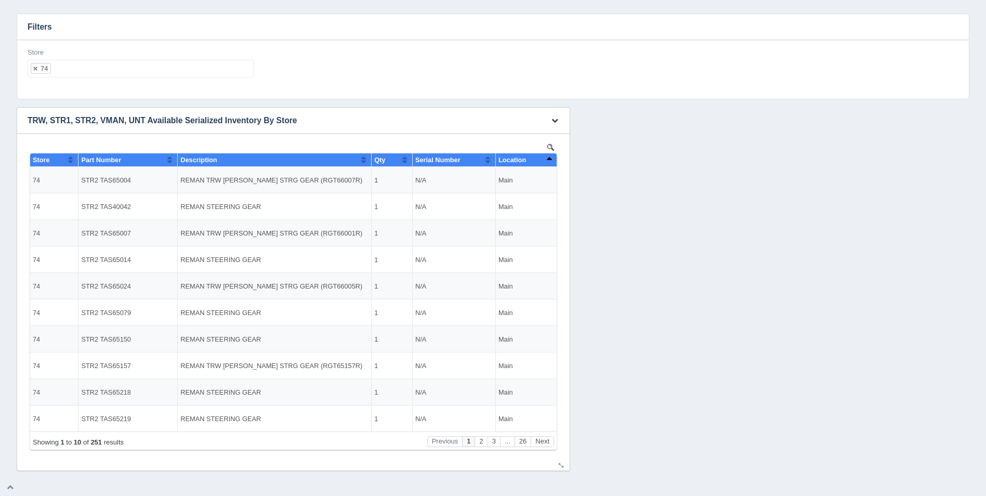
click at [551, 159] on button "Sort column descending" at bounding box center [549, 159] width 7 height 12
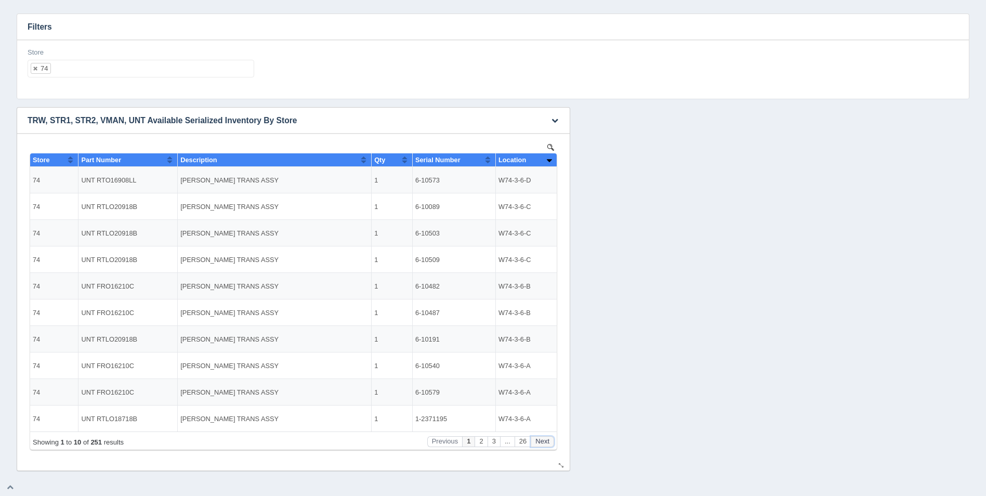
click at [549, 441] on button "Next" at bounding box center [542, 441] width 23 height 11
click at [546, 441] on button "Next" at bounding box center [542, 441] width 23 height 11
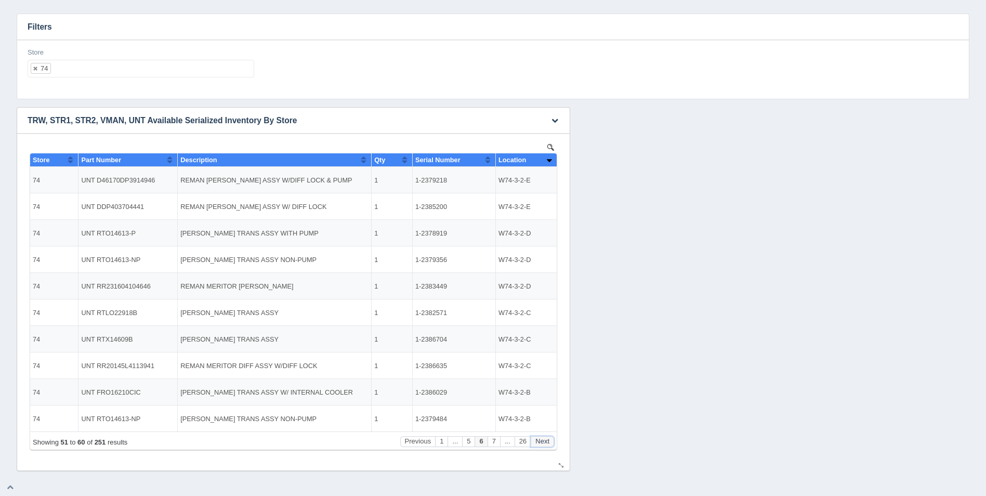
click at [546, 441] on button "Next" at bounding box center [542, 441] width 23 height 11
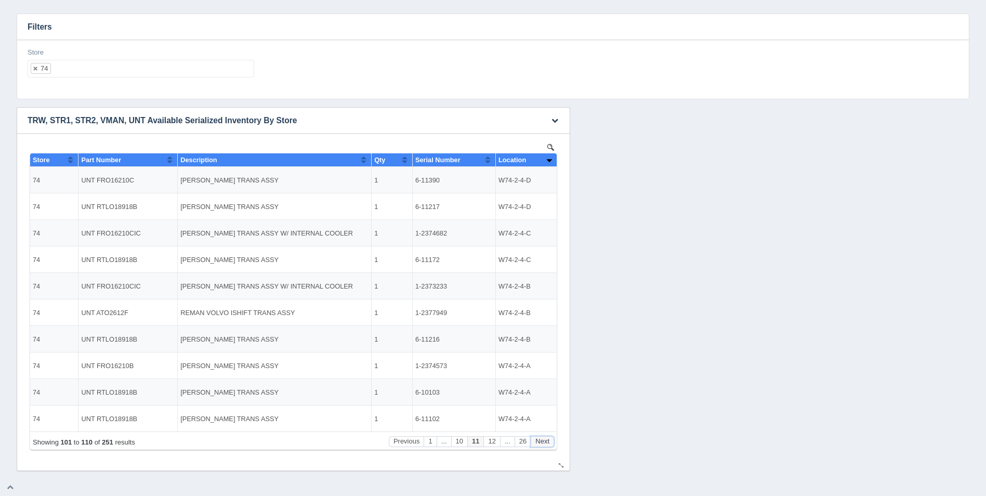
click at [546, 441] on button "Next" at bounding box center [542, 441] width 23 height 11
click at [546, 440] on button "Next" at bounding box center [542, 441] width 23 height 11
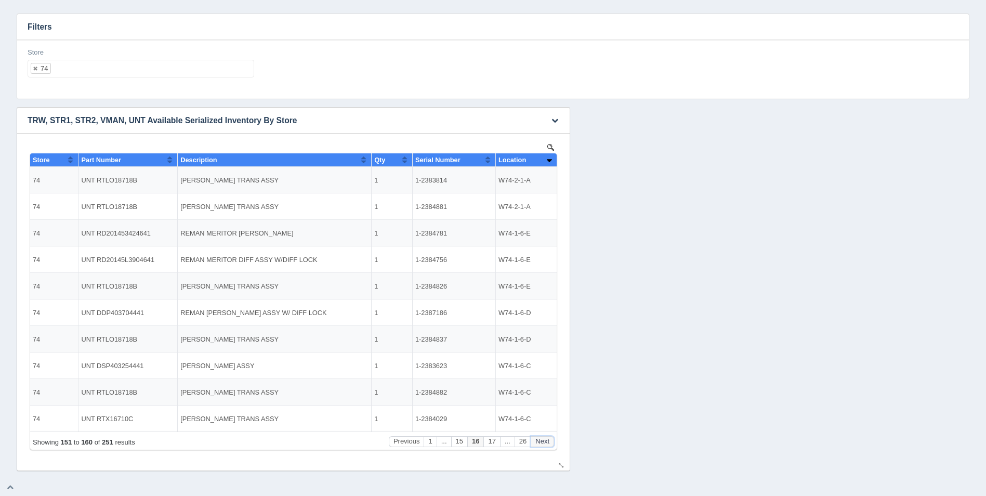
click at [546, 440] on button "Next" at bounding box center [542, 441] width 23 height 11
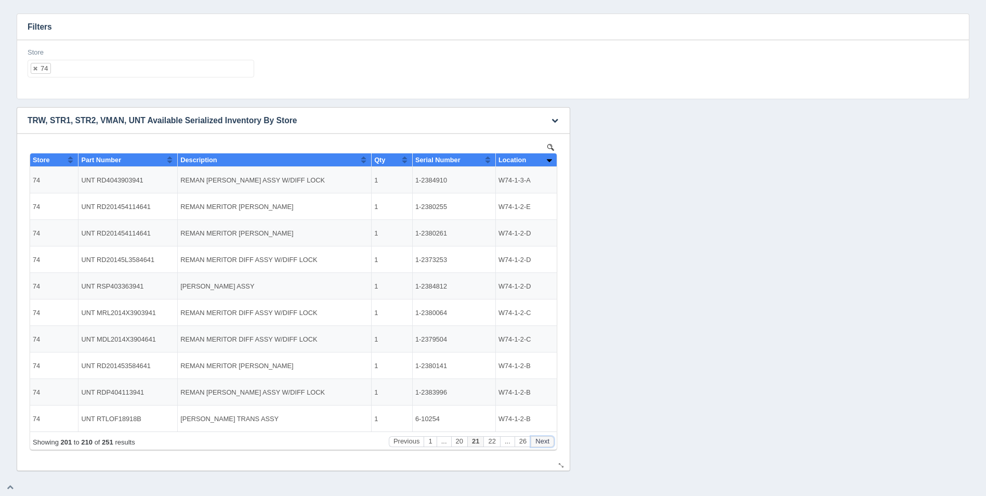
click at [546, 440] on button "Next" at bounding box center [542, 441] width 23 height 11
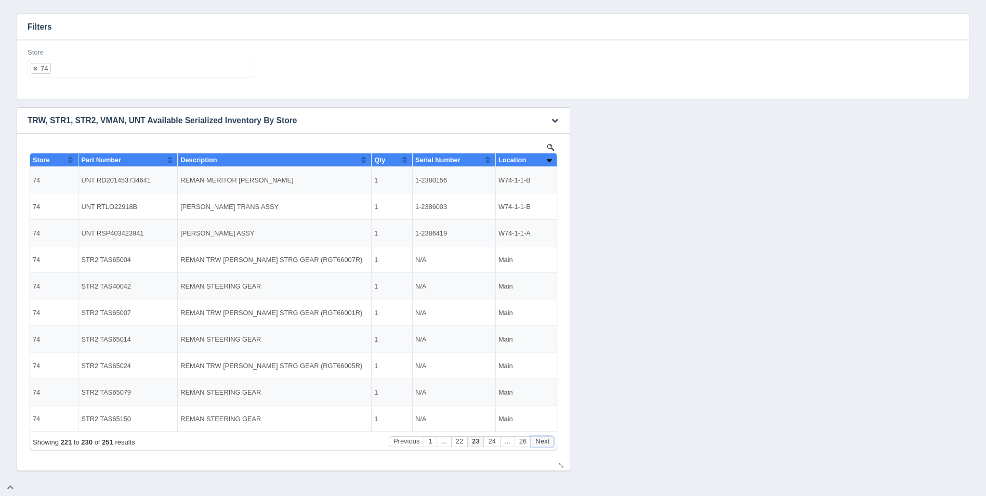
click at [546, 440] on button "Next" at bounding box center [542, 441] width 23 height 11
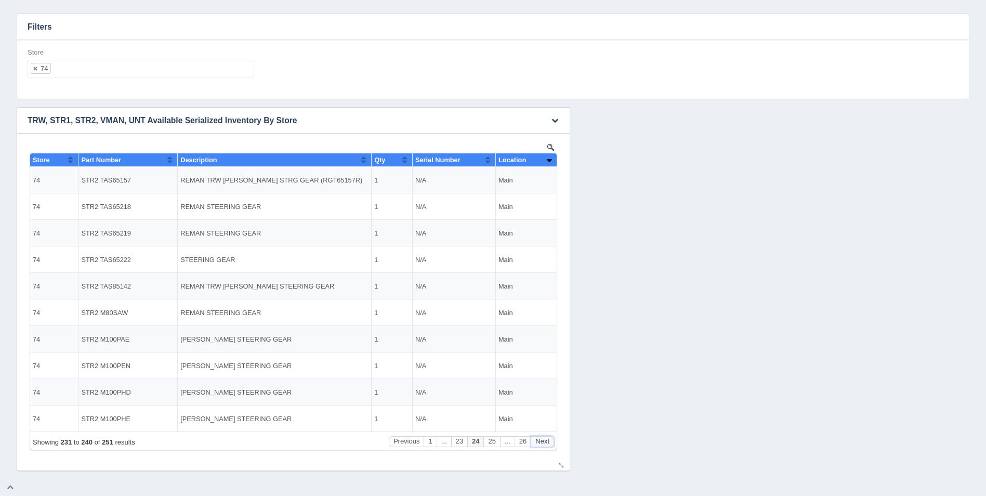
click at [546, 440] on button "Next" at bounding box center [542, 441] width 23 height 11
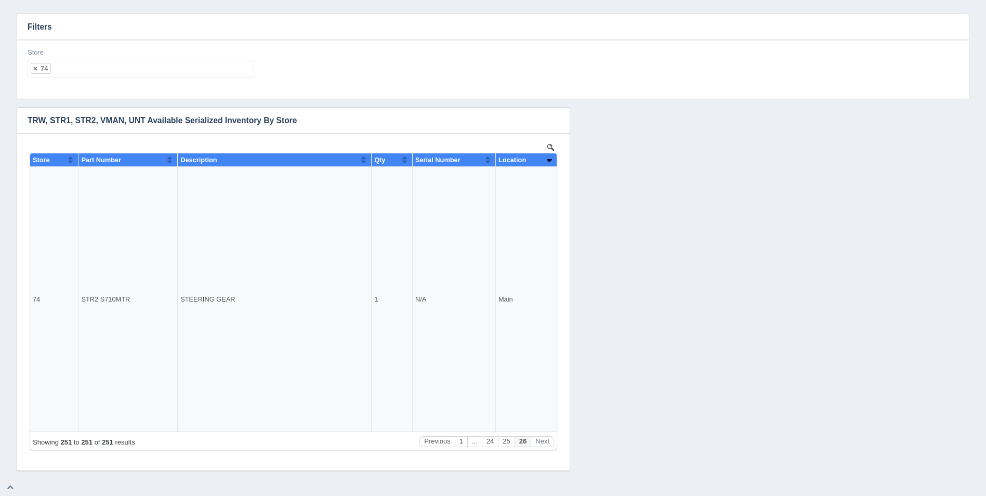
click at [90, 64] on ul "74" at bounding box center [141, 69] width 227 height 18
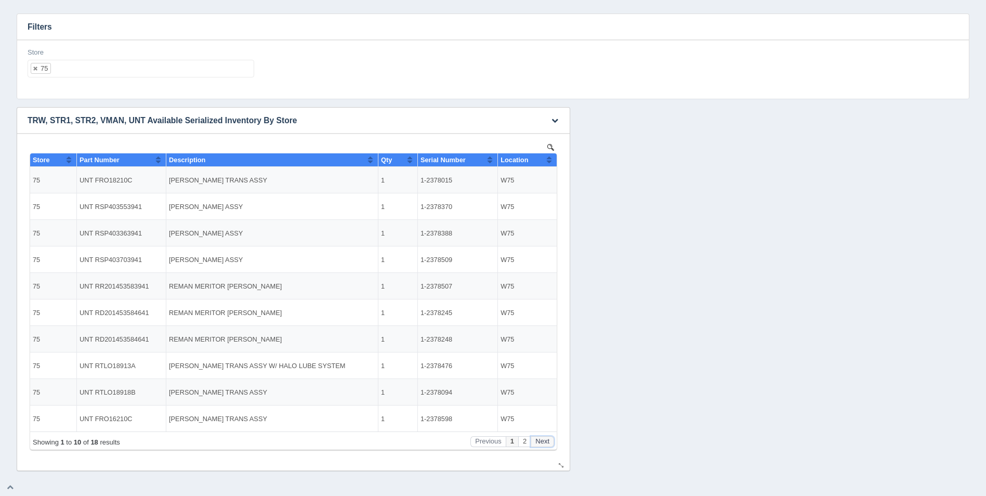
click at [542, 441] on button "Next" at bounding box center [542, 441] width 23 height 11
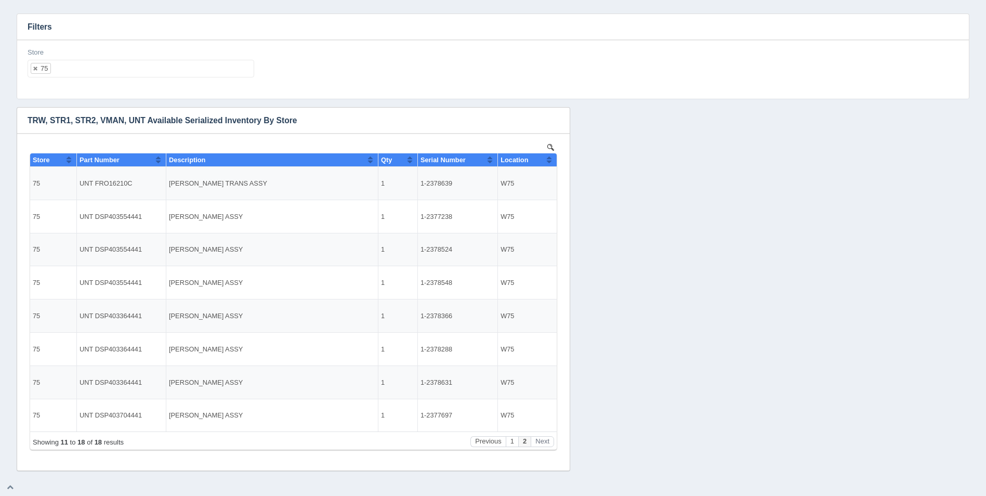
click at [105, 65] on ul "75" at bounding box center [141, 69] width 227 height 18
